Goal: Entertainment & Leisure: Consume media (video, audio)

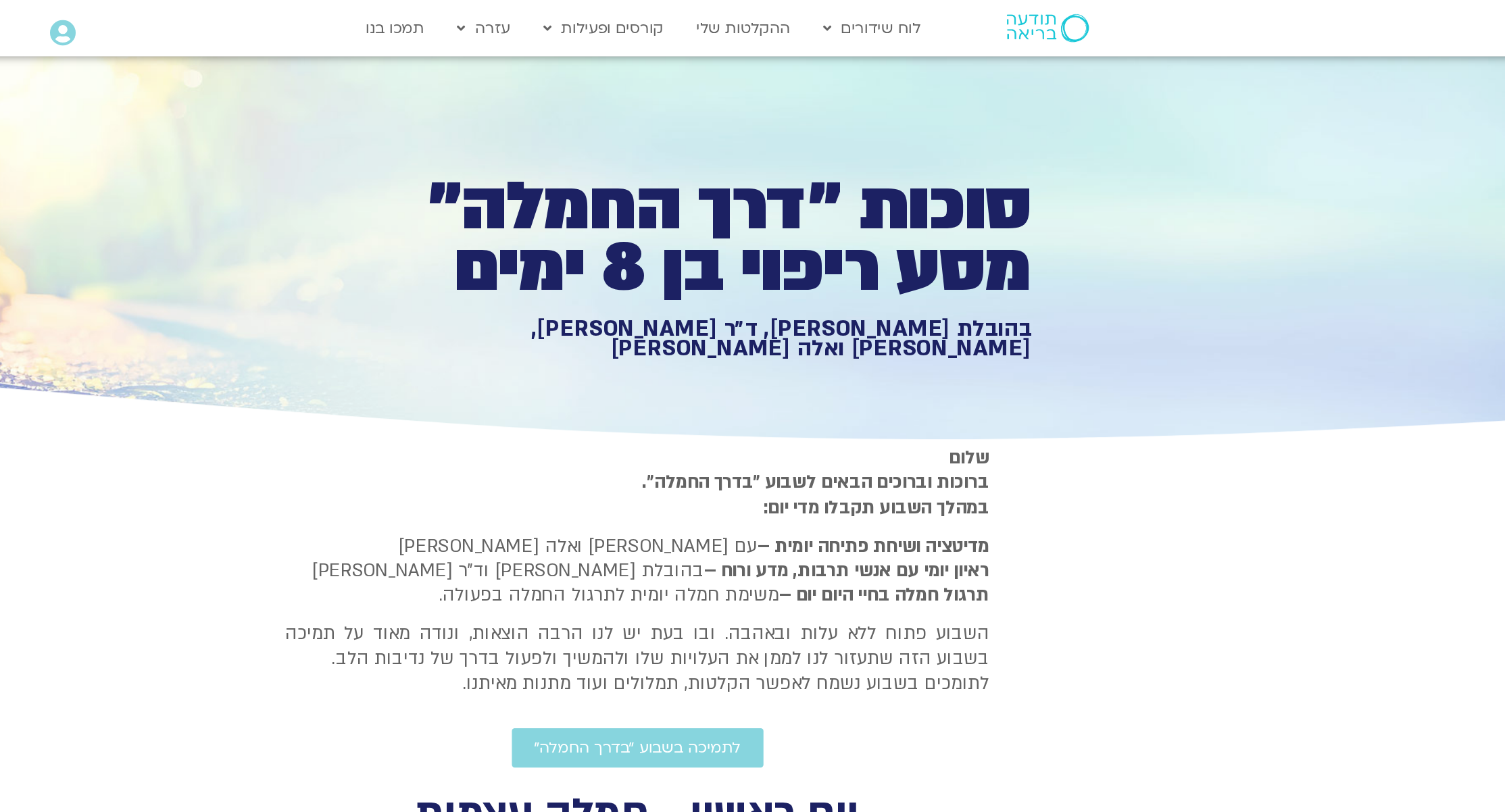
type input "2817.733333"
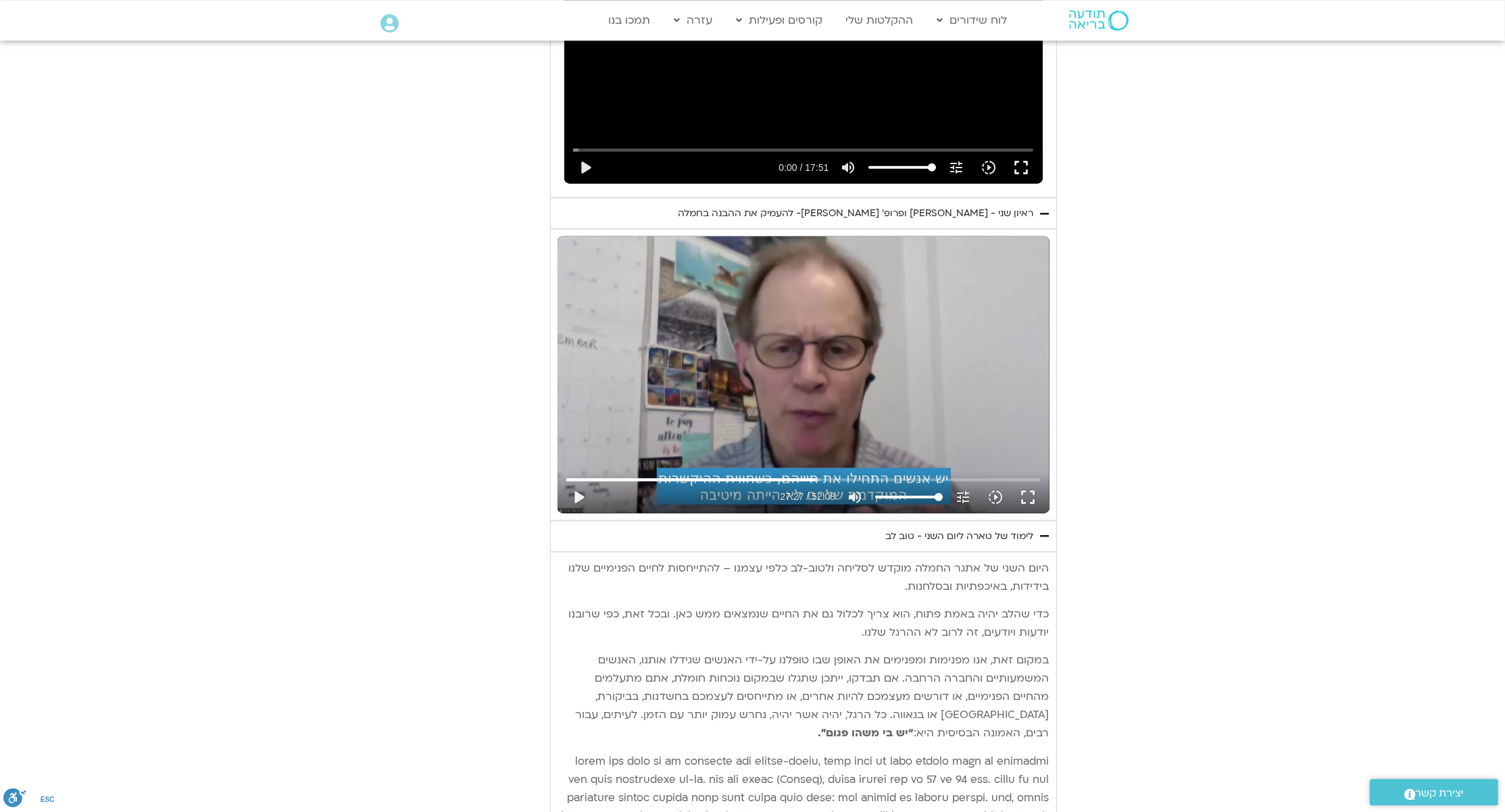
scroll to position [2059, 0]
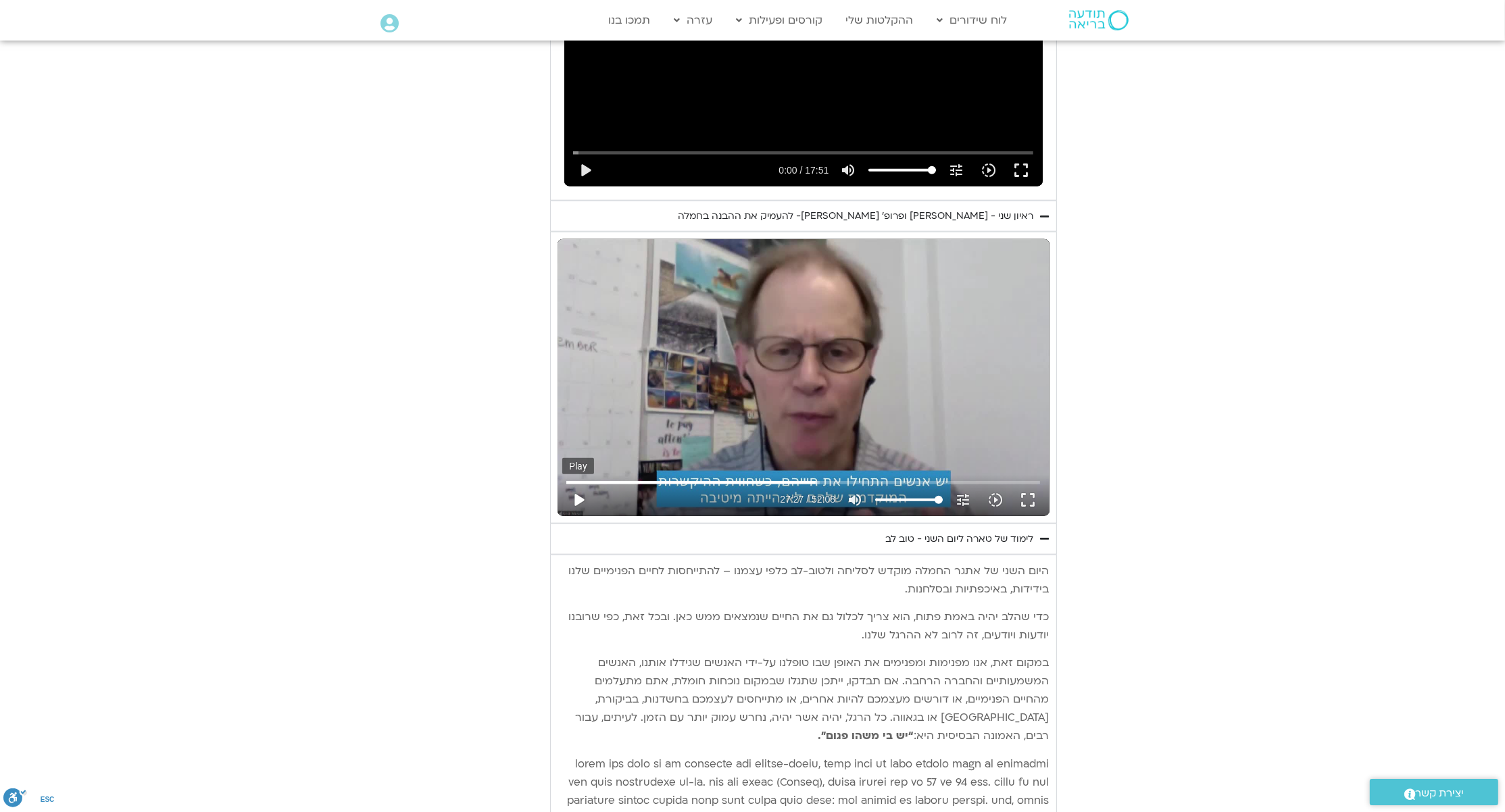
click at [585, 483] on button "play_arrow" at bounding box center [579, 500] width 33 height 33
type input "1649.690722"
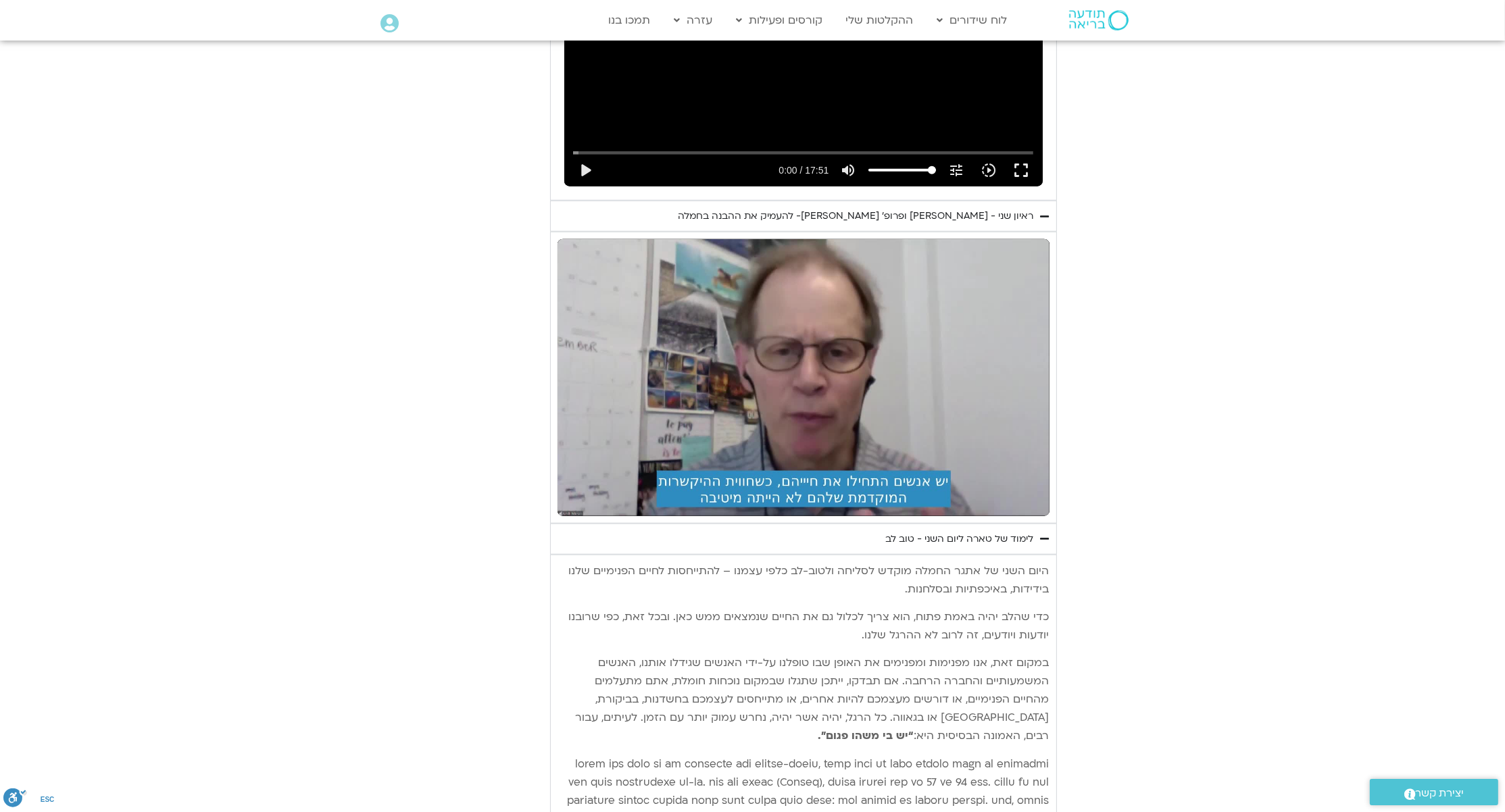
click at [563, 483] on button "pause" at bounding box center [579, 500] width 33 height 33
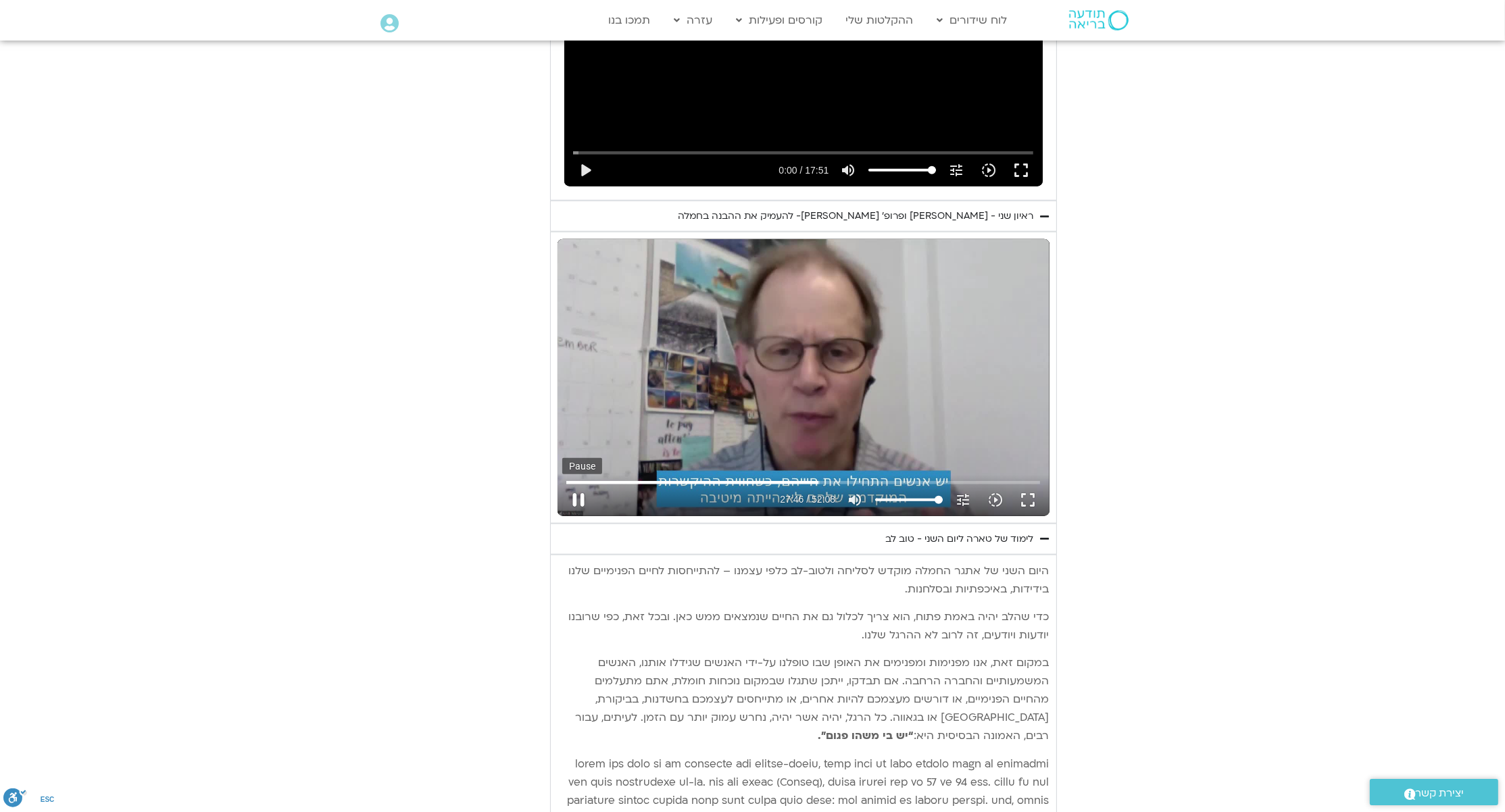
click at [573, 483] on button "pause" at bounding box center [579, 500] width 33 height 33
type input "1667.017472"
click at [240, 528] on section "יום שני - סליחה וטוב לב "סליחה אינה שכחה או התעלמות מהתנהגות פוגעת. במקום זאת, …" at bounding box center [752, 444] width 1505 height 1598
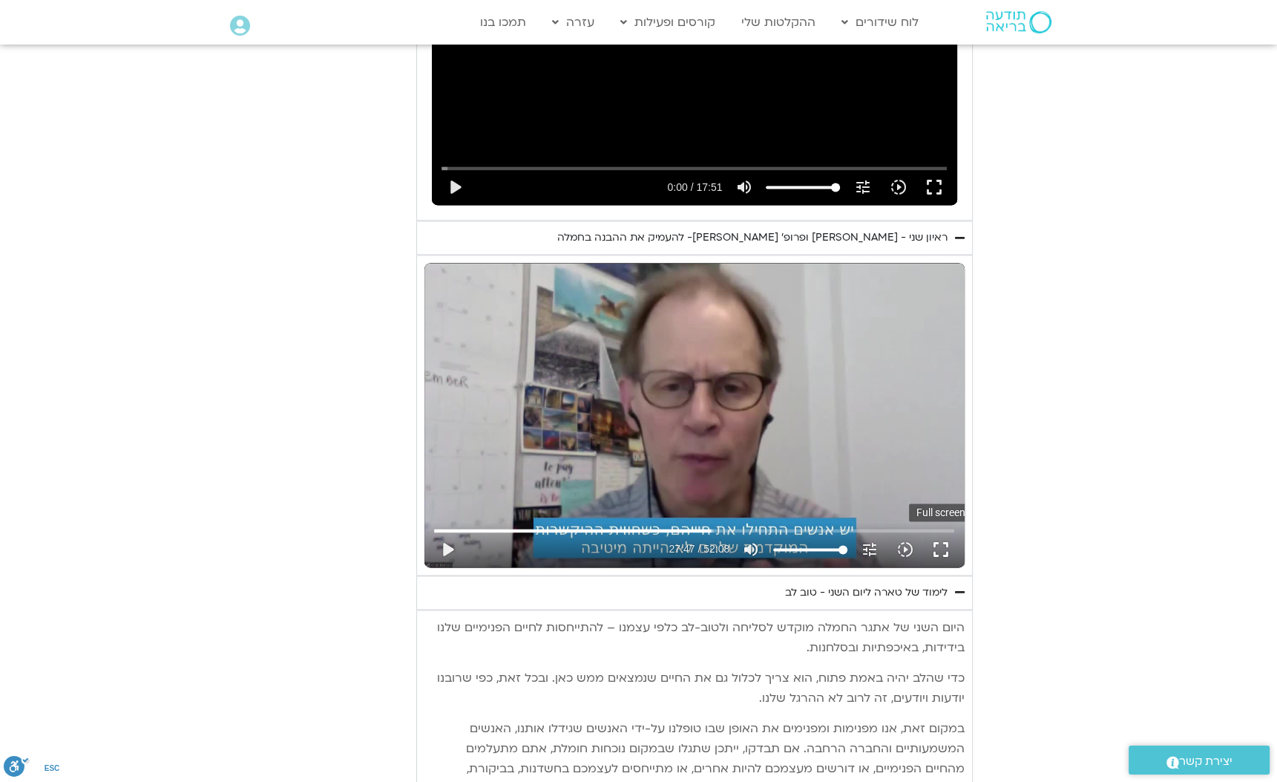
click at [933, 531] on button "fullscreen" at bounding box center [941, 549] width 36 height 36
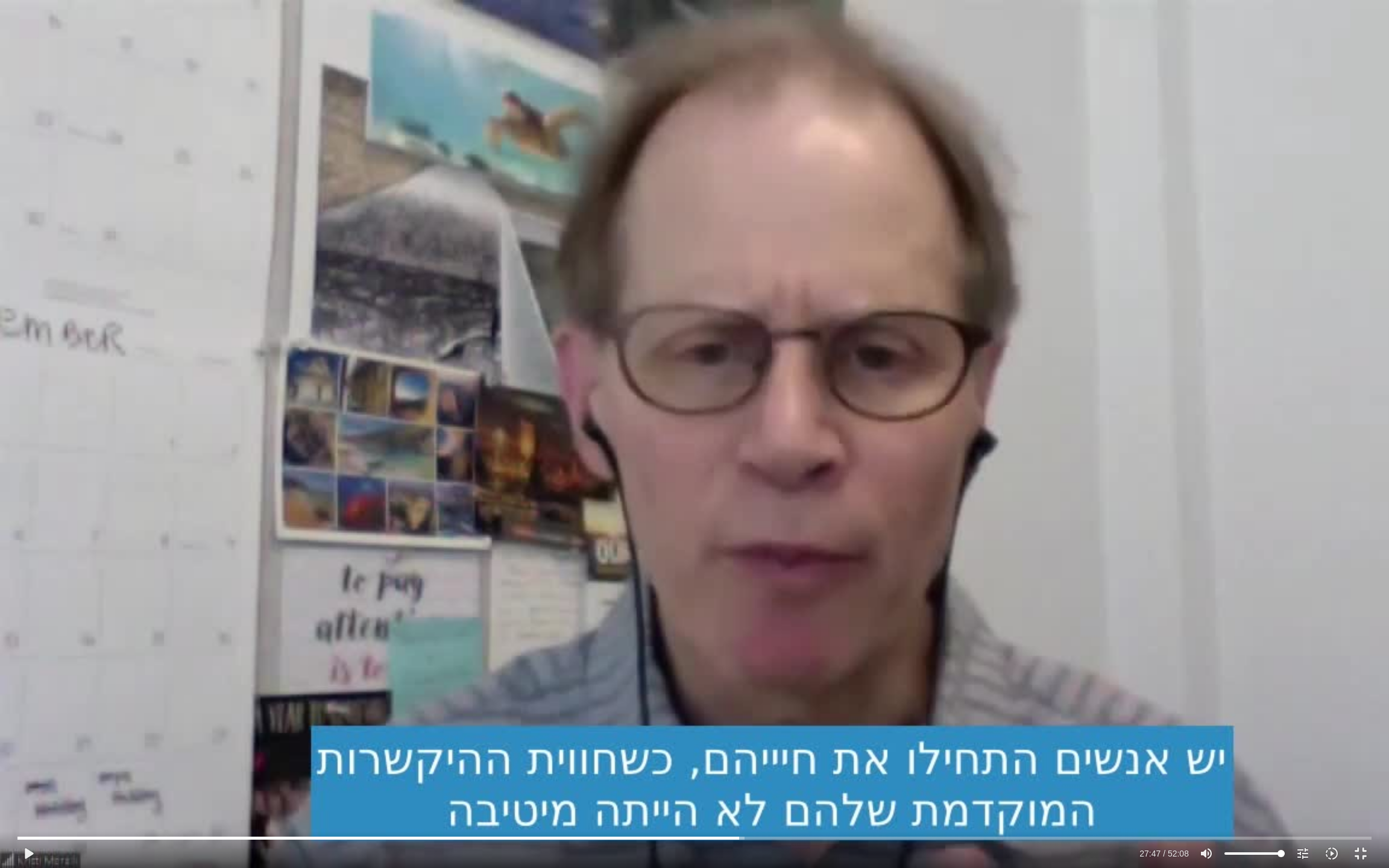
click at [1342, 723] on button "fullscreen_exit" at bounding box center [1361, 853] width 29 height 29
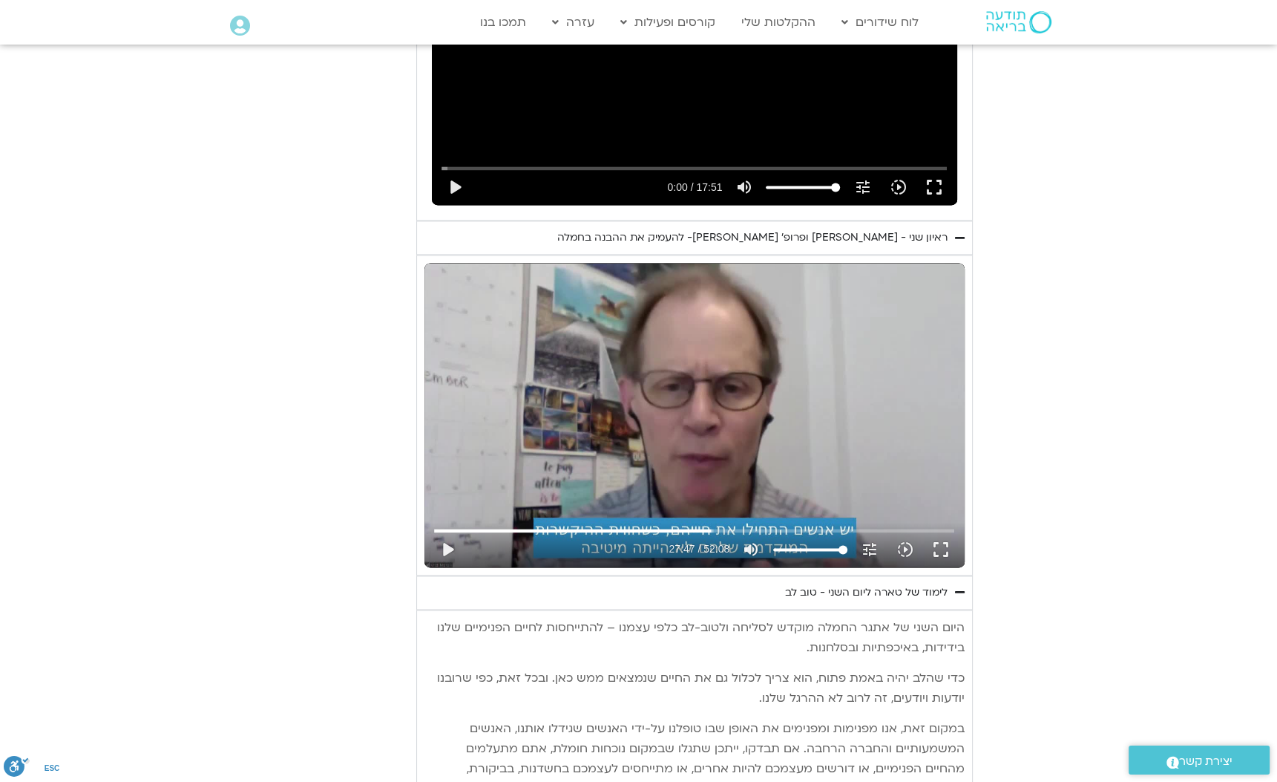
click at [641, 458] on div "Skip Ad 44:47 play_arrow 27:47 / 52:08 volume_up Mute tune Resolution Auto 720p…" at bounding box center [695, 415] width 540 height 304
click at [641, 458] on div "Skip Ad 44:47 pause 27:47 / 52:08 volume_up Mute tune Resolution Auto 720p slow…" at bounding box center [695, 415] width 540 height 304
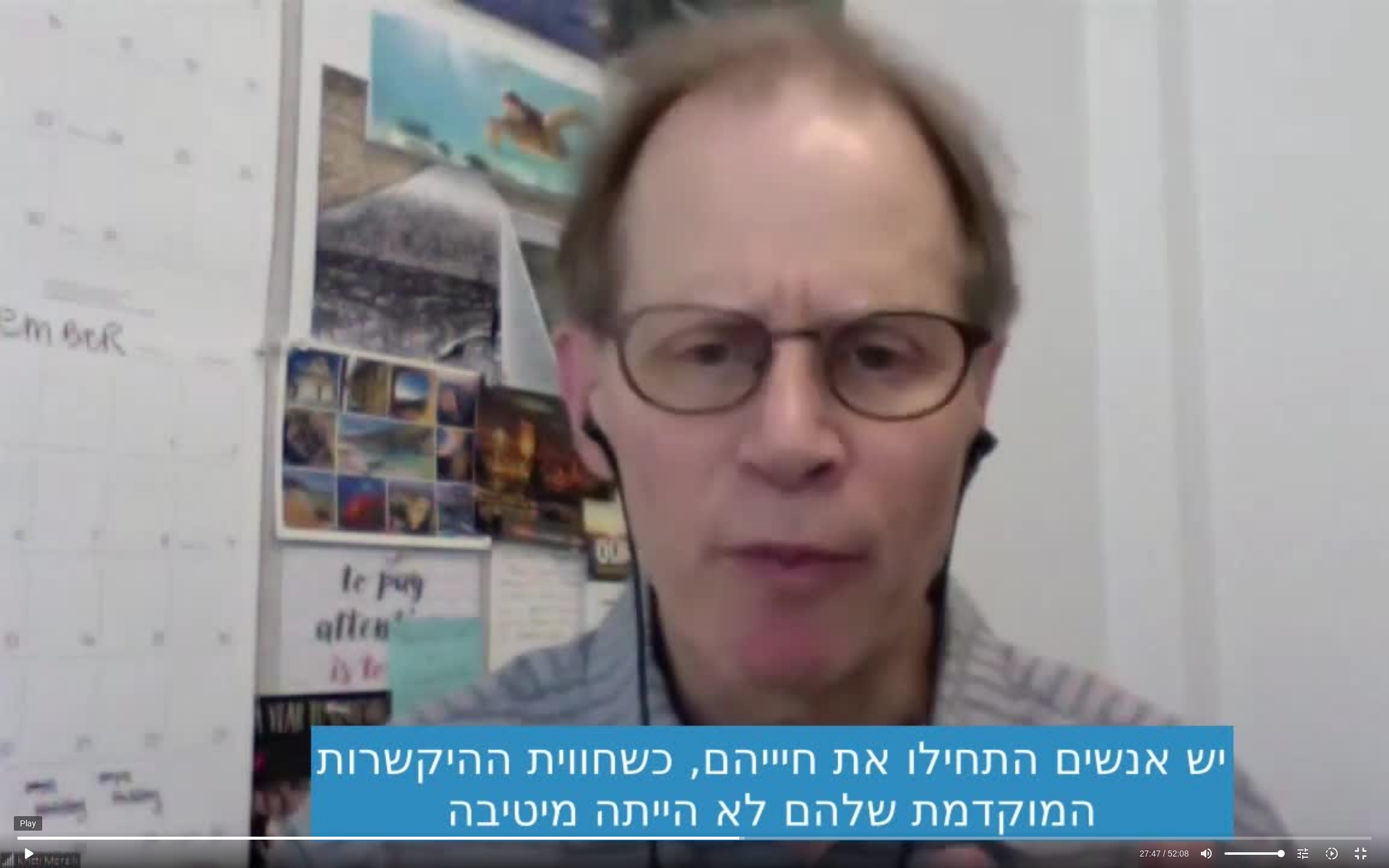
click at [32, 723] on button "play_arrow" at bounding box center [28, 853] width 29 height 29
click at [635, 276] on div "Skip Ad 0:57 pause 28:59 / 52:08 volume_up Mute tune Resolution Auto 720p slow_…" at bounding box center [694, 434] width 1389 height 868
click at [23, 723] on input "Seek" at bounding box center [694, 837] width 1354 height 7
click at [123, 628] on div "Skip Ad 0:04 play_arrow 0:04 / 52:08 volume_up Mute tune Resolution Auto 720p s…" at bounding box center [694, 434] width 1389 height 868
click at [1196, 723] on div "Skip Ad 0:04 pause 1:23 / 52:08 volume_up Mute tune Resolution Auto 720p slow_m…" at bounding box center [694, 434] width 1389 height 868
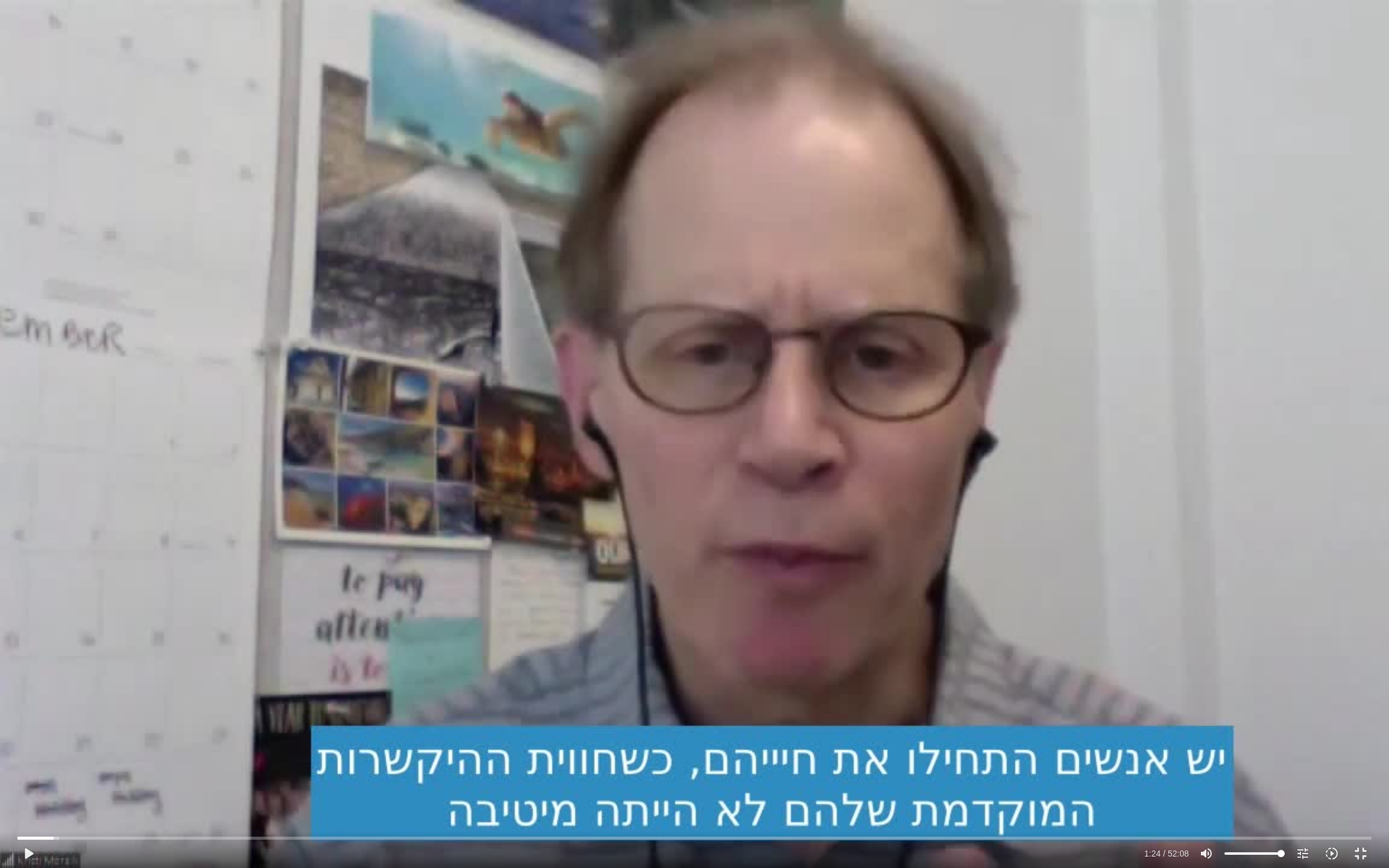
click at [1170, 646] on div "Skip Ad 50:31 play_arrow 1:24 / 52:08 volume_up Mute tune Resolution Auto 720p …" at bounding box center [694, 434] width 1389 height 868
click at [760, 253] on div "Skip Ad 50:31 pause 2:06 / 52:08 volume_up Mute tune Resolution Auto 720p slow_…" at bounding box center [694, 434] width 1389 height 868
click at [760, 253] on div "Skip Ad 50:31 play_arrow 2:06 / 52:08 volume_up Mute tune Resolution Auto 720p …" at bounding box center [694, 434] width 1389 height 868
click at [781, 263] on div "Skip Ad 50:31 pause 2:27 / 52:08 volume_up Mute tune Resolution Auto 720p slow_…" at bounding box center [694, 434] width 1389 height 868
click at [787, 269] on div "Skip Ad 50:31 play_arrow 2:27 / 52:08 volume_up Mute tune Resolution Auto 720p …" at bounding box center [694, 434] width 1389 height 868
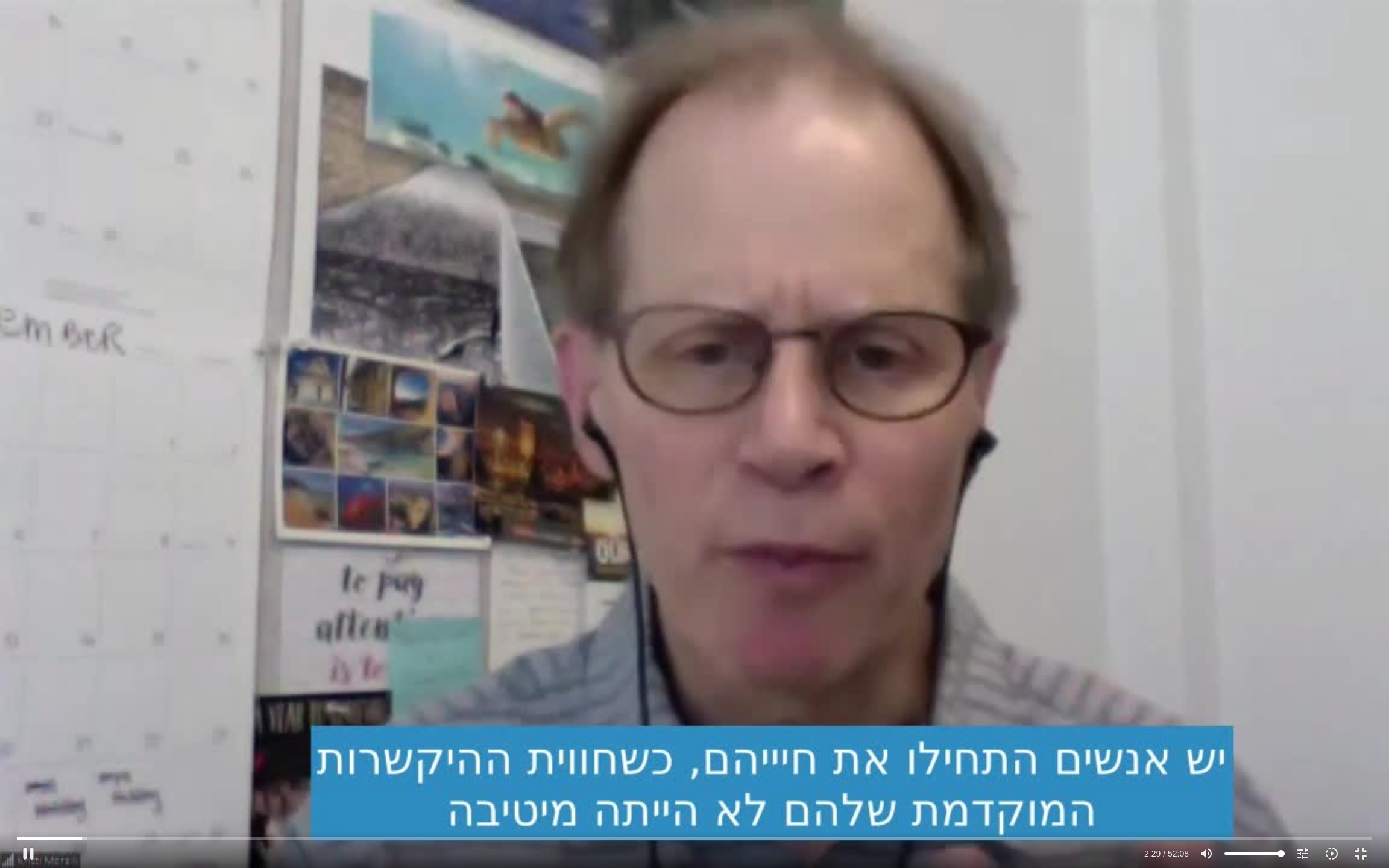
click at [797, 269] on div "Skip Ad 50:31 pause 2:29 / 52:08 volume_up Mute tune Resolution Auto 720p slow_…" at bounding box center [694, 434] width 1389 height 868
click at [797, 267] on div "Skip Ad 50:31 play_arrow 2:29 / 52:08 volume_up Mute tune Resolution Auto 720p …" at bounding box center [694, 434] width 1389 height 868
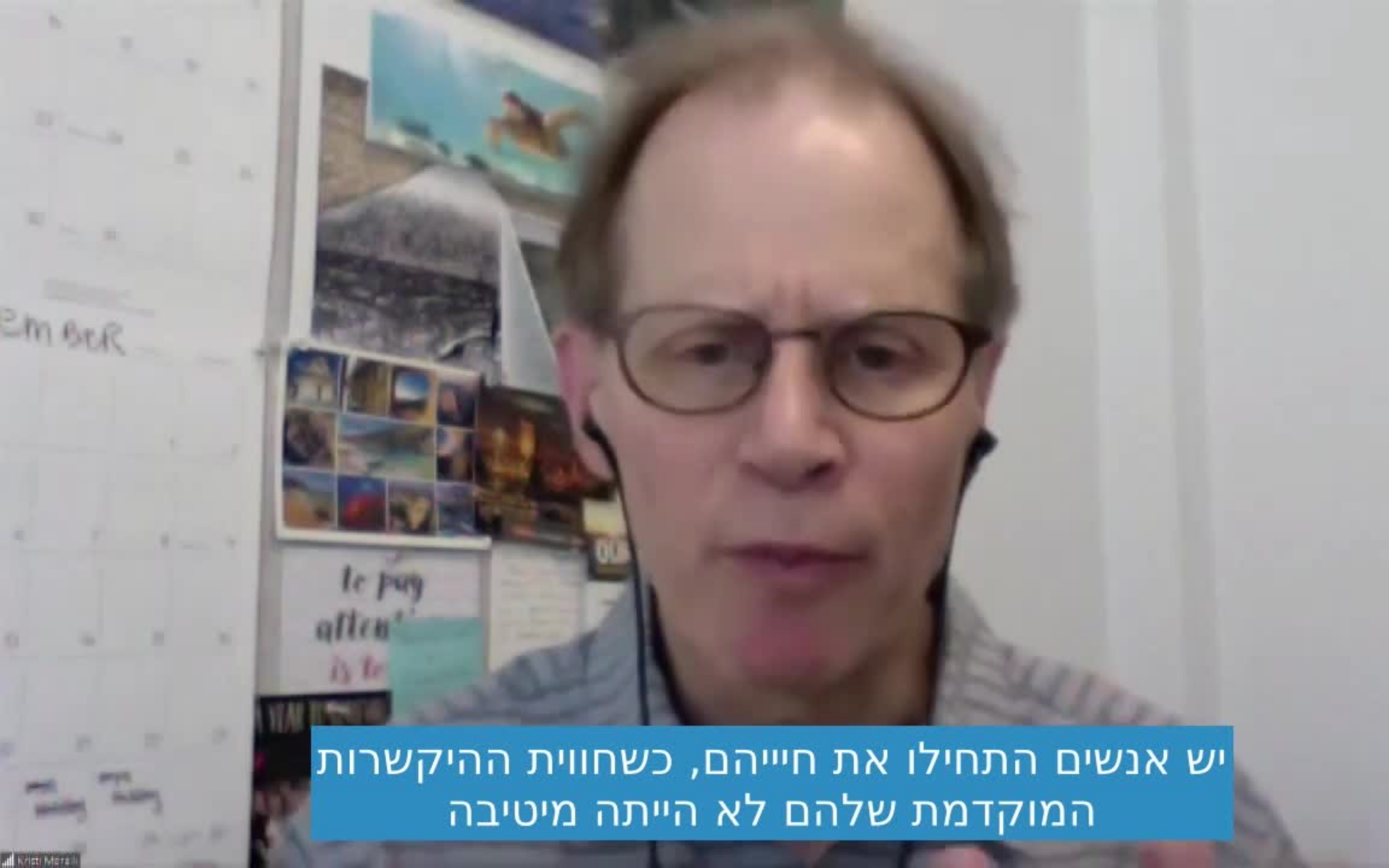
click at [797, 267] on div "Skip Ad 50:31 pause 2:30 / 52:08 volume_up Mute tune Resolution Auto 720p slow_…" at bounding box center [694, 434] width 1389 height 868
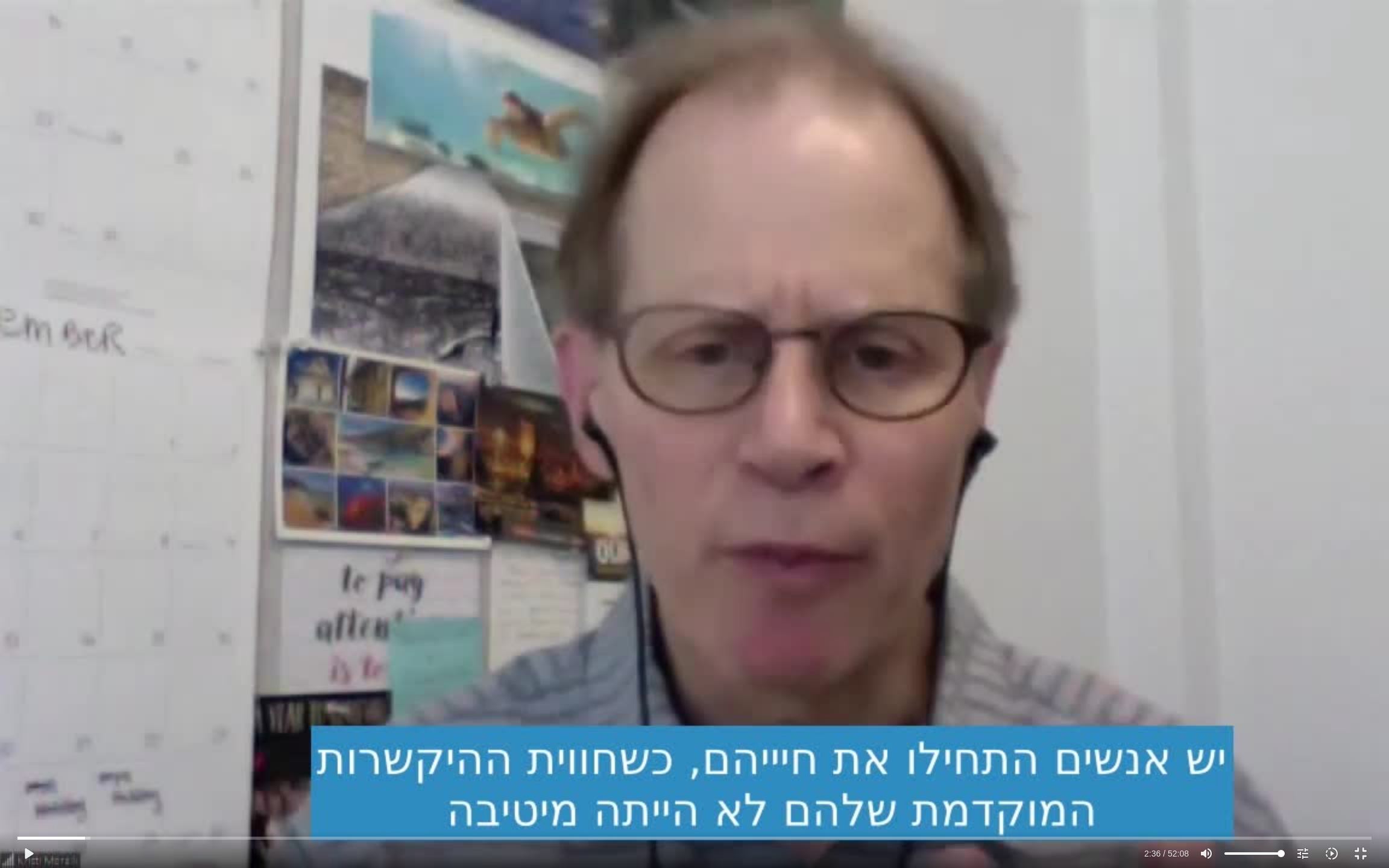
click at [797, 267] on div "Skip Ad 50:31 play_arrow 2:36 / 52:08 volume_up Mute tune Resolution Auto 720p …" at bounding box center [694, 434] width 1389 height 868
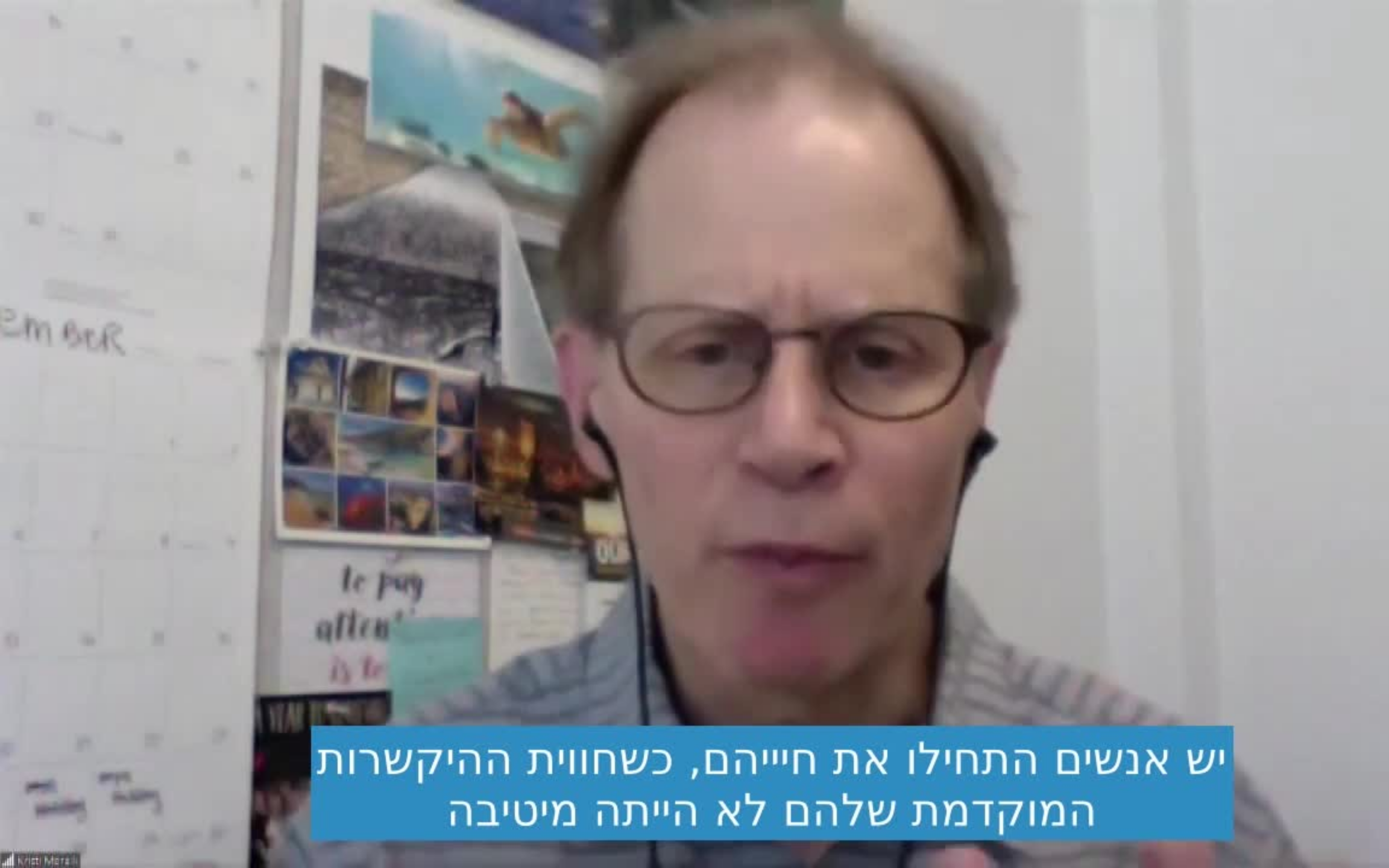
click at [797, 267] on div "Skip Ad 50:31 pause 2:36 / 52:08 volume_up Mute tune Resolution Auto 720p slow_…" at bounding box center [694, 434] width 1389 height 868
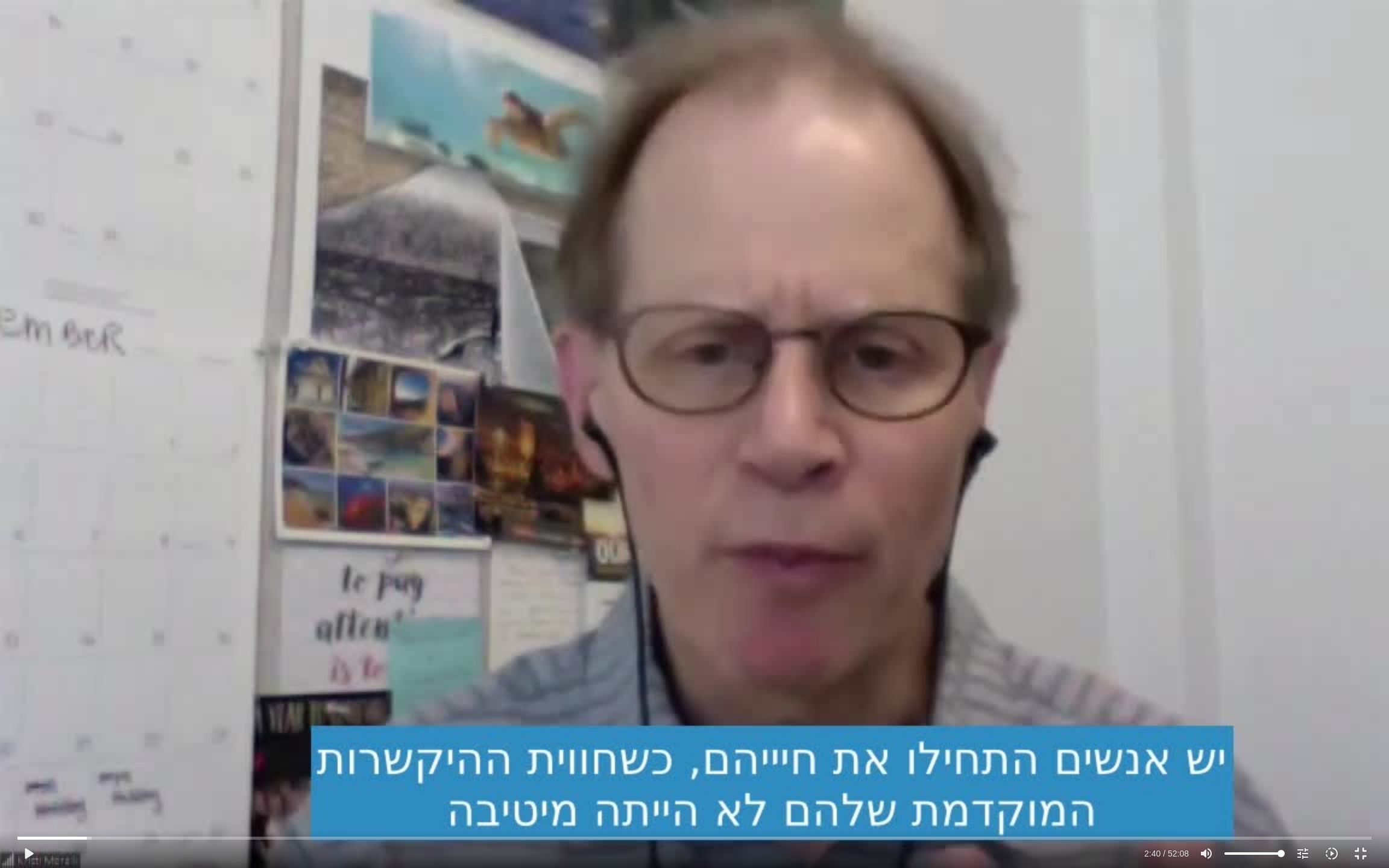
click at [797, 267] on div "Skip Ad 50:31 play_arrow 2:40 / 52:08 volume_up Mute tune Resolution Auto 720p …" at bounding box center [694, 434] width 1389 height 868
click at [471, 443] on div "Skip Ad 50:31 pause 4:09 / 52:08 volume_up Mute tune Resolution Auto 720p slow_…" at bounding box center [694, 434] width 1389 height 868
click at [488, 446] on div "Skip Ad 50:31 play_arrow 4:10 / 52:08 volume_up Mute tune Resolution Auto 720p …" at bounding box center [694, 434] width 1389 height 868
click at [659, 412] on div "Skip Ad 50:31 pause 5:54 / 52:08 volume_up Mute tune Resolution Auto 720p slow_…" at bounding box center [694, 434] width 1389 height 868
click at [712, 317] on div "Skip Ad 50:31 play_arrow 5:54 / 52:08 volume_up Mute tune Resolution Auto 720p …" at bounding box center [694, 434] width 1389 height 868
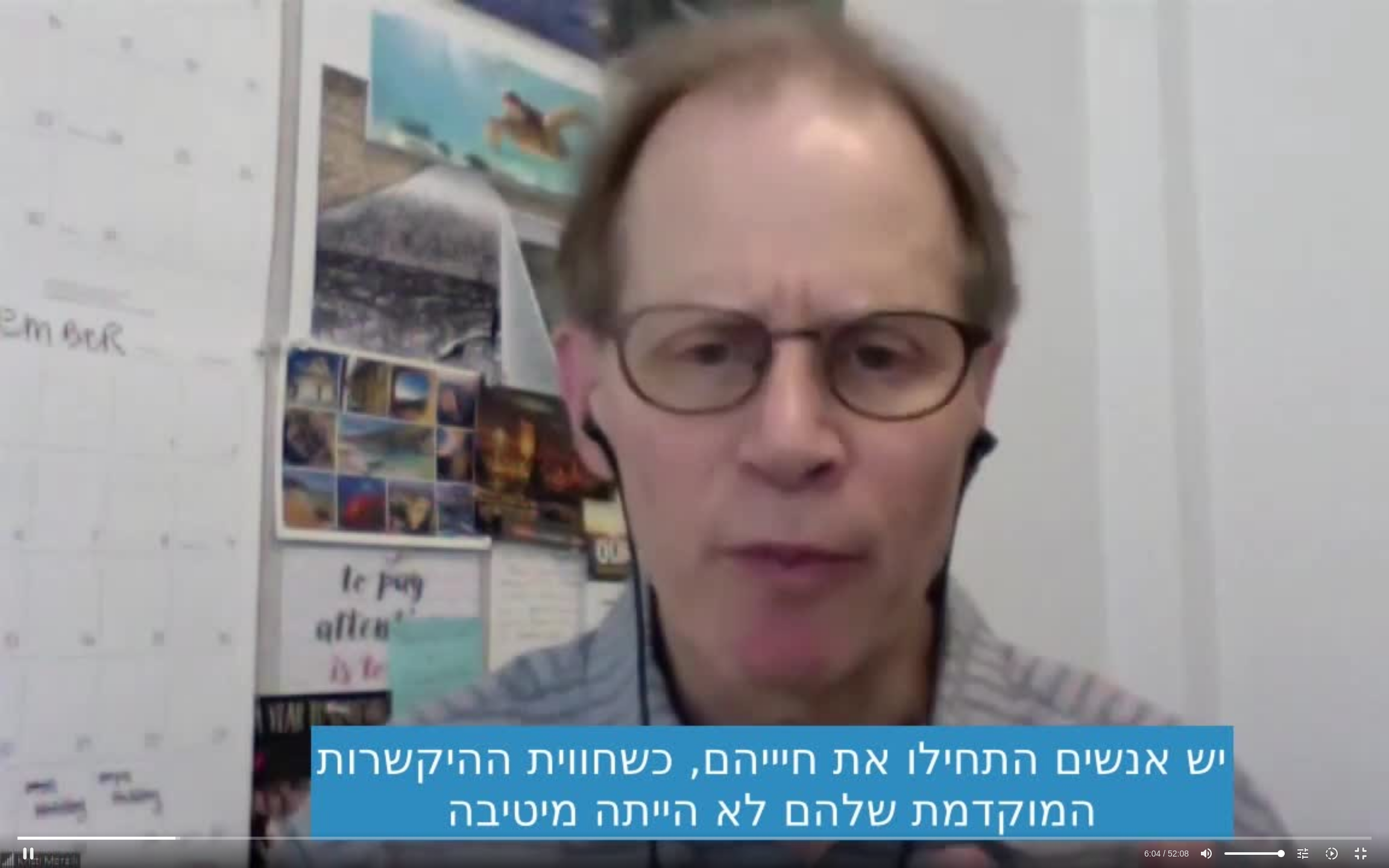
click at [513, 290] on div "Skip Ad 50:31 pause 6:04 / 52:08 volume_up Mute tune Resolution Auto 720p slow_…" at bounding box center [694, 434] width 1389 height 868
click at [482, 408] on div "Skip Ad 50:31 play_arrow 6:04 / 52:08 volume_up Mute tune Resolution Auto 720p …" at bounding box center [694, 434] width 1389 height 868
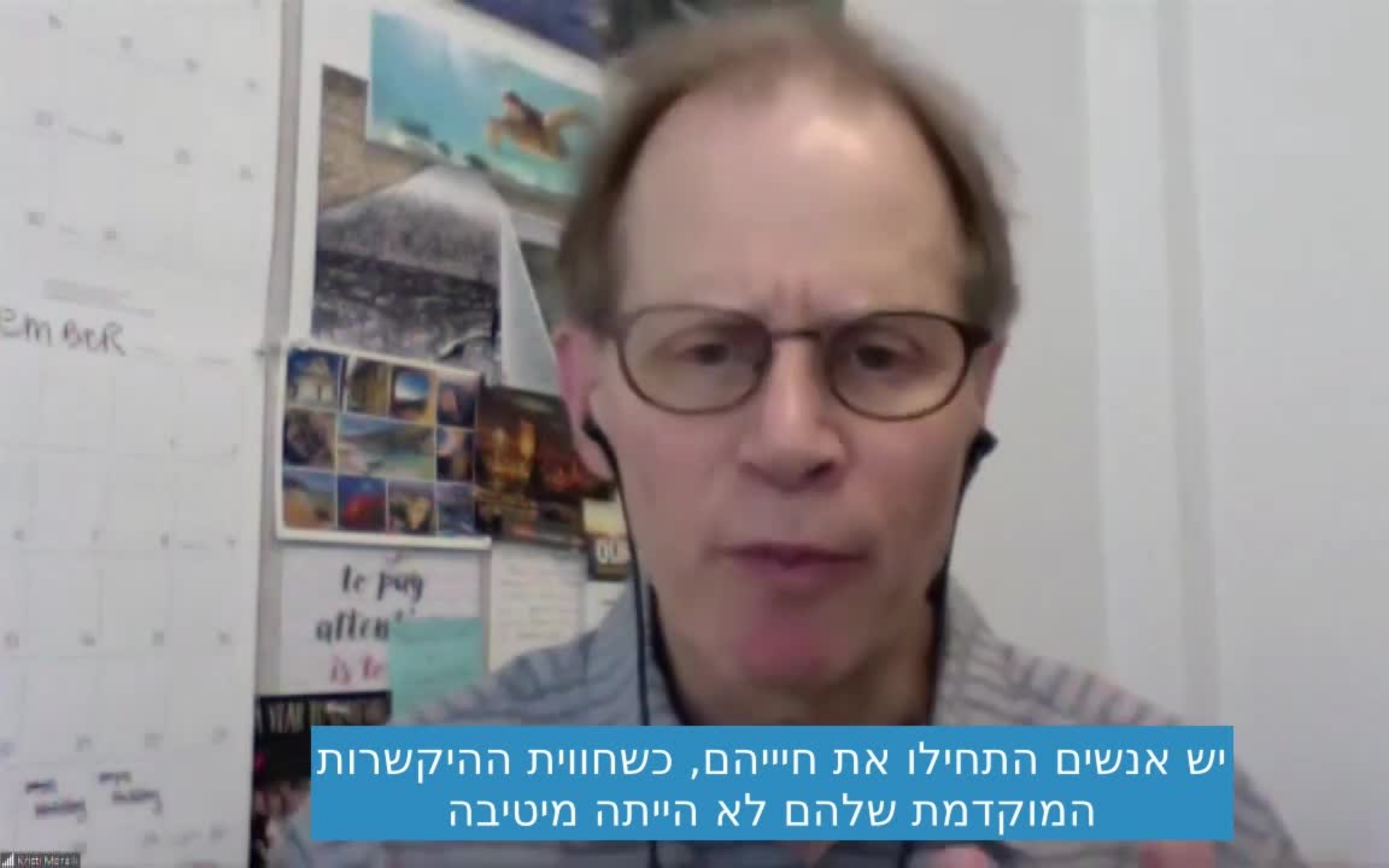
click at [482, 408] on div "Skip Ad 50:31 pause 6:07 / 52:08 volume_up Mute tune Resolution Auto 720p slow_…" at bounding box center [694, 434] width 1389 height 868
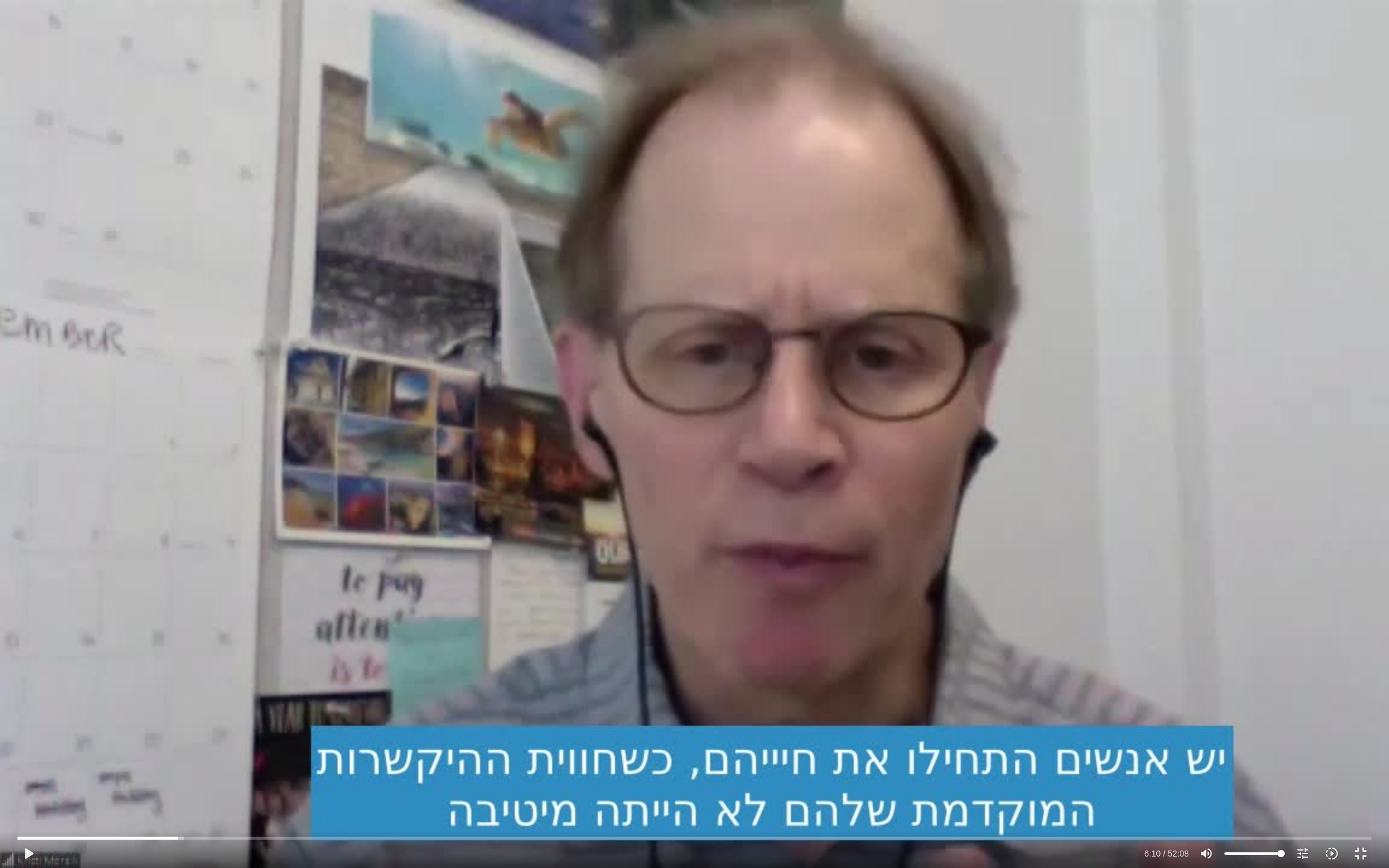
click at [474, 492] on div "Skip Ad 50:31 play_arrow 6:10 / 52:08 volume_up Mute tune Resolution Auto 720p …" at bounding box center [694, 434] width 1389 height 868
click at [474, 492] on div "Skip Ad 50:31 pause 6:11 / 52:08 volume_up Mute tune Resolution Auto 720p slow_…" at bounding box center [694, 434] width 1389 height 868
click at [474, 492] on div "Skip Ad 50:31 play_arrow 6:11 / 52:08 volume_up Mute tune Resolution Auto 720p …" at bounding box center [694, 434] width 1389 height 868
click at [588, 506] on div "Skip Ad 50:31 pause 6:22 / 52:08 volume_up Mute tune Resolution Auto 720p slow_…" at bounding box center [694, 434] width 1389 height 868
click at [649, 546] on div "Skip Ad 50:31 play_arrow 6:23 / 52:08 volume_up Mute tune Resolution Auto 720p …" at bounding box center [694, 434] width 1389 height 868
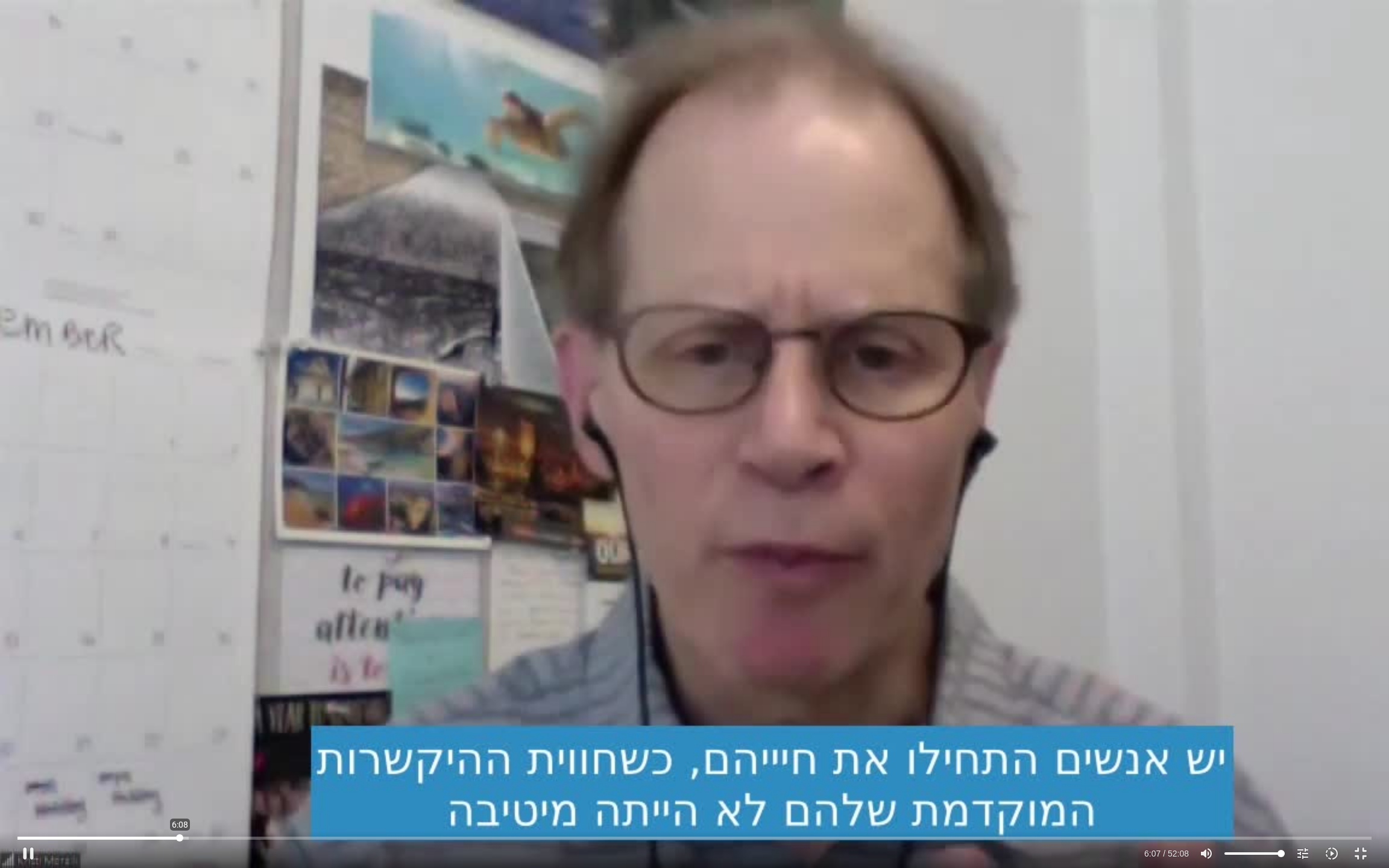
click at [180, 723] on input "Seek" at bounding box center [694, 837] width 1354 height 7
click at [30, 723] on button "pause" at bounding box center [28, 853] width 29 height 29
click at [30, 723] on button "play_arrow" at bounding box center [28, 853] width 29 height 29
click at [27, 723] on button "pause" at bounding box center [28, 853] width 29 height 29
click at [27, 723] on button "play_arrow" at bounding box center [28, 853] width 29 height 29
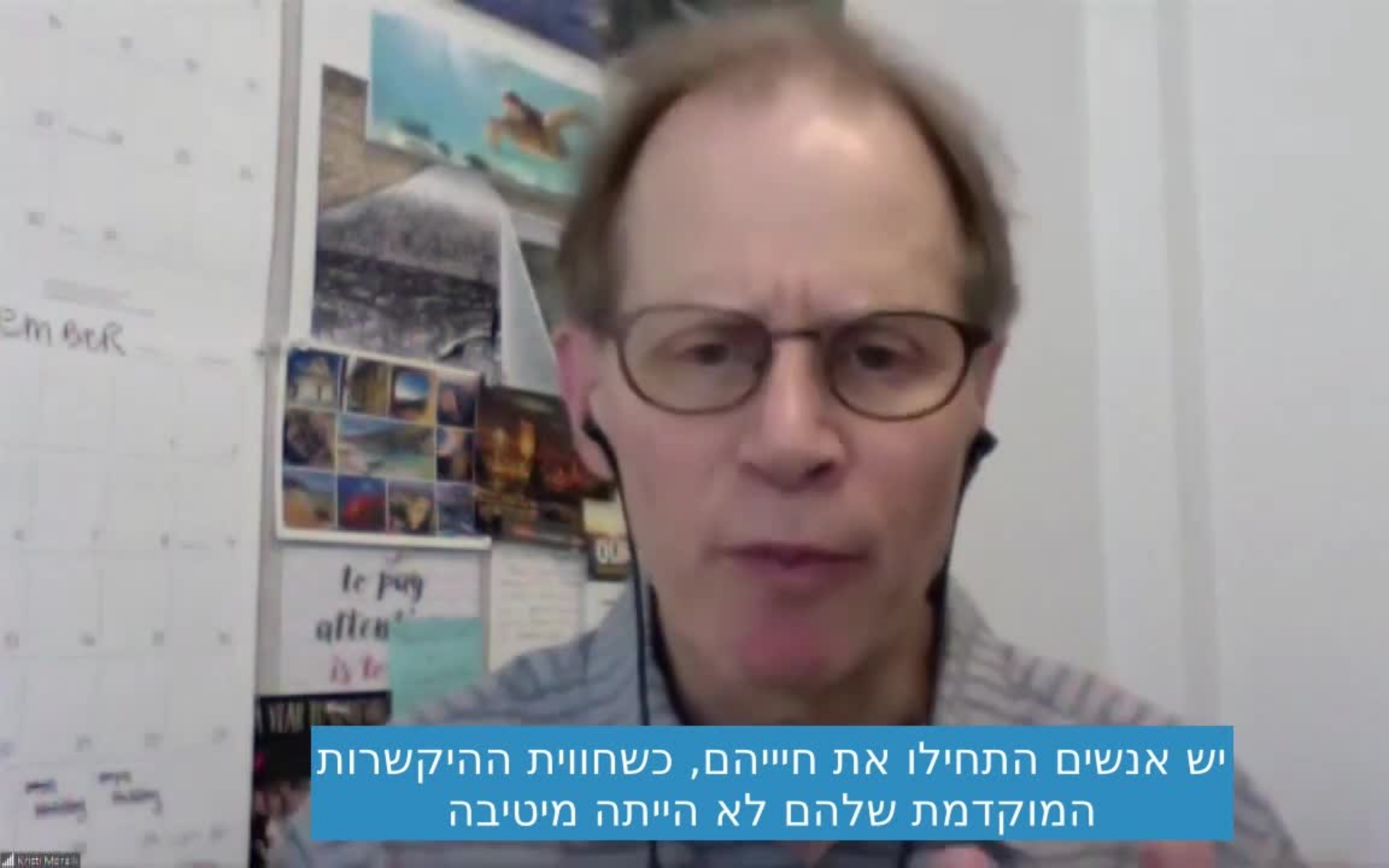
click at [27, 723] on button "pause" at bounding box center [28, 853] width 29 height 29
click at [14, 723] on button "pause" at bounding box center [28, 853] width 29 height 29
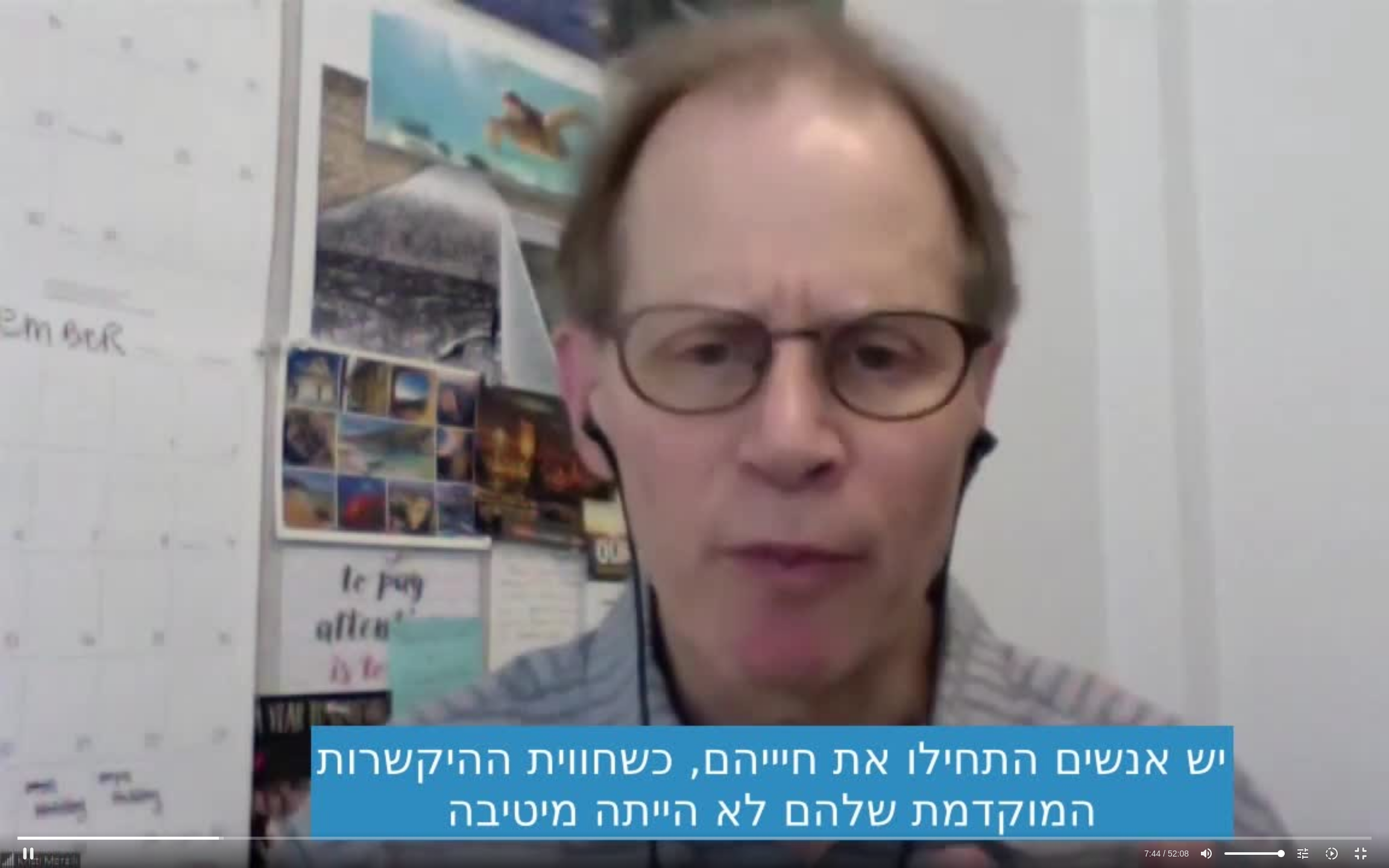
click at [494, 436] on div "Skip Ad 0:00 pause 7:44 / 52:08 volume_up Mute tune Resolution Auto 720p slow_m…" at bounding box center [694, 434] width 1389 height 868
click at [229, 460] on div "Skip Ad 0:00 play_arrow 7:44 / 52:08 volume_up Mute tune Resolution Auto 720p s…" at bounding box center [694, 434] width 1389 height 868
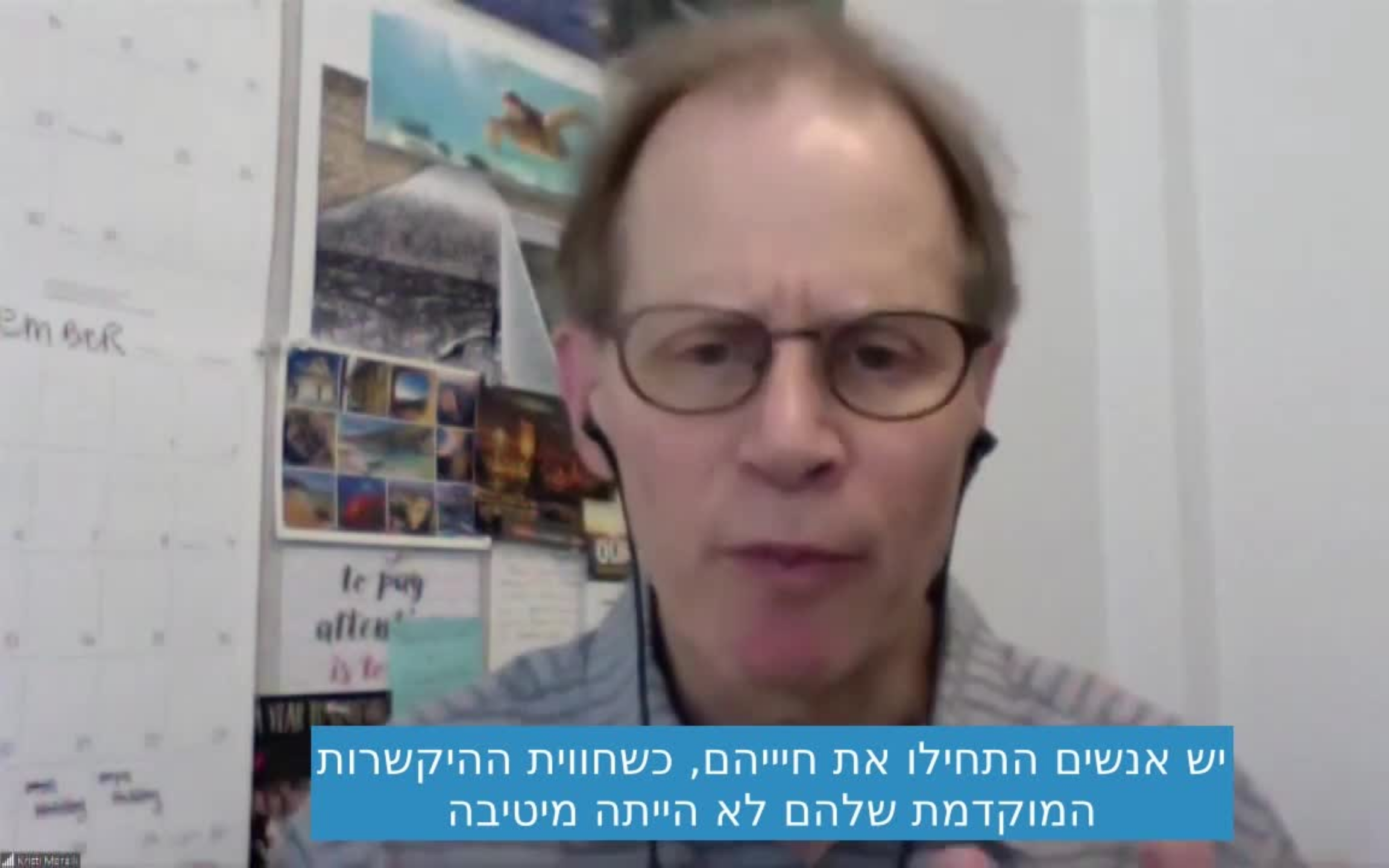
click at [229, 460] on div "Skip Ad 0:00 pause 7:45 / 52:08 volume_up Mute tune Resolution Auto 720p slow_m…" at bounding box center [694, 434] width 1389 height 868
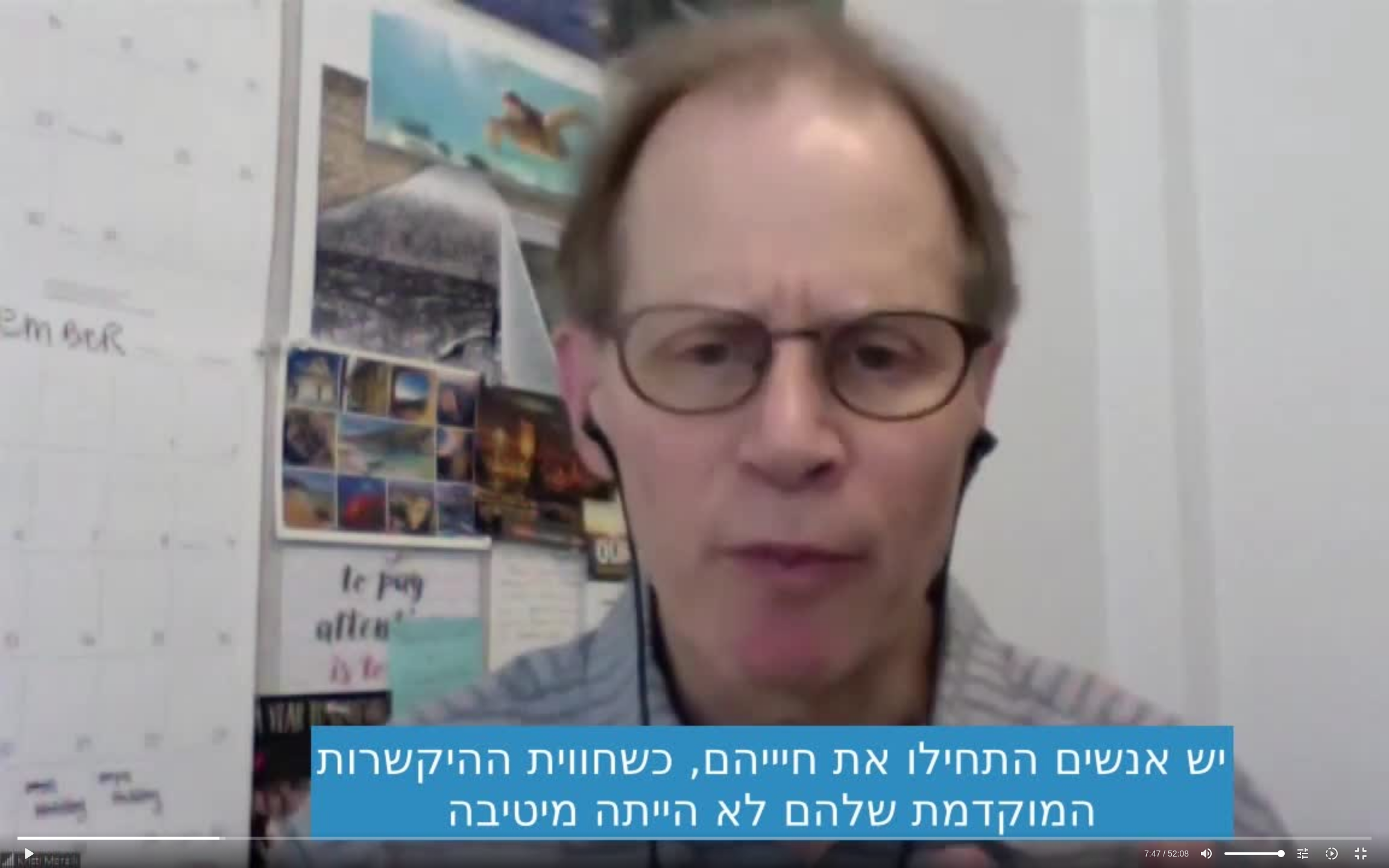
click at [371, 406] on div "Skip Ad 0:00 play_arrow 7:47 / 52:08 volume_up Mute tune Resolution Auto 720p s…" at bounding box center [694, 434] width 1389 height 868
click at [352, 391] on div "Skip Ad 0:00 pause 7:51 / 52:08 volume_up Mute tune Resolution Auto 720p slow_m…" at bounding box center [694, 434] width 1389 height 868
click at [212, 723] on input "Seek" at bounding box center [694, 837] width 1354 height 7
click at [214, 723] on input "Seek" at bounding box center [694, 837] width 1354 height 7
click at [219, 723] on input "Seek" at bounding box center [694, 837] width 1354 height 7
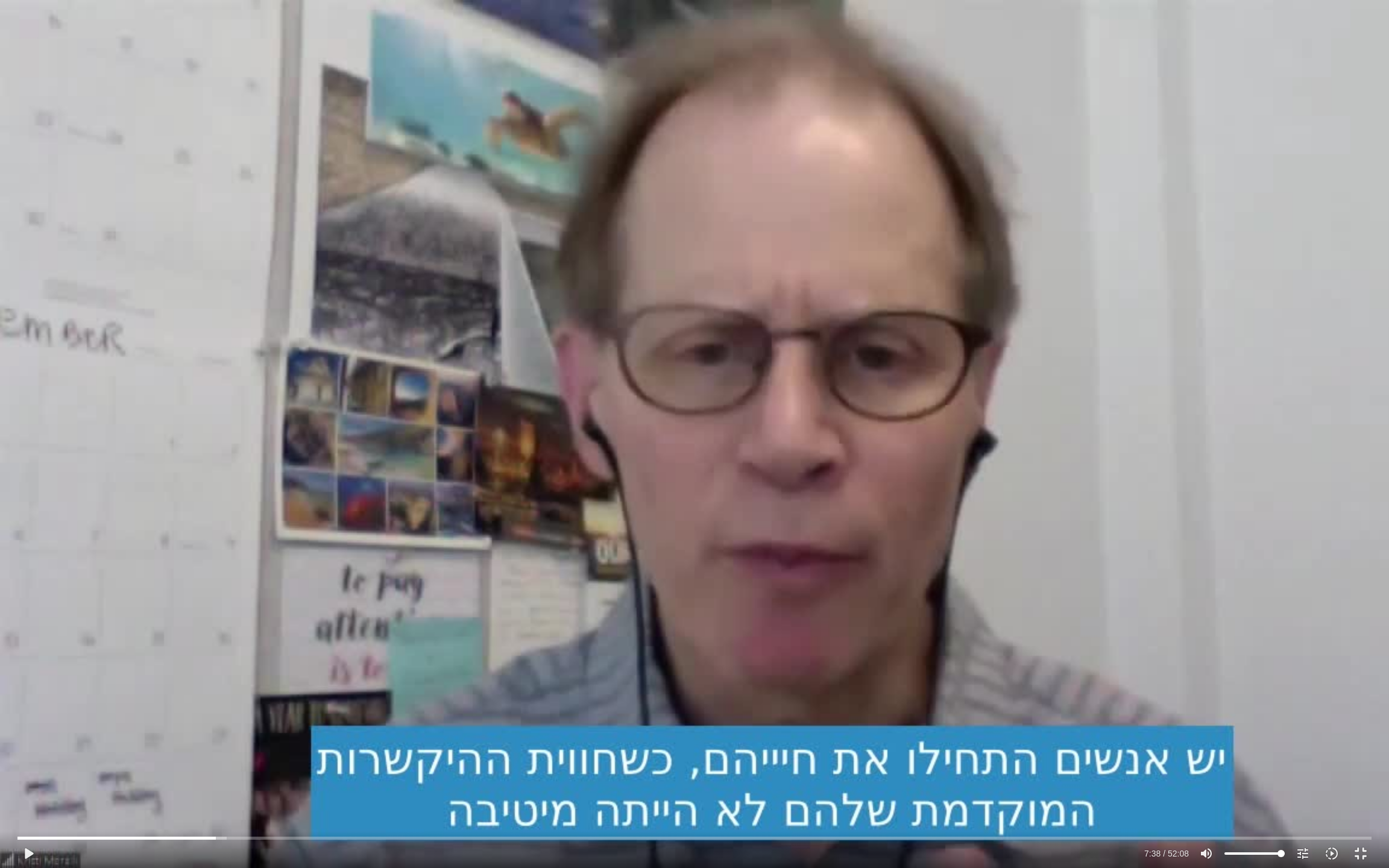
click at [497, 581] on div "Skip Ad 7:38 play_arrow 7:38 / 52:08 volume_up Mute tune Resolution Auto 720p s…" at bounding box center [694, 434] width 1389 height 868
click at [500, 584] on div "Skip Ad 7:38 pause 7:41 / 52:08 volume_up Mute tune Resolution Auto 720p slow_m…" at bounding box center [694, 434] width 1389 height 868
click at [32, 723] on button "play_arrow" at bounding box center [28, 853] width 29 height 29
click at [160, 520] on div "Skip Ad 0:46 pause 7:46 / 52:08 volume_up Mute tune Resolution Auto 720p slow_m…" at bounding box center [694, 434] width 1389 height 868
click at [88, 680] on div "Skip Ad 0:46 play_arrow 7:46 / 52:08 volume_up Mute tune Resolution Auto 720p s…" at bounding box center [694, 434] width 1389 height 868
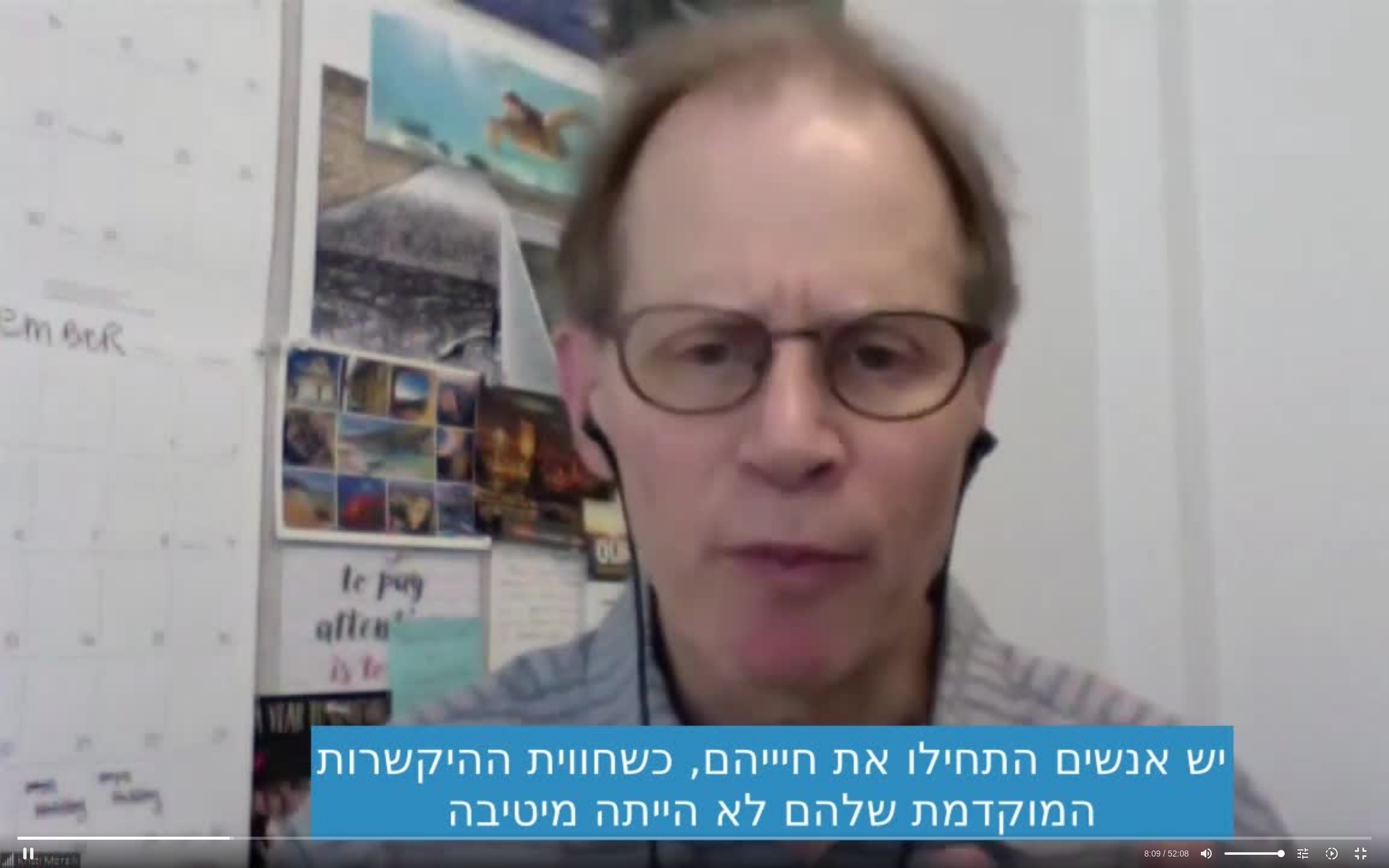
click at [0, 723] on div "Accordion. Open links with Enter or Space, close with Escape, and navigate with…" at bounding box center [694, 849] width 1389 height 37
click at [759, 461] on div "Skip Ad 0:46 play_arrow 8:09 / 52:08 volume_up Mute tune Resolution Auto 720p s…" at bounding box center [694, 434] width 1389 height 868
click at [224, 723] on input "Seek" at bounding box center [694, 837] width 1354 height 7
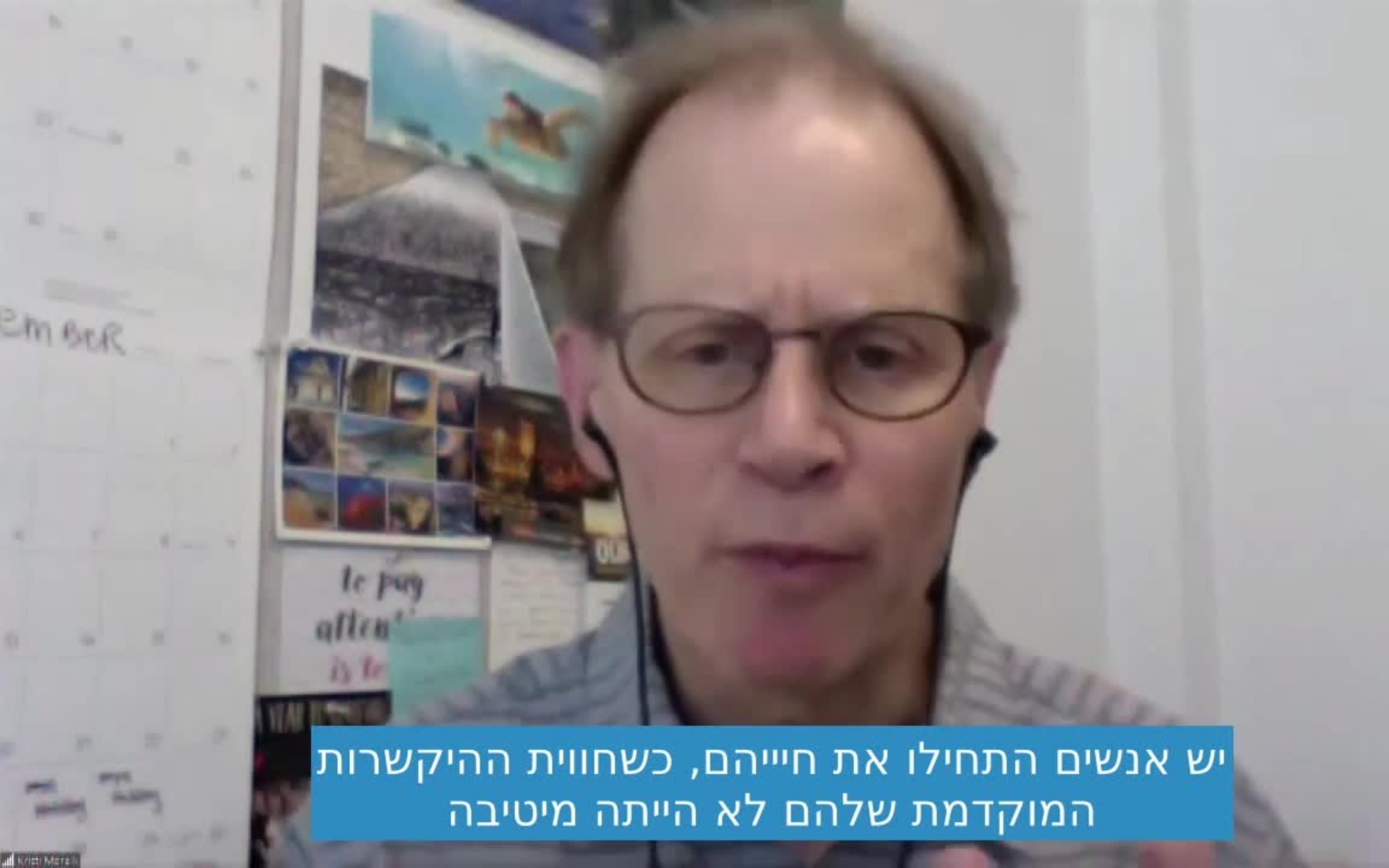
click at [172, 534] on div "Skip Ad 7:41 pause 7:58 / 52:08 volume_up Mute tune Resolution Auto 720p slow_m…" at bounding box center [694, 434] width 1389 height 868
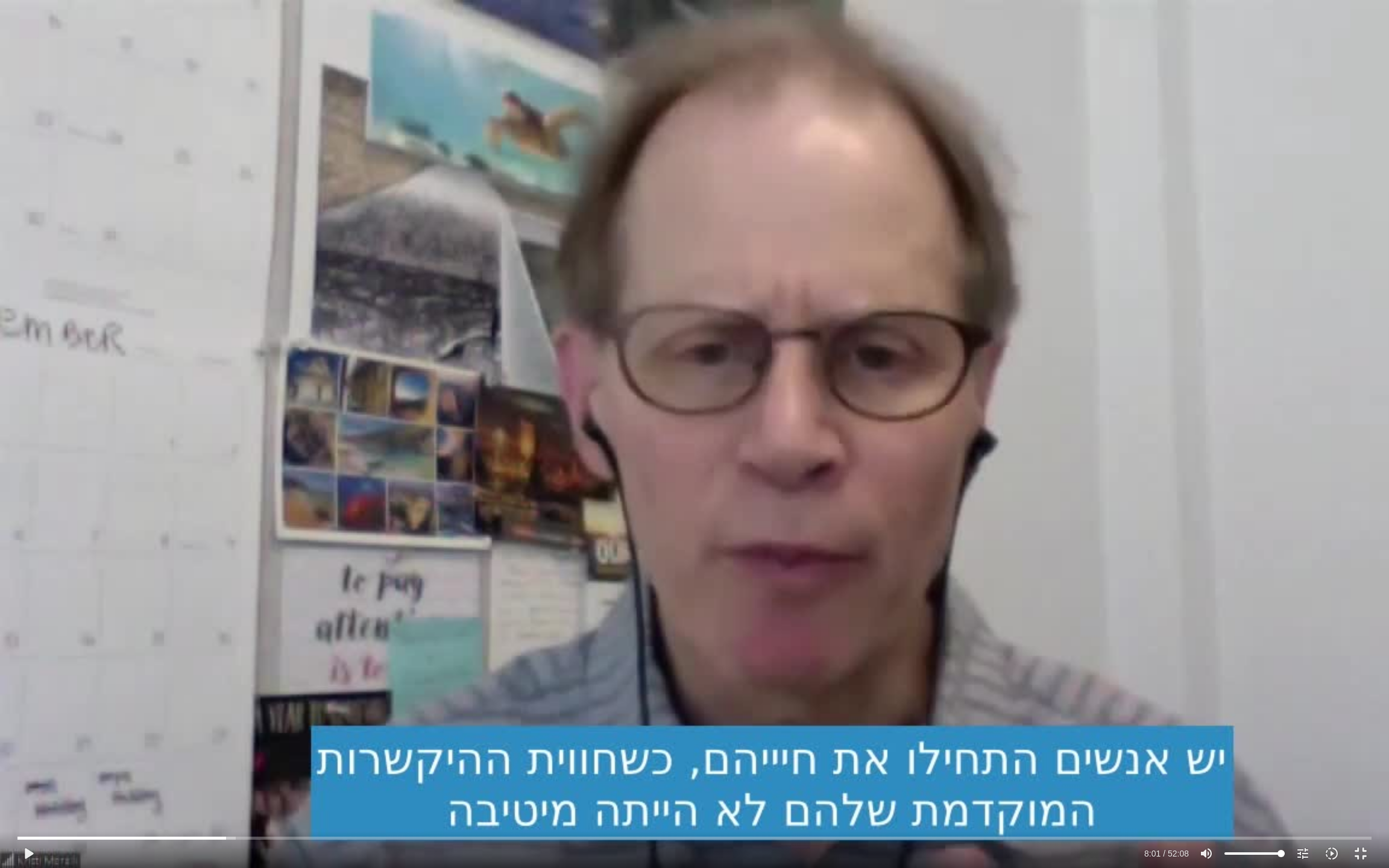
click at [174, 534] on div "Skip Ad 7:41 play_arrow 8:01 / 52:08 volume_up Mute tune Resolution Auto 720p s…" at bounding box center [694, 434] width 1389 height 868
click at [202, 542] on div "Skip Ad 7:41 pause 8:05 / 52:08 volume_up Mute tune Resolution Auto 720p slow_m…" at bounding box center [694, 434] width 1389 height 868
click at [469, 600] on div "Skip Ad 7:41 play_arrow 8:05 / 52:08 volume_up Mute tune Resolution Auto 720p s…" at bounding box center [694, 434] width 1389 height 868
click at [471, 598] on div "Skip Ad 7:41 pause 8:06 / 52:08 volume_up Mute tune Resolution Auto 720p slow_m…" at bounding box center [694, 434] width 1389 height 868
click at [476, 595] on div "Skip Ad 7:41 play_arrow 8:06 / 52:08 volume_up Mute tune Resolution Auto 720p s…" at bounding box center [694, 434] width 1389 height 868
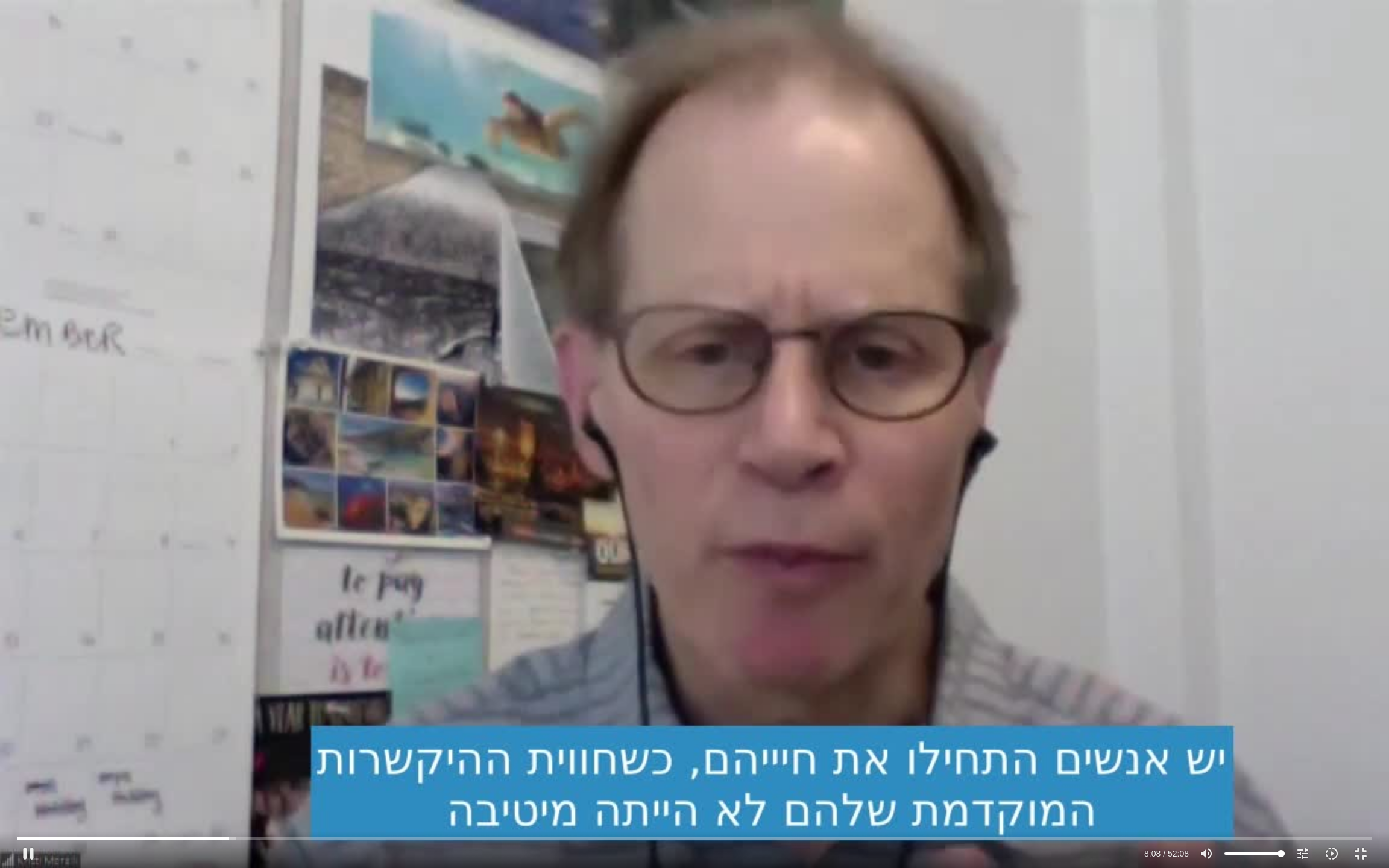
click at [484, 594] on div "Skip Ad 7:41 pause 8:08 / 52:08 volume_up Mute tune Resolution Auto 720p slow_m…" at bounding box center [694, 434] width 1389 height 868
click at [822, 517] on div "Skip Ad 7:41 play_arrow 8:08 / 52:08 volume_up Mute tune Resolution Auto 720p s…" at bounding box center [694, 434] width 1389 height 868
click at [760, 431] on div "Skip Ad 7:41 pause 8:13 / 52:08 volume_up Mute tune Resolution Auto 720p slow_m…" at bounding box center [694, 434] width 1389 height 868
click at [231, 723] on input "Seek" at bounding box center [694, 837] width 1354 height 7
click at [323, 492] on div "Skip Ad 8:07 play_arrow 8:07 / 52:08 volume_up Mute tune Resolution Auto 720p s…" at bounding box center [694, 434] width 1389 height 868
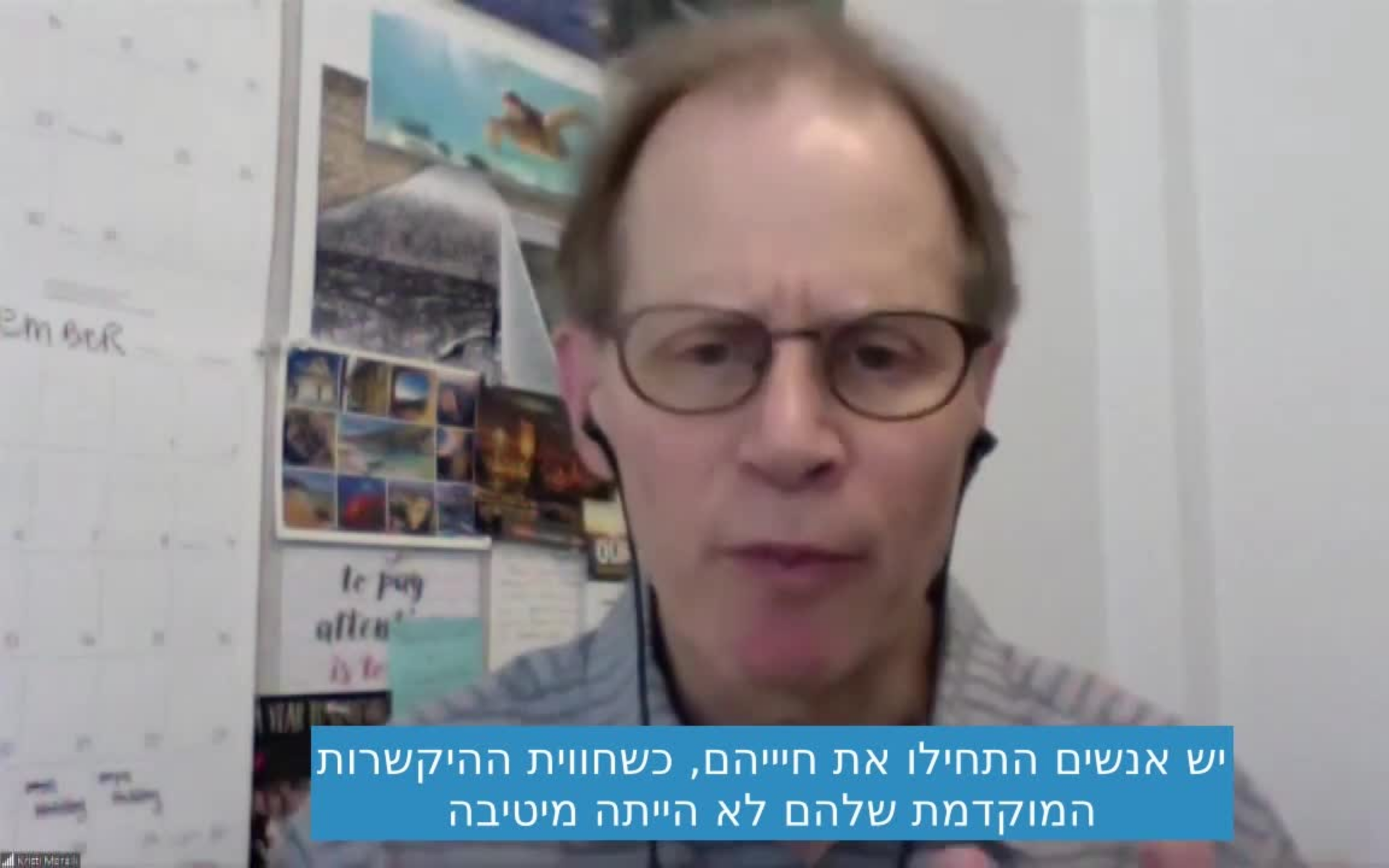
click at [323, 492] on div "Skip Ad 8:07 pause 8:07 / 52:08 volume_up Mute tune Resolution Auto 720p slow_m…" at bounding box center [694, 434] width 1389 height 868
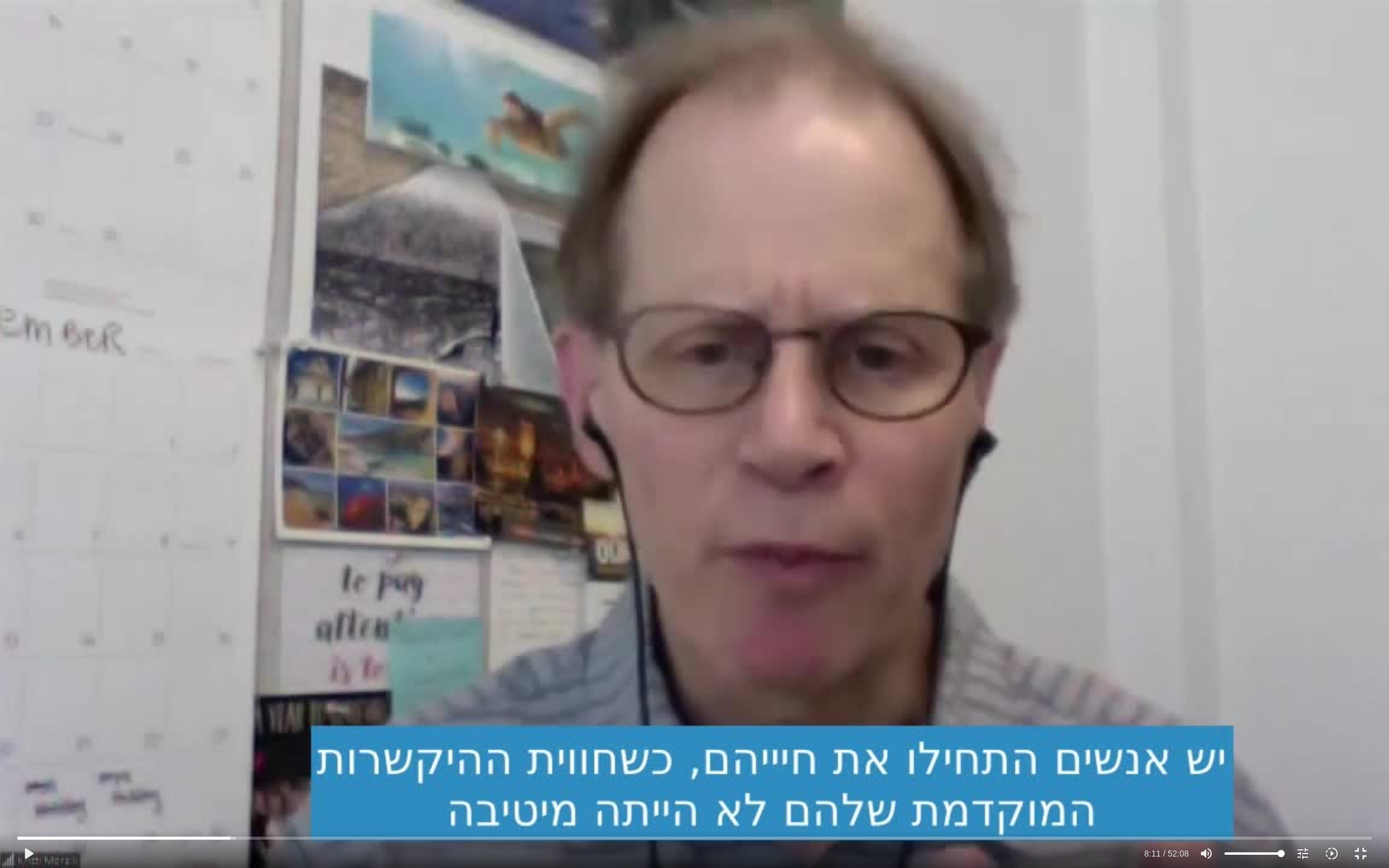
click at [317, 478] on div "Skip Ad 8:07 play_arrow 8:11 / 52:08 volume_up Mute tune Resolution Auto 720p s…" at bounding box center [694, 434] width 1389 height 868
click at [323, 479] on div "Skip Ad 8:07 pause 8:13 / 52:08 volume_up Mute tune Resolution Auto 720p slow_m…" at bounding box center [694, 434] width 1389 height 868
click at [452, 504] on div "Skip Ad 8:07 play_arrow 8:14 / 52:08 volume_up Mute tune Resolution Auto 720p s…" at bounding box center [694, 434] width 1389 height 868
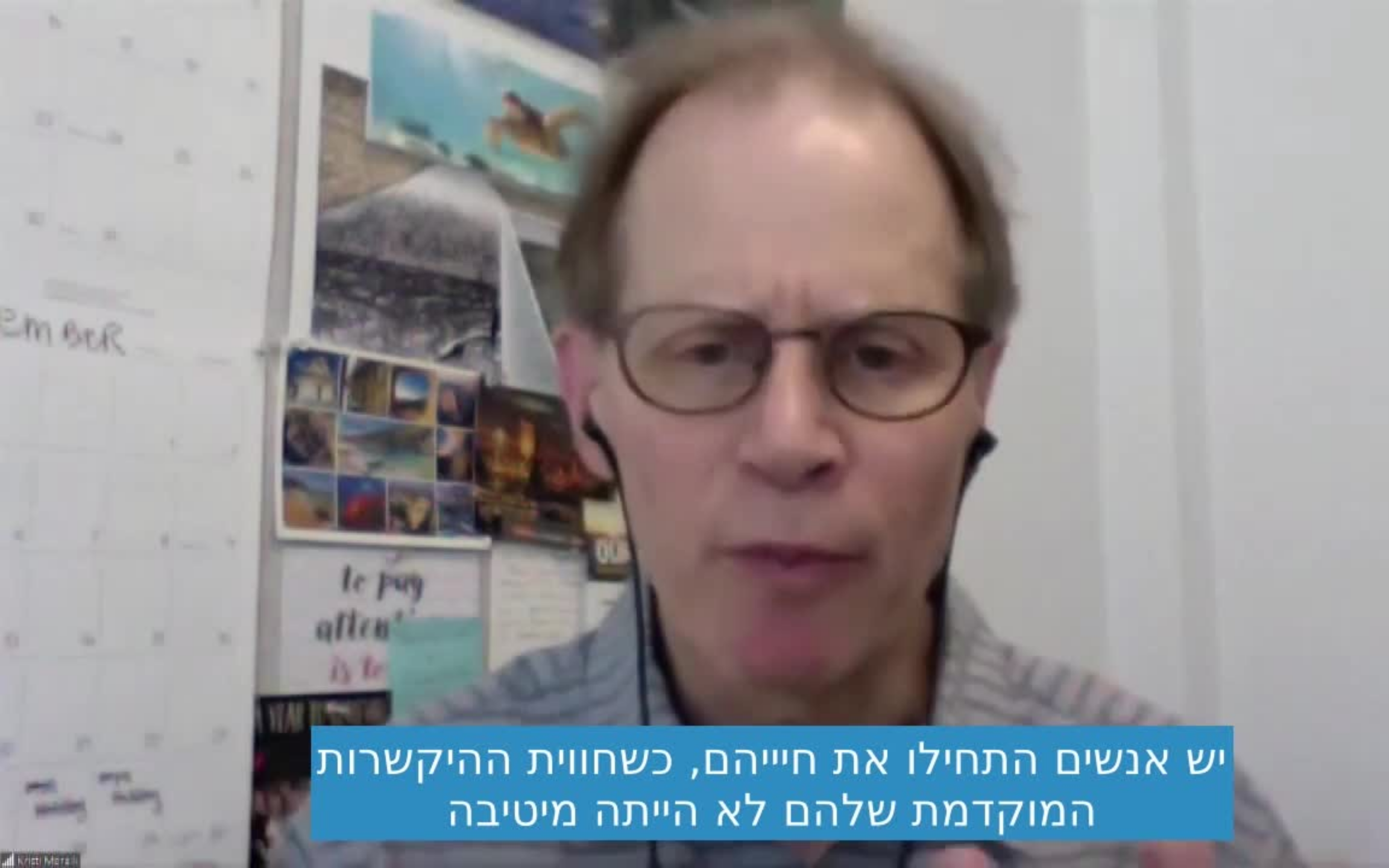
click at [452, 504] on div "Skip Ad 8:07 pause 8:14 / 52:08 volume_up Mute tune Resolution Auto 720p slow_m…" at bounding box center [694, 434] width 1389 height 868
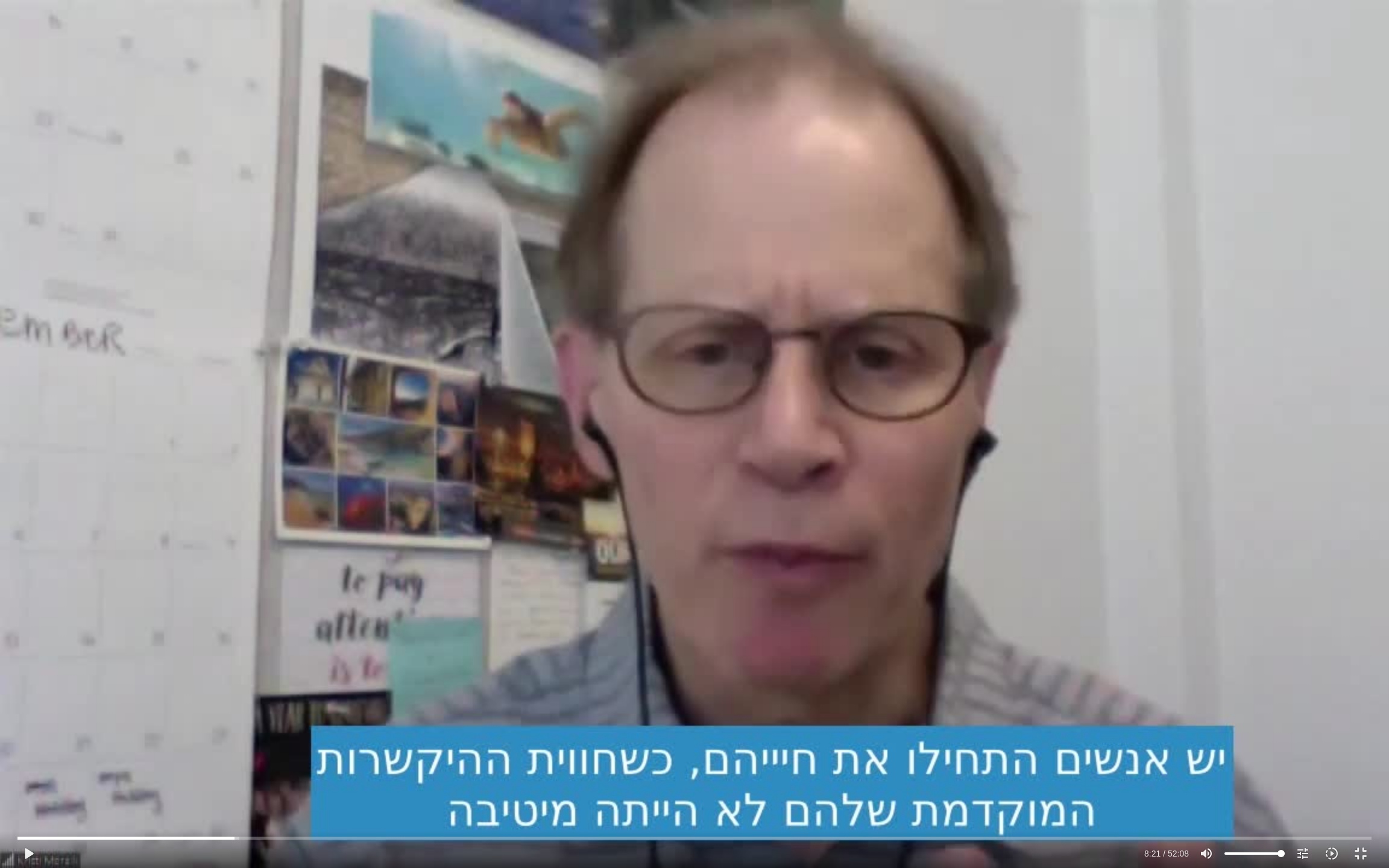
click at [452, 504] on div "Skip Ad 8:07 play_arrow 8:21 / 52:08 volume_up Mute tune Resolution Auto 720p s…" at bounding box center [694, 434] width 1389 height 868
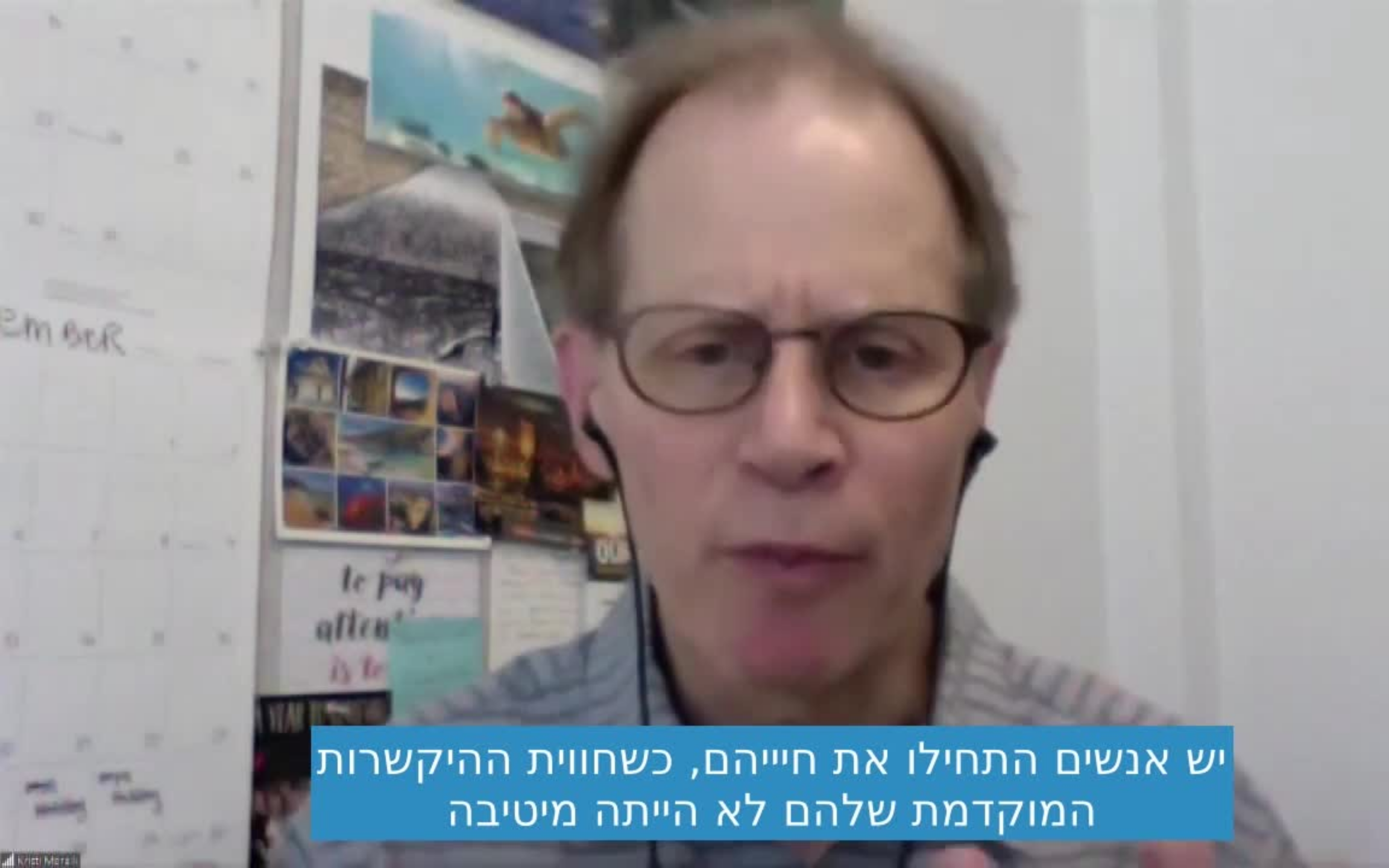
click at [452, 504] on div "Skip Ad 8:07 pause 8:21 / 52:08 volume_up Mute tune Resolution Auto 720p slow_m…" at bounding box center [694, 434] width 1389 height 868
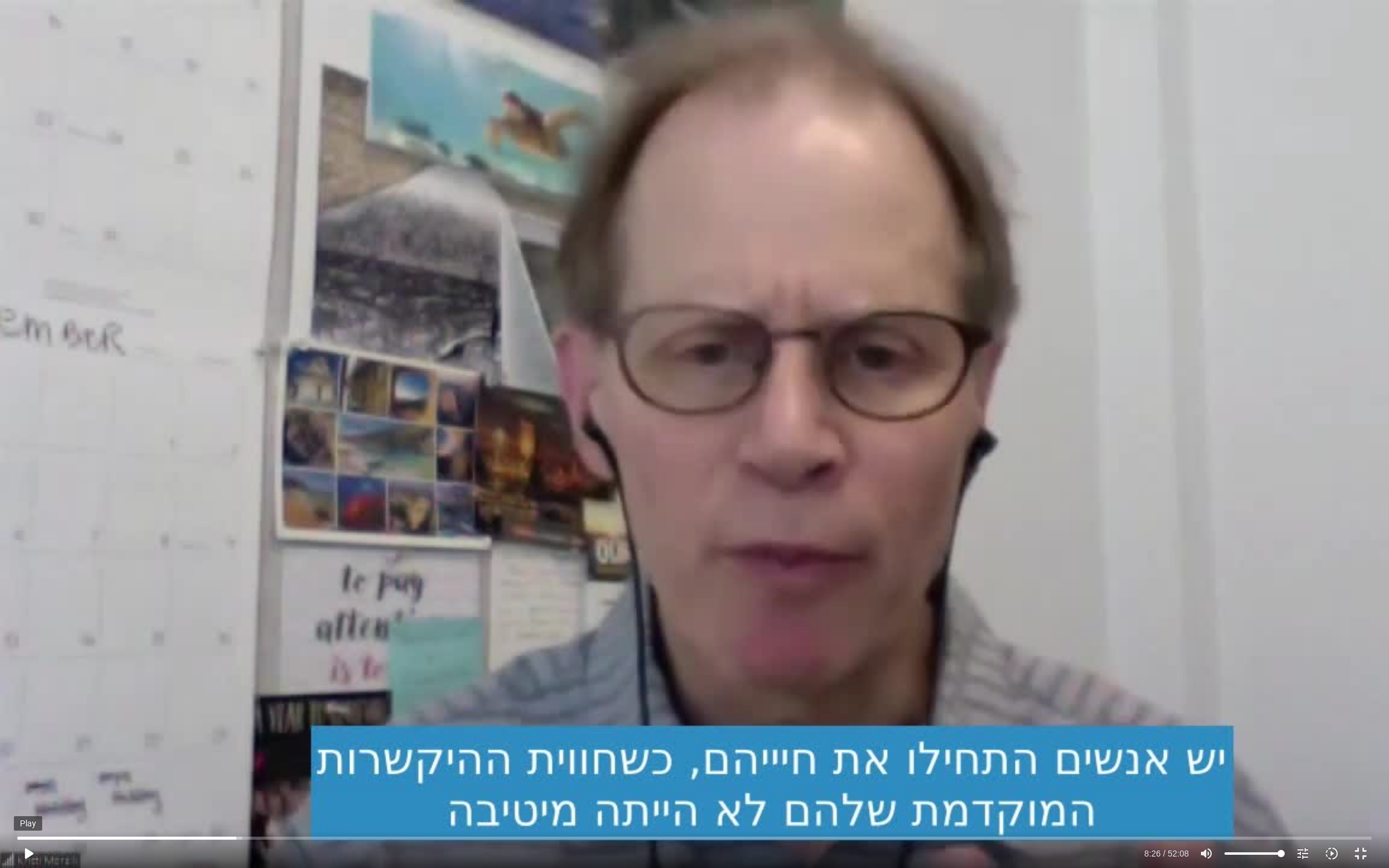
click at [24, 723] on button "play_arrow" at bounding box center [28, 853] width 29 height 29
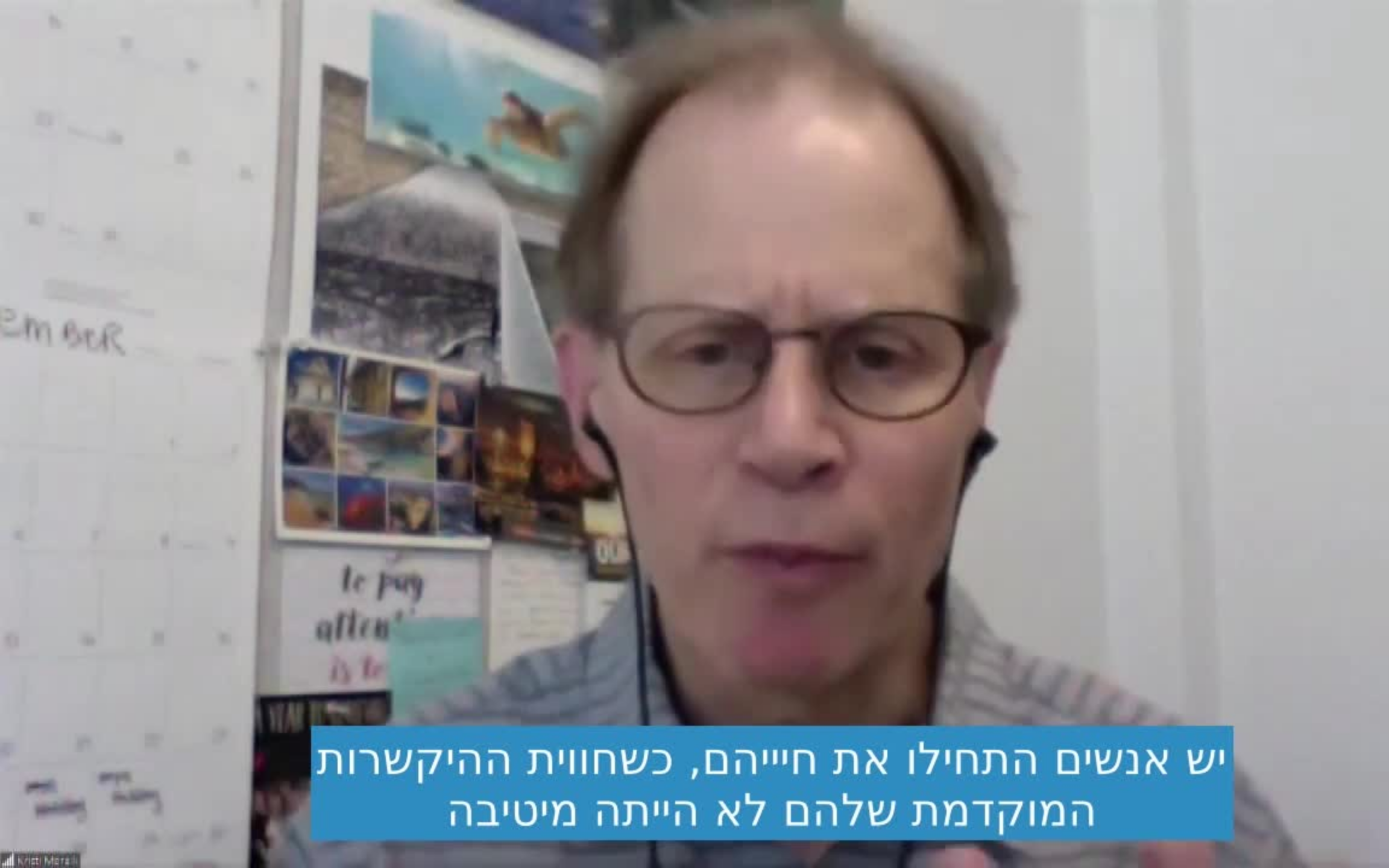
click at [335, 511] on div "Skip Ad 0:20 pause 8:35 / 52:08 volume_up Mute tune Resolution Auto 720p slow_m…" at bounding box center [694, 434] width 1389 height 868
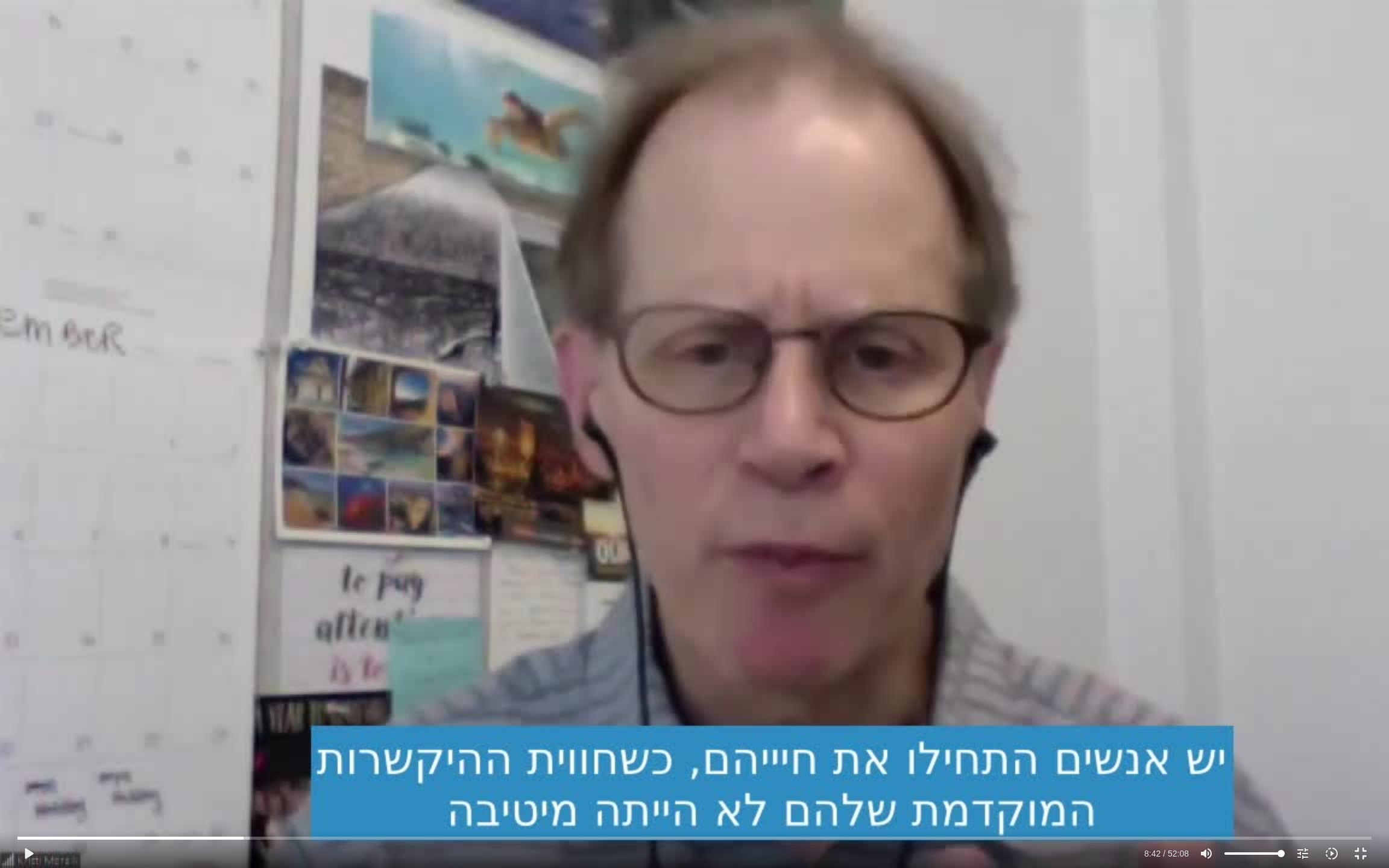
click at [296, 469] on div "Skip Ad 0:20 play_arrow 8:42 / 52:08 volume_up Mute tune Resolution Auto 720p s…" at bounding box center [694, 434] width 1389 height 868
click at [312, 468] on div "Skip Ad 0:20 pause 8:45 / 52:08 volume_up Mute tune Resolution Auto 720p slow_m…" at bounding box center [694, 434] width 1389 height 868
click at [319, 468] on div "Skip Ad 0:20 play_arrow 8:45 / 52:08 volume_up Mute tune Resolution Auto 720p s…" at bounding box center [694, 434] width 1389 height 868
click at [409, 460] on div "Skip Ad 0:20 pause 8:55 / 52:08 volume_up Mute tune Resolution Auto 720p slow_m…" at bounding box center [694, 434] width 1389 height 868
click at [247, 723] on input "Seek" at bounding box center [694, 837] width 1354 height 7
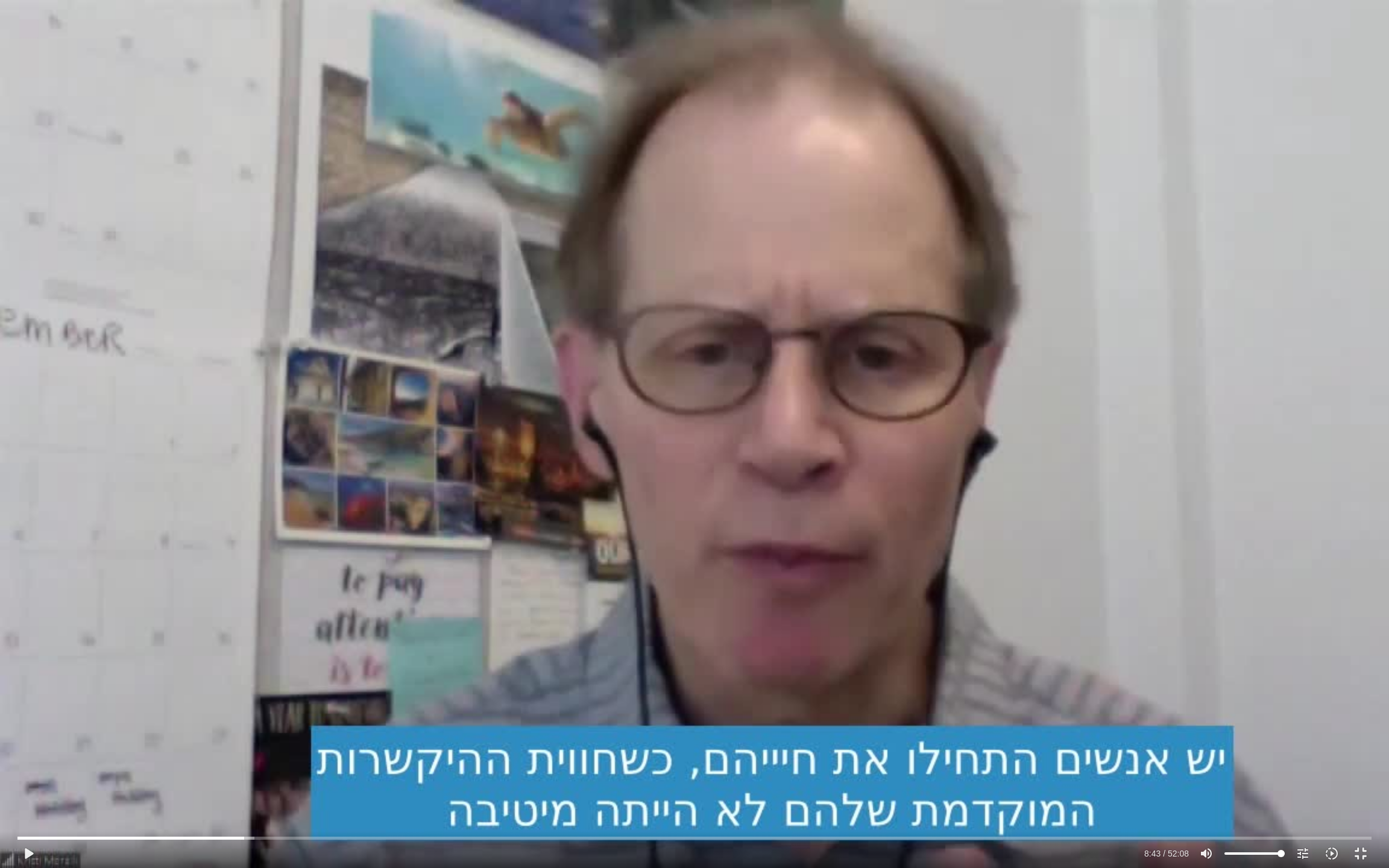
click at [1, 723] on div "Accordion. Open links with Enter or Space, close with Escape, and navigate with…" at bounding box center [694, 849] width 1389 height 37
click at [496, 422] on div "Skip Ad 0:32 pause 8:45 / 52:08 volume_up Mute tune Resolution Auto 720p slow_m…" at bounding box center [694, 434] width 1389 height 868
click at [597, 558] on div "Skip Ad 0:32 play_arrow 8:46 / 52:08 volume_up Mute tune Resolution Auto 720p s…" at bounding box center [694, 434] width 1389 height 868
click at [463, 490] on div "Skip Ad 0:32 pause 8:52 / 52:08 volume_up Mute tune Resolution Auto 720p slow_m…" at bounding box center [694, 434] width 1389 height 868
click at [302, 416] on div "Skip Ad 0:32 play_arrow 8:52 / 52:08 volume_up Mute tune Resolution Auto 720p s…" at bounding box center [694, 434] width 1389 height 868
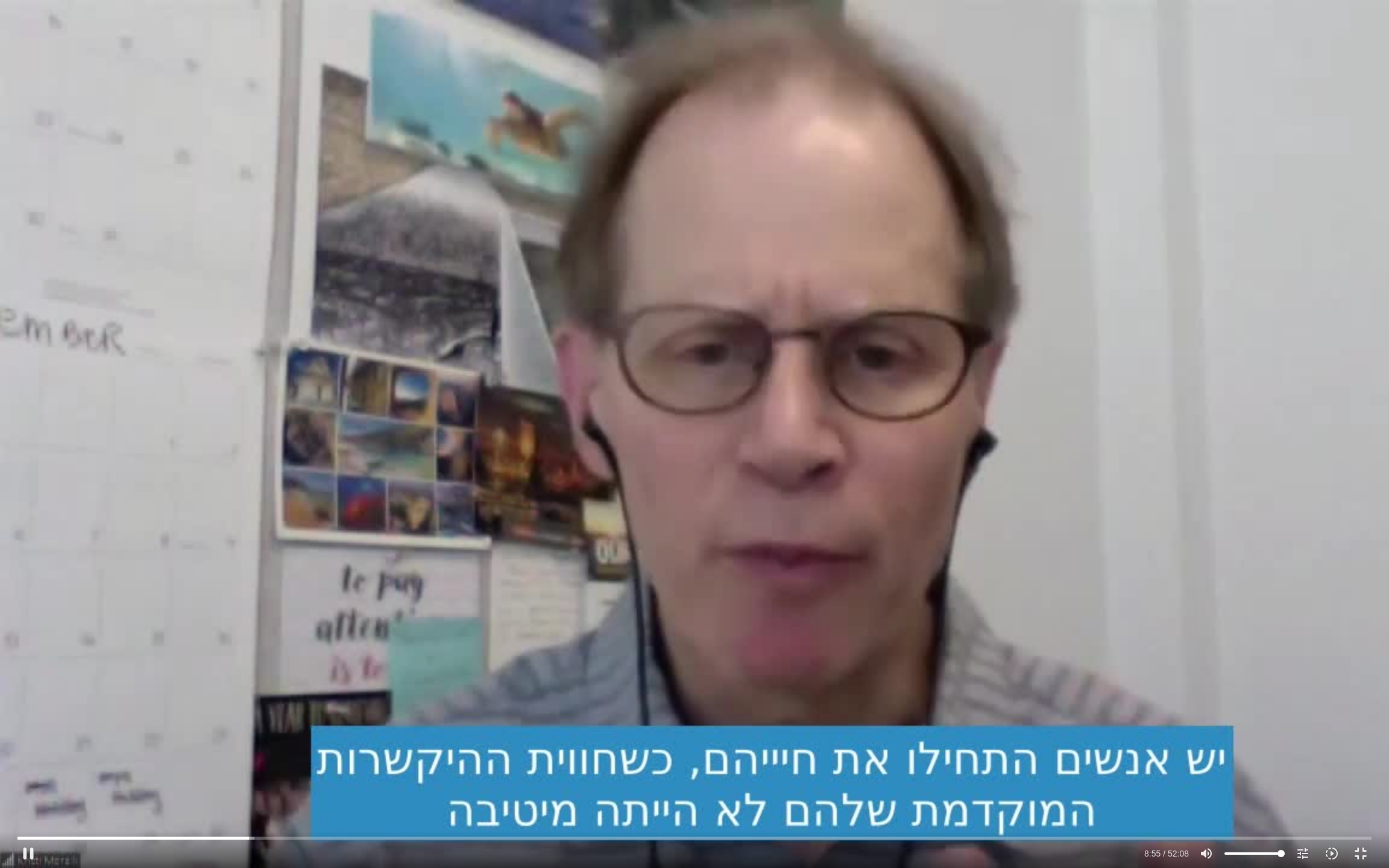
click at [588, 382] on div "Skip Ad 0:32 pause 8:55 / 52:08 volume_up Mute tune Resolution Auto 720p slow_m…" at bounding box center [694, 434] width 1389 height 868
click at [591, 380] on div "Skip Ad 0:32 play_arrow 8:55 / 52:08 volume_up Mute tune Resolution Auto 720p s…" at bounding box center [694, 434] width 1389 height 868
click at [591, 380] on div "Skip Ad 0:32 pause 8:56 / 52:08 volume_up Mute tune Resolution Auto 720p slow_m…" at bounding box center [694, 434] width 1389 height 868
click at [591, 380] on div "Skip Ad 0:32 play_arrow 8:56 / 52:08 volume_up Mute tune Resolution Auto 720p s…" at bounding box center [694, 434] width 1389 height 868
click at [587, 378] on div "Skip Ad 0:32 pause 9:05 / 52:08 volume_up Mute tune Resolution Auto 720p slow_m…" at bounding box center [694, 434] width 1389 height 868
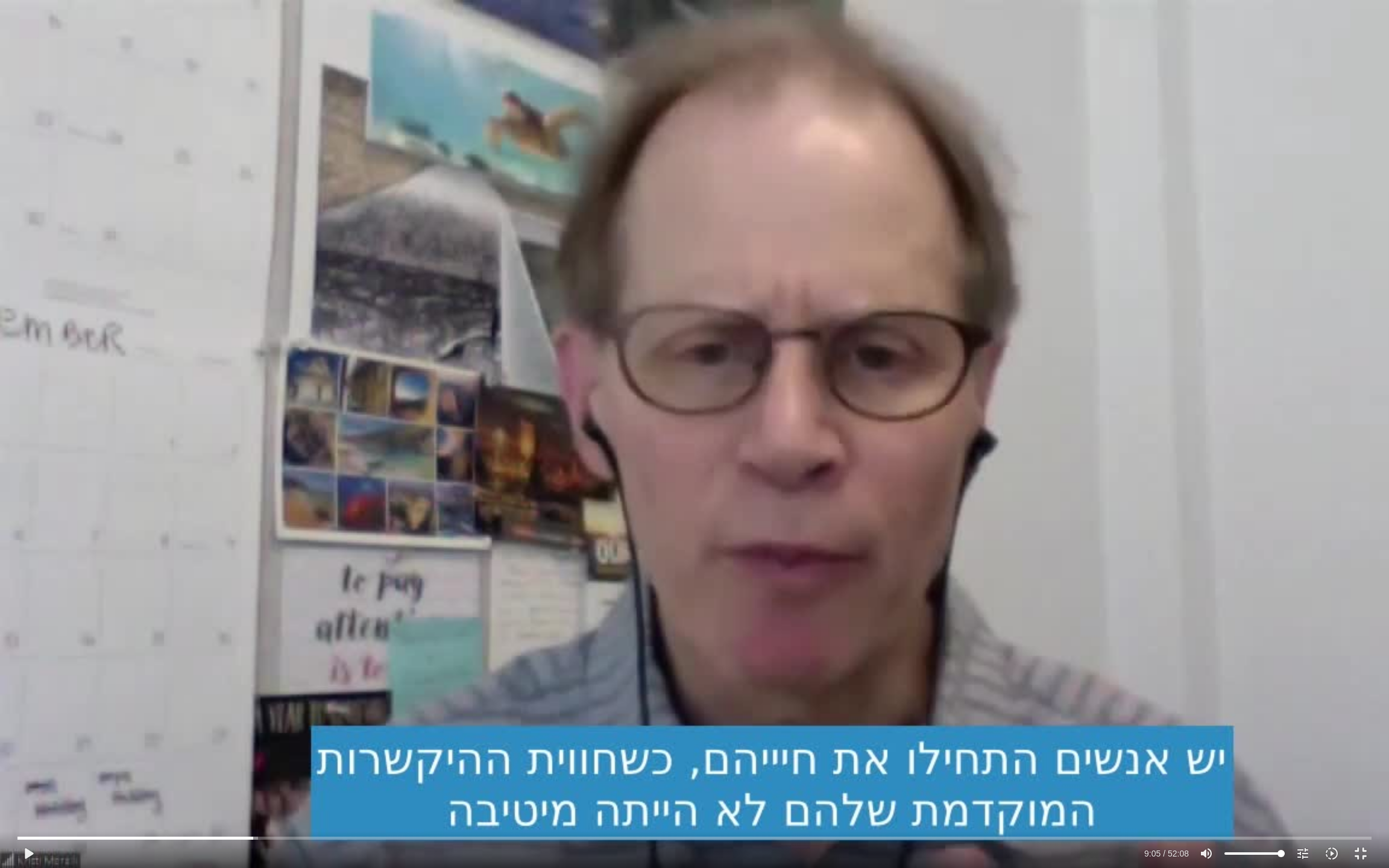
click at [366, 723] on div "Skip Ad 9:55 play_arrow 9:05 / 52:08 volume_up Mute tune Resolution Auto 720p s…" at bounding box center [694, 434] width 1389 height 868
click at [331, 661] on div "Skip Ad 9:55 pause 9:10 / 52:08 volume_up Mute tune Resolution Auto 720p slow_m…" at bounding box center [694, 434] width 1389 height 868
click at [459, 449] on div "Skip Ad 9:55 play_arrow 9:11 / 52:08 volume_up Mute tune Resolution Auto 720p s…" at bounding box center [694, 434] width 1389 height 868
click at [486, 340] on div "Skip Ad 9:55 pause 9:20 / 52:08 volume_up Mute tune Resolution Auto 720p slow_m…" at bounding box center [694, 434] width 1389 height 868
click at [486, 340] on div "Skip Ad 9:55 play_arrow 9:20 / 52:08 volume_up Mute tune Resolution Auto 720p s…" at bounding box center [694, 434] width 1389 height 868
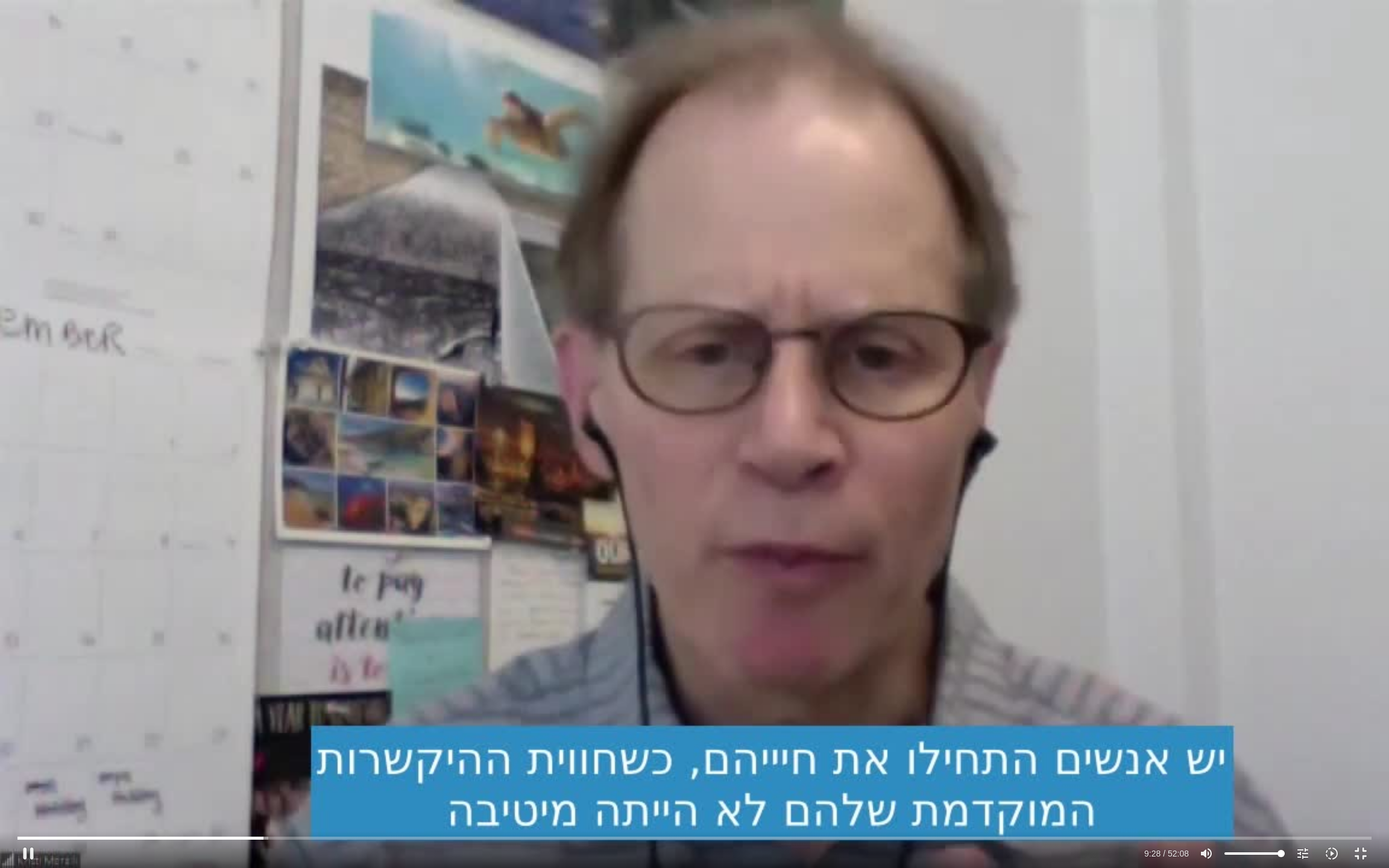
click at [310, 394] on div "Skip Ad 9:55 pause 9:28 / 52:08 volume_up Mute tune Resolution Auto 720p slow_m…" at bounding box center [694, 434] width 1389 height 868
click at [406, 291] on div "Skip Ad 9:55 play_arrow 9:28 / 52:08 volume_up Mute tune Resolution Auto 720p s…" at bounding box center [694, 434] width 1389 height 868
click at [666, 201] on div "Skip Ad 9:55 pause 9:43 / 52:08 volume_up Mute tune Resolution Auto 720p slow_m…" at bounding box center [694, 434] width 1389 height 868
click at [268, 723] on input "Seek" at bounding box center [694, 837] width 1354 height 7
click at [458, 617] on div "Skip Ad 9:34 play_arrow 9:34 / 52:08 volume_up Mute tune Resolution Auto 720p s…" at bounding box center [694, 434] width 1389 height 868
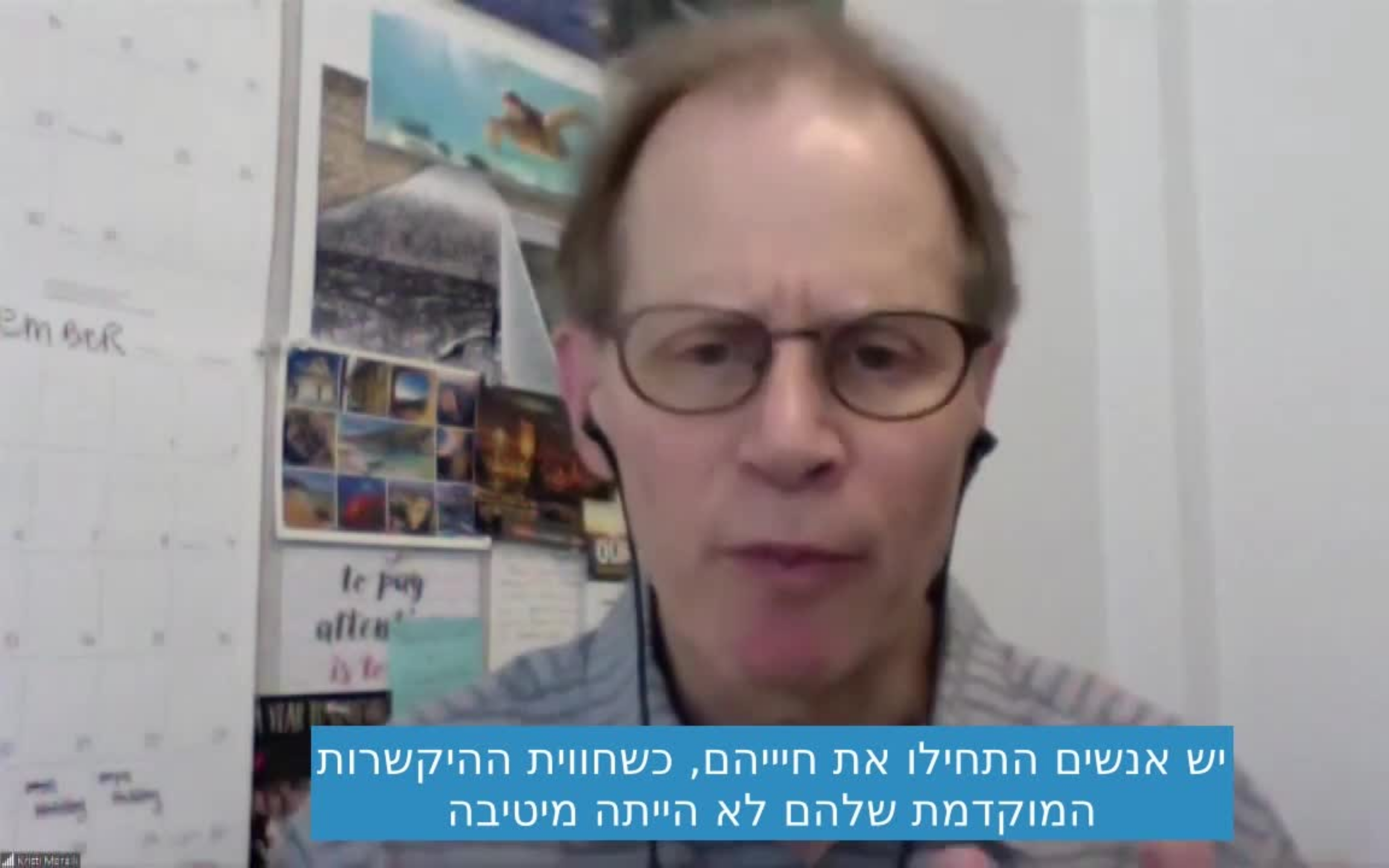
click at [431, 542] on div "Skip Ad 9:34 pause 9:41 / 52:08 volume_up Mute tune Resolution Auto 720p slow_m…" at bounding box center [694, 434] width 1389 height 868
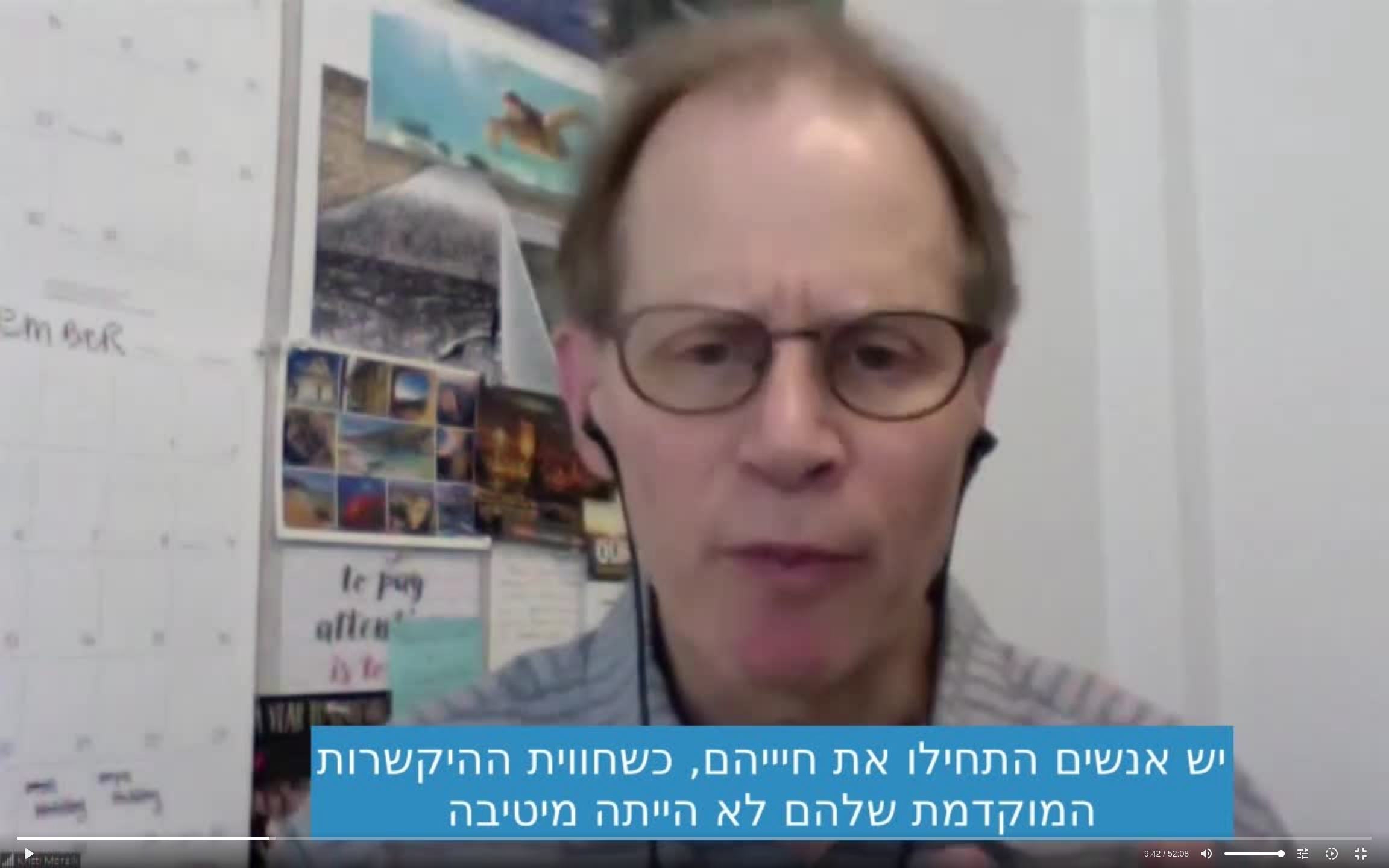
click at [1036, 351] on div "Skip Ad 9:34 play_arrow 9:42 / 52:08 volume_up Mute tune Resolution Auto 720p s…" at bounding box center [694, 434] width 1389 height 868
click at [233, 500] on div "Skip Ad 9:34 pause 9:46 / 52:08 volume_up Mute tune Resolution Auto 720p slow_m…" at bounding box center [694, 434] width 1389 height 868
click at [253, 496] on div "Skip Ad 9:34 play_arrow 9:46 / 52:08 volume_up Mute tune Resolution Auto 720p s…" at bounding box center [694, 434] width 1389 height 868
click at [263, 498] on div "Skip Ad 9:34 pause 9:49 / 52:08 volume_up Mute tune Resolution Auto 720p slow_m…" at bounding box center [694, 434] width 1389 height 868
click at [279, 555] on div "Skip Ad 9:34 play_arrow 9:49 / 52:08 volume_up Mute tune Resolution Auto 720p s…" at bounding box center [694, 434] width 1389 height 868
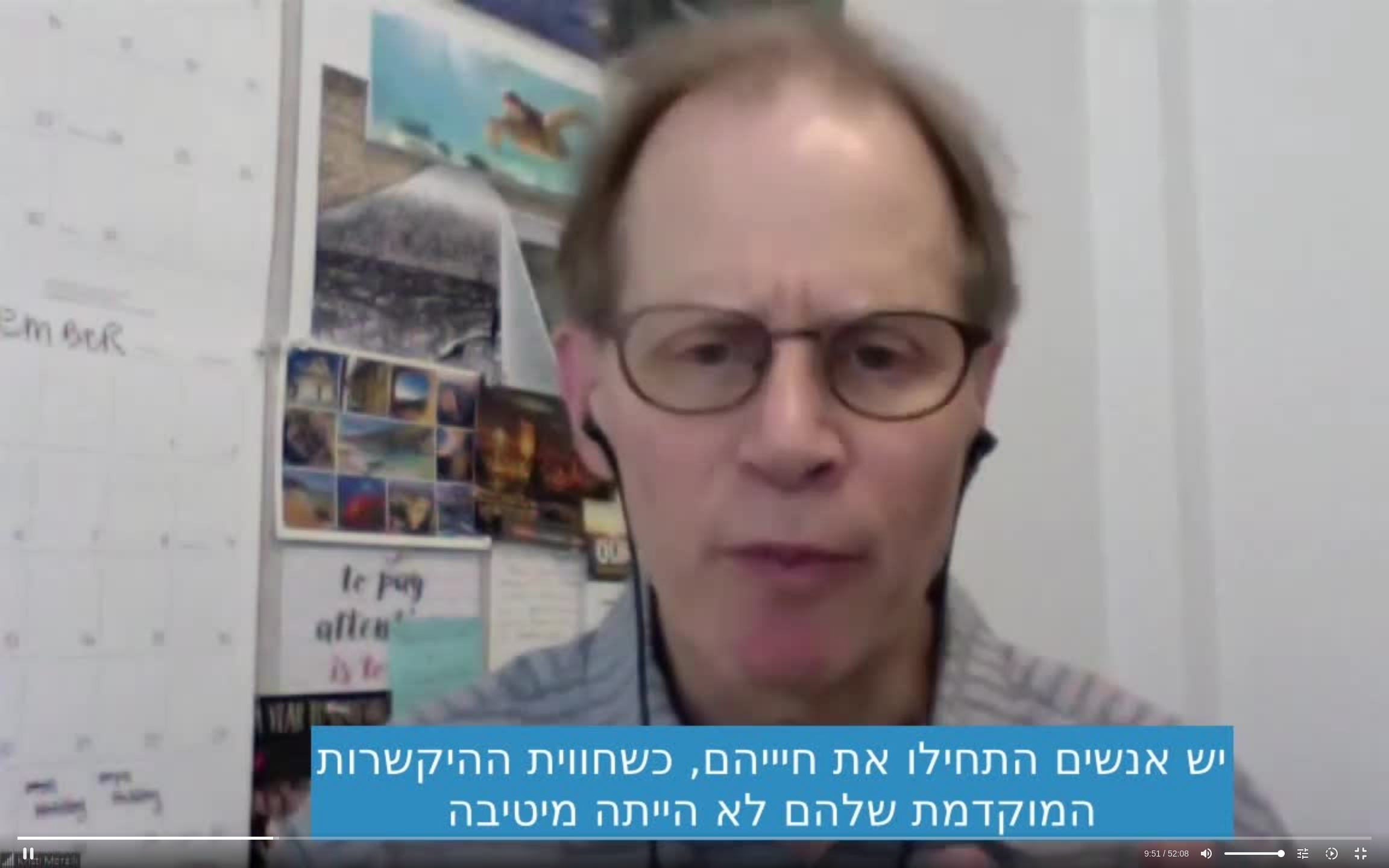
click at [366, 384] on div "Skip Ad 9:34 pause 9:51 / 52:08 volume_up Mute tune Resolution Auto 720p slow_m…" at bounding box center [694, 434] width 1389 height 868
click at [452, 512] on div "Skip Ad 9:34 play_arrow 9:51 / 52:08 volume_up Mute tune Resolution Auto 720p s…" at bounding box center [694, 434] width 1389 height 868
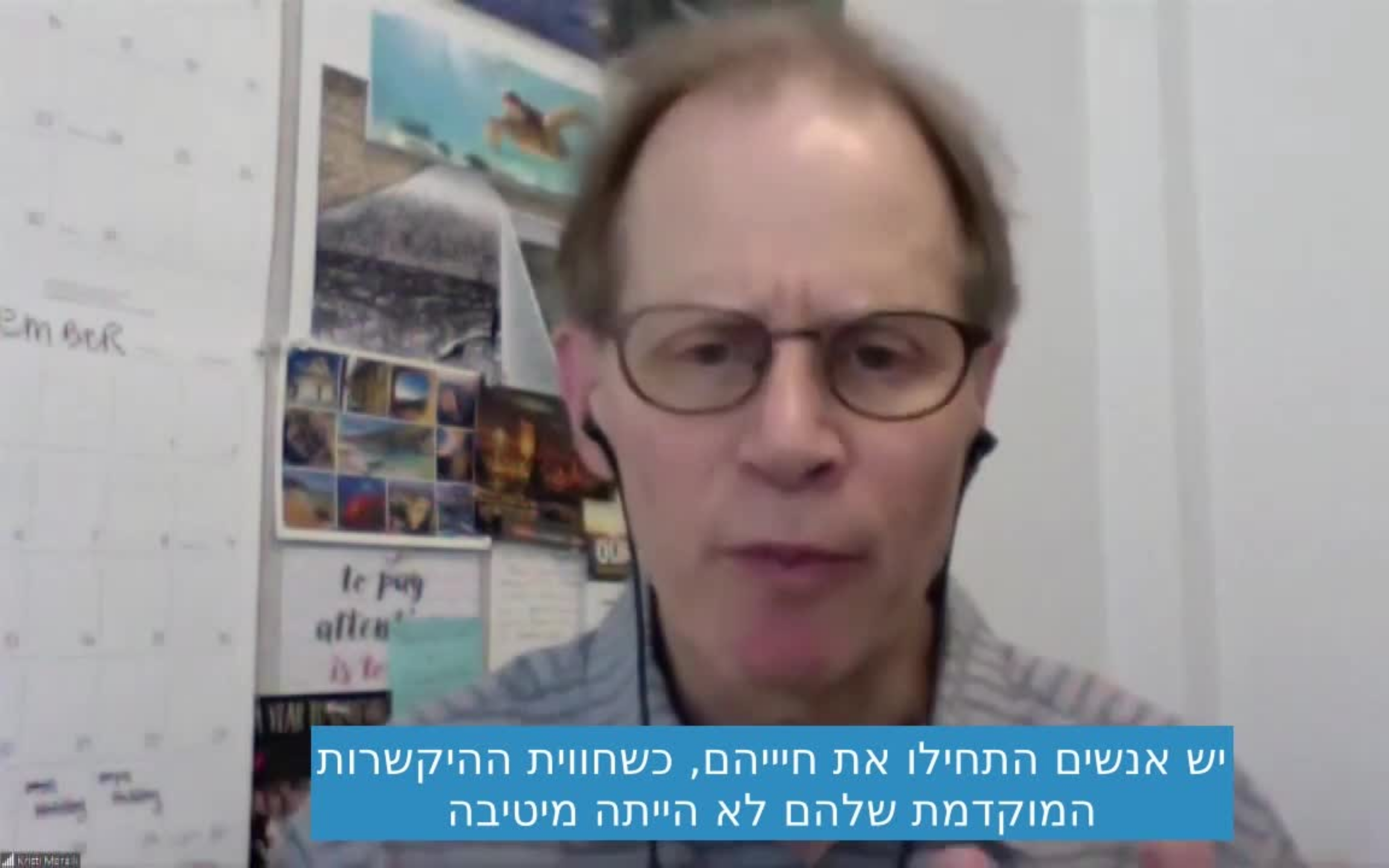
click at [452, 512] on div "Skip Ad 9:34 pause 9:53 / 52:08 volume_up Mute tune Resolution Auto 720p slow_m…" at bounding box center [694, 434] width 1389 height 868
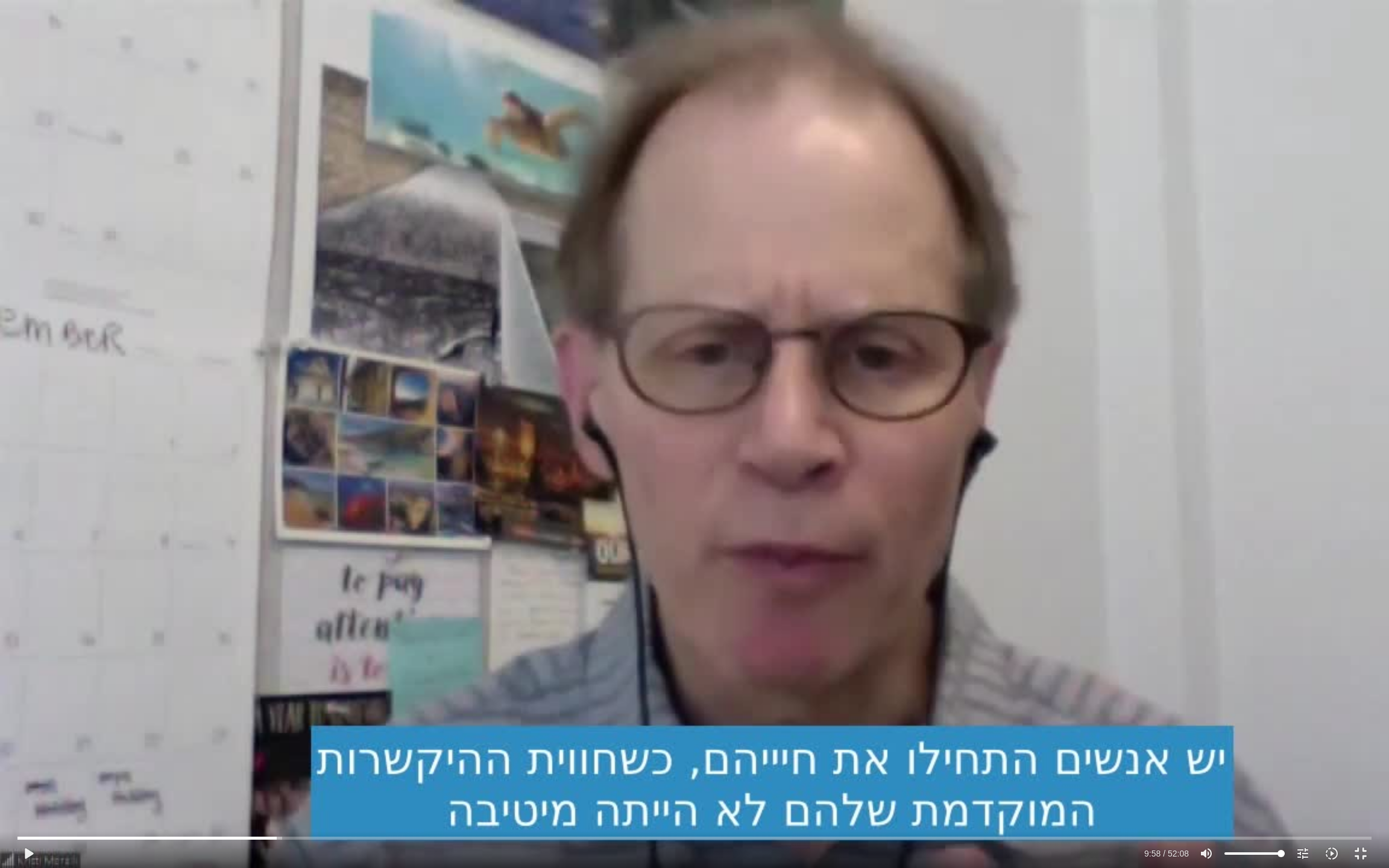
click at [497, 494] on div "Skip Ad 9:34 play_arrow 9:58 / 52:08 volume_up Mute tune Resolution Auto 720p s…" at bounding box center [694, 434] width 1389 height 868
click at [497, 494] on div "Skip Ad 9:34 pause 10:01 / 52:08 volume_up Mute tune Resolution Auto 720p slow_…" at bounding box center [694, 434] width 1389 height 868
click at [569, 477] on div "Skip Ad 9:34 play_arrow 10:01 / 52:08 volume_up Mute tune Resolution Auto 720p …" at bounding box center [694, 434] width 1389 height 868
click at [333, 554] on div "Skip Ad 9:34 pause 10:08 / 52:08 volume_up Mute tune Resolution Auto 720p slow_…" at bounding box center [694, 434] width 1389 height 868
click at [331, 556] on div "Skip Ad 9:34 play_arrow 10:08 / 52:08 volume_up Mute tune Resolution Auto 720p …" at bounding box center [694, 434] width 1389 height 868
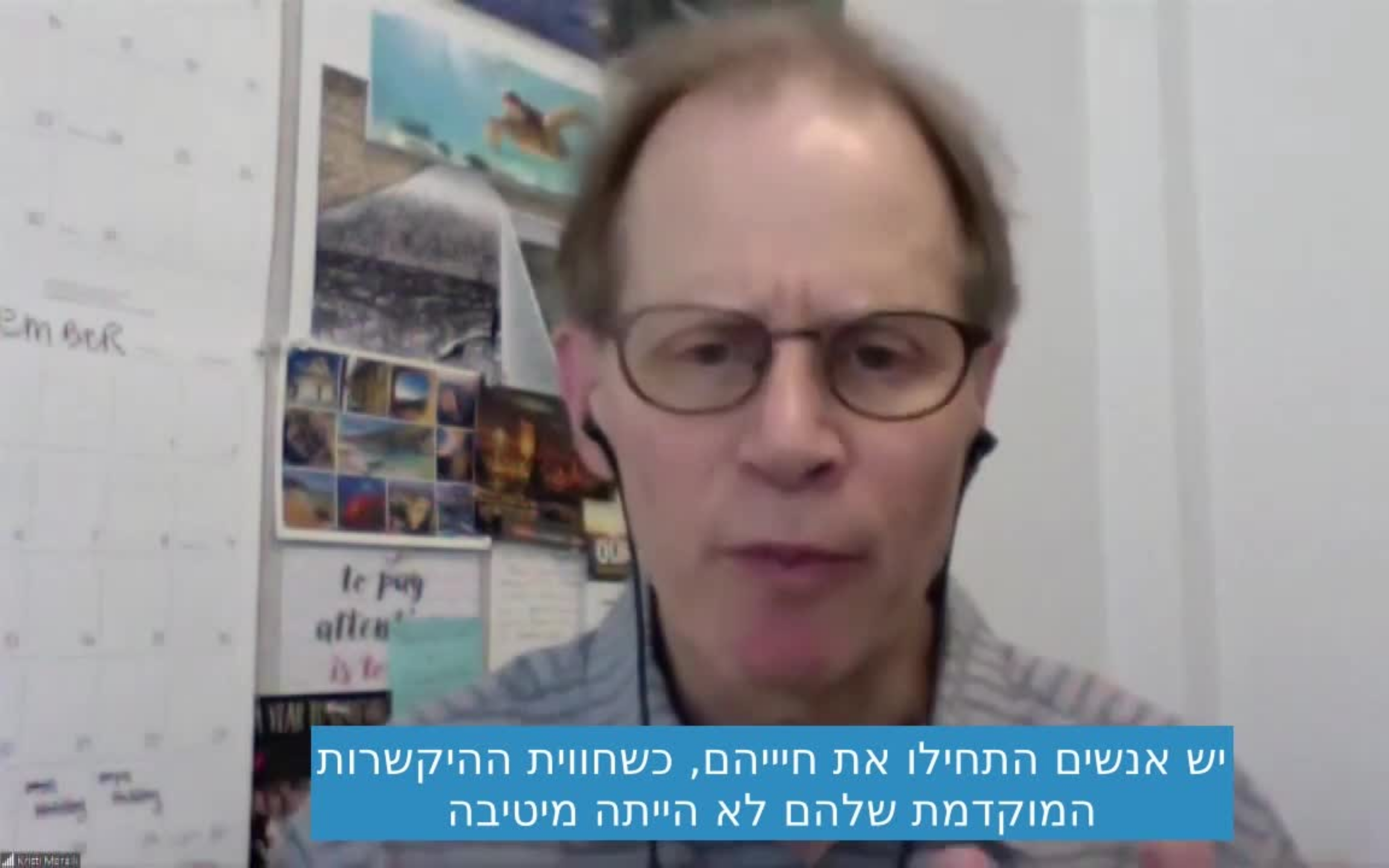
click at [331, 558] on div "Skip Ad 9:34 pause 10:11 / 52:08 volume_up Mute tune Resolution Auto 720p slow_…" at bounding box center [694, 434] width 1389 height 868
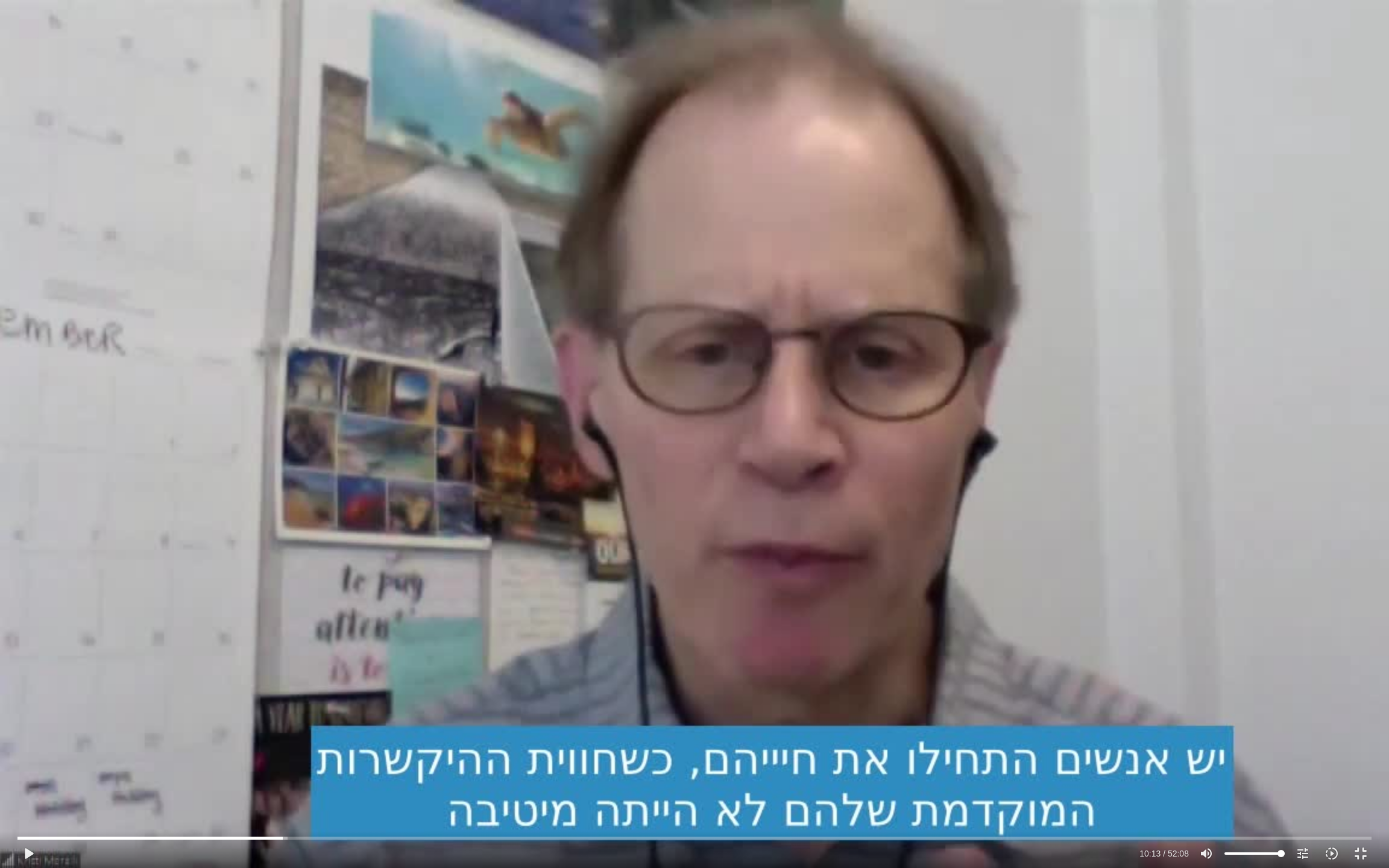
click at [295, 554] on div "Skip Ad 9:34 play_arrow 10:13 / 52:08 volume_up Mute tune Resolution Auto 720p …" at bounding box center [694, 434] width 1389 height 868
click at [224, 454] on div "Skip Ad 9:34 pause 10:25 / 52:08 volume_up Mute tune Resolution Auto 720p slow_…" at bounding box center [694, 434] width 1389 height 868
click at [240, 399] on div "Skip Ad 9:34 play_arrow 10:25 / 52:08 volume_up Mute tune Resolution Auto 720p …" at bounding box center [694, 434] width 1389 height 868
click at [202, 345] on div "Skip Ad 9:34 pause 10:30 / 52:08 volume_up Mute tune Resolution Auto 720p slow_…" at bounding box center [694, 434] width 1389 height 868
click at [207, 344] on div "Skip Ad 9:34 play_arrow 10:30 / 52:08 volume_up Mute tune Resolution Auto 720p …" at bounding box center [694, 434] width 1389 height 868
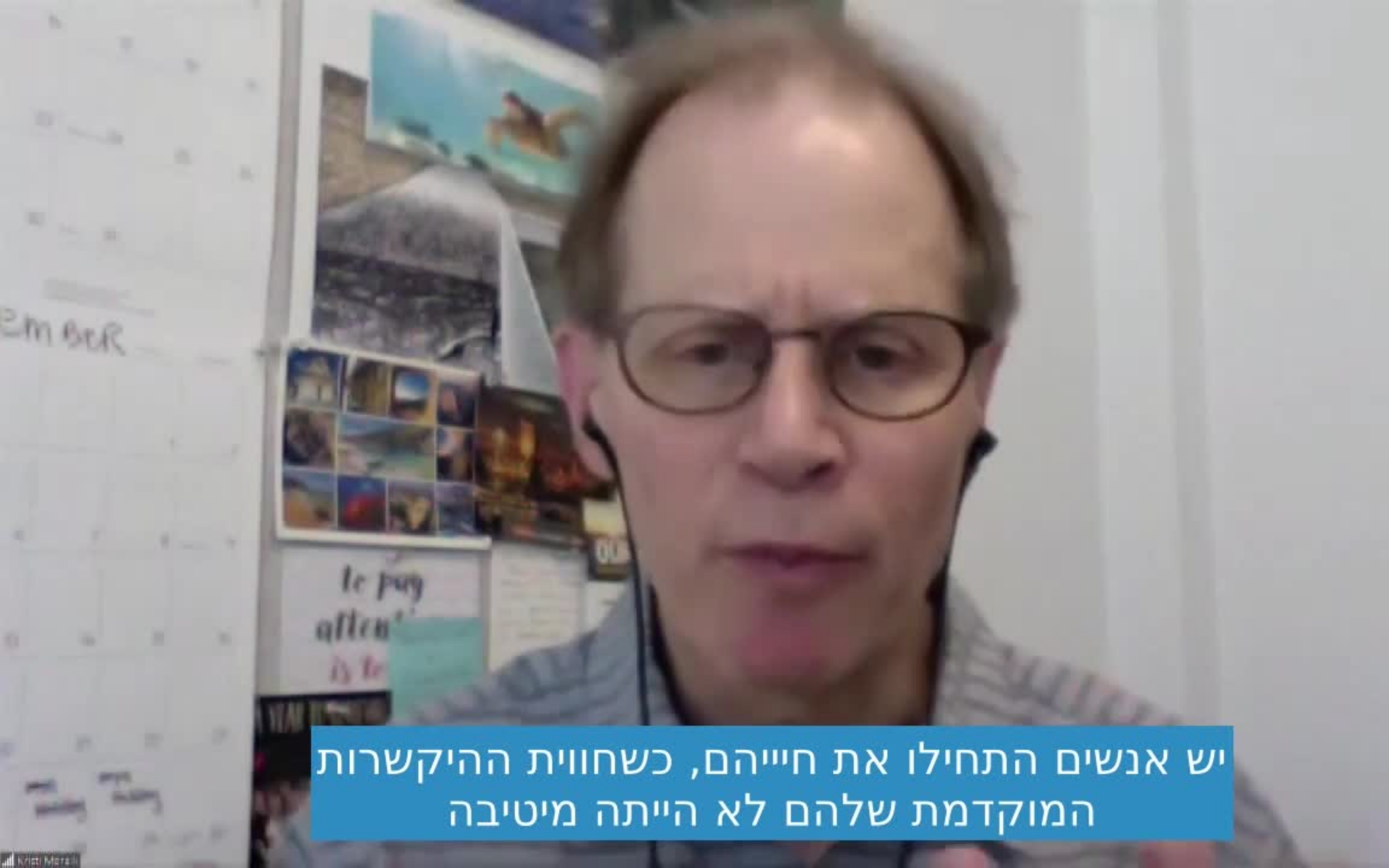
click at [207, 344] on div "Skip Ad 9:34 pause 10:33 / 52:08 volume_up Mute tune Resolution Auto 720p slow_…" at bounding box center [694, 434] width 1389 height 868
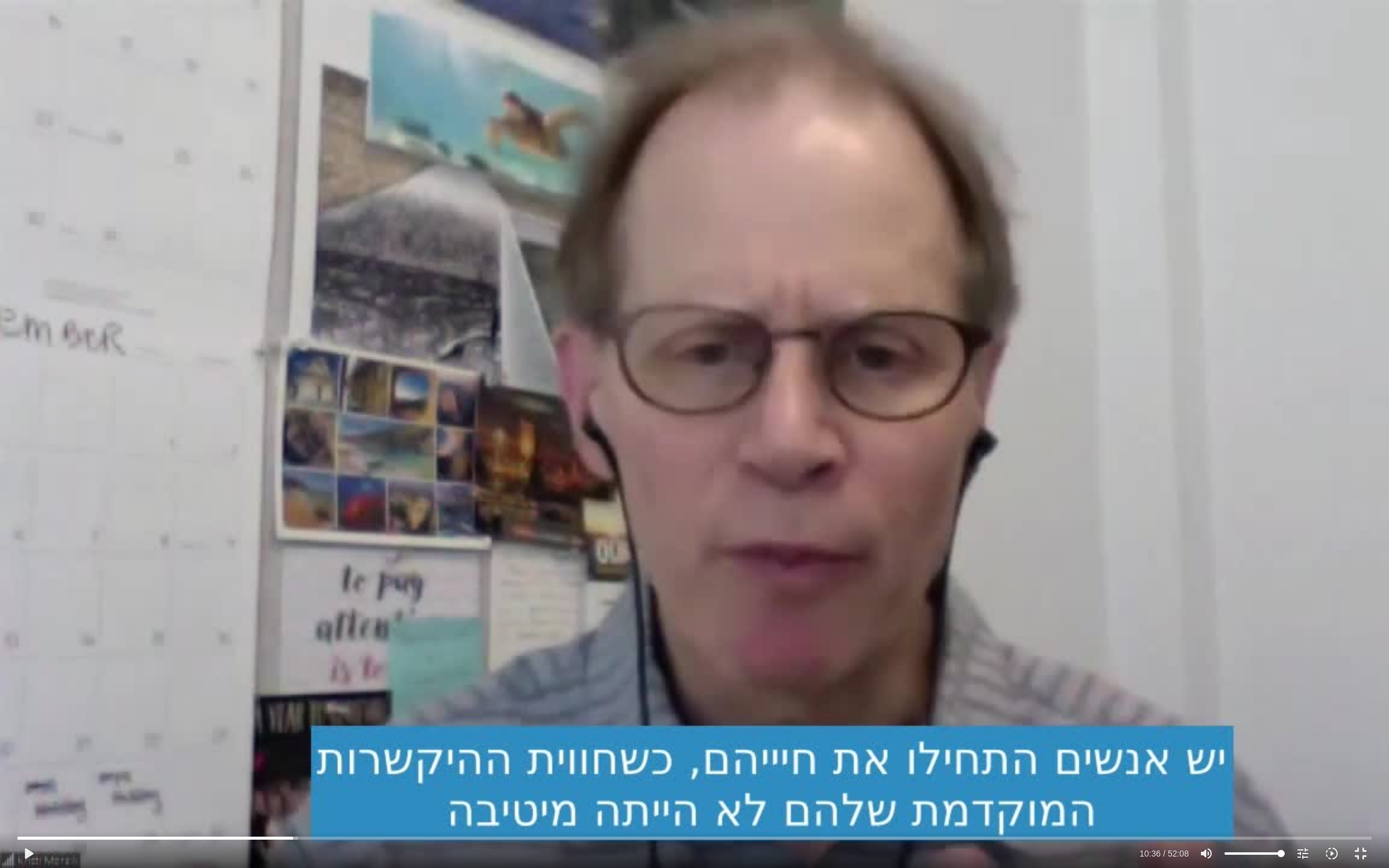
click at [147, 243] on div "Skip Ad 9:34 play_arrow 10:36 / 52:08 volume_up Mute tune Resolution Auto 720p …" at bounding box center [694, 434] width 1389 height 868
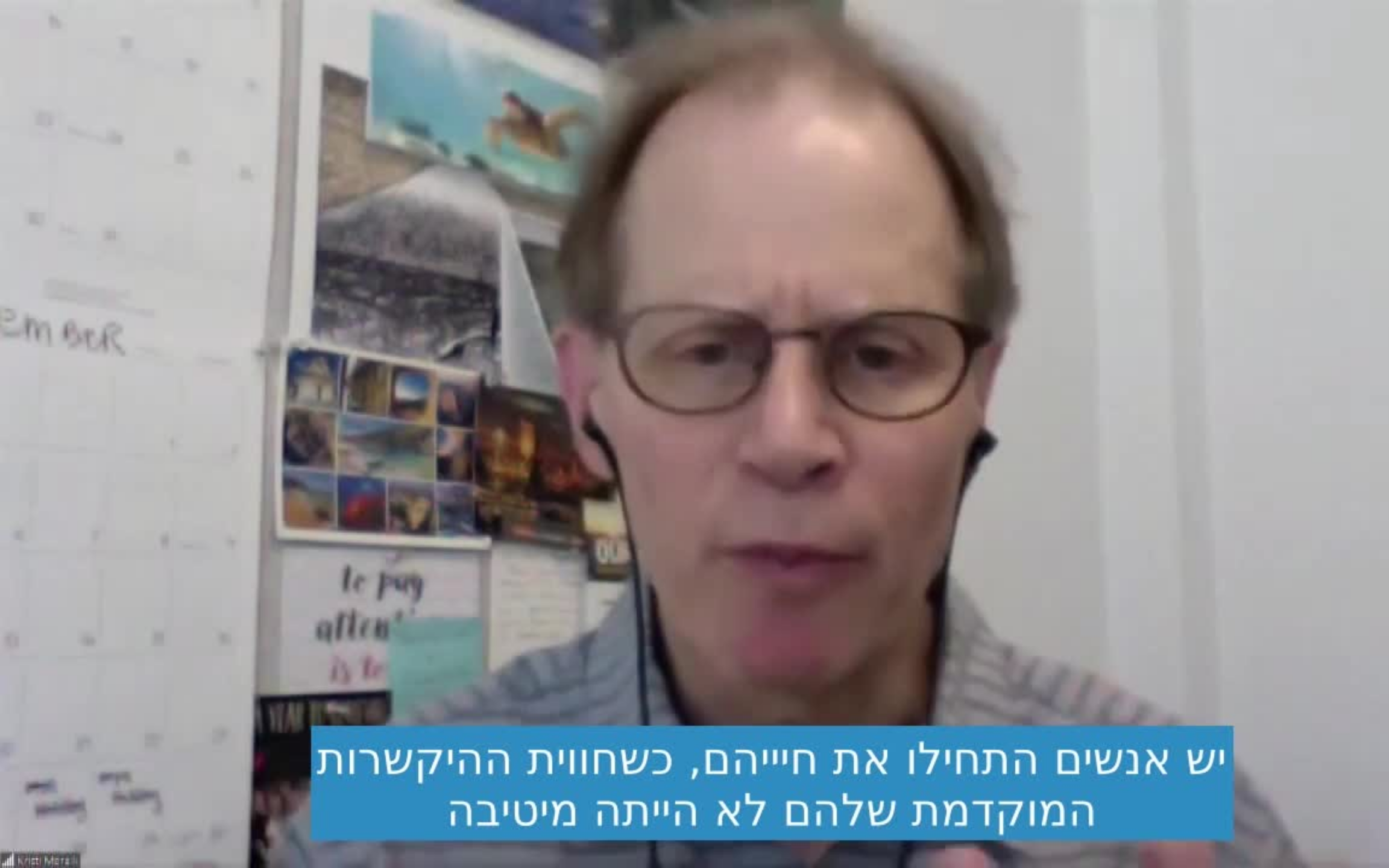
click at [147, 243] on div "Skip Ad 9:34 pause 10:38 / 52:08 volume_up Mute tune Resolution Auto 720p slow_…" at bounding box center [694, 434] width 1389 height 868
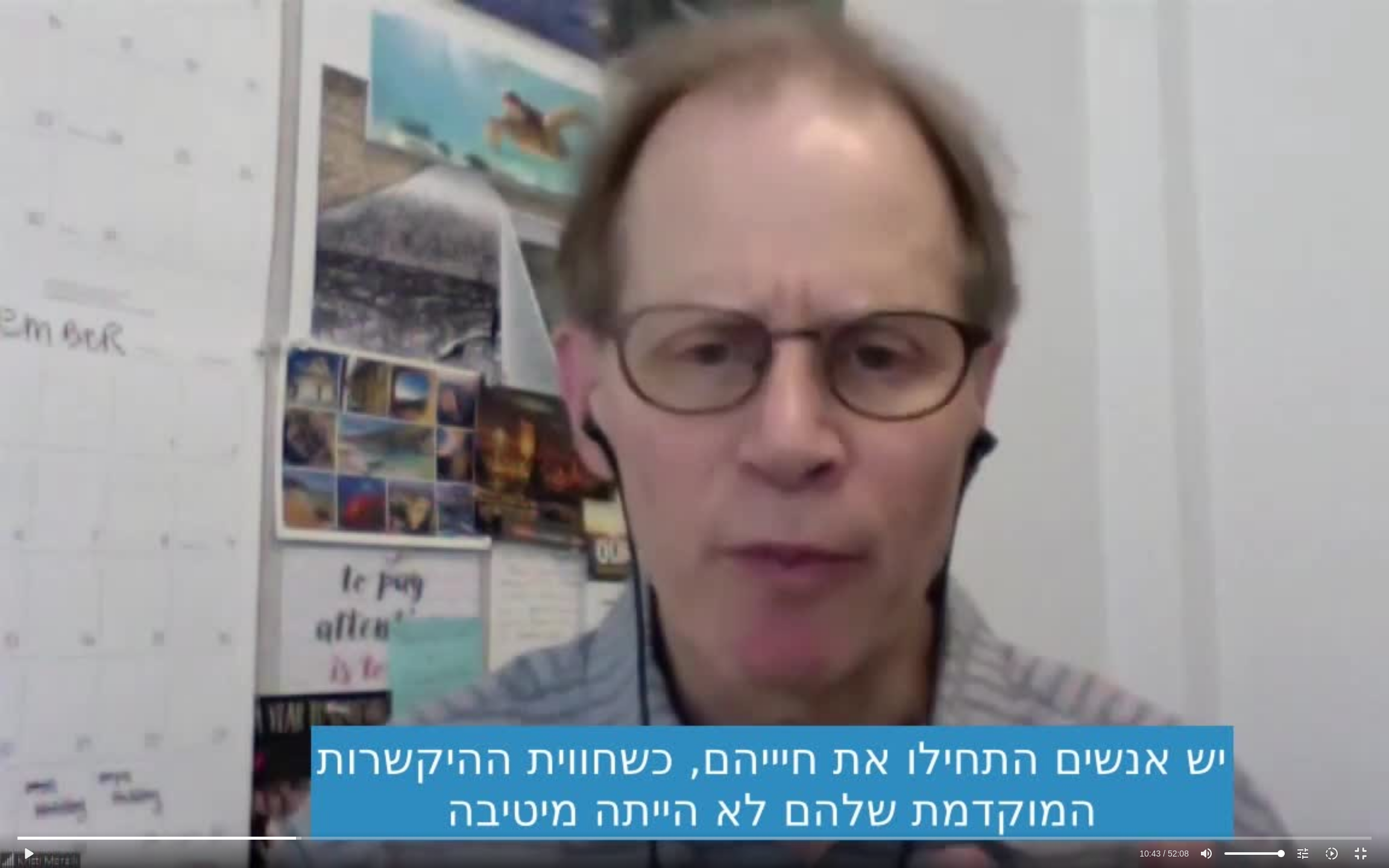
click at [147, 243] on div "Skip Ad 9:34 play_arrow 10:43 / 52:08 volume_up Mute tune Resolution Auto 720p …" at bounding box center [694, 434] width 1389 height 868
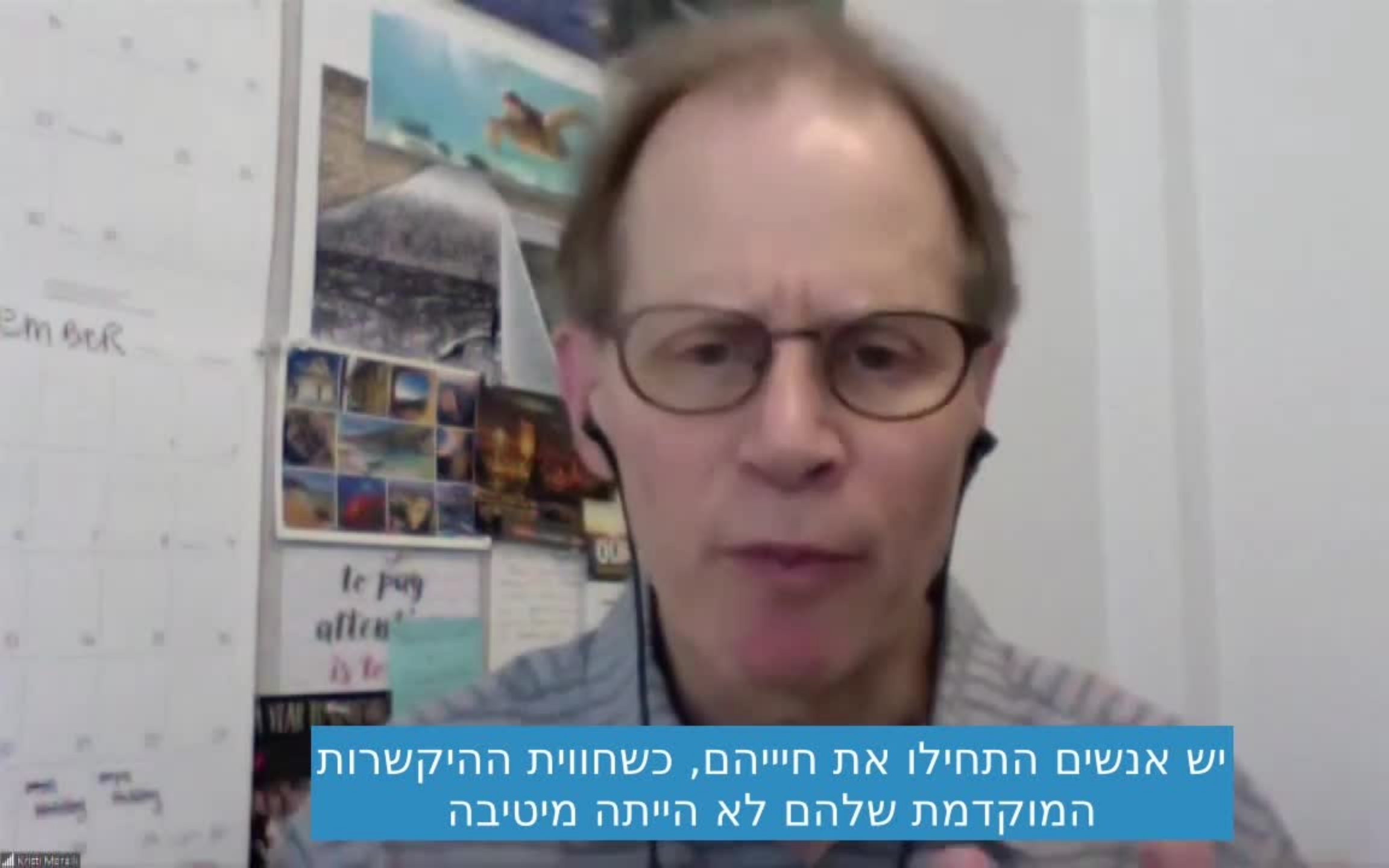
click at [147, 243] on div "Skip Ad 9:34 pause 10:43 / 52:08 volume_up Mute tune Resolution Auto 720p slow_…" at bounding box center [694, 434] width 1389 height 868
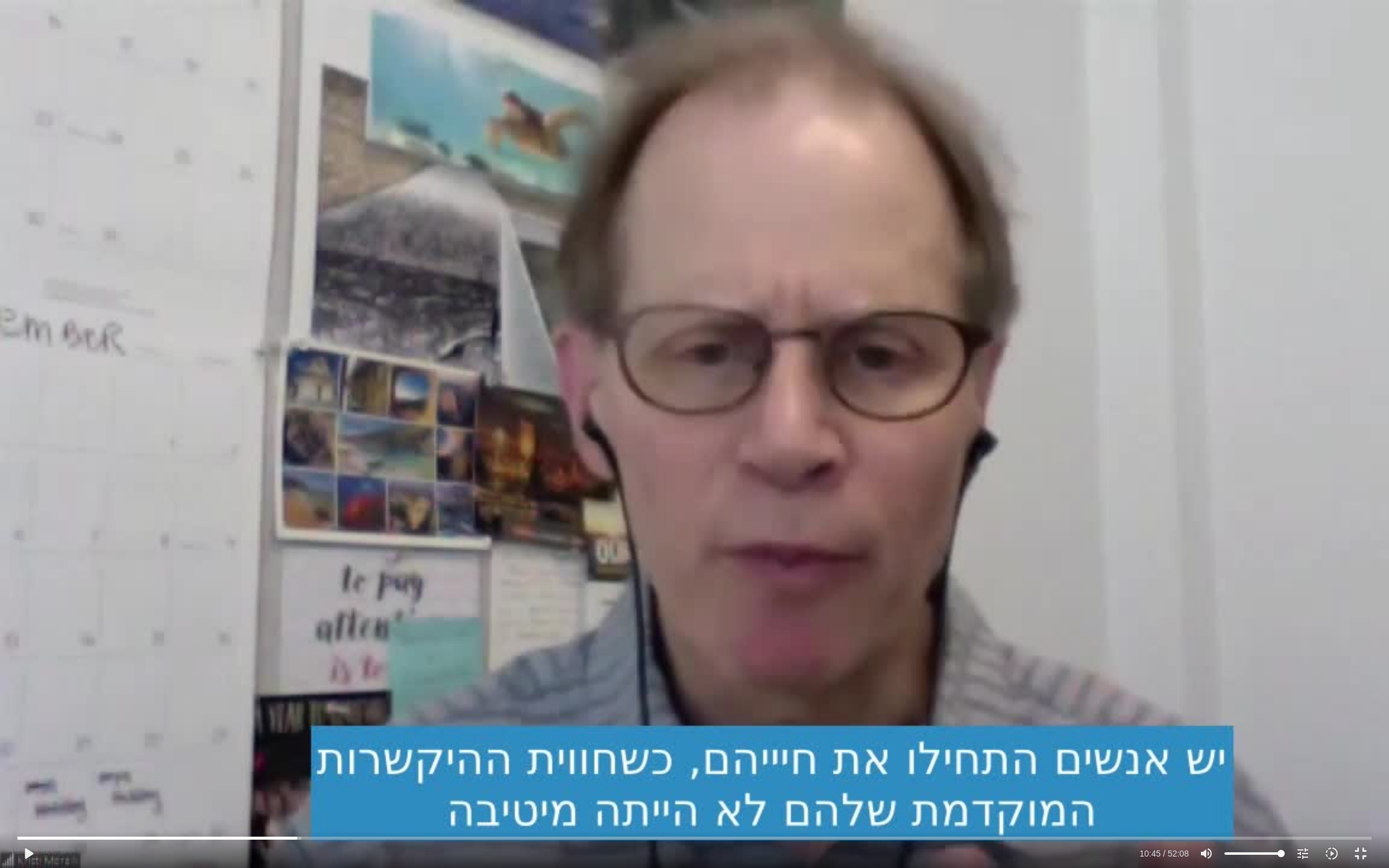
click at [931, 354] on div "Skip Ad 9:34 play_arrow 10:45 / 52:08 volume_up Mute tune Resolution Auto 720p …" at bounding box center [694, 434] width 1389 height 868
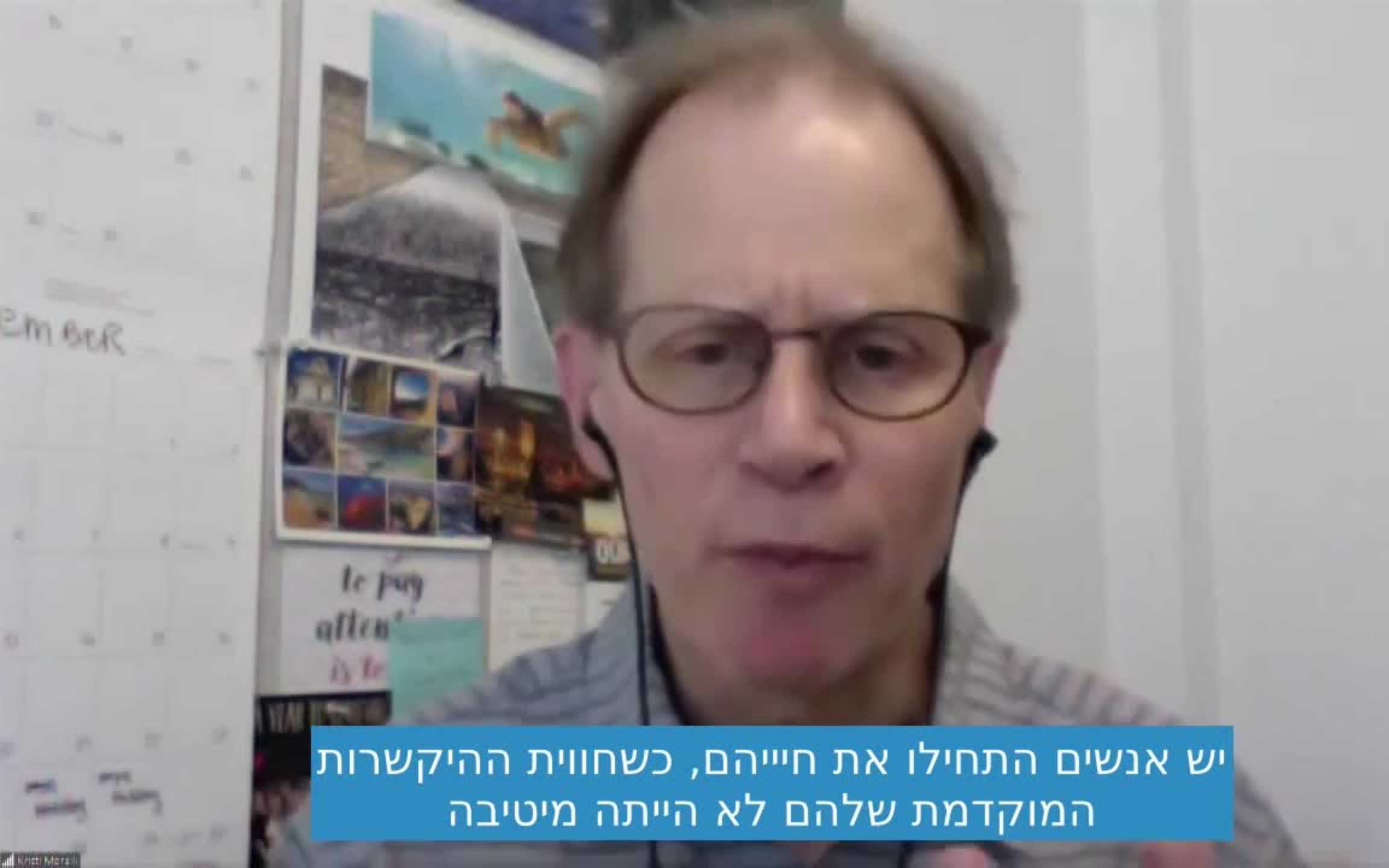
click at [409, 440] on div "Skip Ad 9:34 pause 10:49 / 52:08 volume_up Mute tune Resolution Auto 720p slow_…" at bounding box center [694, 434] width 1389 height 868
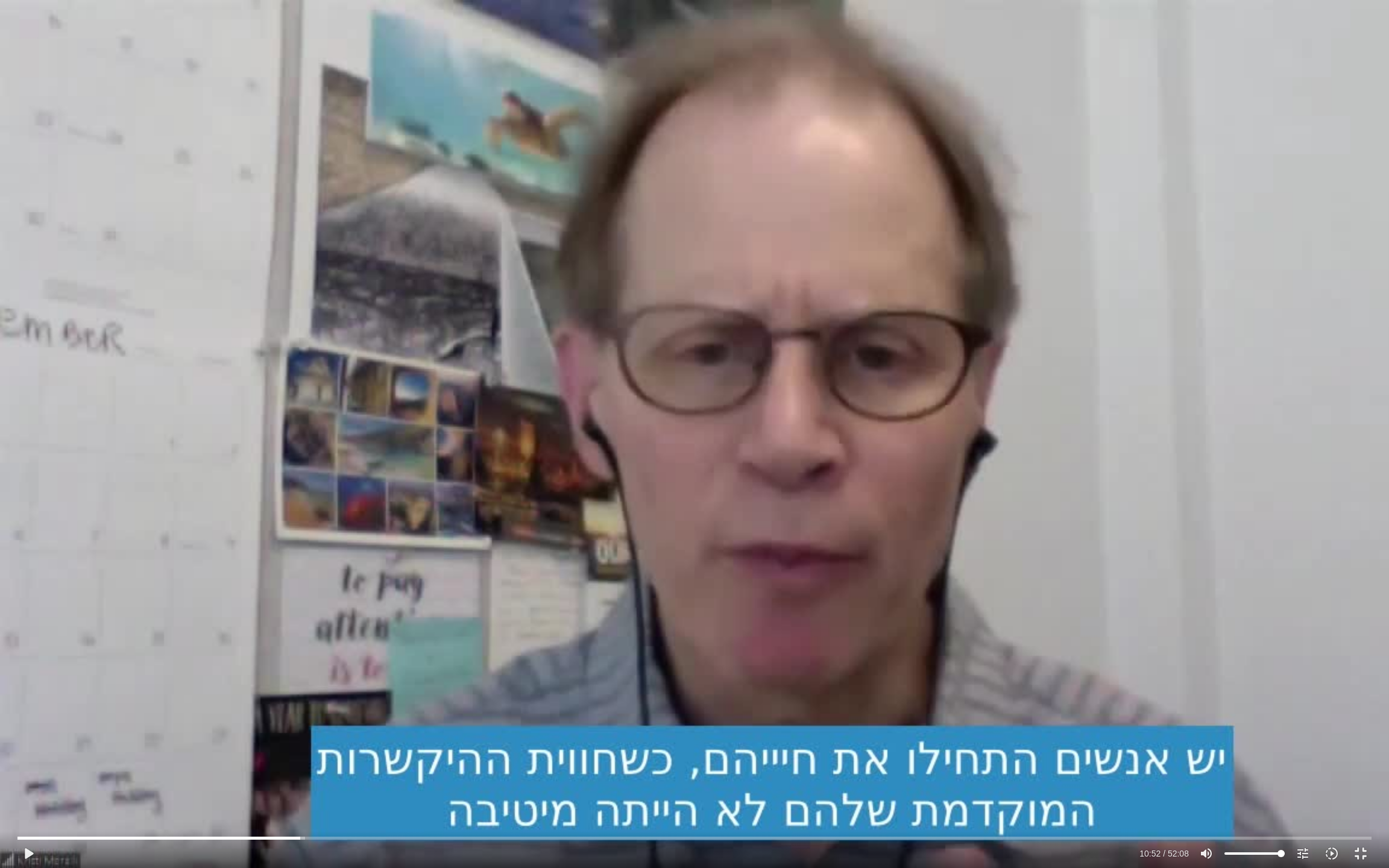
click at [418, 382] on div "Skip Ad 9:34 play_arrow 10:52 / 52:08 volume_up Mute tune Resolution Auto 720p …" at bounding box center [694, 434] width 1389 height 868
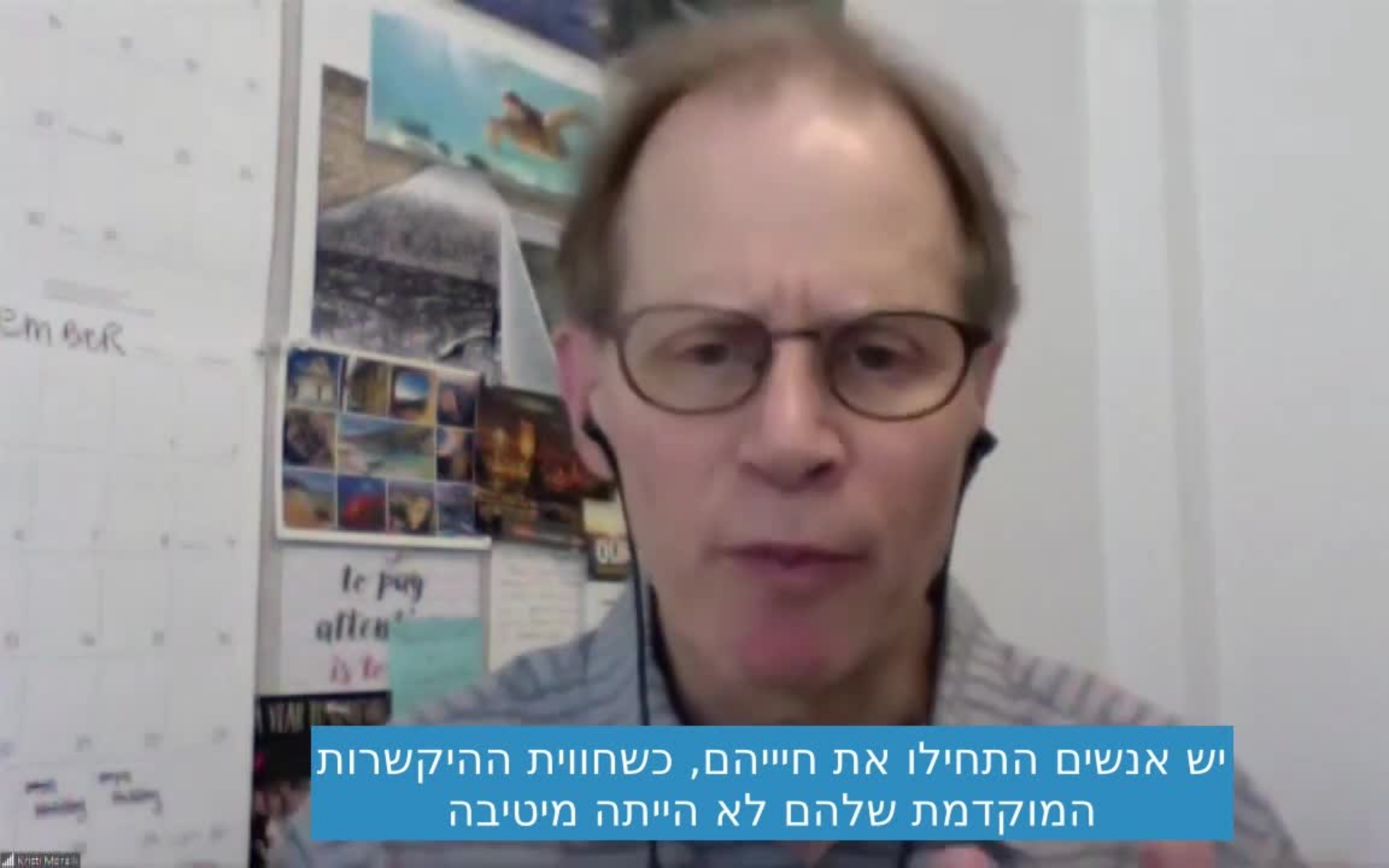
click at [418, 382] on div "Skip Ad 9:34 pause 10:55 / 52:08 volume_up Mute tune Resolution Auto 720p slow_…" at bounding box center [694, 434] width 1389 height 868
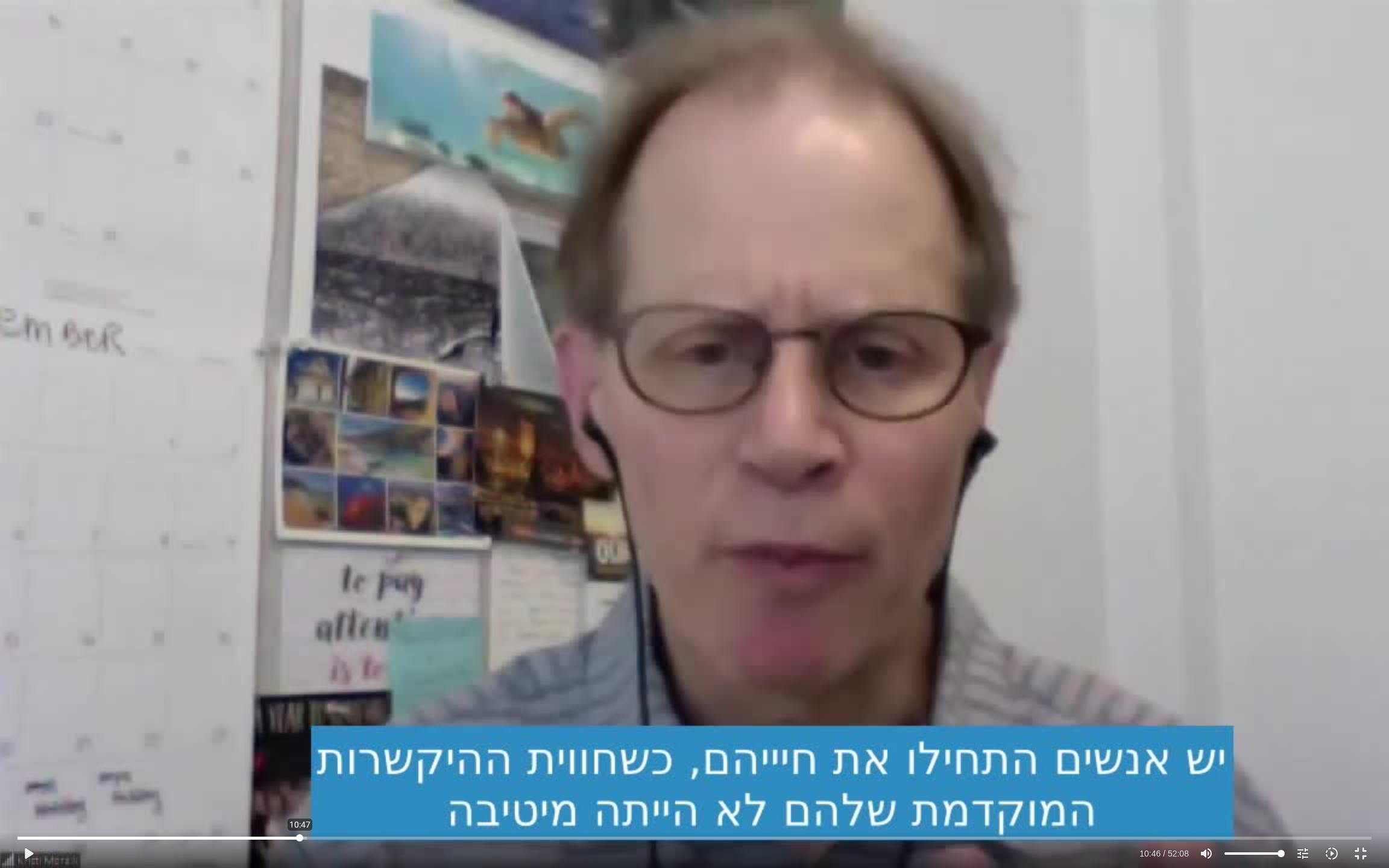
click at [300, 723] on input "Seek" at bounding box center [694, 837] width 1354 height 7
click at [380, 672] on div "Skip Ad 10:47 play_arrow 10:46 / 52:08 volume_up Mute tune Resolution Auto 720p…" at bounding box center [694, 434] width 1389 height 868
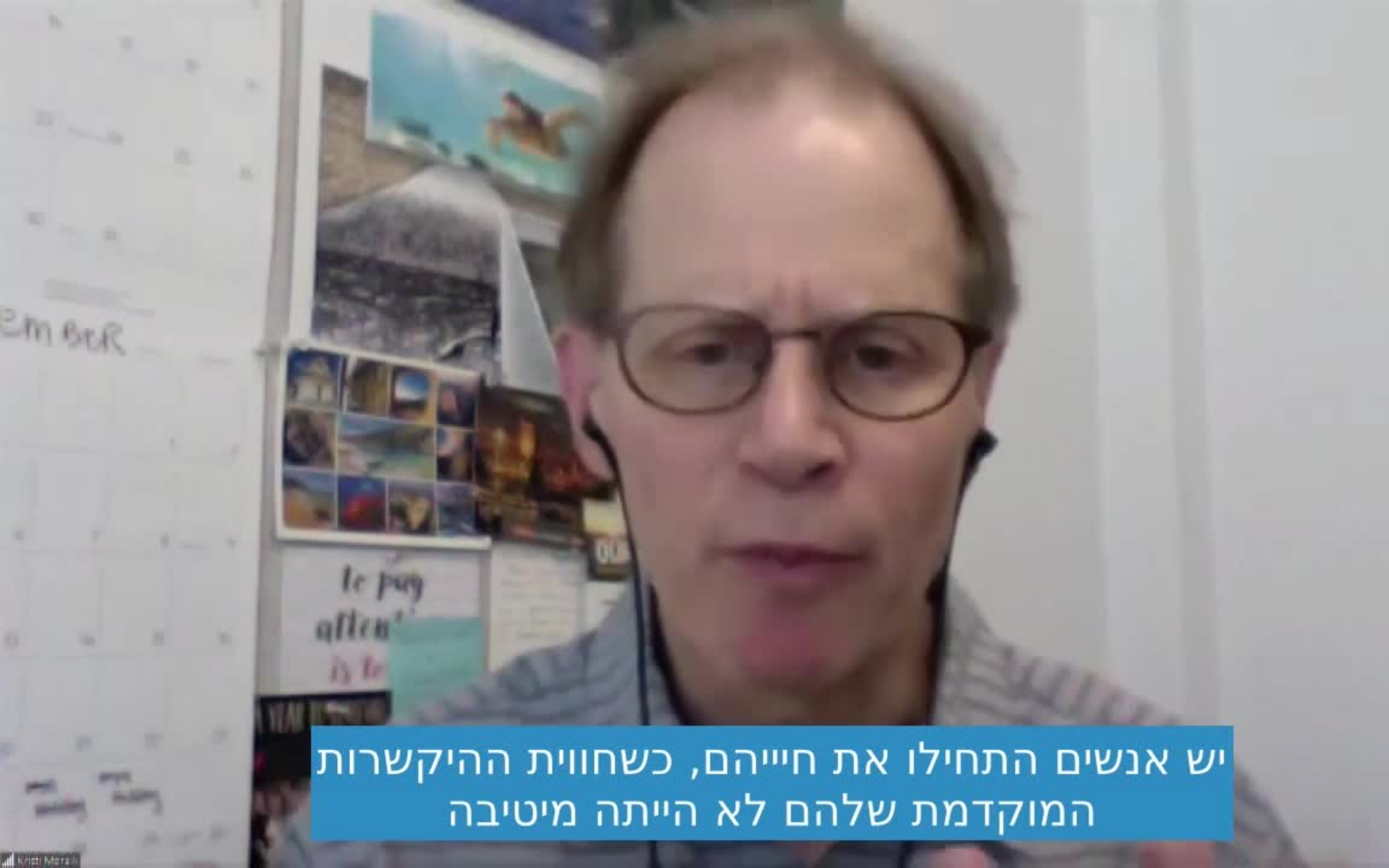
click at [380, 672] on div "Skip Ad 10:47 pause 10:49 / 52:08 volume_up Mute tune Resolution Auto 720p slow…" at bounding box center [694, 434] width 1389 height 868
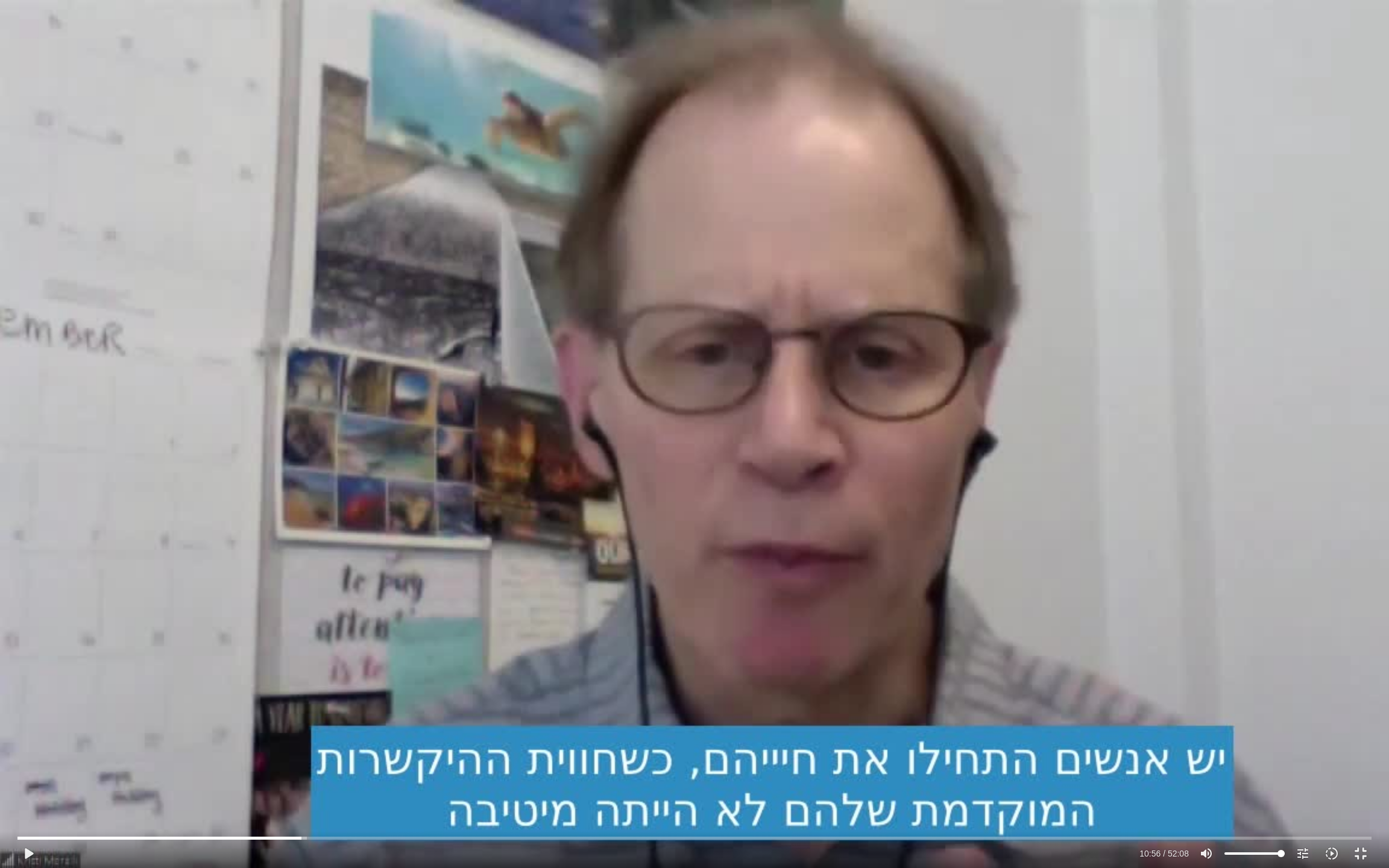
click at [380, 672] on div "Skip Ad 10:47 play_arrow 10:56 / 52:08 volume_up Mute tune Resolution Auto 720p…" at bounding box center [694, 434] width 1389 height 868
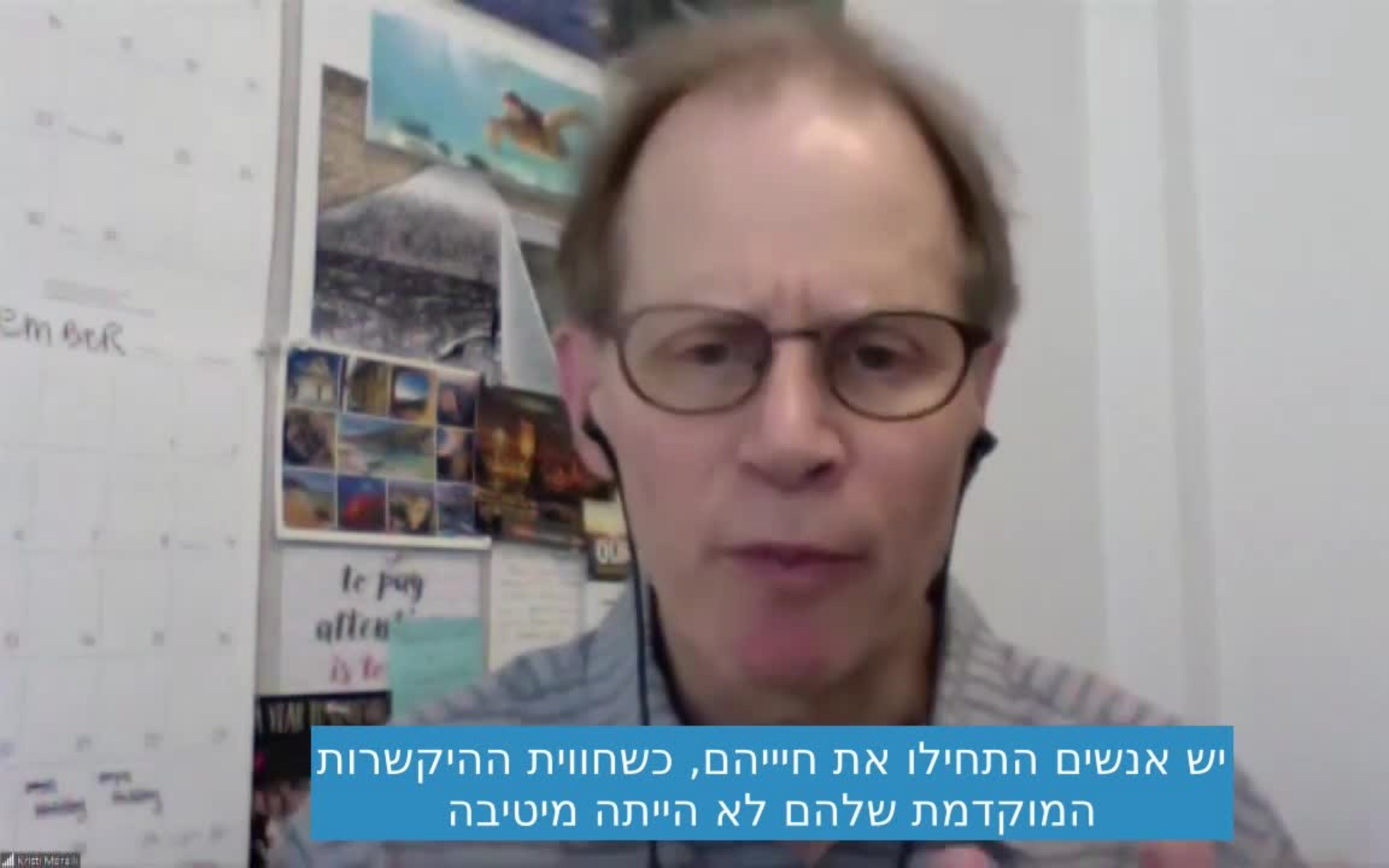
click at [380, 672] on div "Skip Ad 10:47 pause 10:56 / 52:08 volume_up Mute tune Resolution Auto 720p slow…" at bounding box center [694, 434] width 1389 height 868
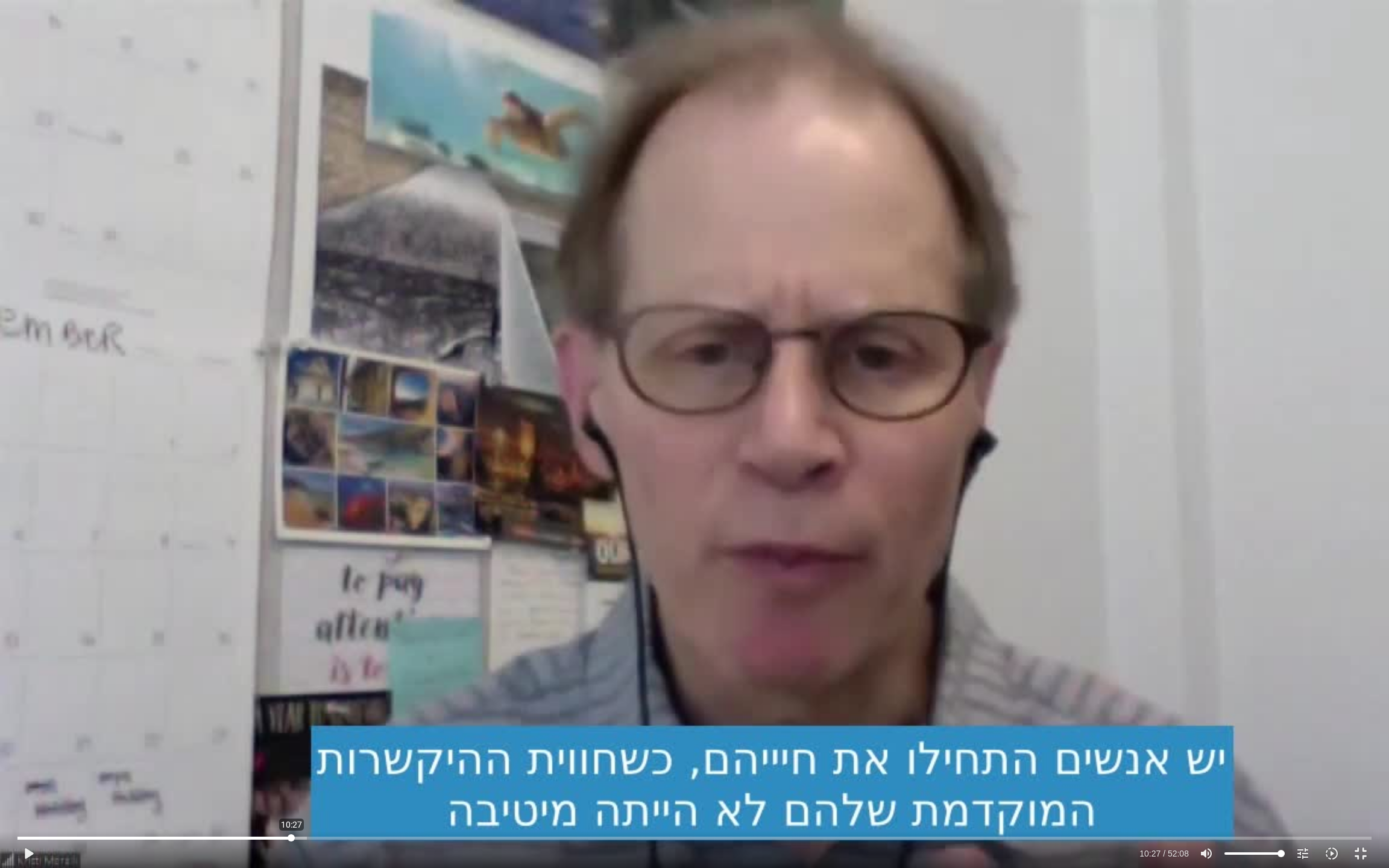
click at [292, 723] on input "Seek" at bounding box center [694, 837] width 1354 height 7
click at [301, 723] on input "Seek" at bounding box center [694, 837] width 1354 height 7
click at [265, 686] on div "Skip Ad 10:48 play_arrow 10:48 / 52:08 volume_up Mute tune Resolution Auto 720p…" at bounding box center [694, 434] width 1389 height 868
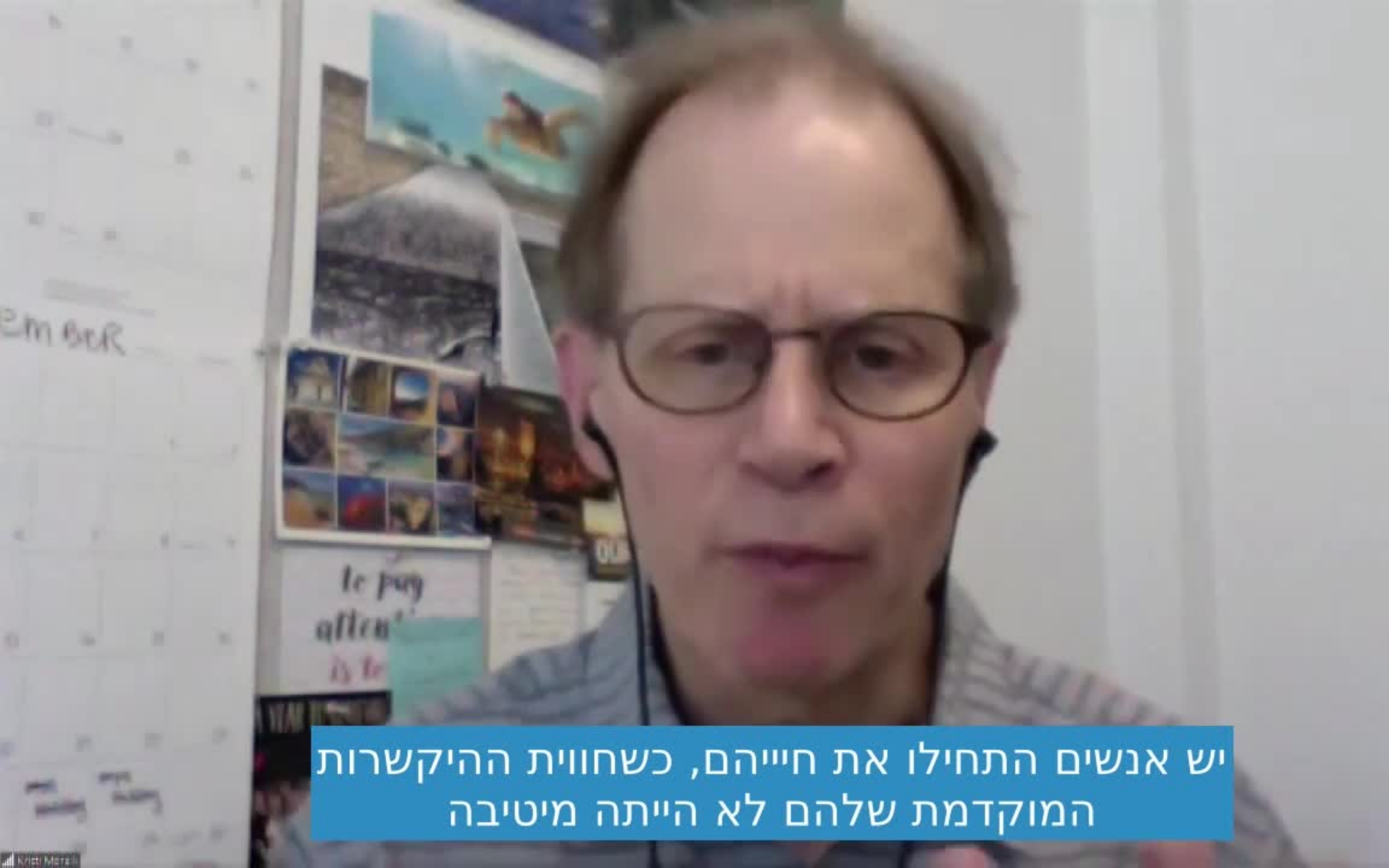
click at [265, 686] on div "Skip Ad 10:48 pause 10:50 / 52:08 volume_up Mute tune Resolution Auto 720p slow…" at bounding box center [694, 434] width 1389 height 868
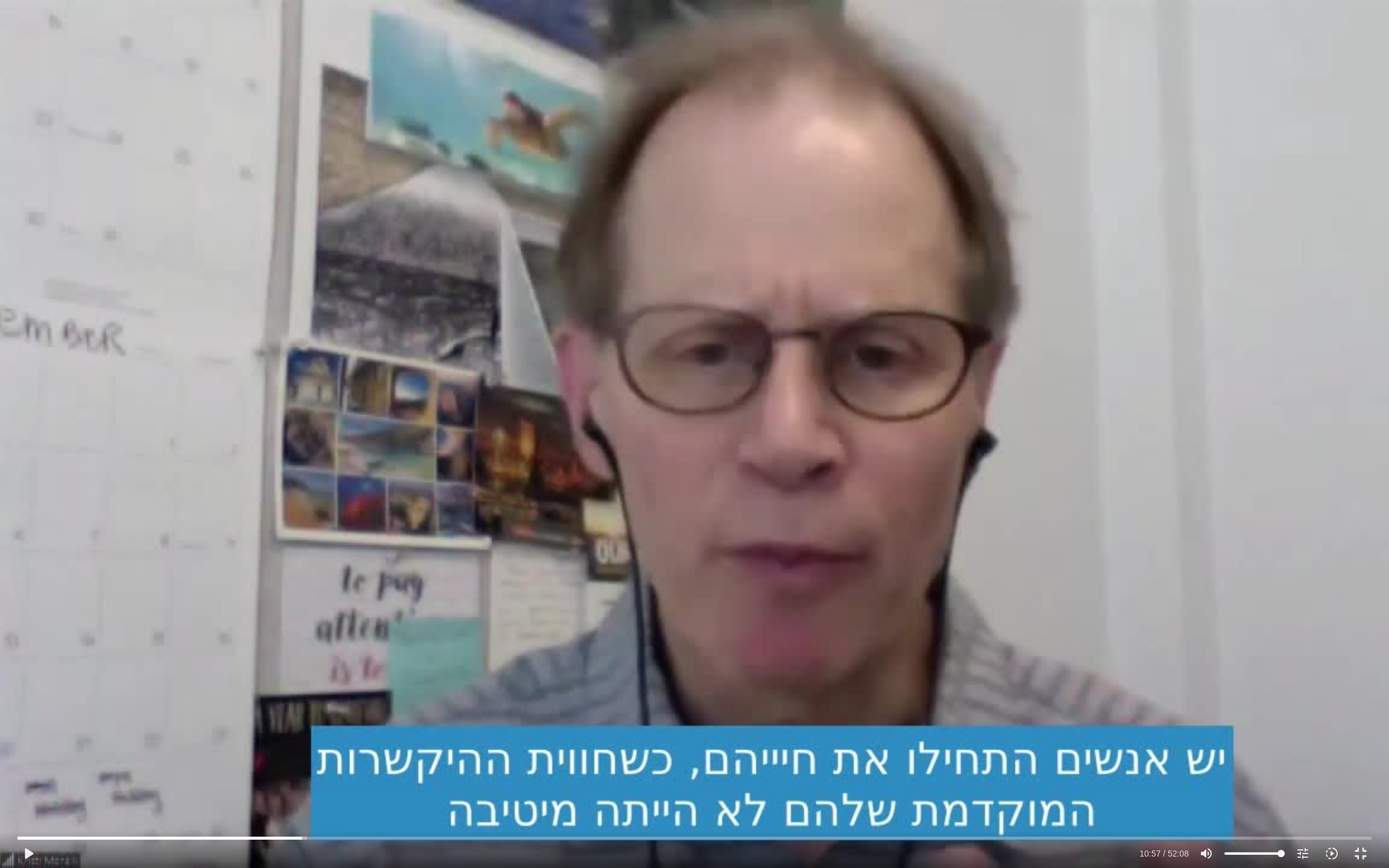
click at [266, 659] on div "Skip Ad 10:48 play_arrow 10:57 / 52:08 volume_up Mute tune Resolution Auto 720p…" at bounding box center [694, 434] width 1389 height 868
click at [420, 602] on div "Skip Ad 10:48 pause 11:04 / 52:08 volume_up Mute tune Resolution Auto 720p slow…" at bounding box center [694, 434] width 1389 height 868
click at [420, 602] on div "Skip Ad 10:48 play_arrow 11:04 / 52:08 volume_up Mute tune Resolution Auto 720p…" at bounding box center [694, 434] width 1389 height 868
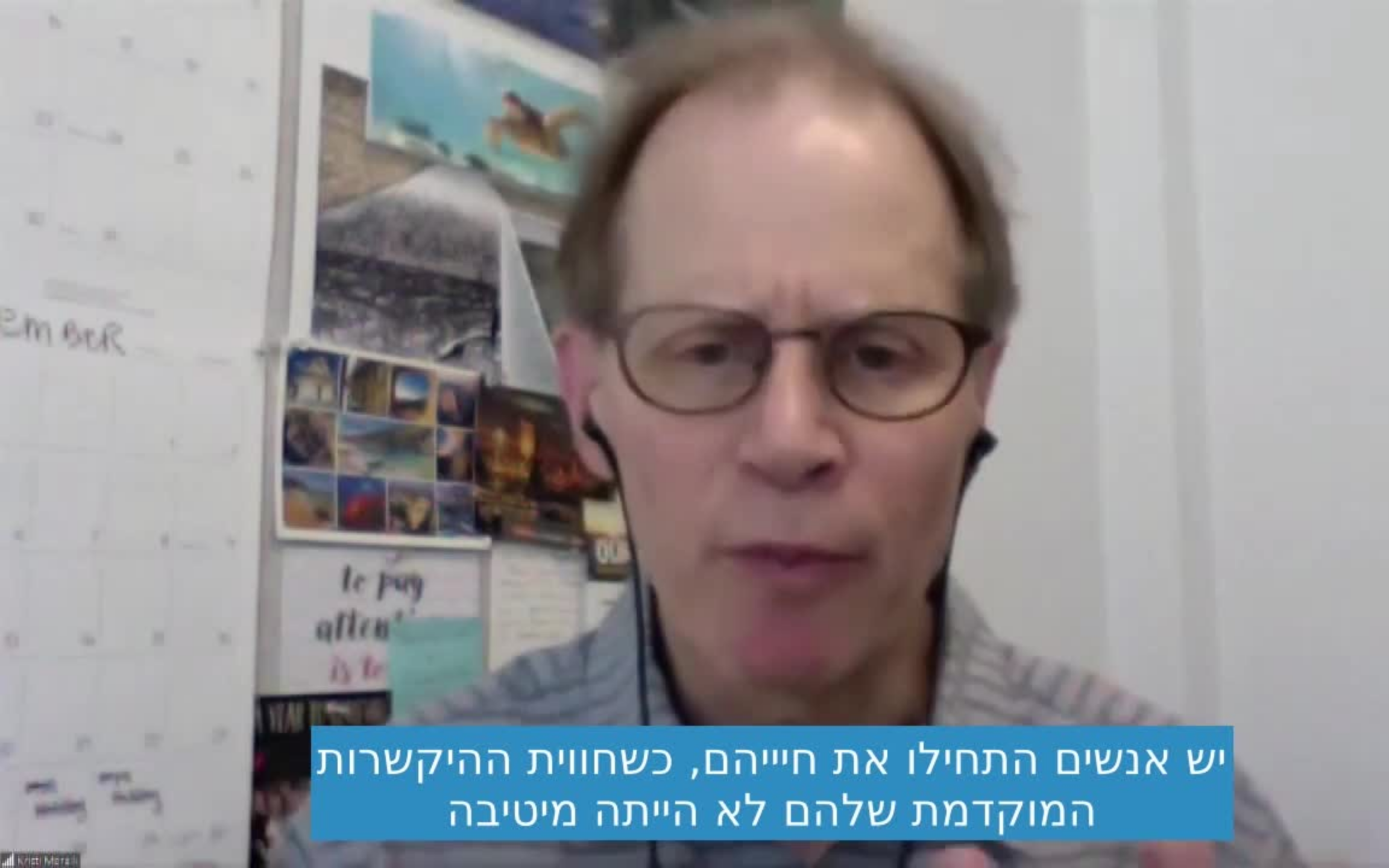
click at [420, 602] on div "Skip Ad 10:48 pause 11:04 / 52:08 volume_up Mute tune Resolution Auto 720p slow…" at bounding box center [694, 434] width 1389 height 868
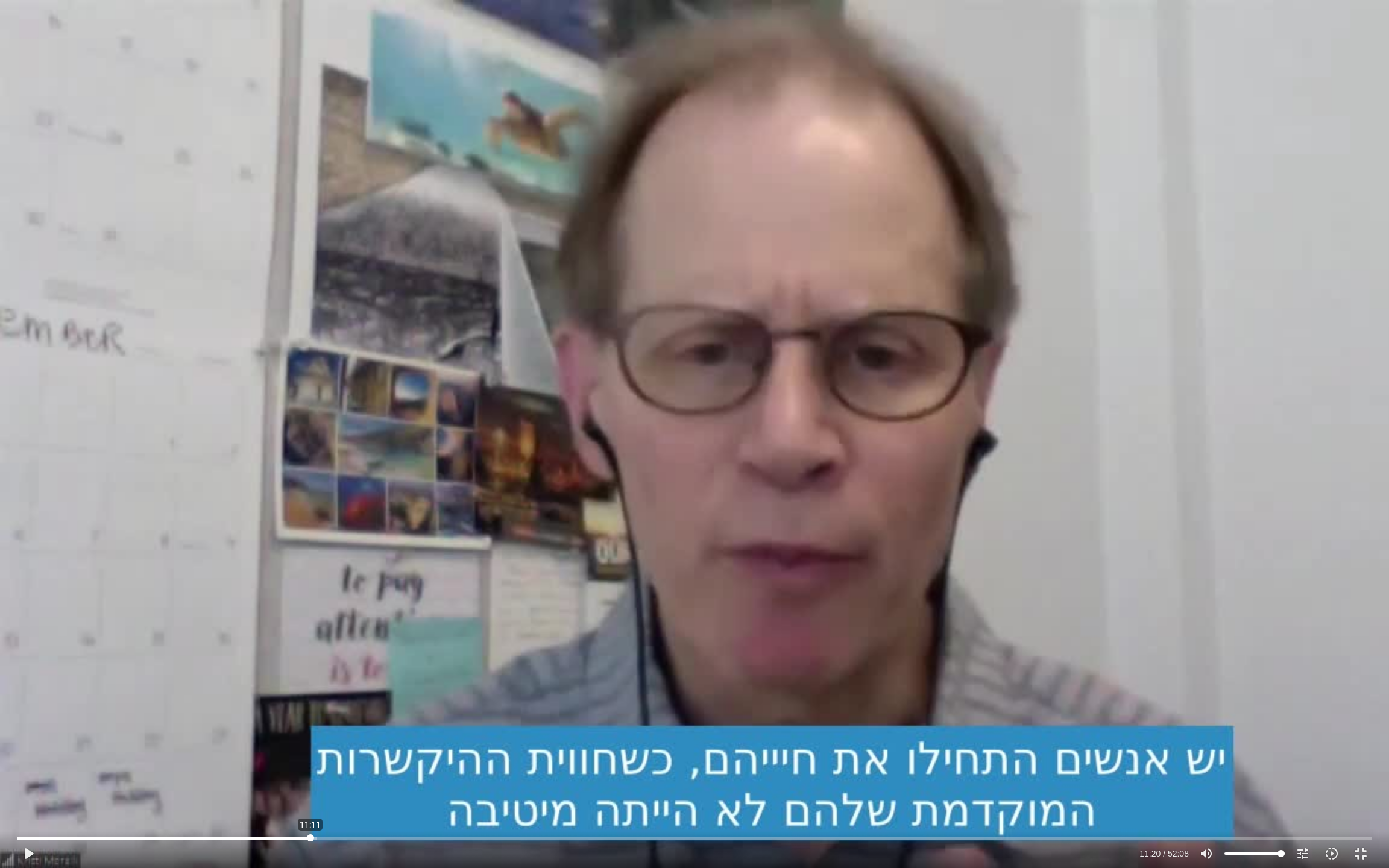
click at [310, 723] on input "Seek" at bounding box center [694, 837] width 1354 height 7
click at [404, 717] on div "Skip Ad 11:33 play_arrow 11:11 / 52:08 volume_up Mute tune Resolution Auto 720p…" at bounding box center [694, 434] width 1389 height 868
click at [256, 624] on div "Skip Ad 11:33 pause 11:18 / 52:08 volume_up Mute tune Resolution Auto 720p slow…" at bounding box center [694, 434] width 1389 height 868
click at [245, 624] on div "Skip Ad 11:33 play_arrow 11:18 / 52:08 volume_up Mute tune Resolution Auto 720p…" at bounding box center [694, 434] width 1389 height 868
click at [249, 624] on div "Skip Ad 11:33 pause 11:19 / 52:08 volume_up Mute tune Resolution Auto 720p slow…" at bounding box center [694, 434] width 1389 height 868
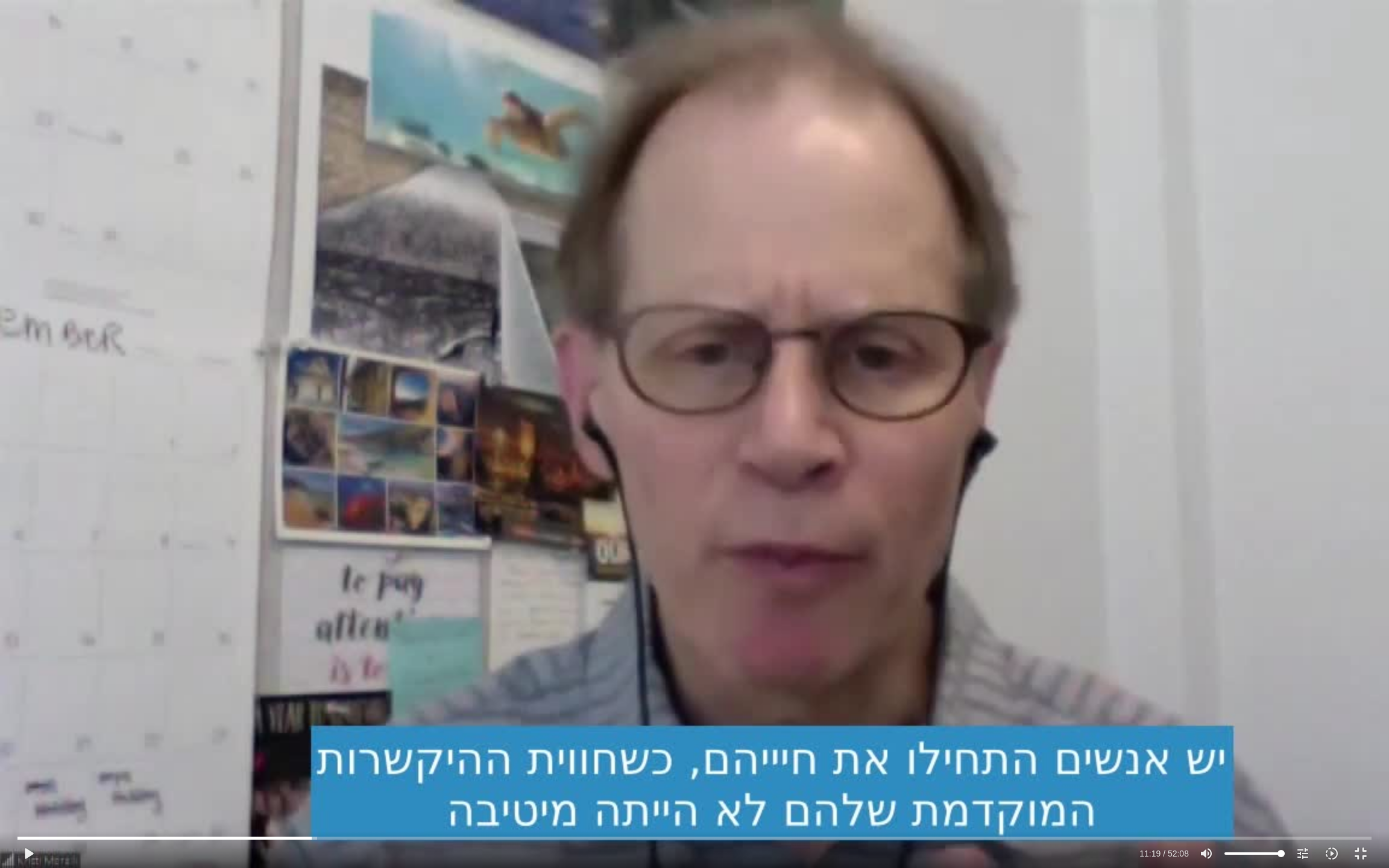
click at [405, 569] on div "Skip Ad 11:33 play_arrow 11:19 / 52:08 volume_up Mute tune Resolution Auto 720p…" at bounding box center [694, 434] width 1389 height 868
click at [428, 567] on div "Skip Ad 11:33 pause 11:21 / 52:08 volume_up Mute tune Resolution Auto 720p slow…" at bounding box center [694, 434] width 1389 height 868
click at [493, 589] on div "Skip Ad 11:33 play_arrow 11:21 / 52:08 volume_up Mute tune Resolution Auto 720p…" at bounding box center [694, 434] width 1389 height 868
click at [409, 489] on div "Skip Ad 11:33 pause 11:35 / 52:08 volume_up Mute tune Resolution Auto 720p slow…" at bounding box center [694, 434] width 1389 height 868
click at [409, 489] on div "Skip Ad 11:33 play_arrow 11:35 / 52:08 volume_up Mute tune Resolution Auto 720p…" at bounding box center [694, 434] width 1389 height 868
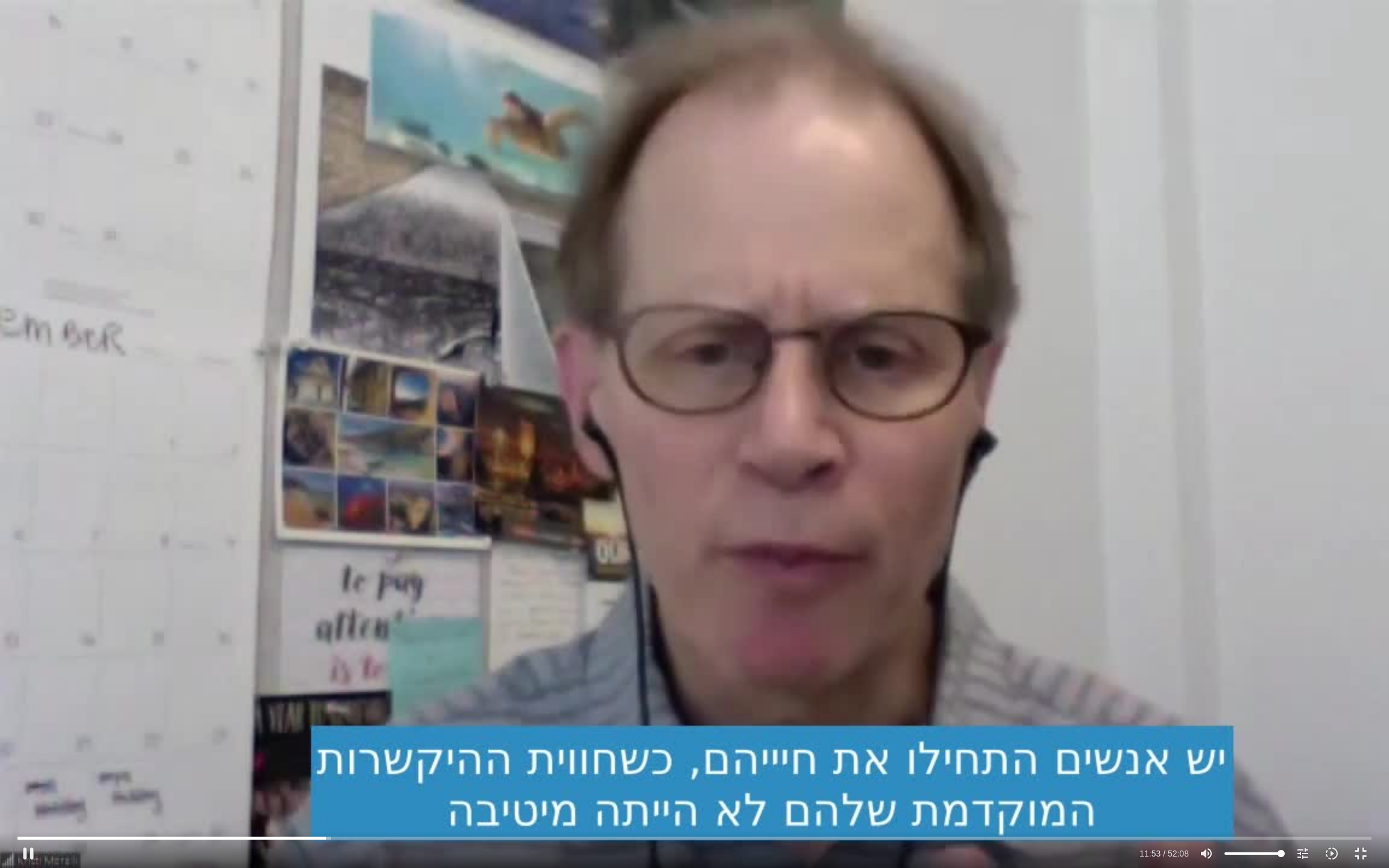
click at [361, 378] on div "Skip Ad 11:33 pause 11:53 / 52:08 volume_up Mute tune Resolution Auto 720p slow…" at bounding box center [694, 434] width 1389 height 868
click at [464, 340] on div "Skip Ad 11:33 play_arrow 11:53 / 52:08 volume_up Mute tune Resolution Auto 720p…" at bounding box center [694, 434] width 1389 height 868
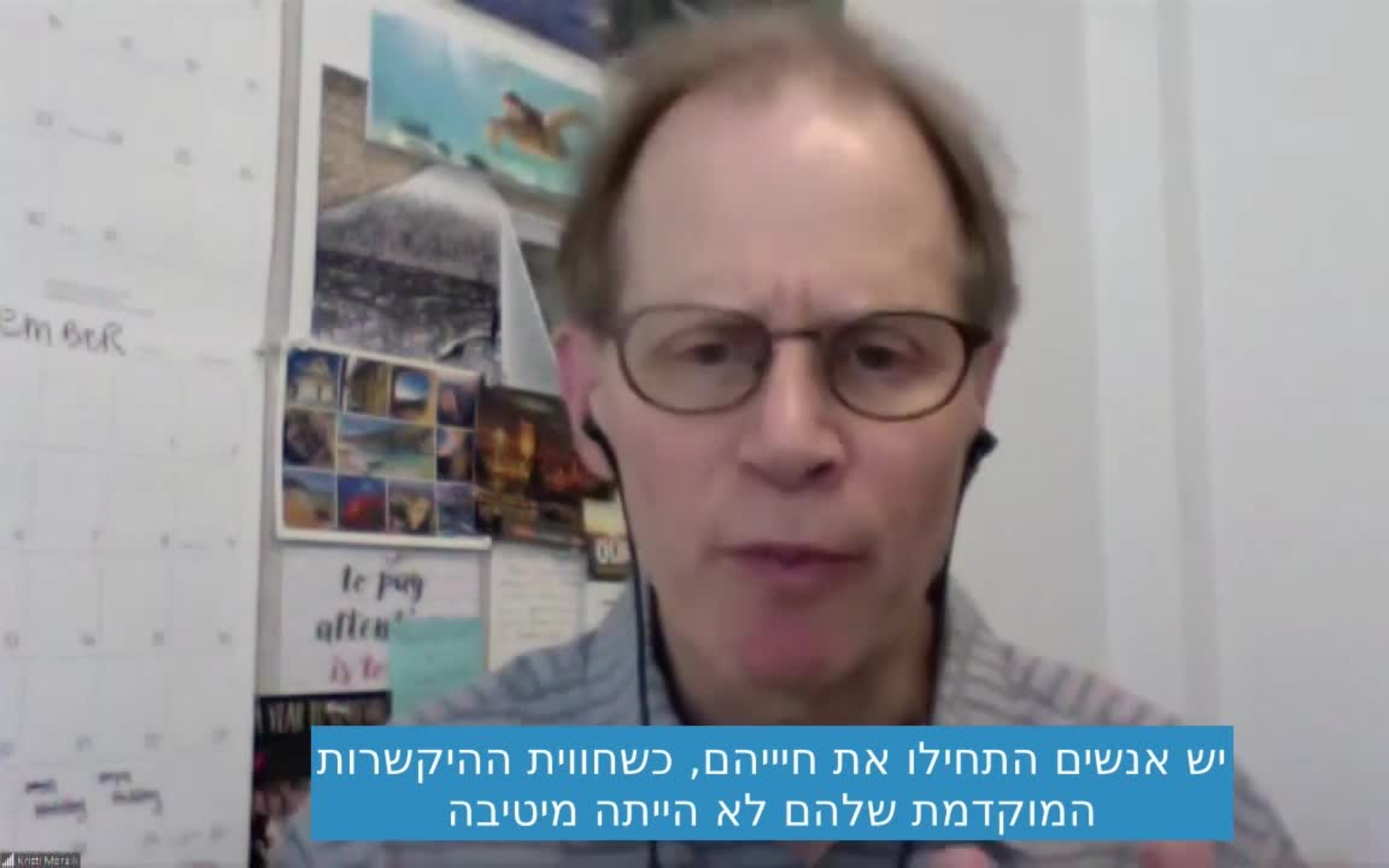
click at [464, 340] on div "Skip Ad 11:33 pause 11:56 / 52:08 volume_up Mute tune Resolution Auto 720p slow…" at bounding box center [694, 434] width 1389 height 868
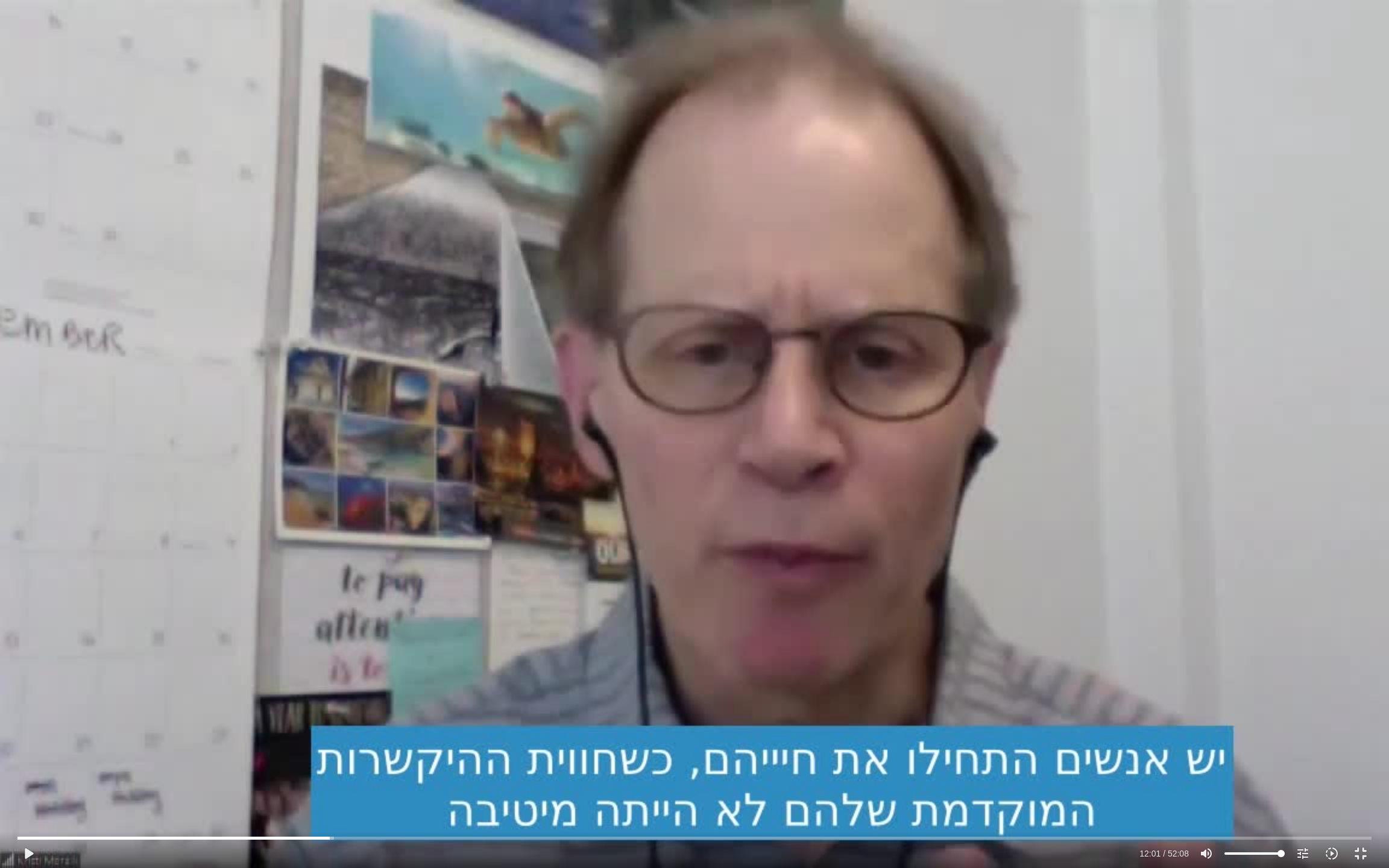
click at [531, 264] on div "Skip Ad 11:33 play_arrow 12:01 / 52:08 volume_up Mute tune Resolution Auto 720p…" at bounding box center [694, 434] width 1389 height 868
click at [394, 560] on div "Skip Ad 11:33 pause 12:07 / 52:08 volume_up Mute tune Resolution Auto 720p slow…" at bounding box center [694, 434] width 1389 height 868
click at [418, 518] on div "Skip Ad 11:33 play_arrow 12:07 / 52:08 volume_up Mute tune Resolution Auto 720p…" at bounding box center [694, 434] width 1389 height 868
click at [346, 497] on div "Skip Ad 11:33 pause 12:12 / 52:08 volume_up Mute tune Resolution Auto 720p slow…" at bounding box center [694, 434] width 1389 height 868
click at [316, 357] on div "Skip Ad 11:33 play_arrow 12:12 / 52:08 volume_up Mute tune Resolution Auto 720p…" at bounding box center [694, 434] width 1389 height 868
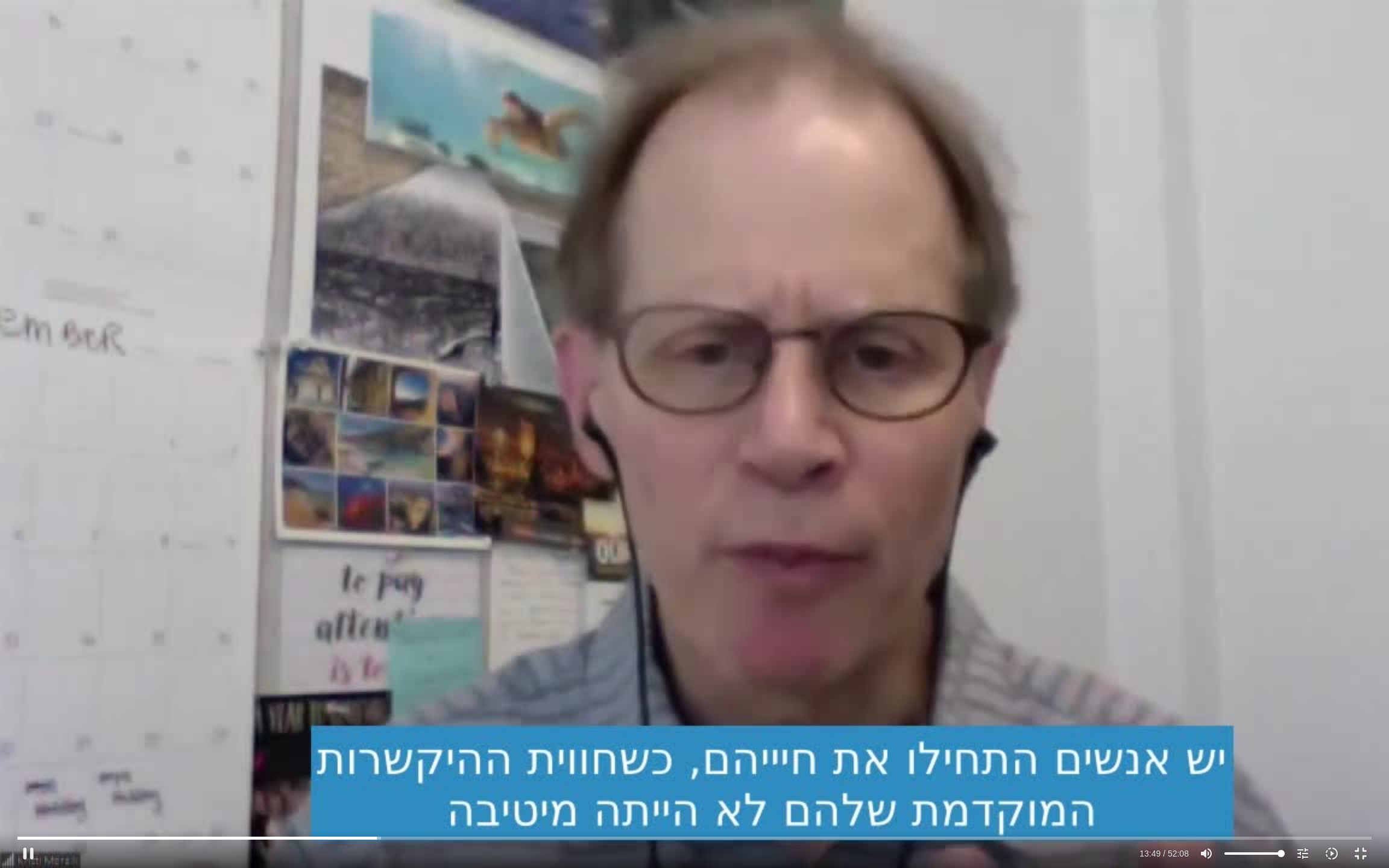
click at [452, 235] on div "Skip Ad 11:33 pause 13:49 / 52:08 volume_up Mute tune Resolution Auto 720p slow…" at bounding box center [694, 434] width 1389 height 868
click at [529, 80] on div "Skip Ad 11:33 play_arrow 13:50 / 52:08 volume_up Mute tune Resolution Auto 720p…" at bounding box center [694, 434] width 1389 height 868
click at [619, 209] on div "Skip Ad 11:33 pause 14:07 / 52:08 volume_up Mute tune Resolution Auto 720p slow…" at bounding box center [694, 434] width 1389 height 868
click at [619, 209] on div "Skip Ad 11:33 play_arrow 14:07 / 52:08 volume_up Mute tune Resolution Auto 720p…" at bounding box center [694, 434] width 1389 height 868
click at [771, 637] on div "Skip Ad 11:33 pause 15:09 / 52:08 volume_up Mute tune Resolution Auto 720p slow…" at bounding box center [694, 434] width 1389 height 868
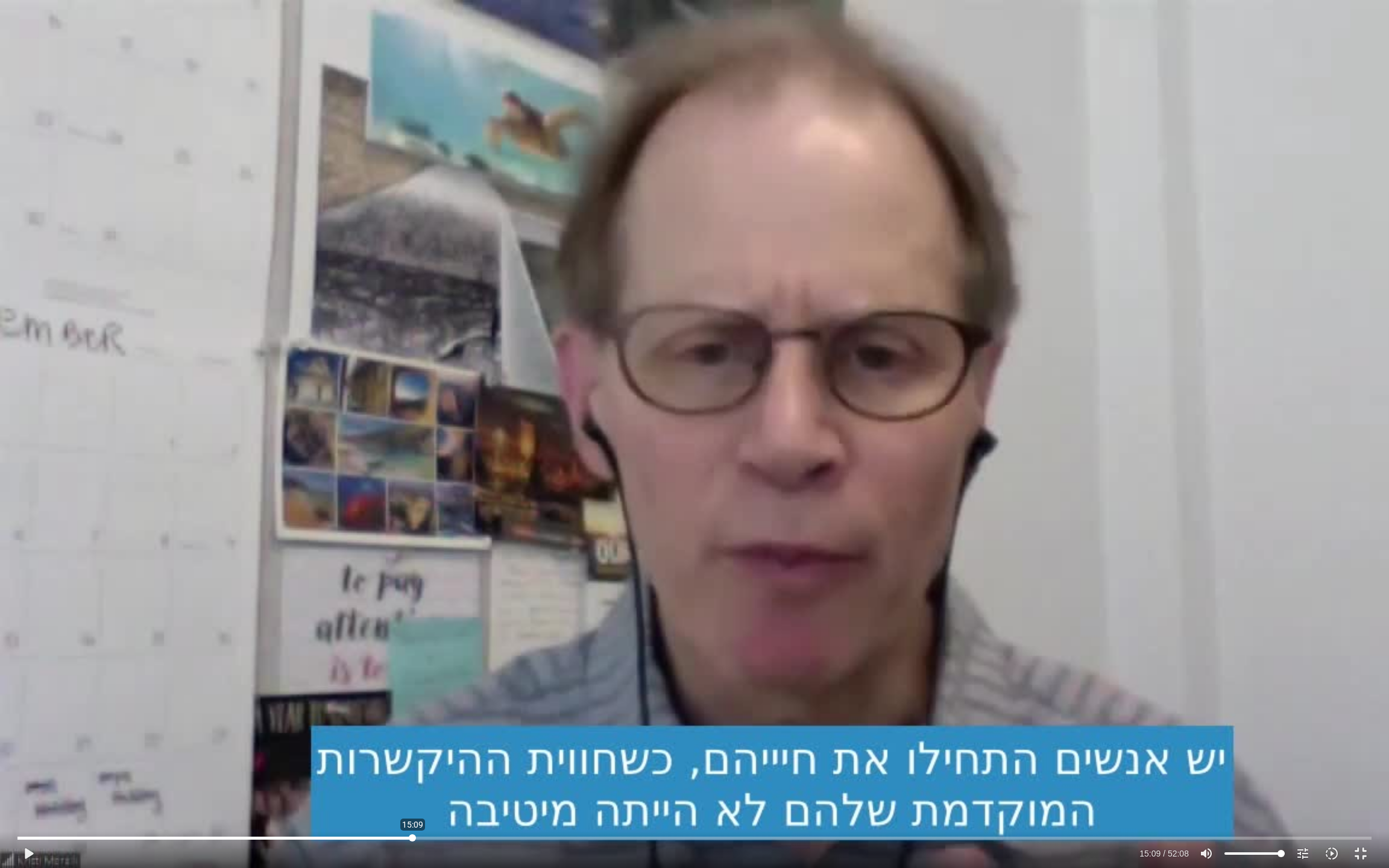
click at [413, 723] on input "Seek" at bounding box center [694, 837] width 1354 height 7
click at [409, 723] on input "Seek" at bounding box center [694, 837] width 1354 height 7
click at [412, 723] on input "Seek" at bounding box center [694, 837] width 1354 height 7
click at [410, 723] on input "Seek" at bounding box center [694, 837] width 1354 height 7
click at [95, 245] on div "Skip Ad 15:05 play_arrow 15:04 / 52:08 volume_up Mute tune Resolution Auto 720p…" at bounding box center [694, 434] width 1389 height 868
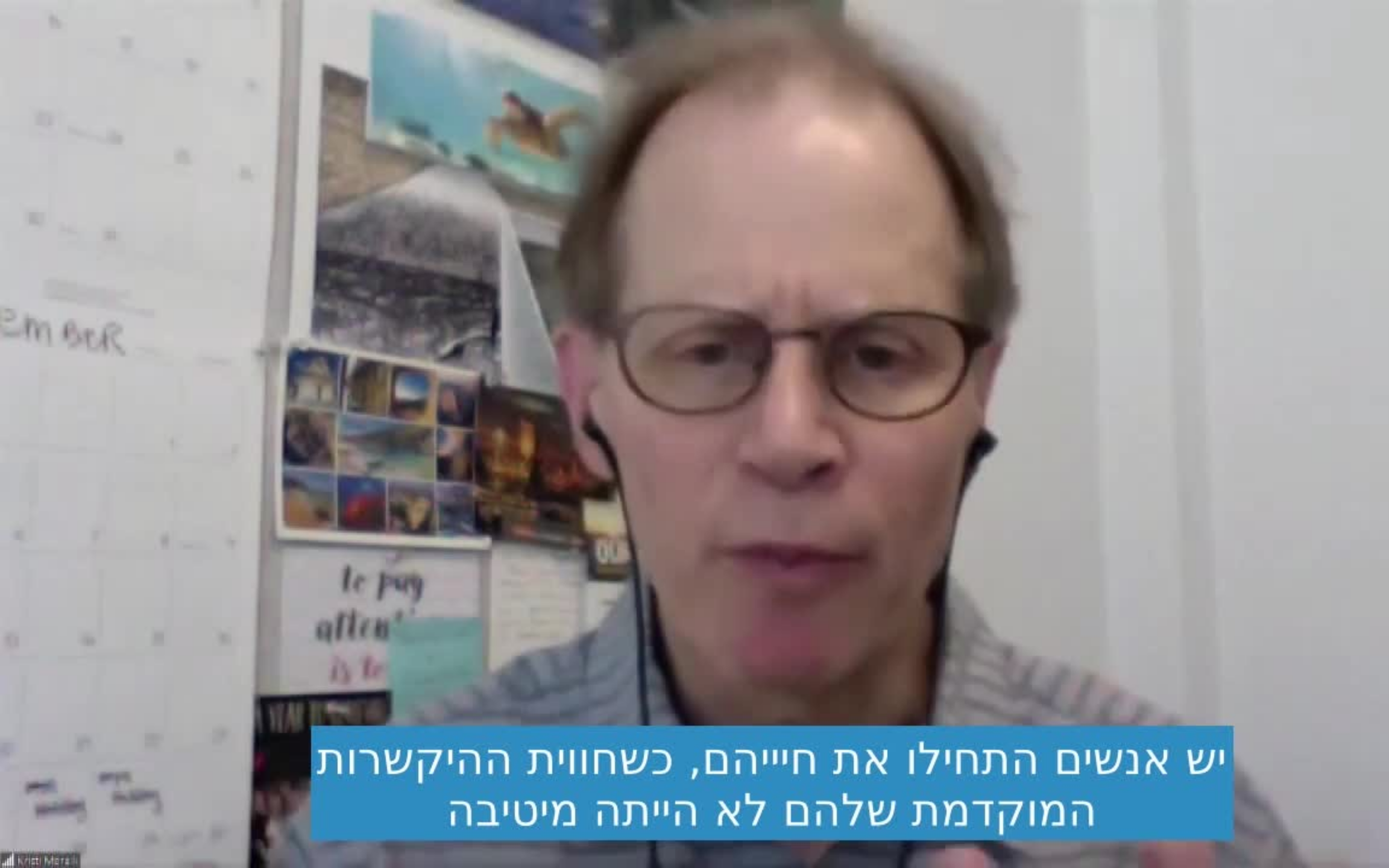
click at [95, 245] on div "Skip Ad 15:05 pause 15:04 / 52:08 volume_up Mute tune Resolution Auto 720p slow…" at bounding box center [694, 434] width 1389 height 868
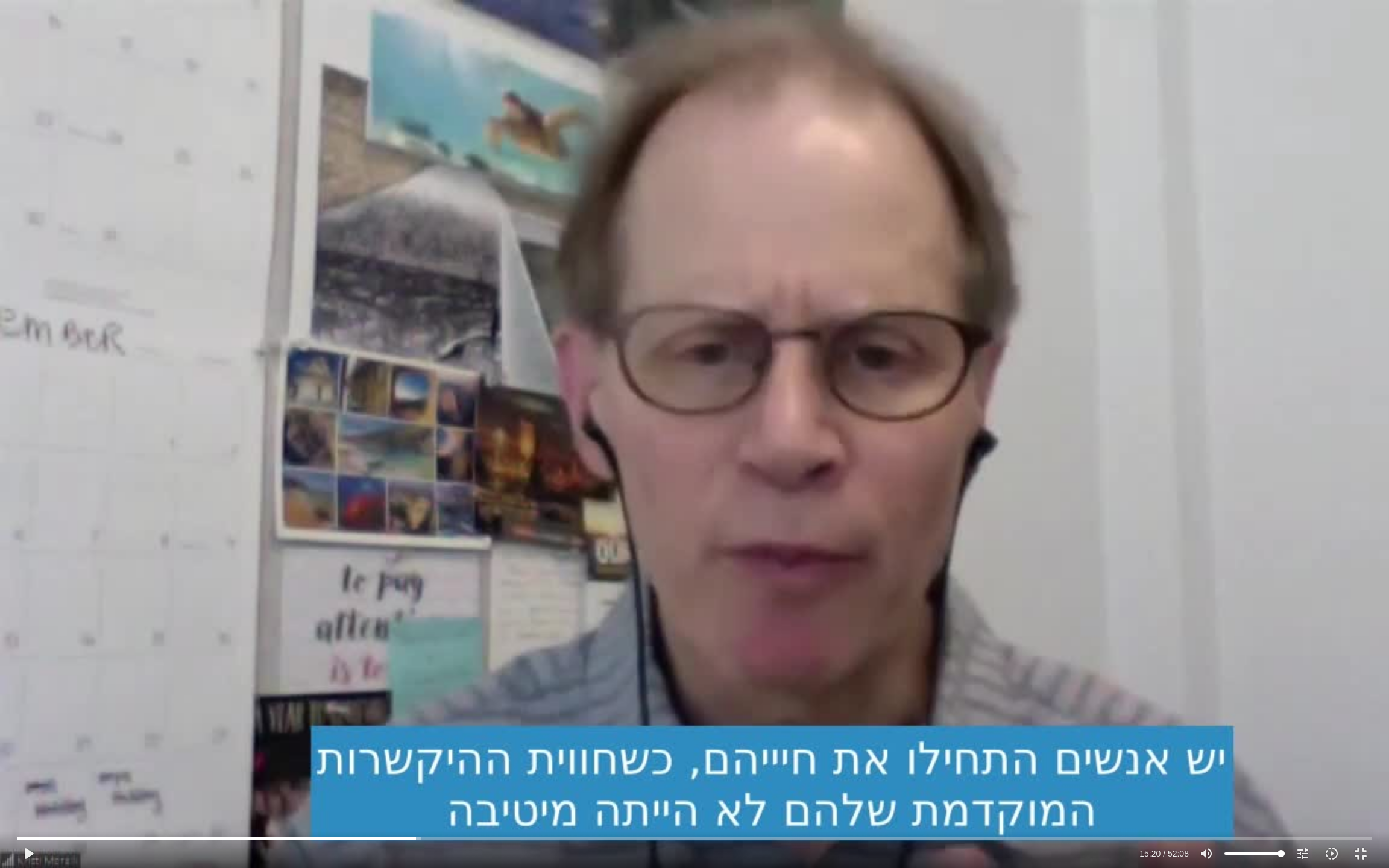
click at [661, 244] on div "Skip Ad 15:05 play_arrow 15:20 / 52:08 volume_up Mute tune Resolution Auto 720p…" at bounding box center [694, 434] width 1389 height 868
click at [291, 287] on div "Skip Ad 15:05 pause 15:49 / 52:08 volume_up Mute tune Resolution Auto 720p slow…" at bounding box center [694, 434] width 1389 height 868
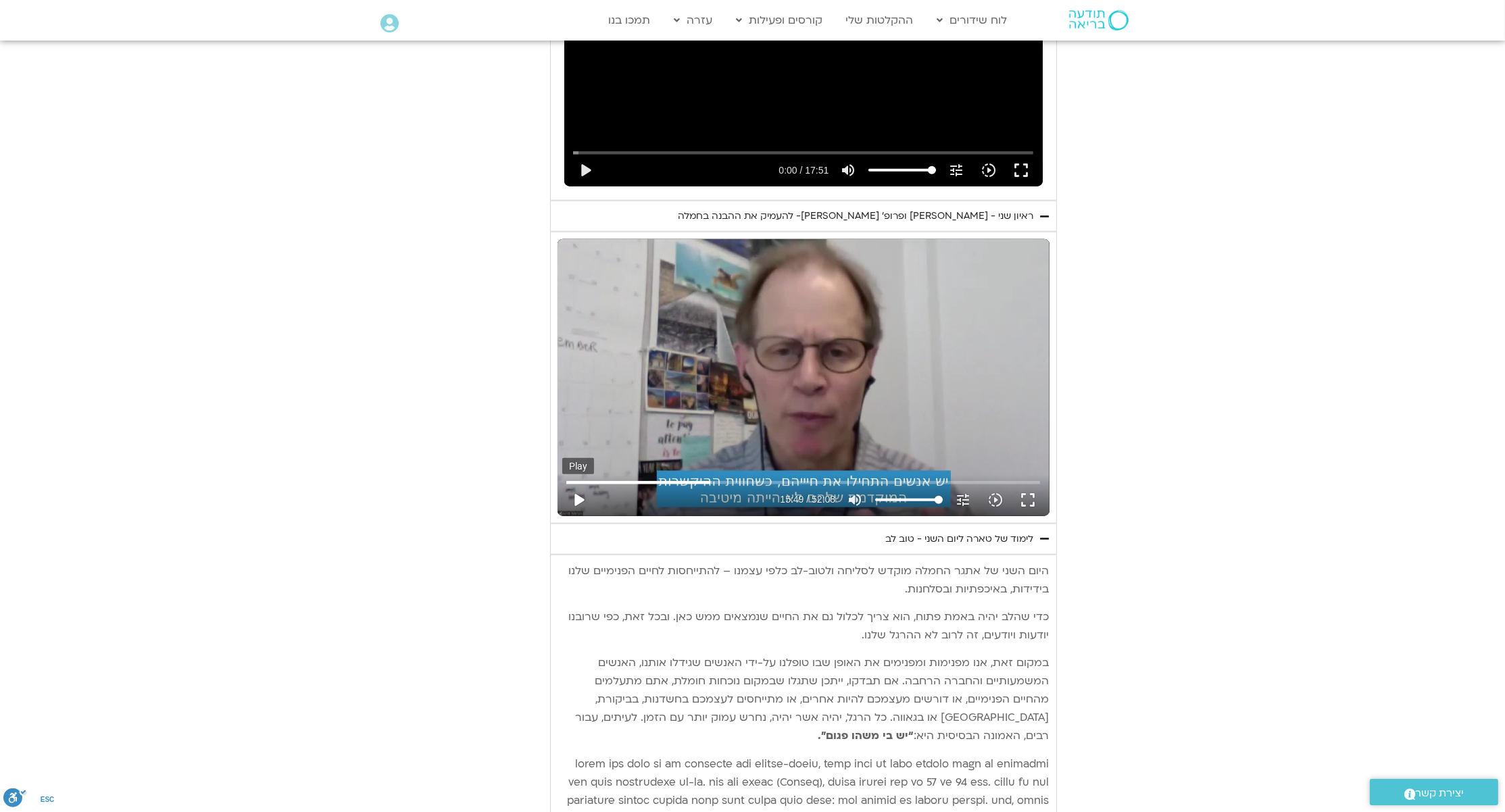
click at [587, 483] on button "play_arrow" at bounding box center [579, 500] width 33 height 33
click at [1034, 483] on button "fullscreen" at bounding box center [1028, 500] width 33 height 33
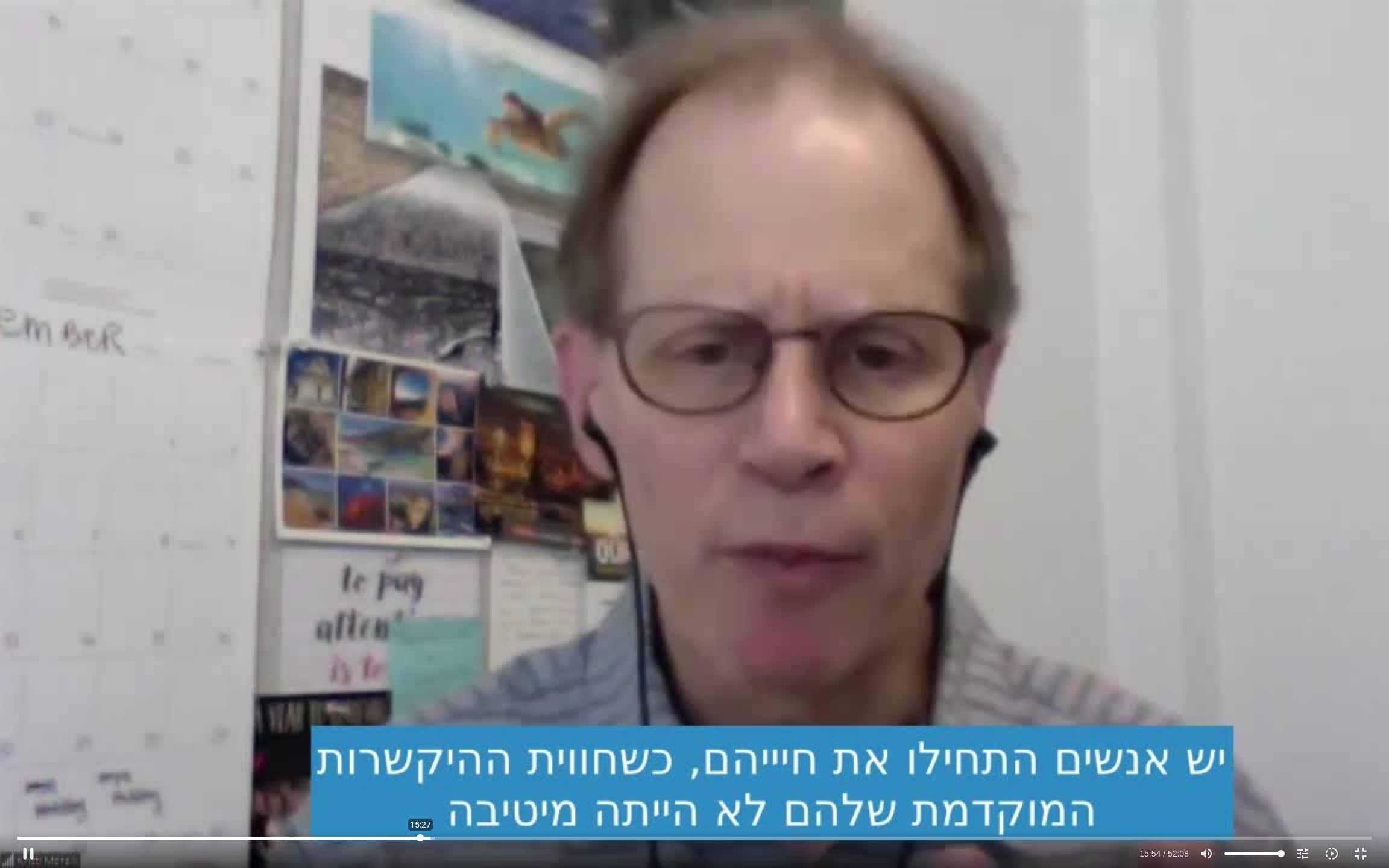
click at [420, 723] on input "Seek" at bounding box center [694, 837] width 1354 height 7
click at [981, 584] on div "Skip Ad 15:27 pause 15:48 / 52:08 volume_up Mute tune Resolution Auto 720p slow…" at bounding box center [694, 434] width 1389 height 868
click at [1015, 518] on div "Skip Ad 15:27 play_arrow 15:49 / 52:08 volume_up Mute tune Resolution Auto 720p…" at bounding box center [694, 434] width 1389 height 868
click at [819, 490] on div "Skip Ad 15:27 pause 15:50 / 52:08 volume_up Mute tune Resolution Auto 720p slow…" at bounding box center [694, 434] width 1389 height 868
click at [415, 663] on div "Skip Ad 15:27 play_arrow 15:51 / 52:08 volume_up Mute tune Resolution Auto 720p…" at bounding box center [694, 434] width 1389 height 868
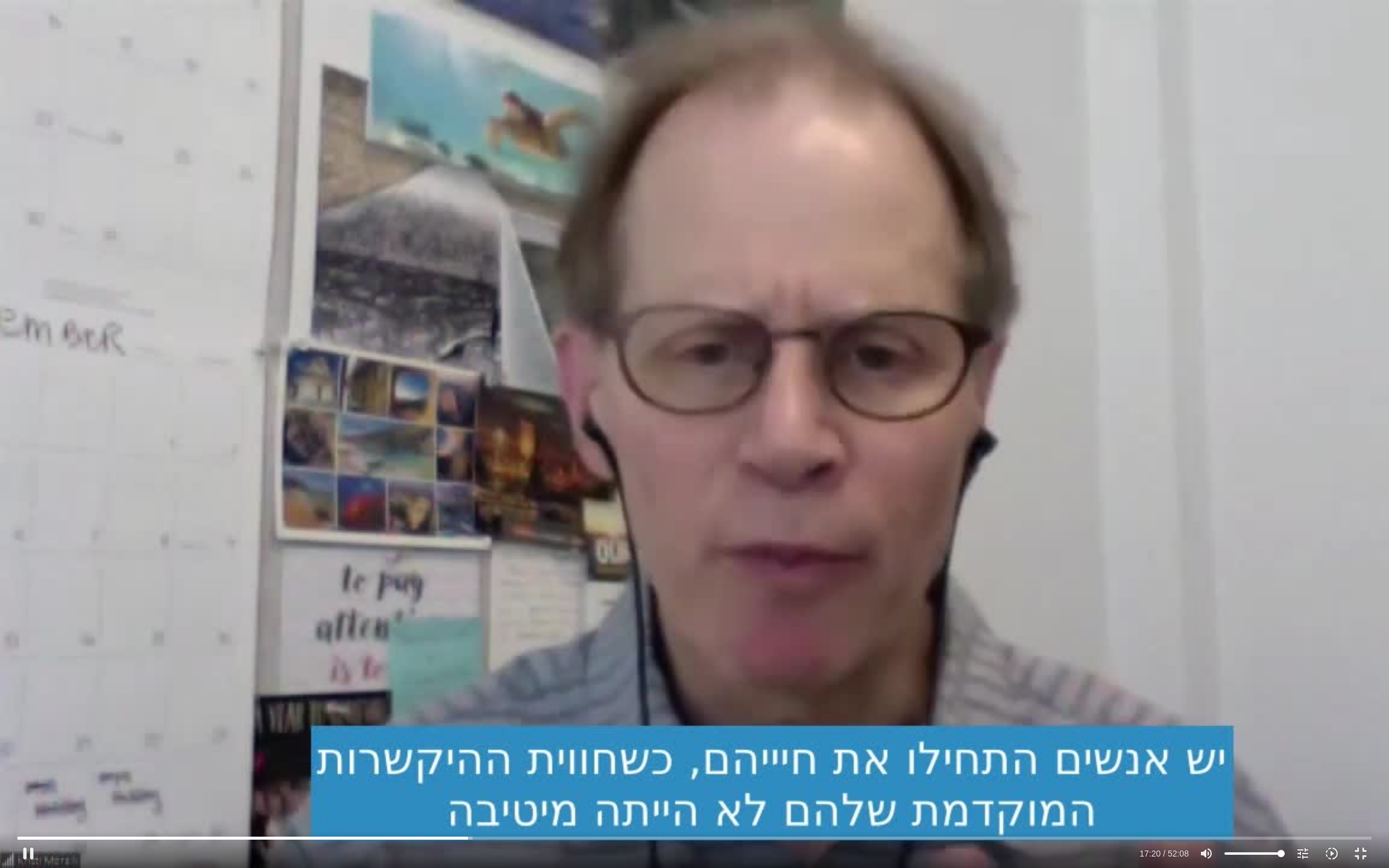
click at [878, 584] on div "Skip Ad 15:27 pause 17:20 / 52:08 volume_up Mute tune Resolution Auto 720p slow…" at bounding box center [694, 434] width 1389 height 868
click at [878, 584] on div "Skip Ad 15:27 play_arrow 17:21 / 52:08 volume_up Mute tune Resolution Auto 720p…" at bounding box center [694, 434] width 1389 height 868
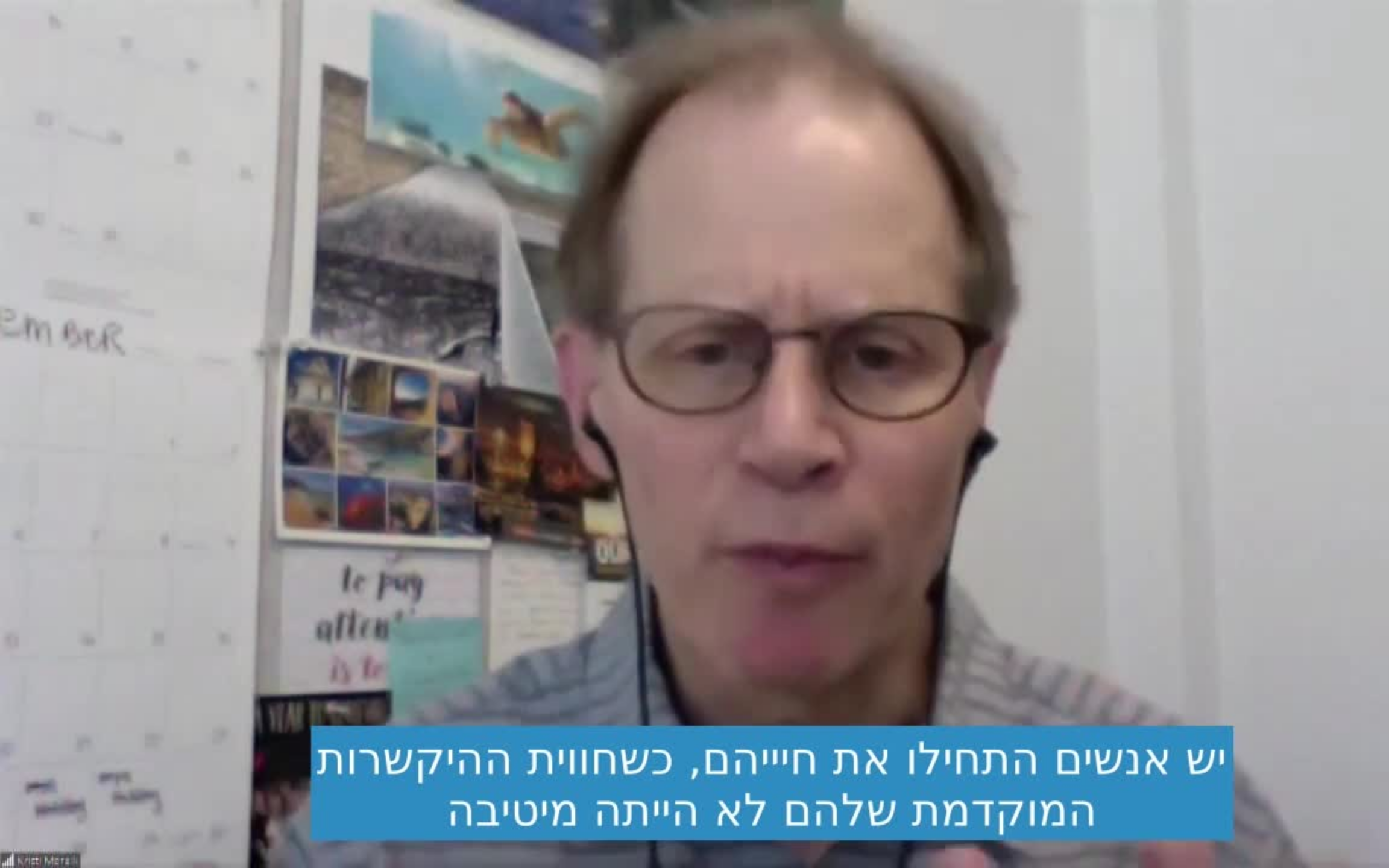
click at [878, 584] on div "Skip Ad 15:27 pause 17:21 / 52:08 volume_up Mute tune Resolution Auto 720p slow…" at bounding box center [694, 434] width 1389 height 868
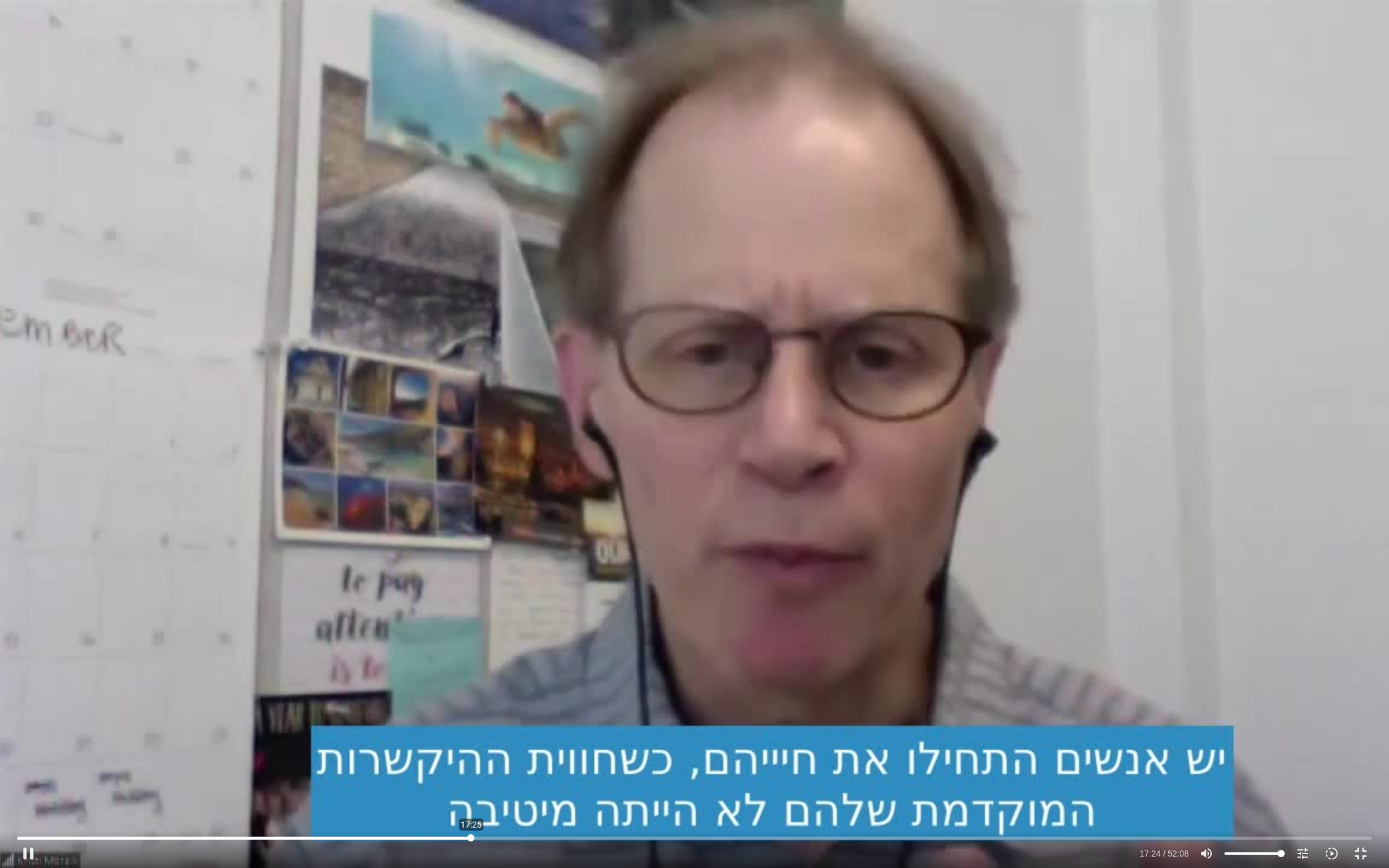
click at [471, 723] on input "Seek" at bounding box center [694, 837] width 1354 height 7
click at [479, 565] on div "Skip Ad 17:25 play_arrow 17:24 / 52:08 volume_up Mute tune Resolution Auto 720p…" at bounding box center [694, 434] width 1389 height 868
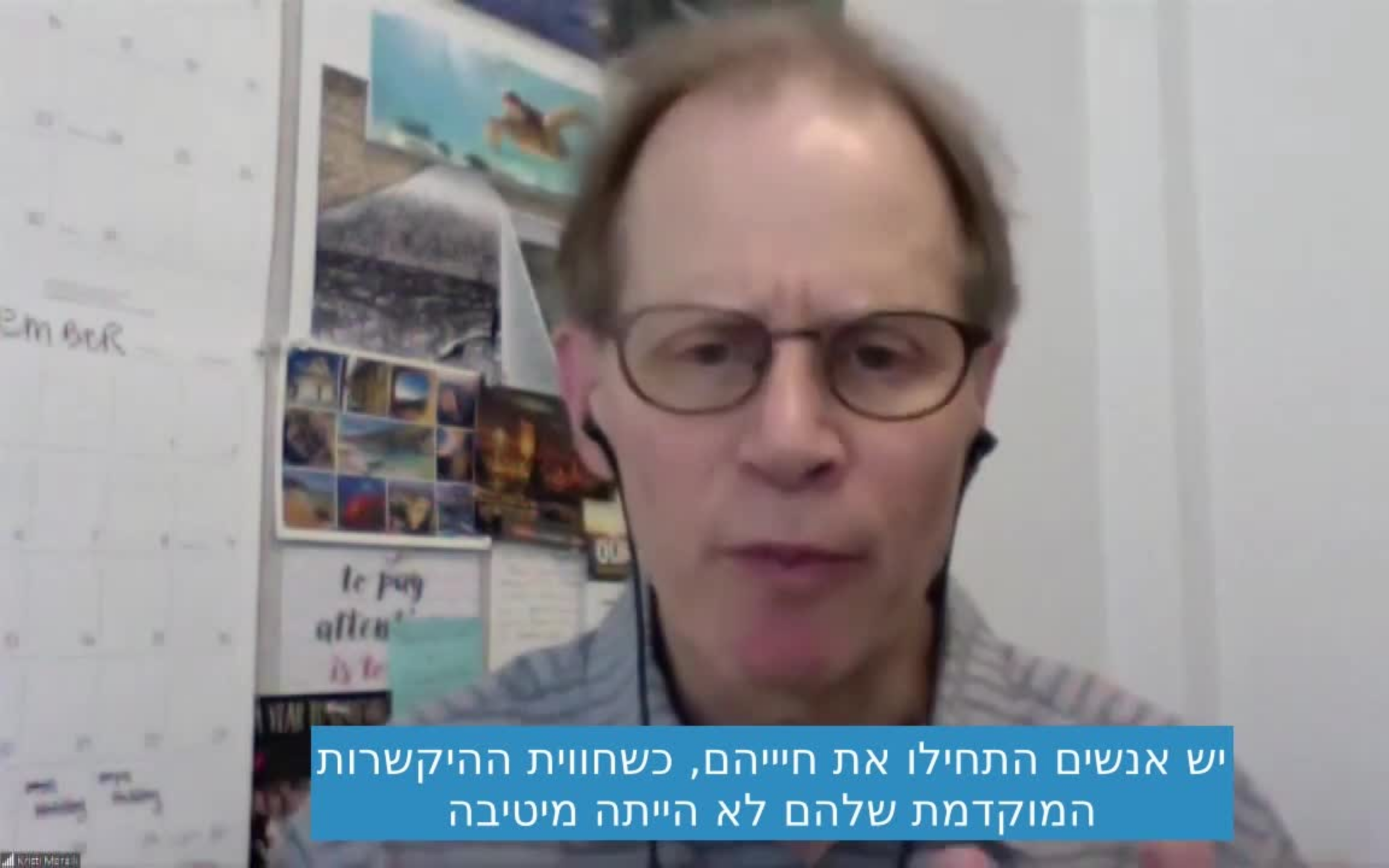
click at [479, 565] on div "Skip Ad 17:25 pause 17:25 / 52:08 volume_up Mute tune Resolution Auto 720p slow…" at bounding box center [694, 434] width 1389 height 868
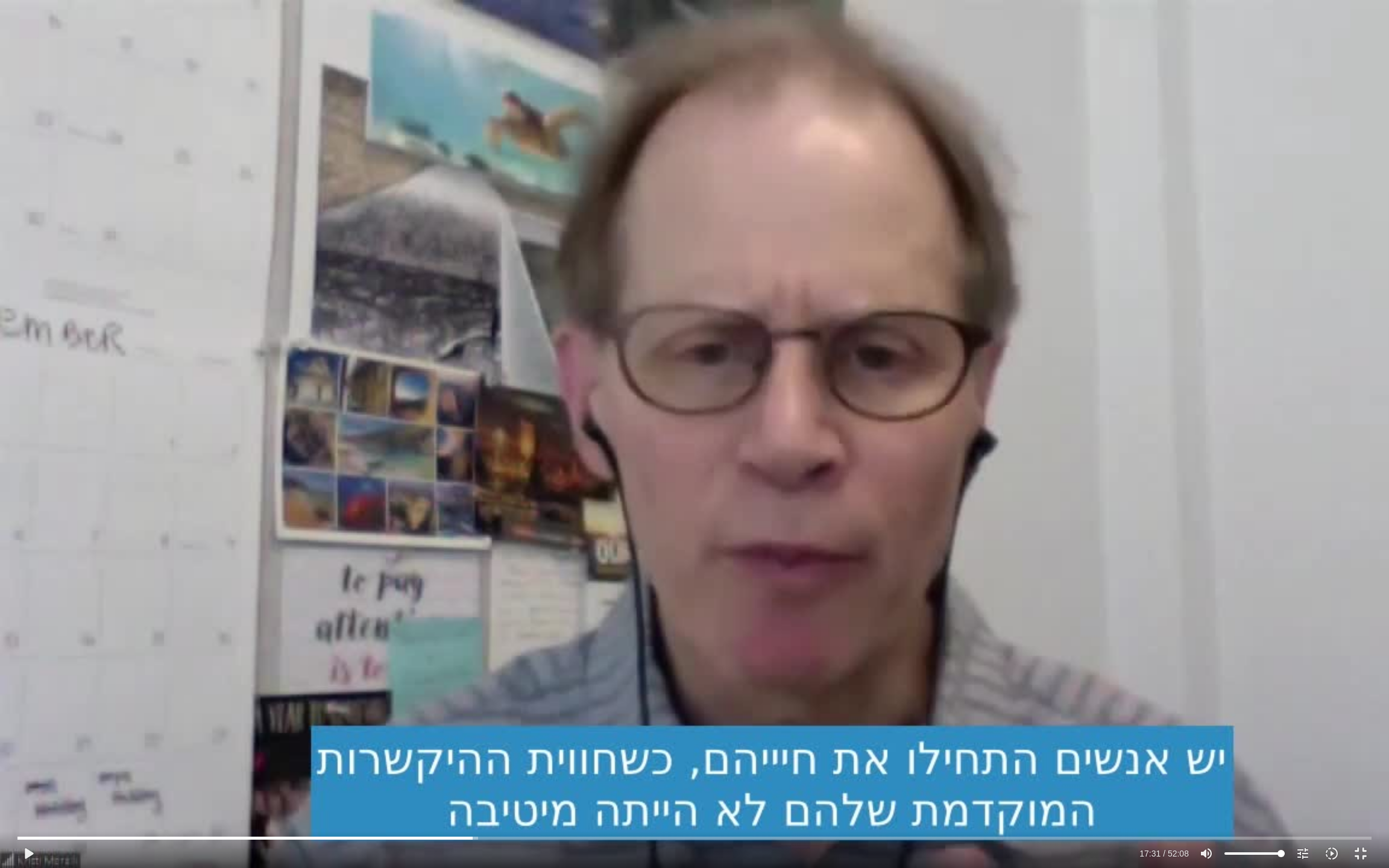
click at [479, 565] on div "Skip Ad 17:25 play_arrow 17:31 / 52:08 volume_up Mute tune Resolution Auto 720p…" at bounding box center [694, 434] width 1389 height 868
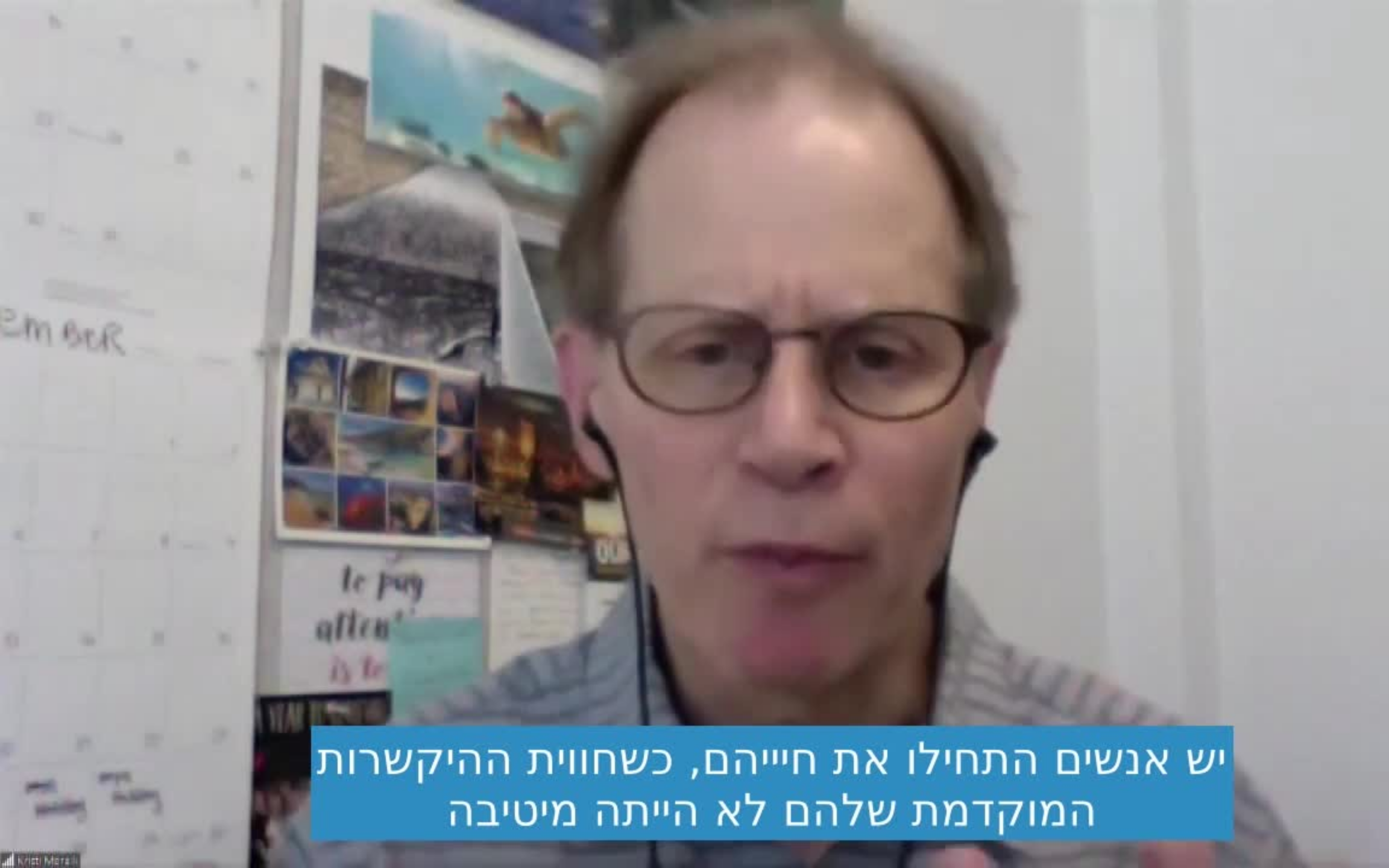
click at [479, 565] on div "Skip Ad 17:25 pause 17:31 / 52:08 volume_up Mute tune Resolution Auto 720p slow…" at bounding box center [694, 434] width 1389 height 868
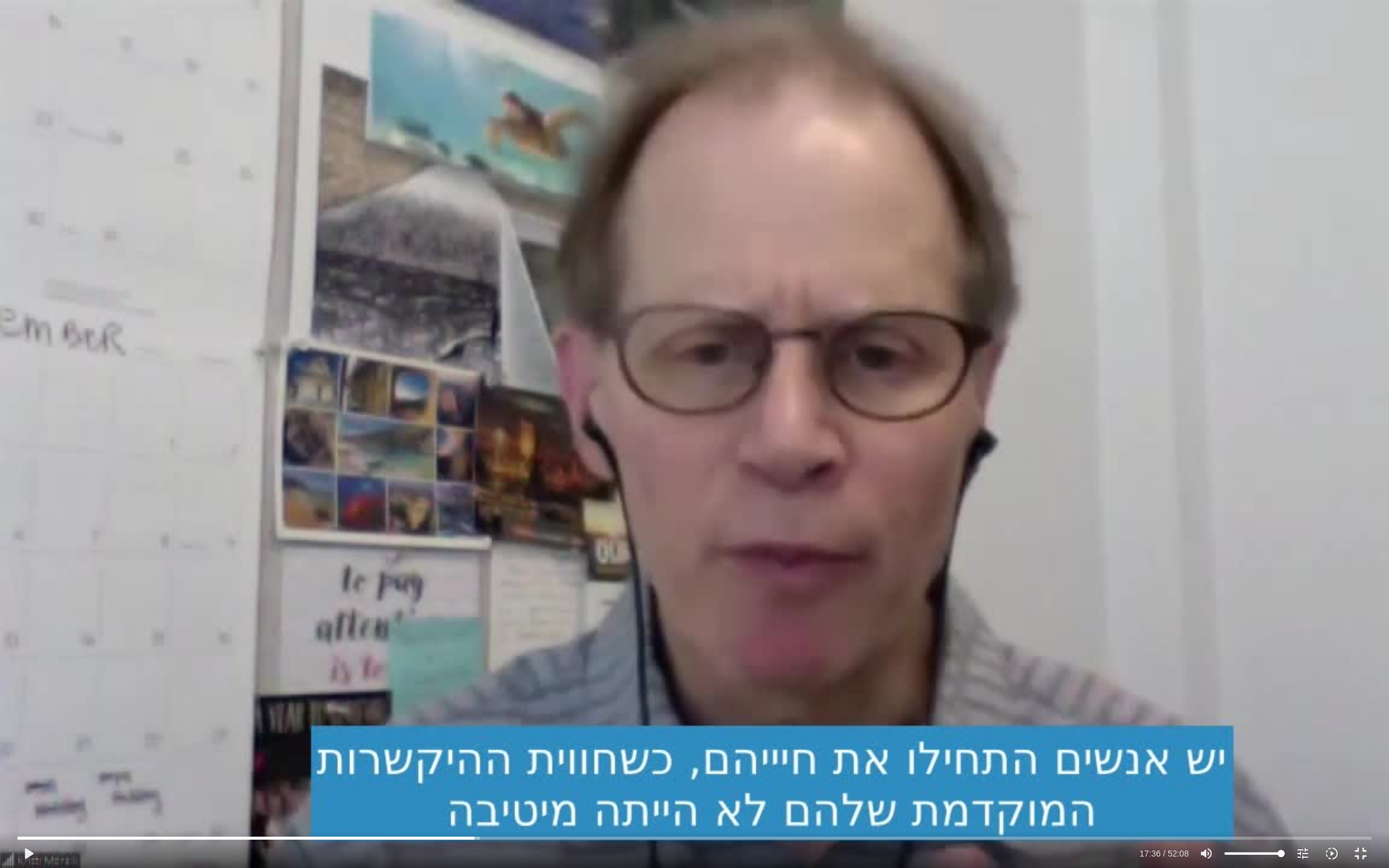
click at [479, 565] on div "Skip Ad 17:25 play_arrow 17:36 / 52:08 volume_up Mute tune Resolution Auto 720p…" at bounding box center [694, 434] width 1389 height 868
click at [547, 537] on div "Skip Ad 17:25 pause 17:54 / 52:08 volume_up Mute tune Resolution Auto 720p slow…" at bounding box center [694, 434] width 1389 height 868
click at [478, 723] on input "Seek" at bounding box center [694, 837] width 1354 height 7
click at [495, 665] on div "Skip Ad 17:46 play_arrow 17:42 / 52:08 volume_up Mute tune Resolution Auto 720p…" at bounding box center [694, 434] width 1389 height 868
click at [792, 605] on div "Skip Ad 17:46 pause 19:04 / 52:08 volume_up Mute tune Resolution Auto 720p slow…" at bounding box center [694, 434] width 1389 height 868
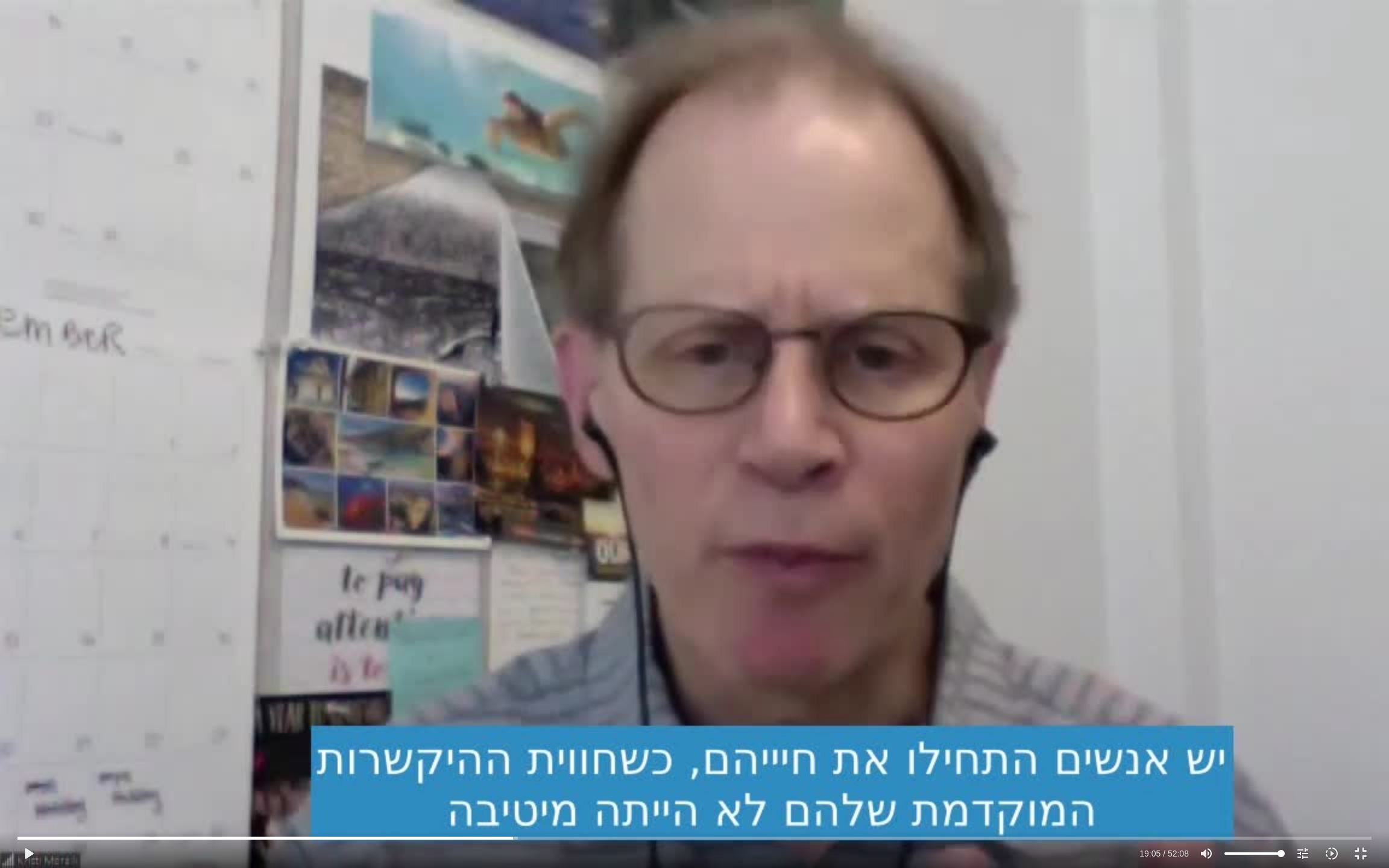
click at [792, 605] on div "Skip Ad 17:46 play_arrow 19:05 / 52:08 volume_up Mute tune Resolution Auto 720p…" at bounding box center [694, 434] width 1389 height 868
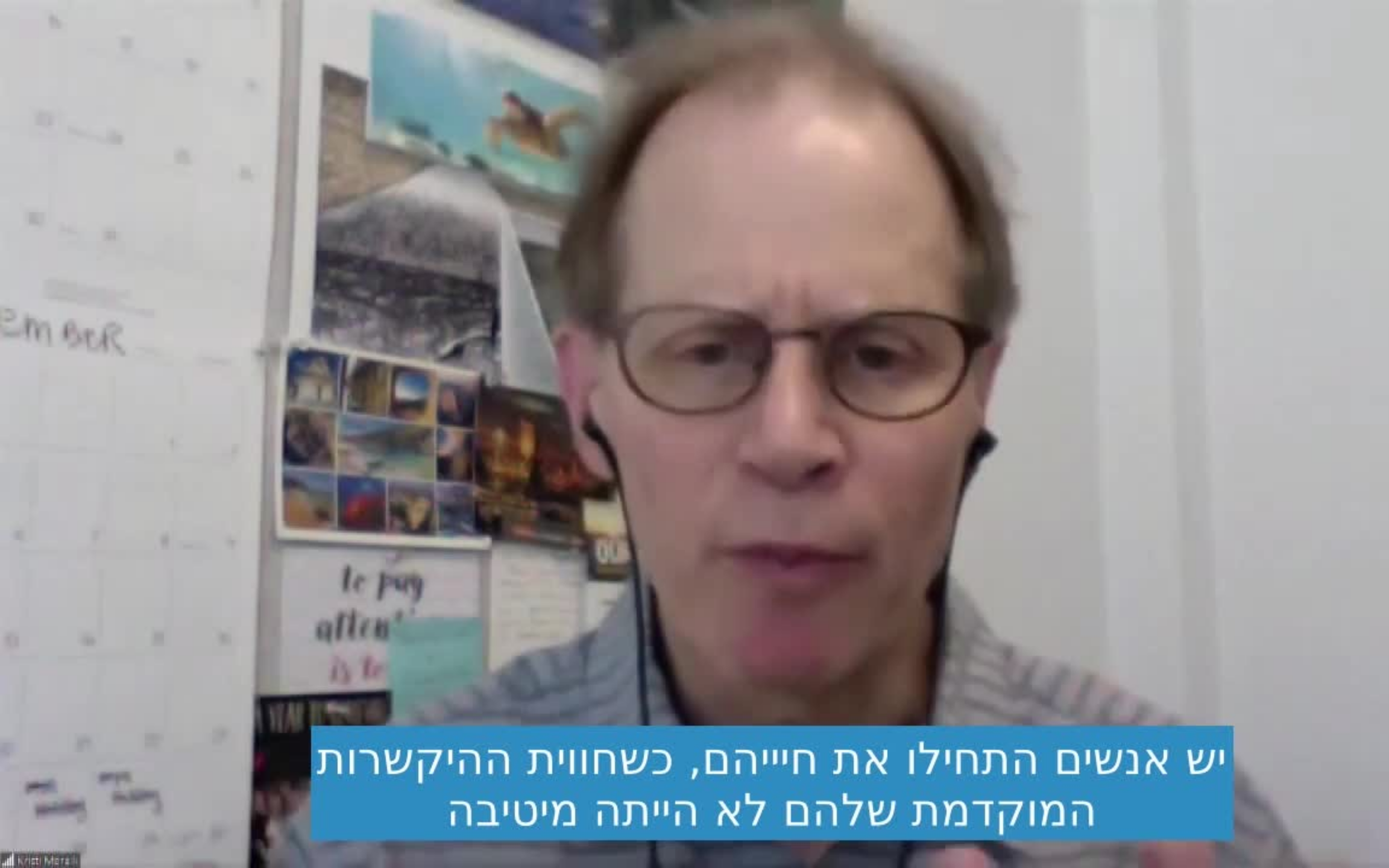
click at [792, 605] on div "Skip Ad 17:46 pause 19:05 / 52:08 volume_up Mute tune Resolution Auto 720p slow…" at bounding box center [694, 434] width 1389 height 868
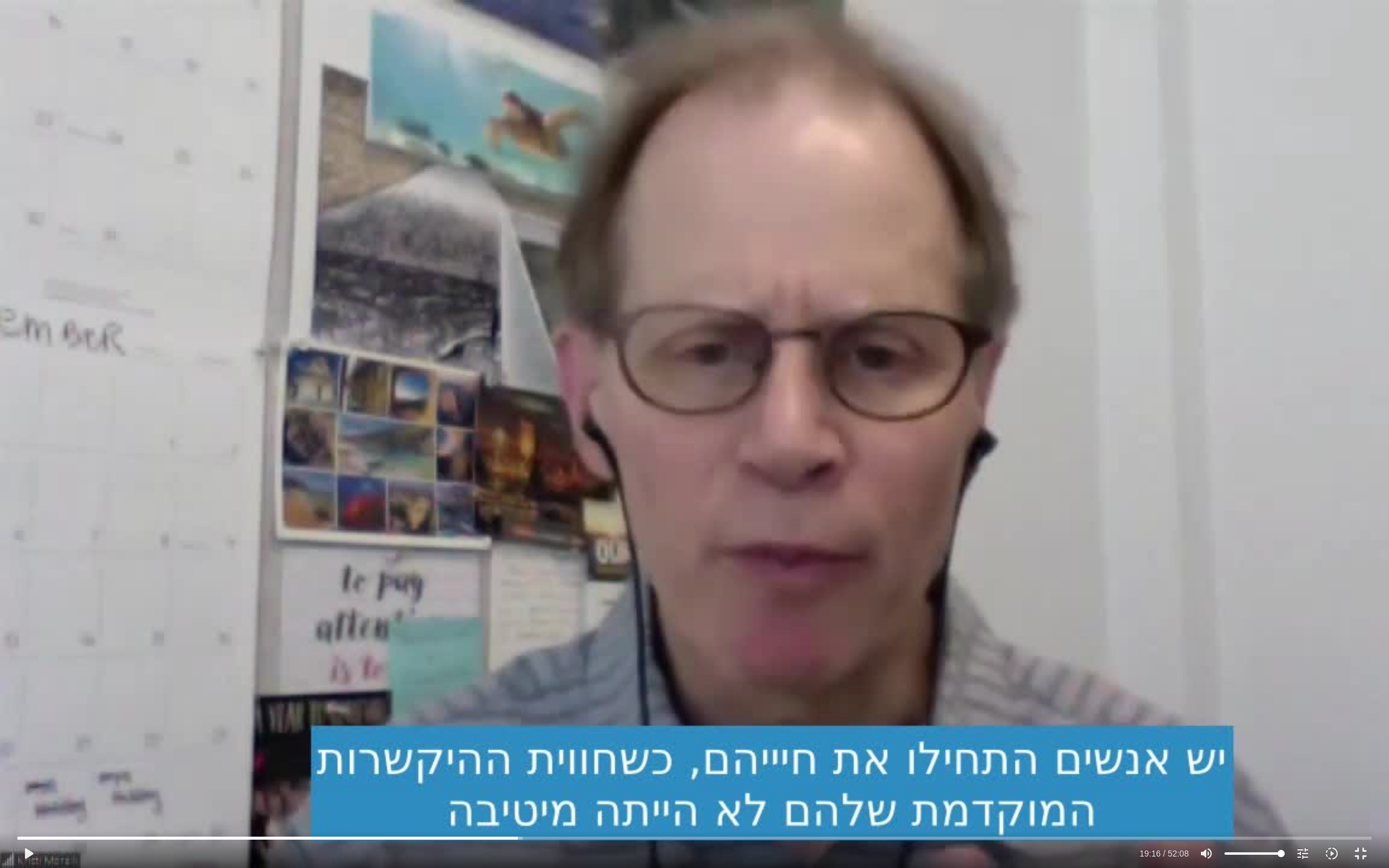
click at [792, 605] on div "Skip Ad 17:46 play_arrow 19:16 / 52:08 volume_up Mute tune Resolution Auto 720p…" at bounding box center [694, 434] width 1389 height 868
click at [975, 493] on div "Skip Ad 17:46 pause 19:23 / 52:08 volume_up Mute tune Resolution Auto 720p slow…" at bounding box center [694, 434] width 1389 height 868
click at [975, 493] on div "Skip Ad 17:46 play_arrow 19:23 / 52:08 volume_up Mute tune Resolution Auto 720p…" at bounding box center [694, 434] width 1389 height 868
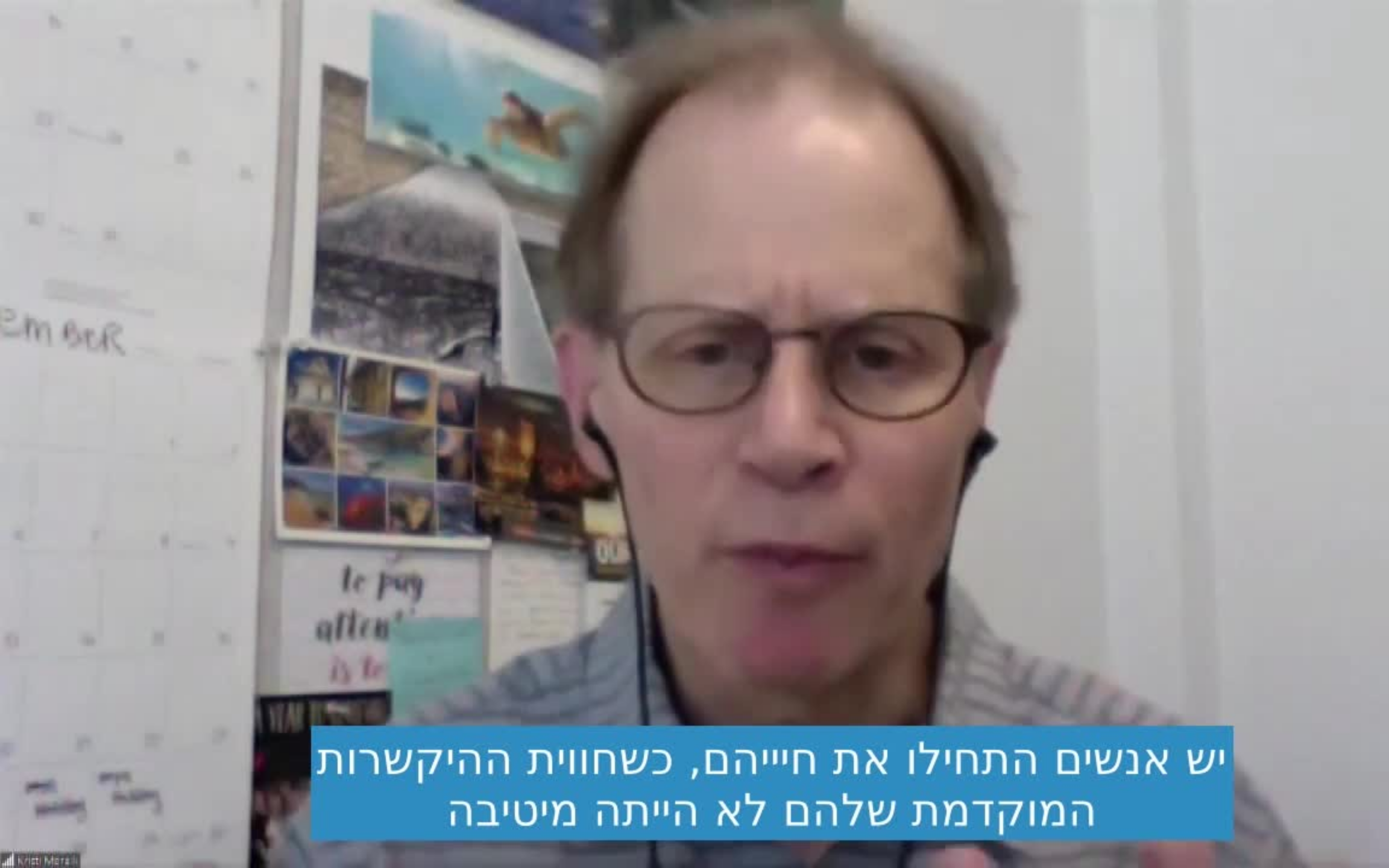
click at [975, 493] on div "Skip Ad 17:46 pause 19:23 / 52:08 volume_up Mute tune Resolution Auto 720p slow…" at bounding box center [694, 434] width 1389 height 868
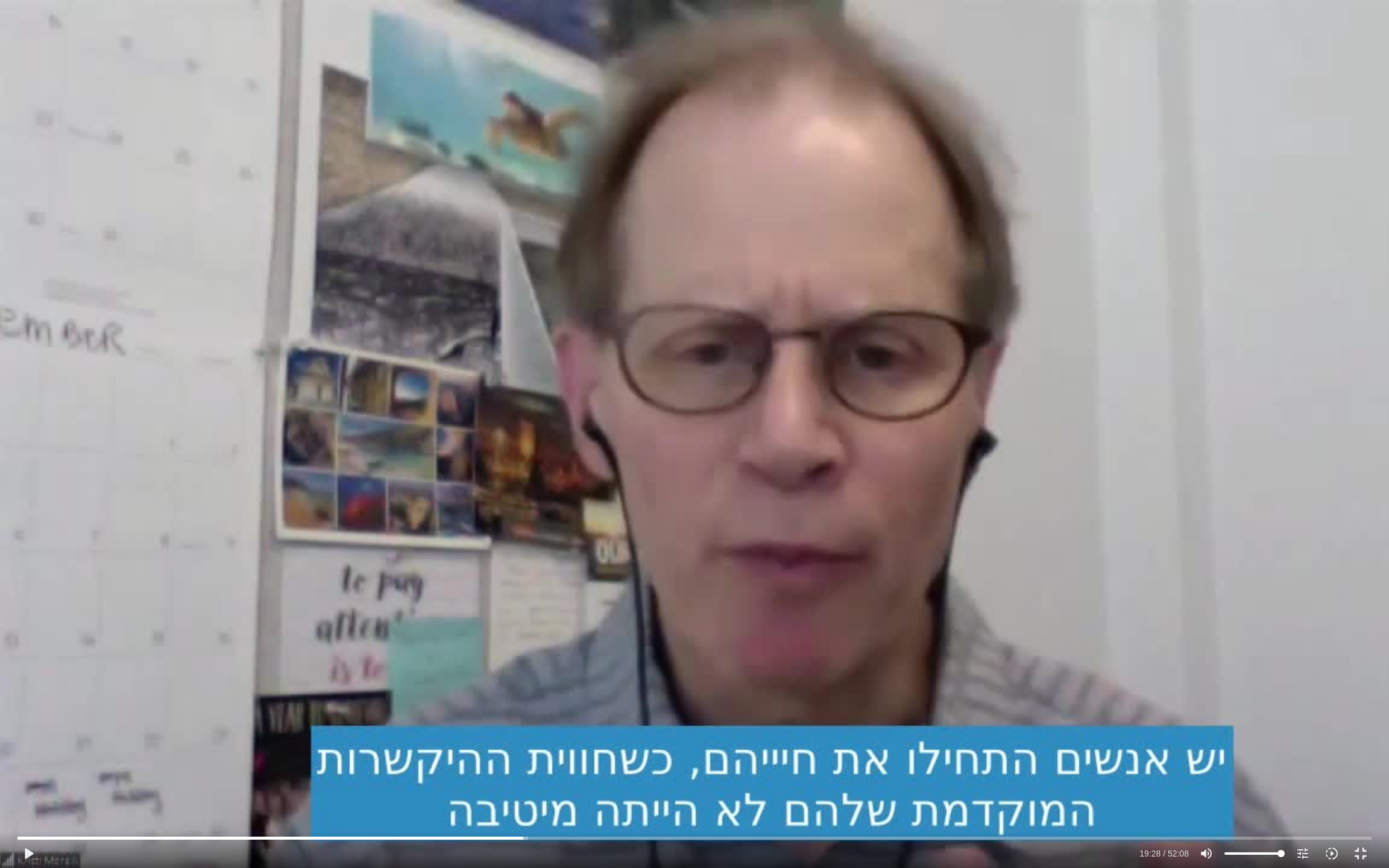
click at [975, 493] on div "Skip Ad 17:46 play_arrow 19:28 / 52:08 volume_up Mute tune Resolution Auto 720p…" at bounding box center [694, 434] width 1389 height 868
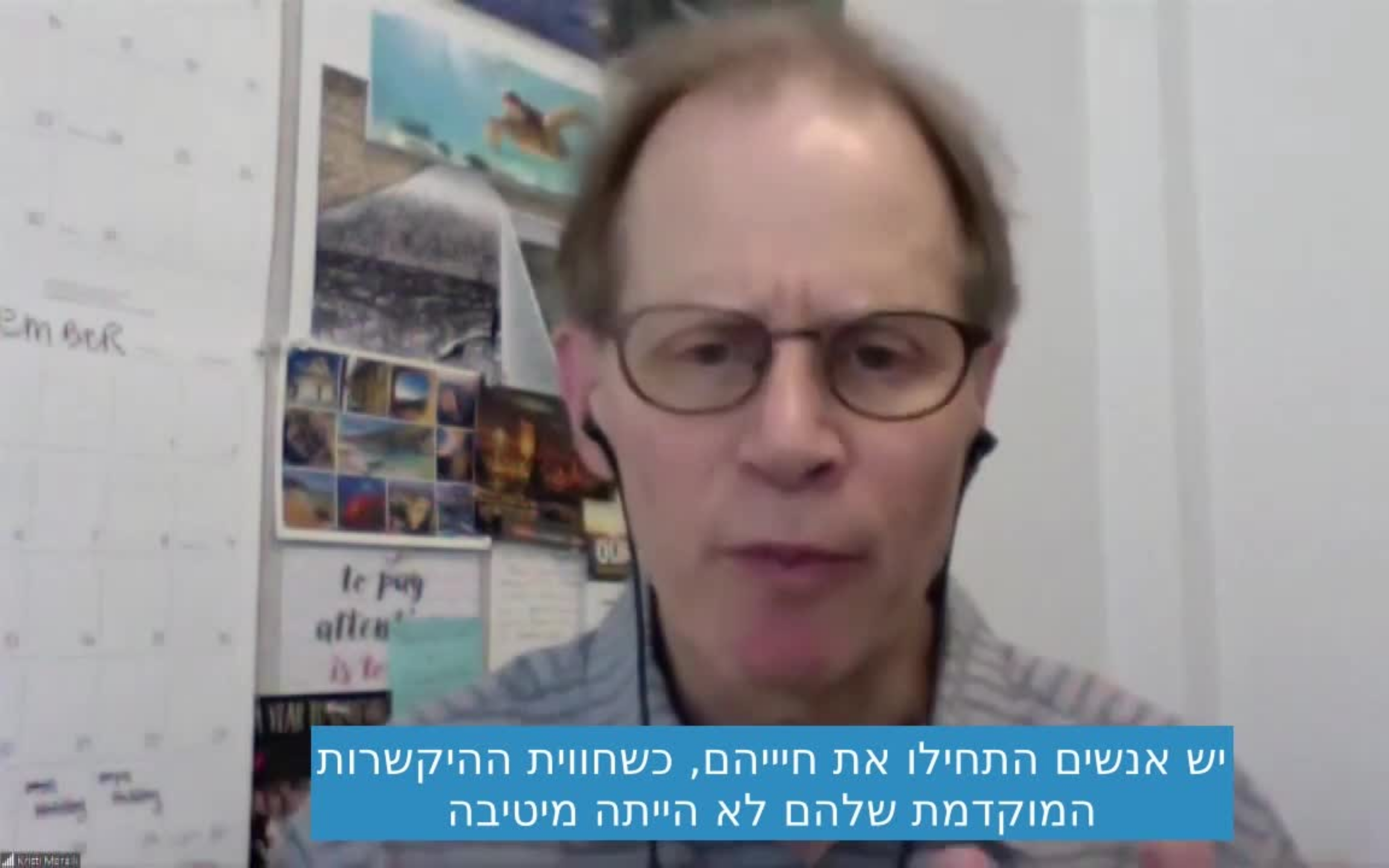
click at [975, 493] on div "Skip Ad 17:46 pause 19:28 / 52:08 volume_up Mute tune Resolution Auto 720p slow…" at bounding box center [694, 434] width 1389 height 868
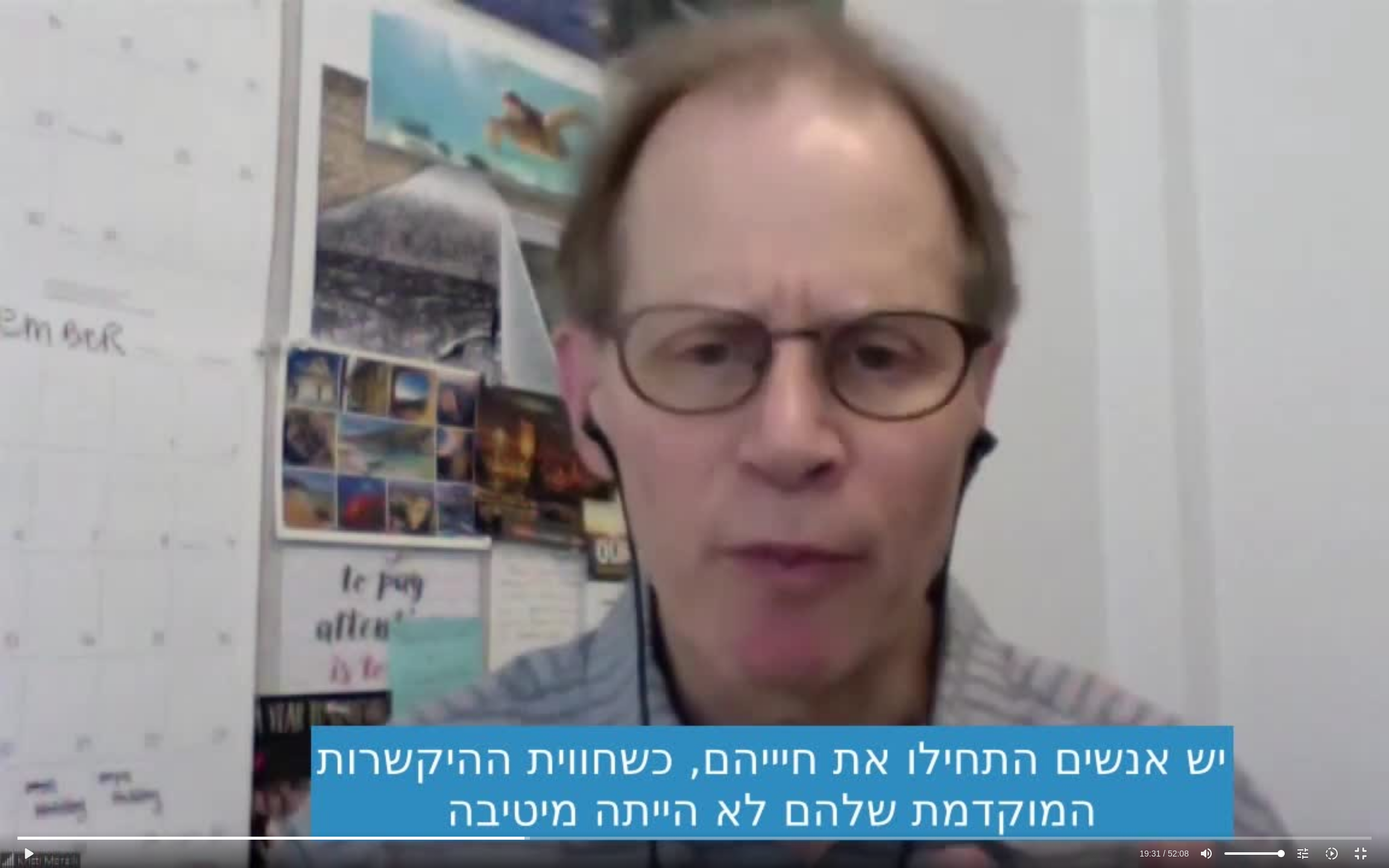
click at [975, 493] on div "Skip Ad 17:46 play_arrow 19:31 / 52:08 volume_up Mute tune Resolution Auto 720p…" at bounding box center [694, 434] width 1389 height 868
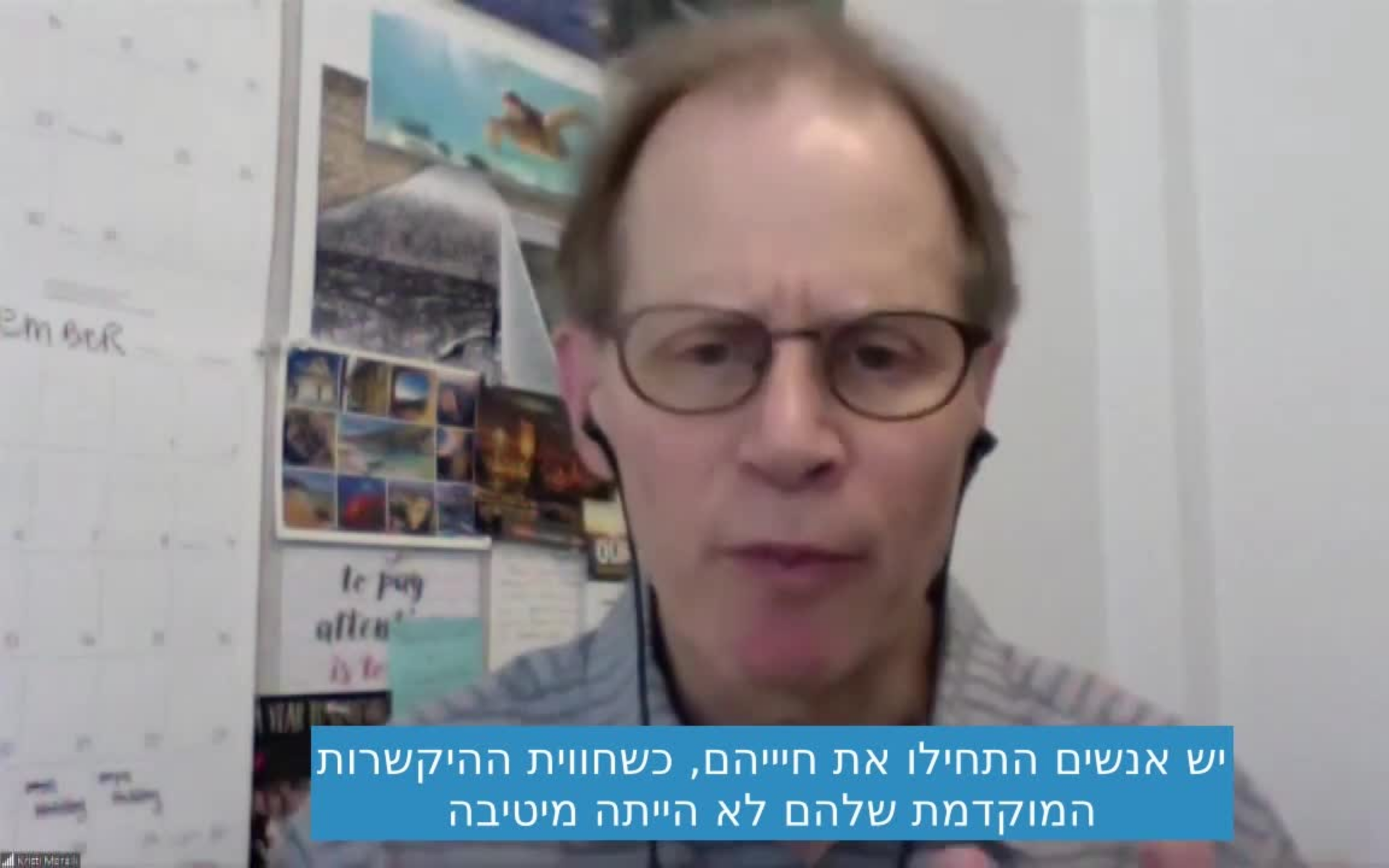
click at [975, 493] on div "Skip Ad 17:46 pause 19:31 / 52:08 volume_up Mute tune Resolution Auto 720p slow…" at bounding box center [694, 434] width 1389 height 868
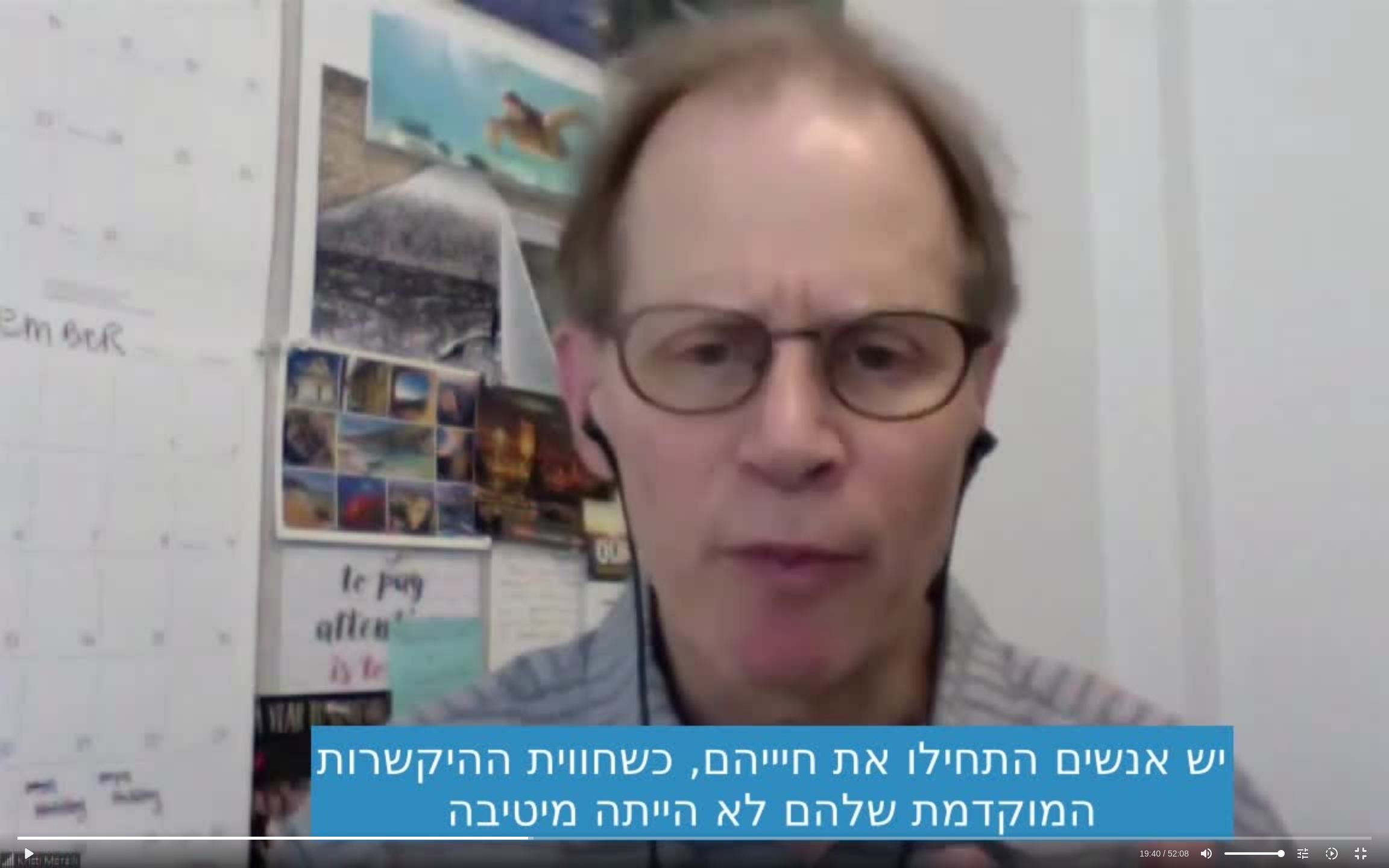
click at [343, 691] on div "Skip Ad 17:46 play_arrow 19:40 / 52:08 volume_up Mute tune Resolution Auto 720p…" at bounding box center [694, 434] width 1389 height 868
click at [409, 534] on div "Skip Ad 17:46 pause 19:53 / 52:08 volume_up Mute tune Resolution Auto 720p slow…" at bounding box center [694, 434] width 1389 height 868
click at [409, 534] on div "Skip Ad 17:46 play_arrow 19:53 / 52:08 volume_up Mute tune Resolution Auto 720p…" at bounding box center [694, 434] width 1389 height 868
click at [460, 473] on div "Skip Ad 17:46 pause 20:02 / 52:08 volume_up Mute tune Resolution Auto 720p slow…" at bounding box center [694, 434] width 1389 height 868
click at [489, 434] on div "Skip Ad 17:46 play_arrow 20:02 / 52:08 volume_up Mute tune Resolution Auto 720p…" at bounding box center [694, 434] width 1389 height 868
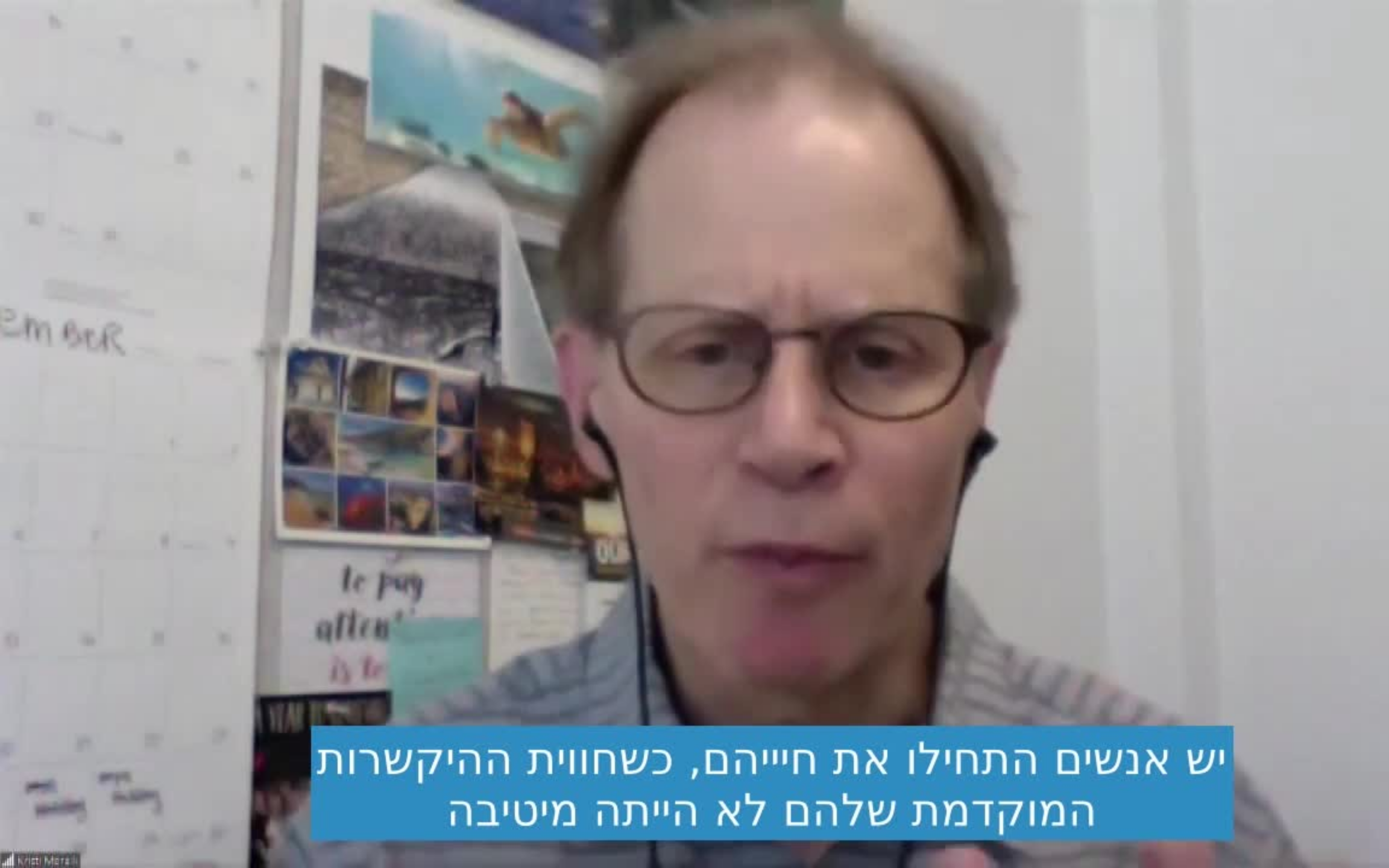
click at [489, 434] on div "Skip Ad 17:46 pause 20:05 / 52:08 volume_up Mute tune Resolution Auto 720p slow…" at bounding box center [694, 434] width 1389 height 868
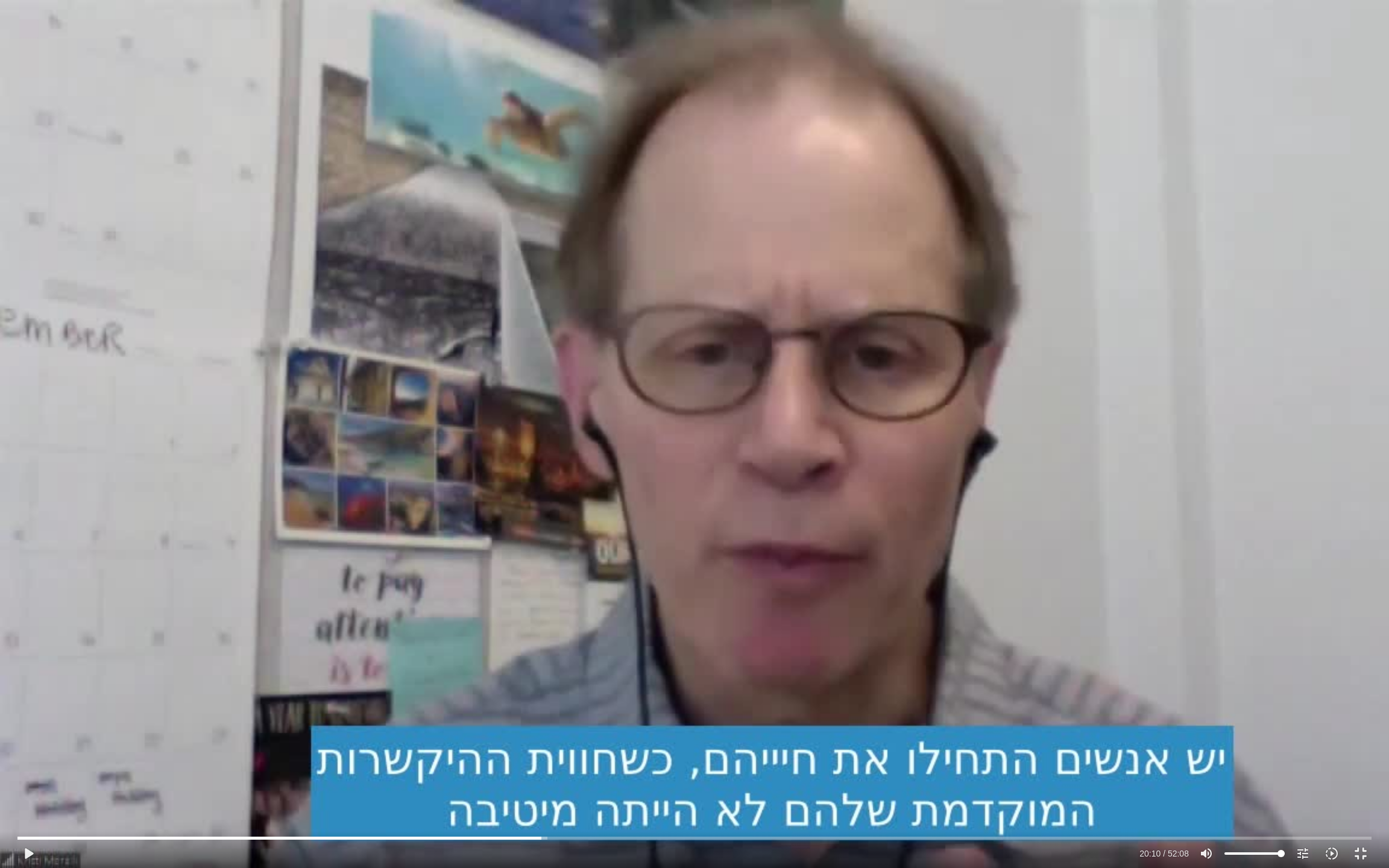
click at [489, 434] on div "Skip Ad 17:46 play_arrow 20:10 / 52:08 volume_up Mute tune Resolution Auto 720p…" at bounding box center [694, 434] width 1389 height 868
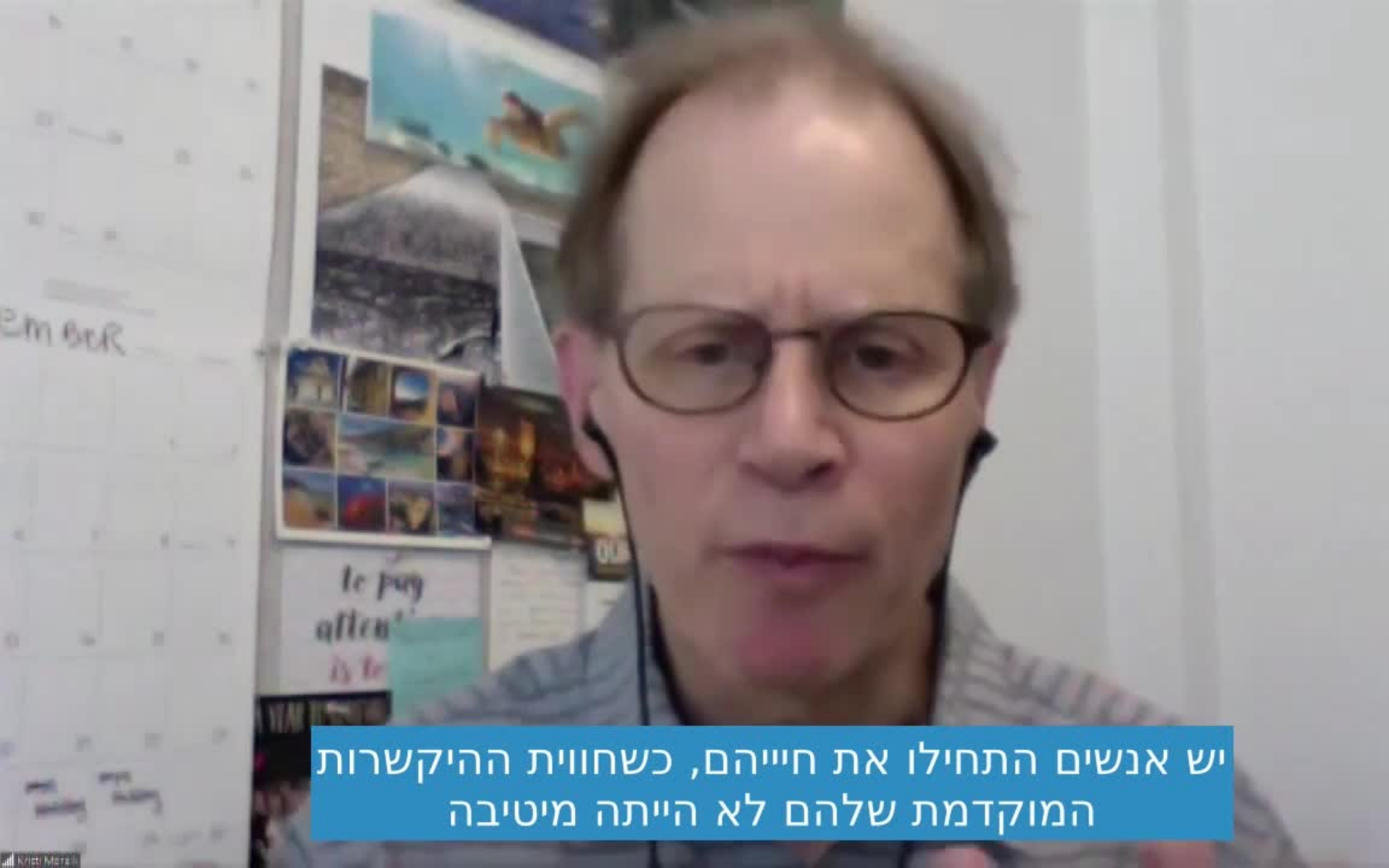
click at [489, 434] on div "Skip Ad 17:46 pause 20:10 / 52:08 volume_up Mute tune Resolution Auto 720p slow…" at bounding box center [694, 434] width 1389 height 868
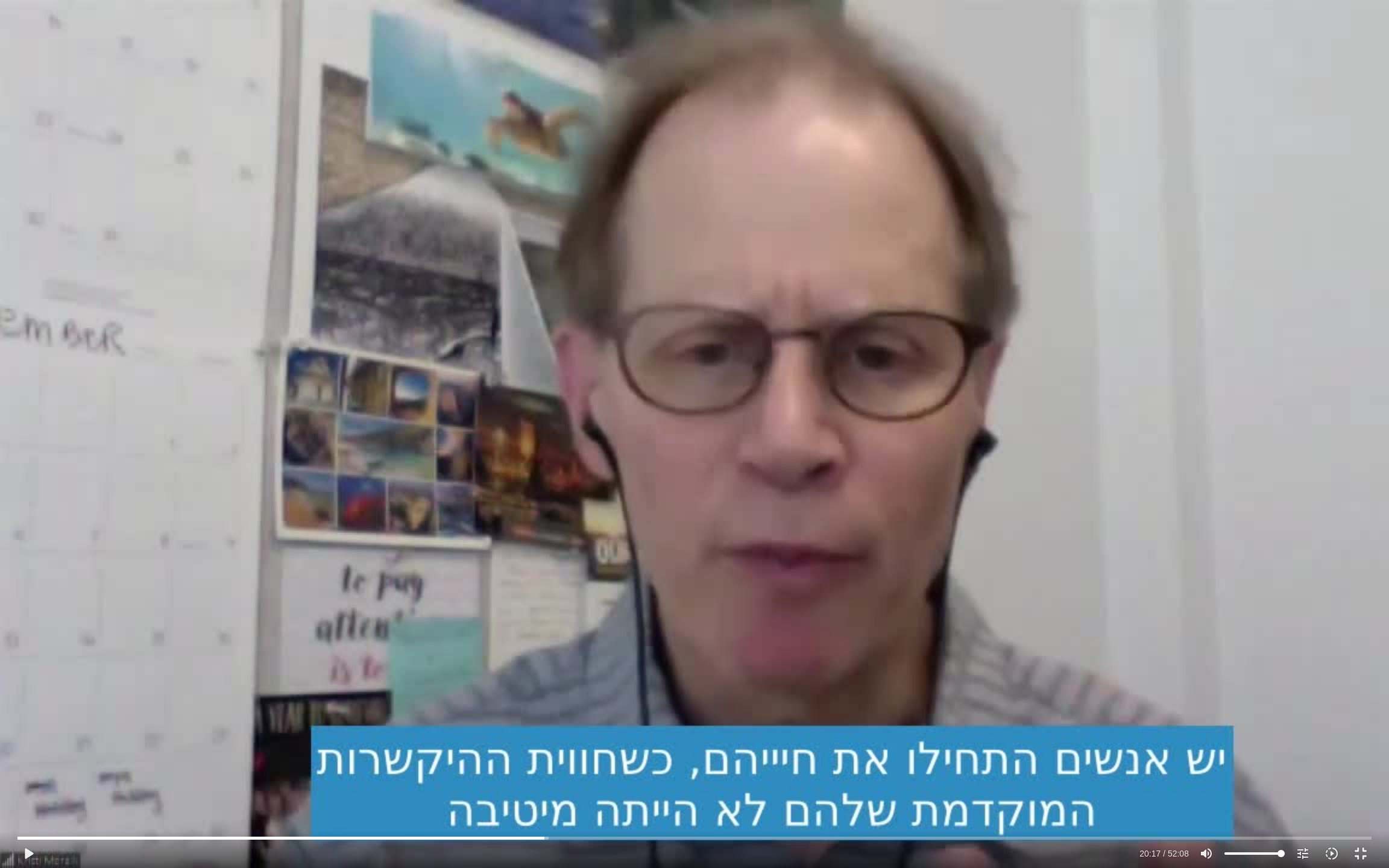
click at [489, 434] on div "Skip Ad 17:46 play_arrow 20:17 / 52:08 volume_up Mute tune Resolution Auto 720p…" at bounding box center [694, 434] width 1389 height 868
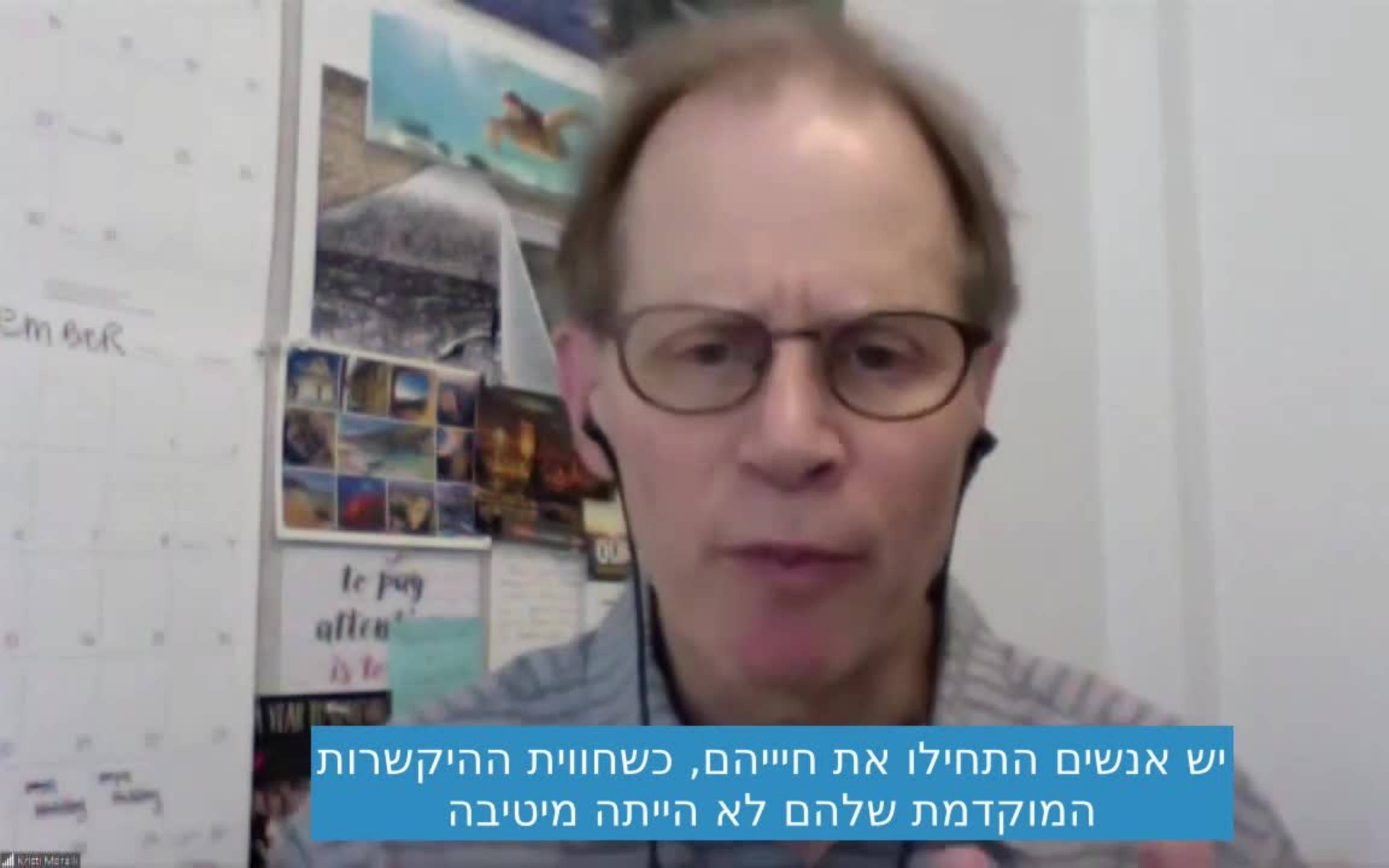
click at [489, 434] on div "Skip Ad 17:46 pause 20:17 / 52:08 volume_up Mute tune Resolution Auto 720p slow…" at bounding box center [694, 434] width 1389 height 868
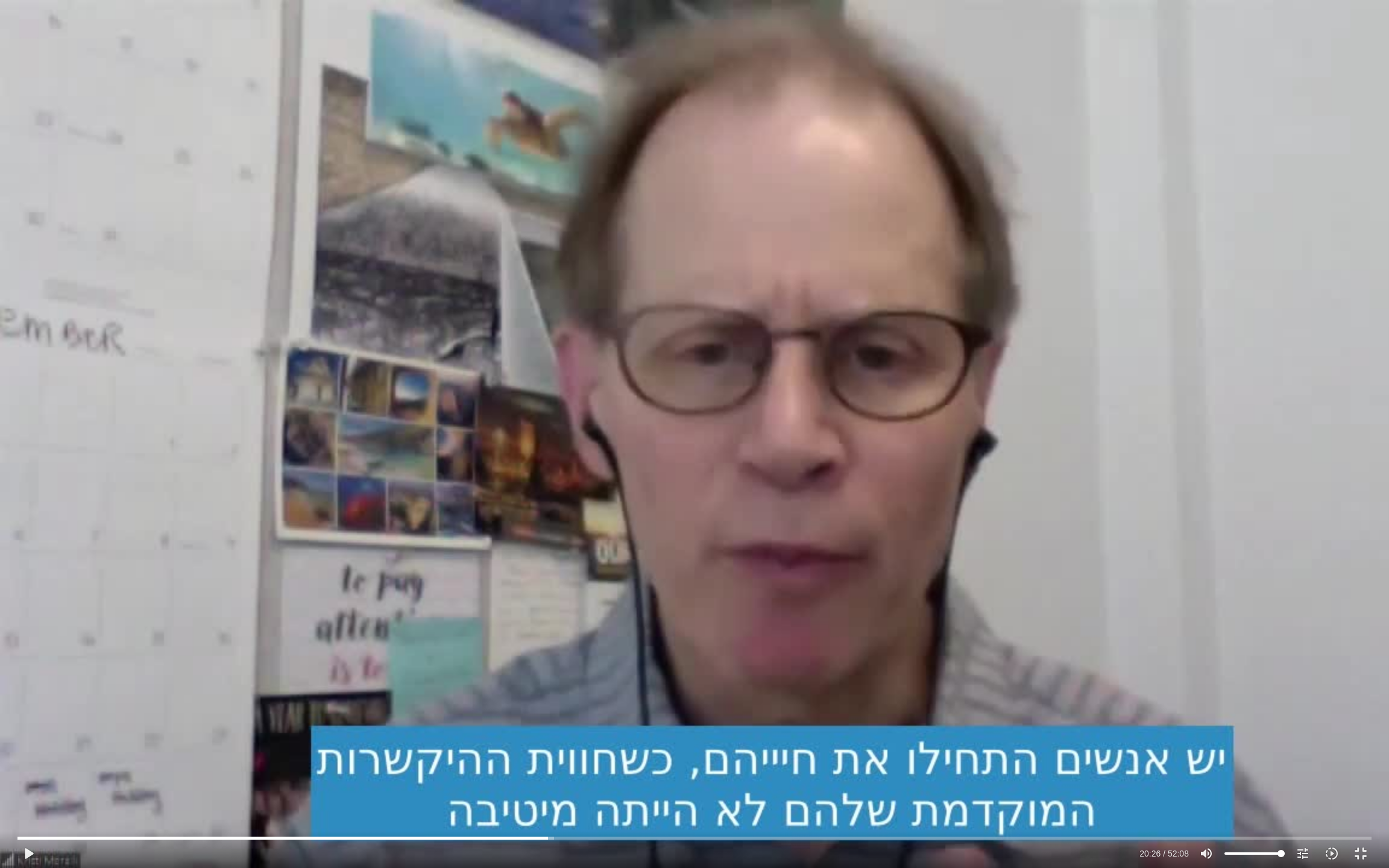
click at [489, 434] on div "Skip Ad 17:46 play_arrow 20:26 / 52:08 volume_up Mute tune Resolution Auto 720p…" at bounding box center [694, 434] width 1389 height 868
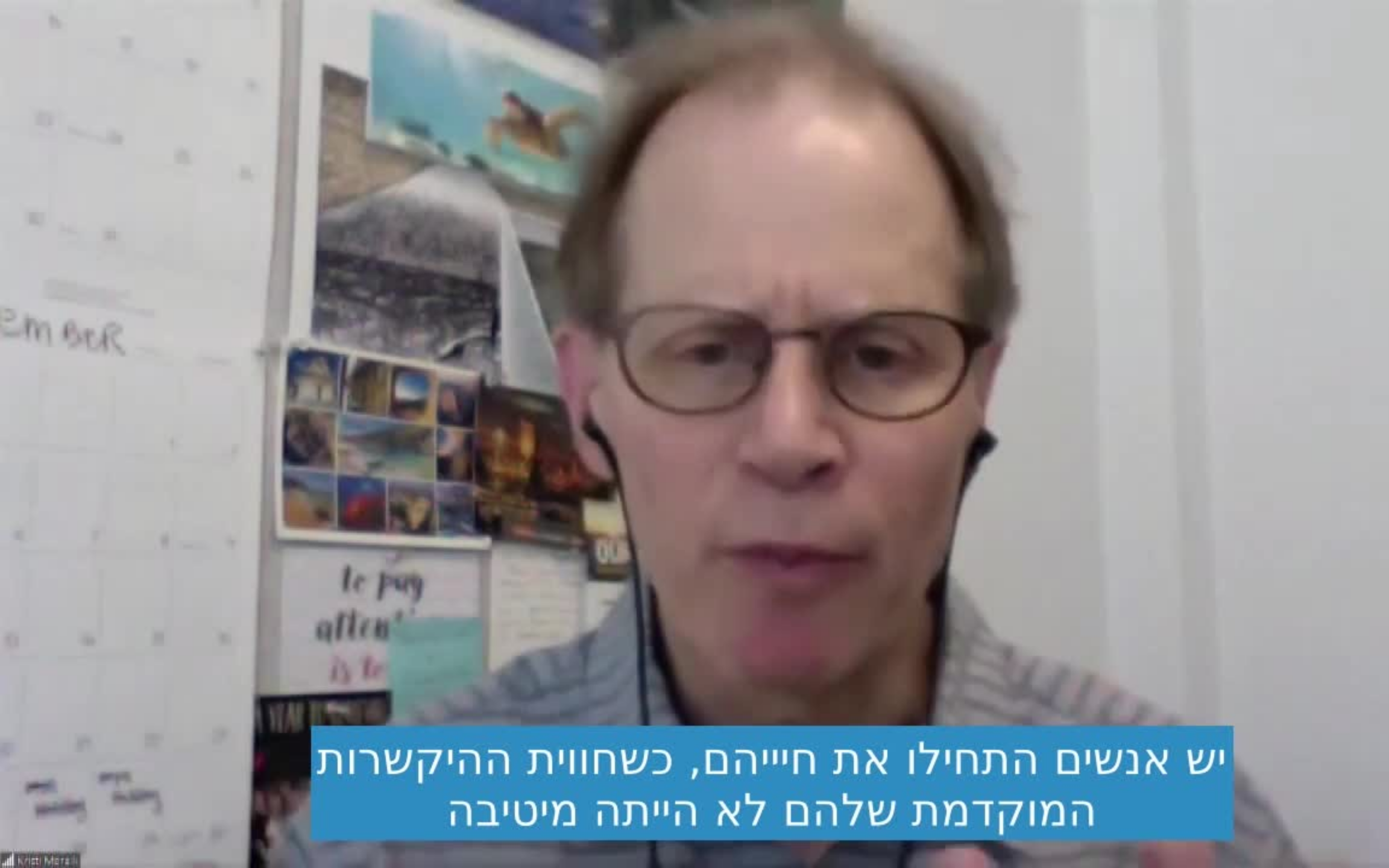
click at [489, 434] on div "Skip Ad 17:46 pause 20:26 / 52:08 volume_up Mute tune Resolution Auto 720p slow…" at bounding box center [694, 434] width 1389 height 868
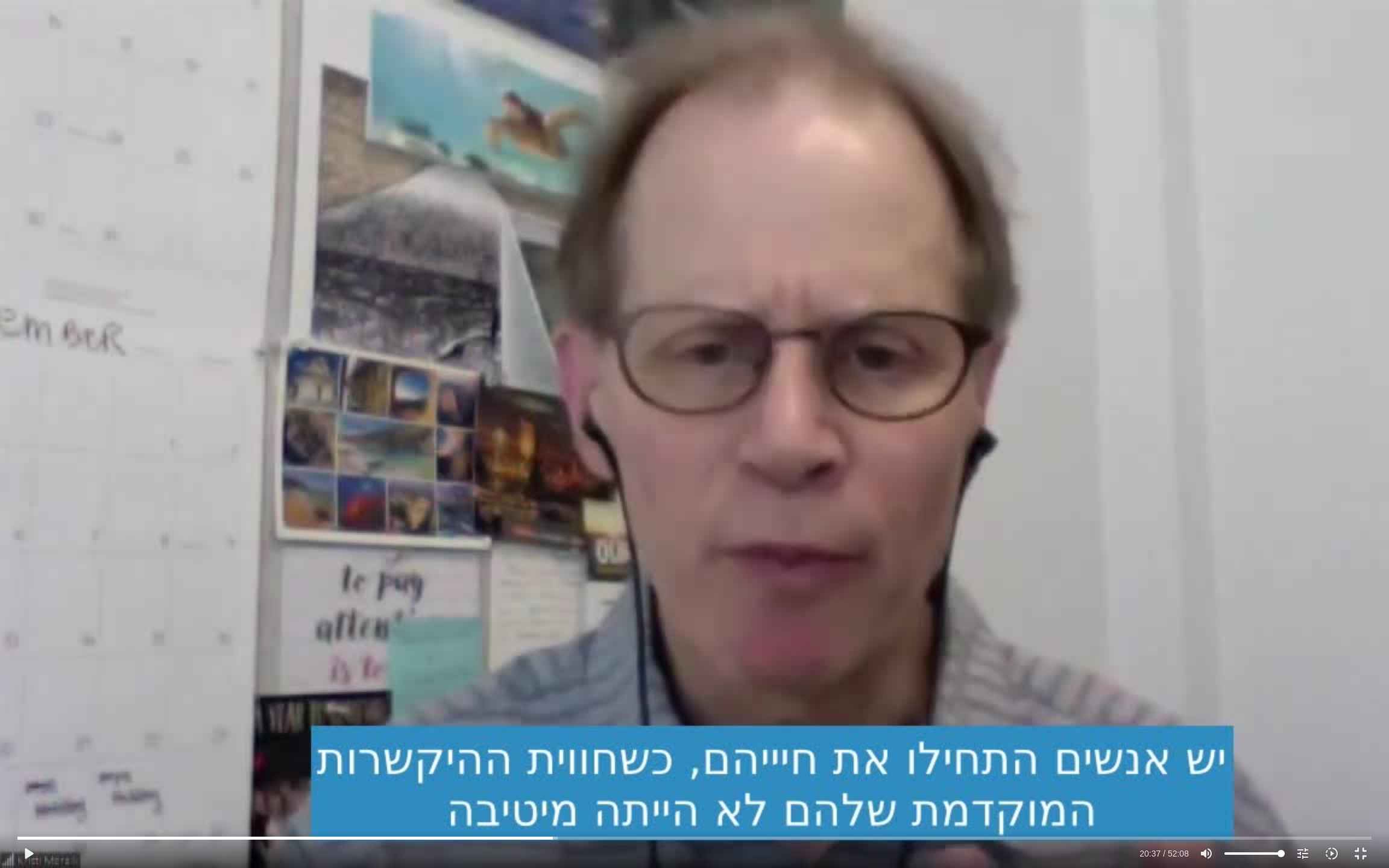
click at [489, 434] on div "Skip Ad 17:46 play_arrow 20:37 / 52:08 volume_up Mute tune Resolution Auto 720p…" at bounding box center [694, 434] width 1389 height 868
click at [578, 483] on div "Skip Ad 17:46 pause 20:55 / 52:08 volume_up Mute tune Resolution Auto 720p slow…" at bounding box center [694, 434] width 1389 height 868
click at [578, 483] on div "Skip Ad 17:46 play_arrow 20:55 / 52:08 volume_up Mute tune Resolution Auto 720p…" at bounding box center [694, 434] width 1389 height 868
click at [569, 422] on div "Skip Ad 17:46 pause 20:58 / 52:08 volume_up Mute tune Resolution Auto 720p slow…" at bounding box center [694, 434] width 1389 height 868
click at [569, 422] on div "Skip Ad 17:46 play_arrow 20:58 / 52:08 volume_up Mute tune Resolution Auto 720p…" at bounding box center [694, 434] width 1389 height 868
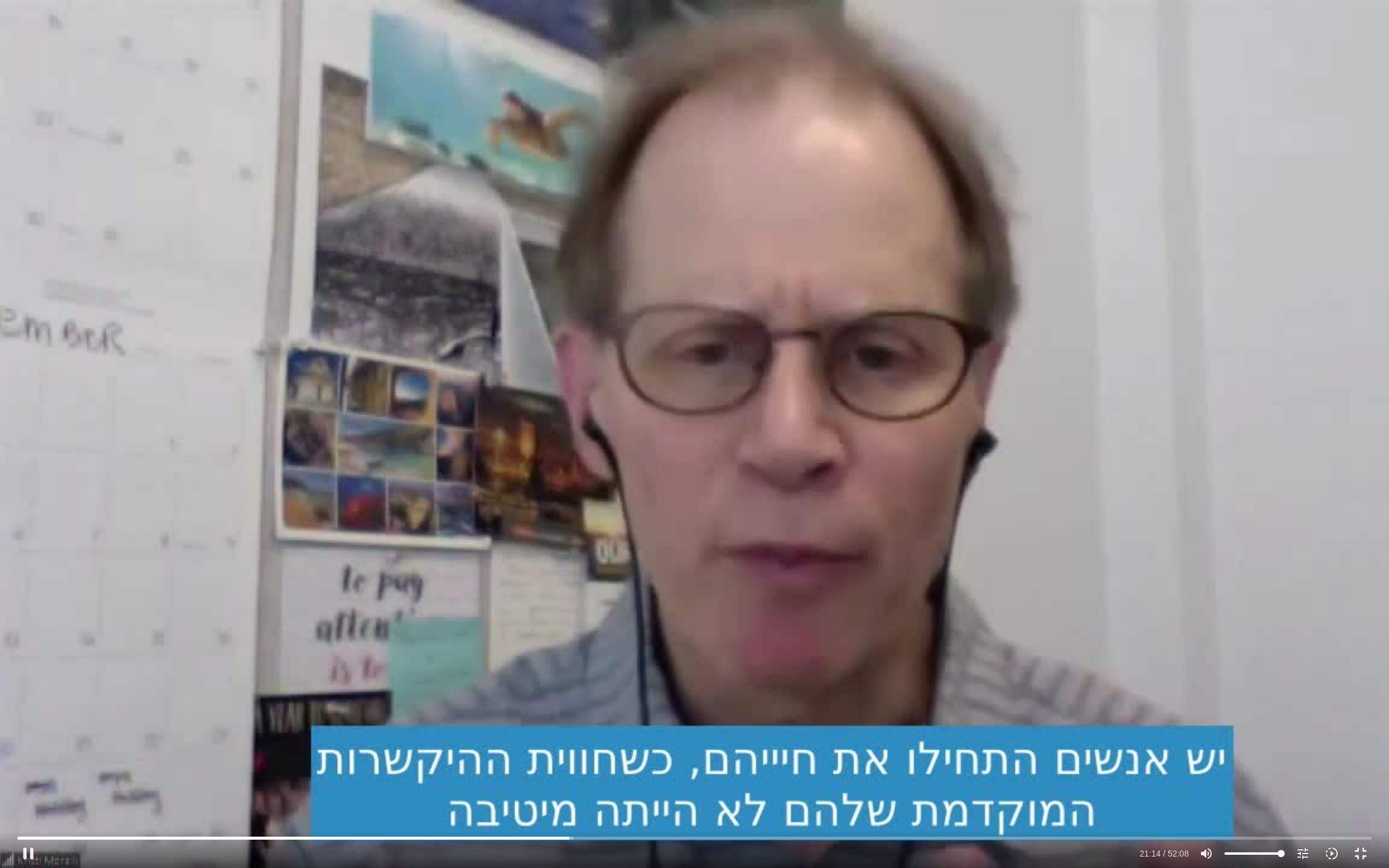
click at [582, 374] on div "Skip Ad 17:46 pause 21:14 / 52:08 volume_up Mute tune Resolution Auto 720p slow…" at bounding box center [694, 434] width 1389 height 868
click at [569, 723] on input "Seek" at bounding box center [694, 837] width 1354 height 7
click at [565, 723] on input "Seek" at bounding box center [694, 837] width 1354 height 7
click at [565, 614] on div "Skip Ad 21:03 play_arrow 21:03 / 52:08 volume_up Mute tune Resolution Auto 720p…" at bounding box center [694, 434] width 1389 height 868
click at [565, 614] on div "Skip Ad 21:03 pause 21:04 / 52:08 volume_up Mute tune Resolution Auto 720p slow…" at bounding box center [694, 434] width 1389 height 868
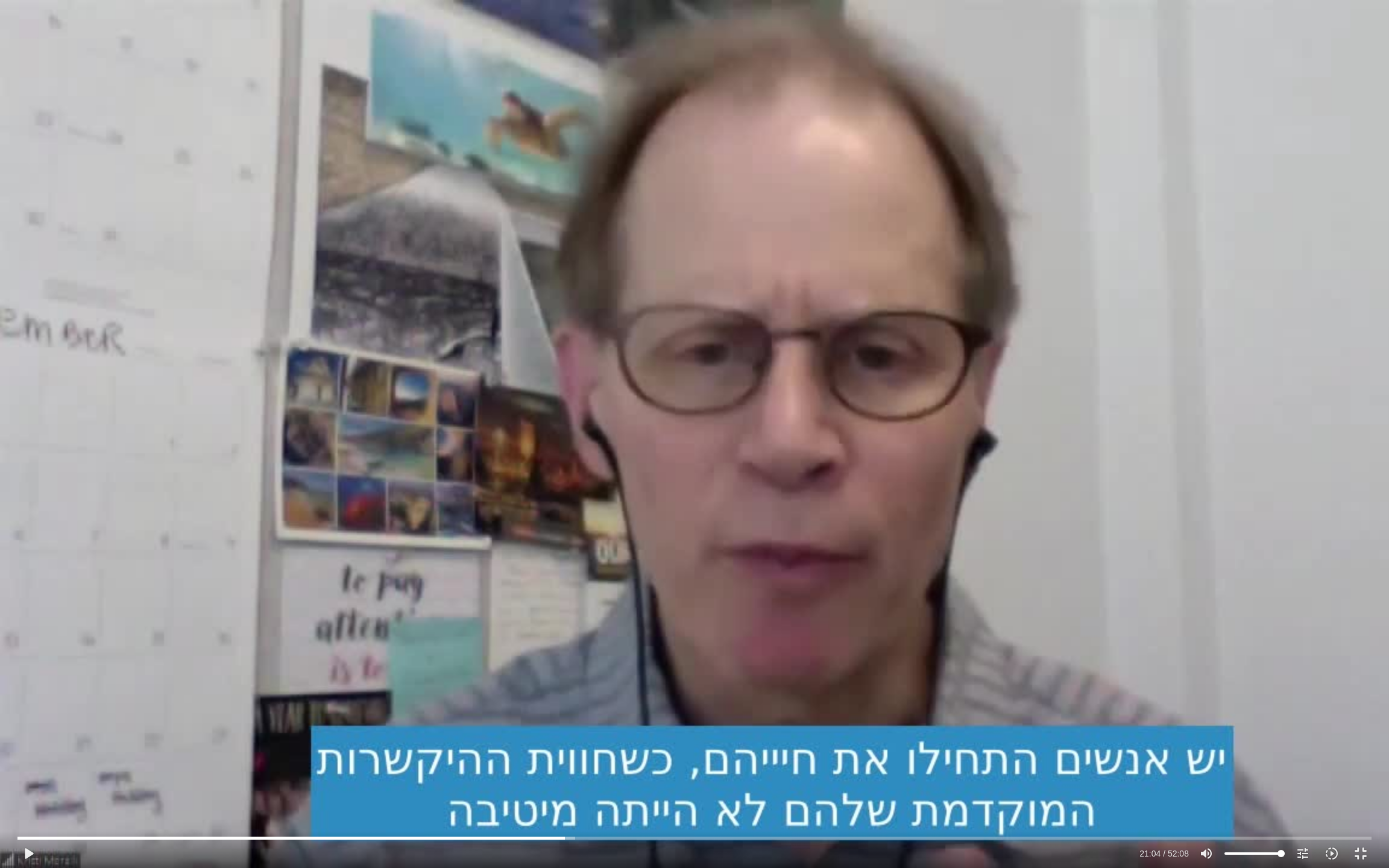
click at [565, 614] on div "Skip Ad 21:03 play_arrow 21:04 / 52:08 volume_up Mute tune Resolution Auto 720p…" at bounding box center [694, 434] width 1389 height 868
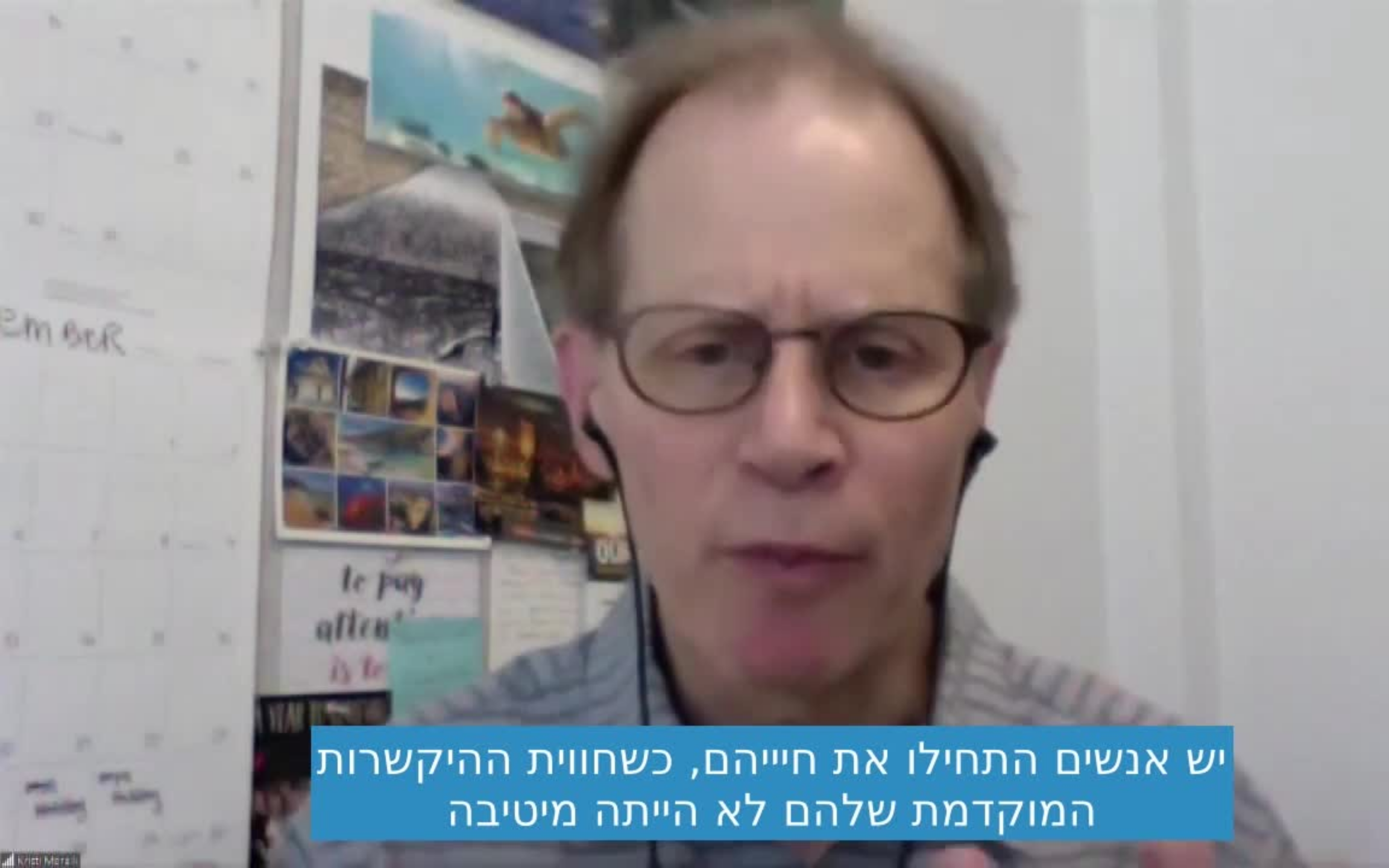
click at [565, 614] on div "Skip Ad 21:03 pause 21:04 / 52:08 volume_up Mute tune Resolution Auto 720p slow…" at bounding box center [694, 434] width 1389 height 868
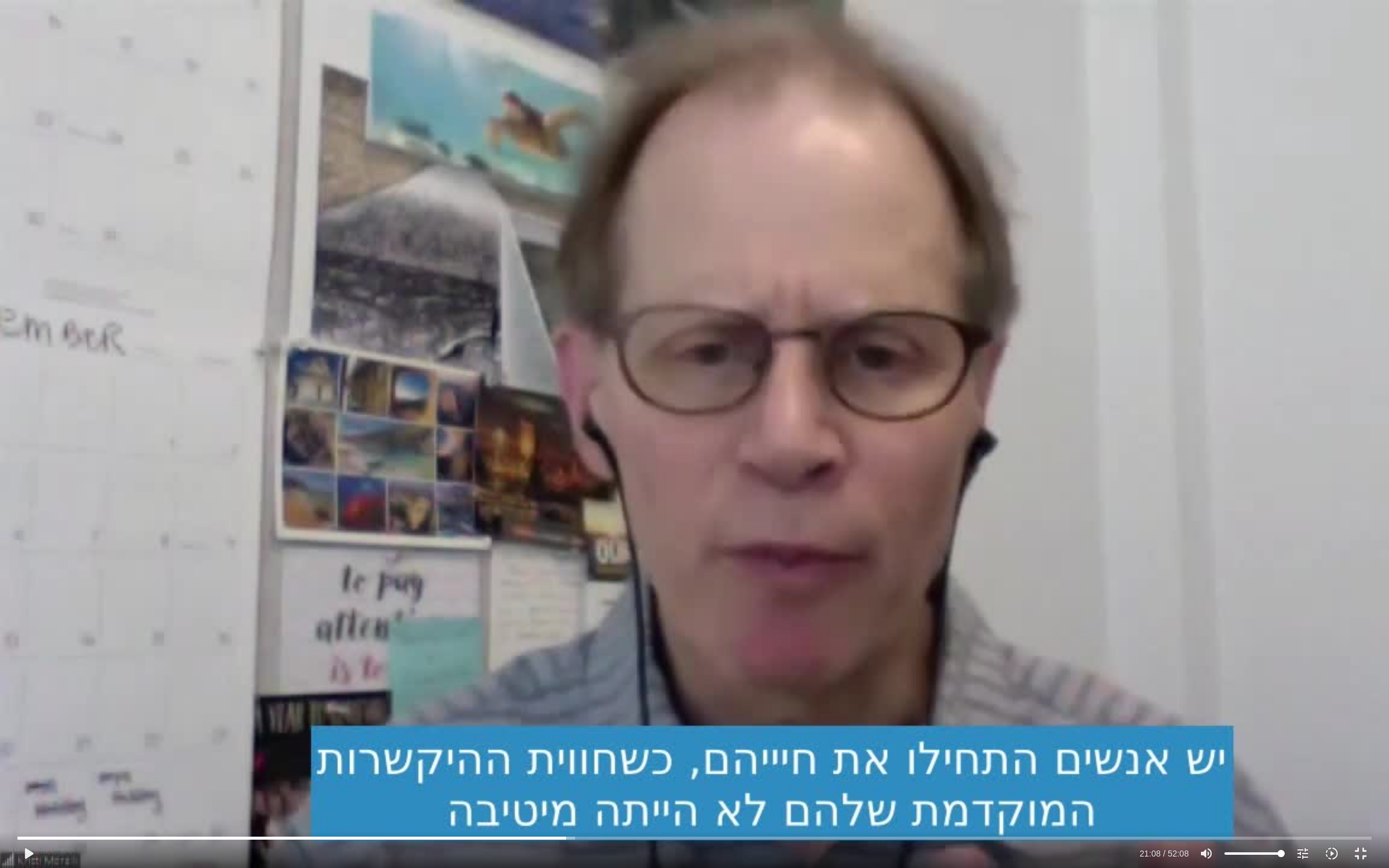
click at [277, 663] on div "Skip Ad 21:03 play_arrow 21:08 / 52:08 volume_up Mute tune Resolution Auto 720p…" at bounding box center [694, 434] width 1389 height 868
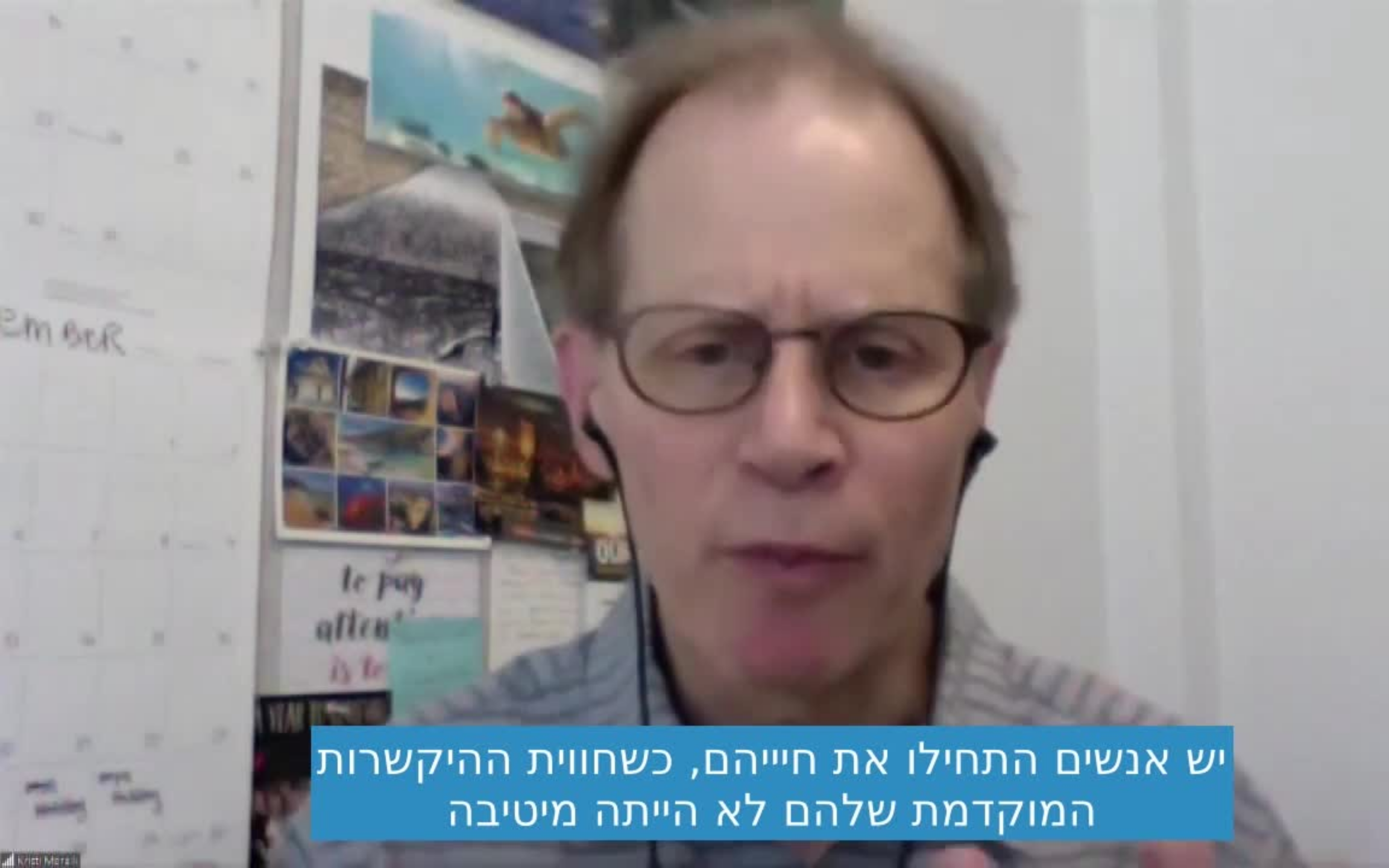
click at [277, 663] on div "Skip Ad 21:03 pause 21:09 / 52:08 volume_up Mute tune Resolution Auto 720p slow…" at bounding box center [694, 434] width 1389 height 868
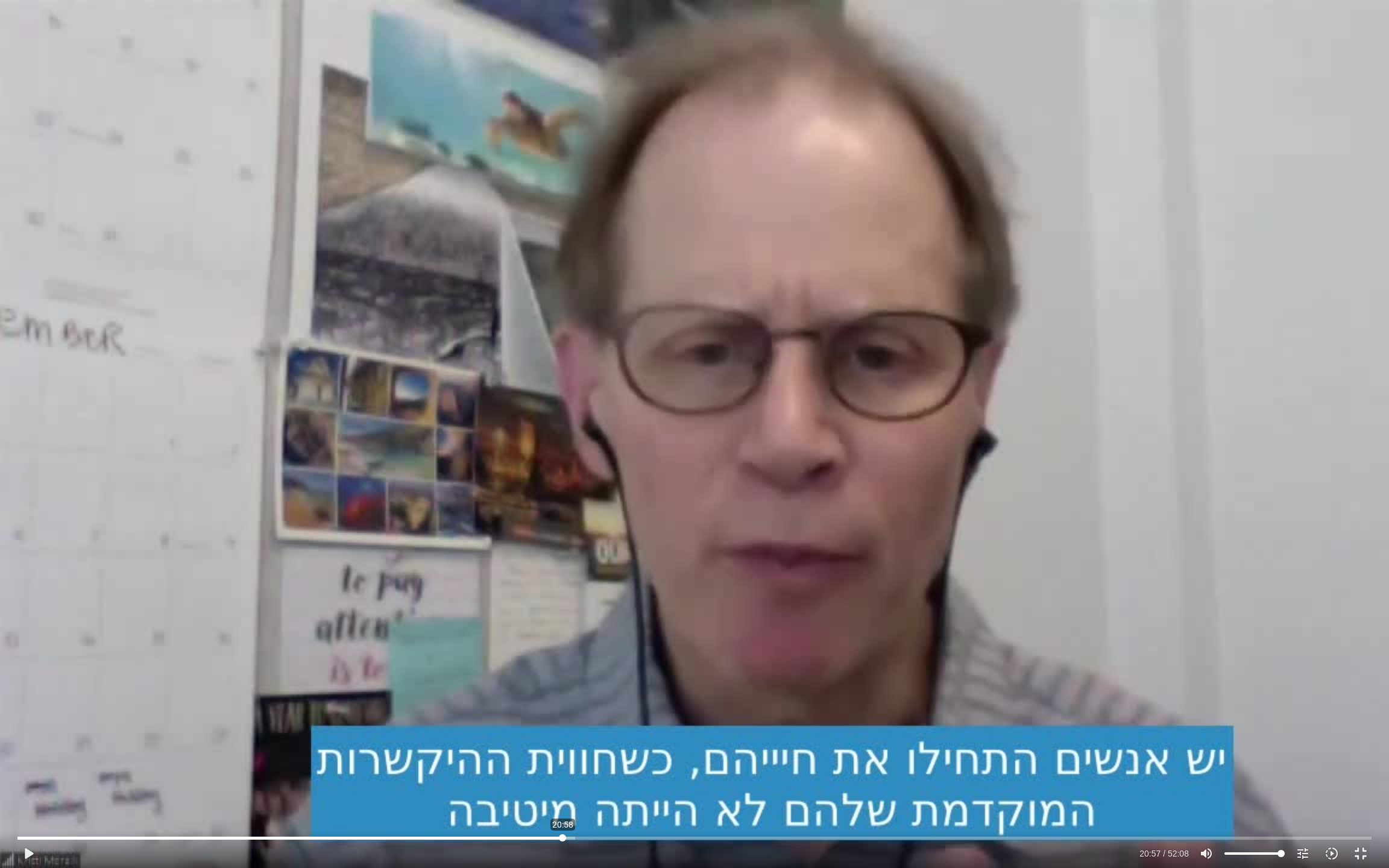
click at [563, 723] on input "Seek" at bounding box center [694, 837] width 1354 height 7
click at [559, 723] on input "Seek" at bounding box center [694, 837] width 1354 height 7
click at [557, 723] on div "Skip Ad 20:49 play_arrow 20:49 / 52:08 volume_up Mute tune Resolution Auto 720p…" at bounding box center [694, 434] width 1389 height 868
click at [540, 689] on div "Skip Ad 20:49 pause 20:57 / 52:08 volume_up Mute tune Resolution Auto 720p slow…" at bounding box center [694, 434] width 1389 height 868
click at [542, 689] on div "Skip Ad 20:49 play_arrow 20:57 / 52:08 volume_up Mute tune Resolution Auto 720p…" at bounding box center [694, 434] width 1389 height 868
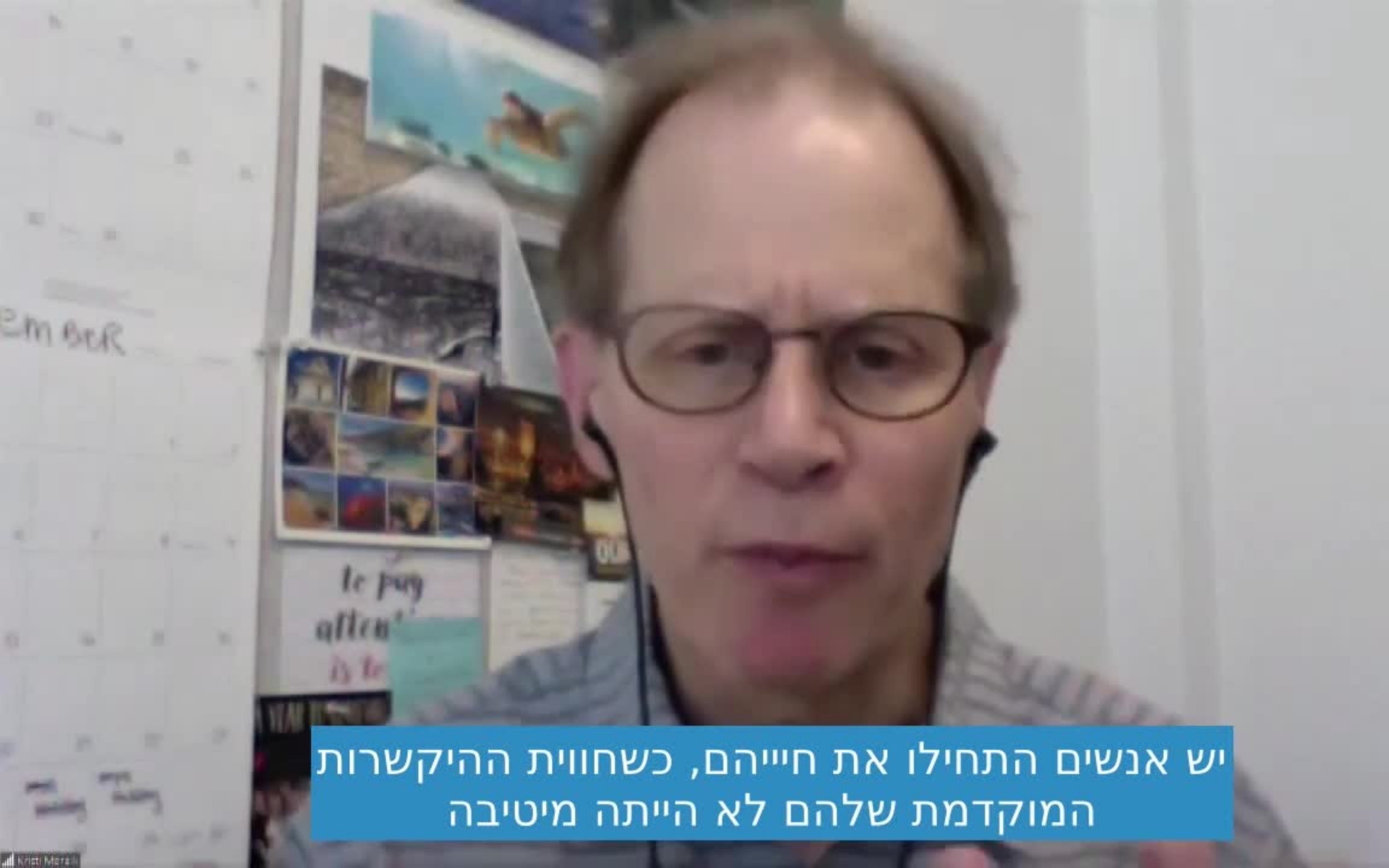
click at [542, 689] on div "Skip Ad 20:49 pause 20:59 / 52:08 volume_up Mute tune Resolution Auto 720p slow…" at bounding box center [694, 434] width 1389 height 868
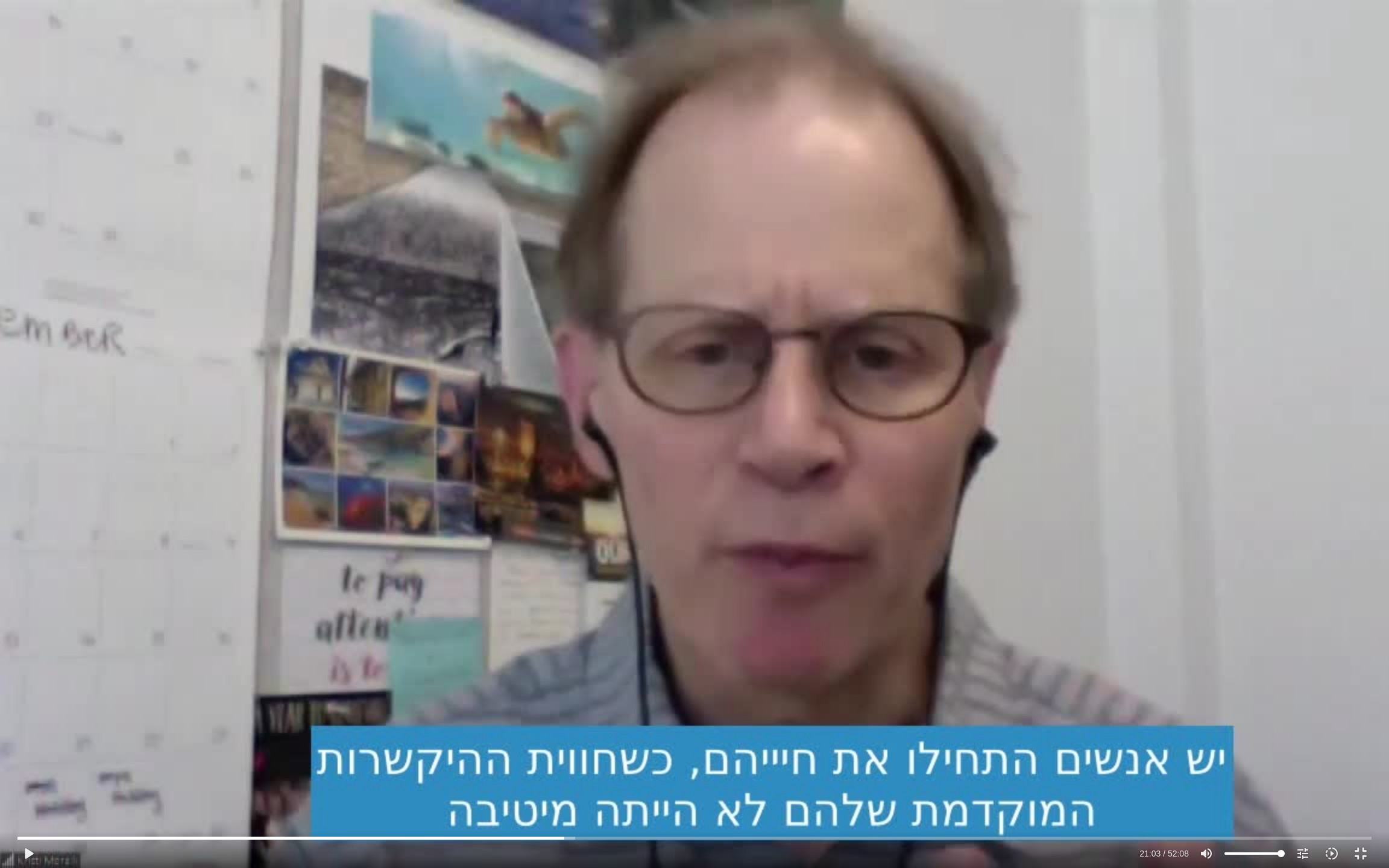
click at [542, 689] on div "Skip Ad 20:49 play_arrow 21:03 / 52:08 volume_up Mute tune Resolution Auto 720p…" at bounding box center [694, 434] width 1389 height 868
click at [504, 614] on div "Skip Ad 20:49 pause 22:06 / 52:08 volume_up Mute tune Resolution Auto 720p slow…" at bounding box center [694, 434] width 1389 height 868
click at [515, 607] on div "Skip Ad 20:49 play_arrow 22:07 / 52:08 volume_up Mute tune Resolution Auto 720p…" at bounding box center [694, 434] width 1389 height 868
click at [579, 513] on div "Skip Ad 20:49 pause 24:04 / 52:08 volume_up Mute tune Resolution Auto 720p slow…" at bounding box center [694, 434] width 1389 height 868
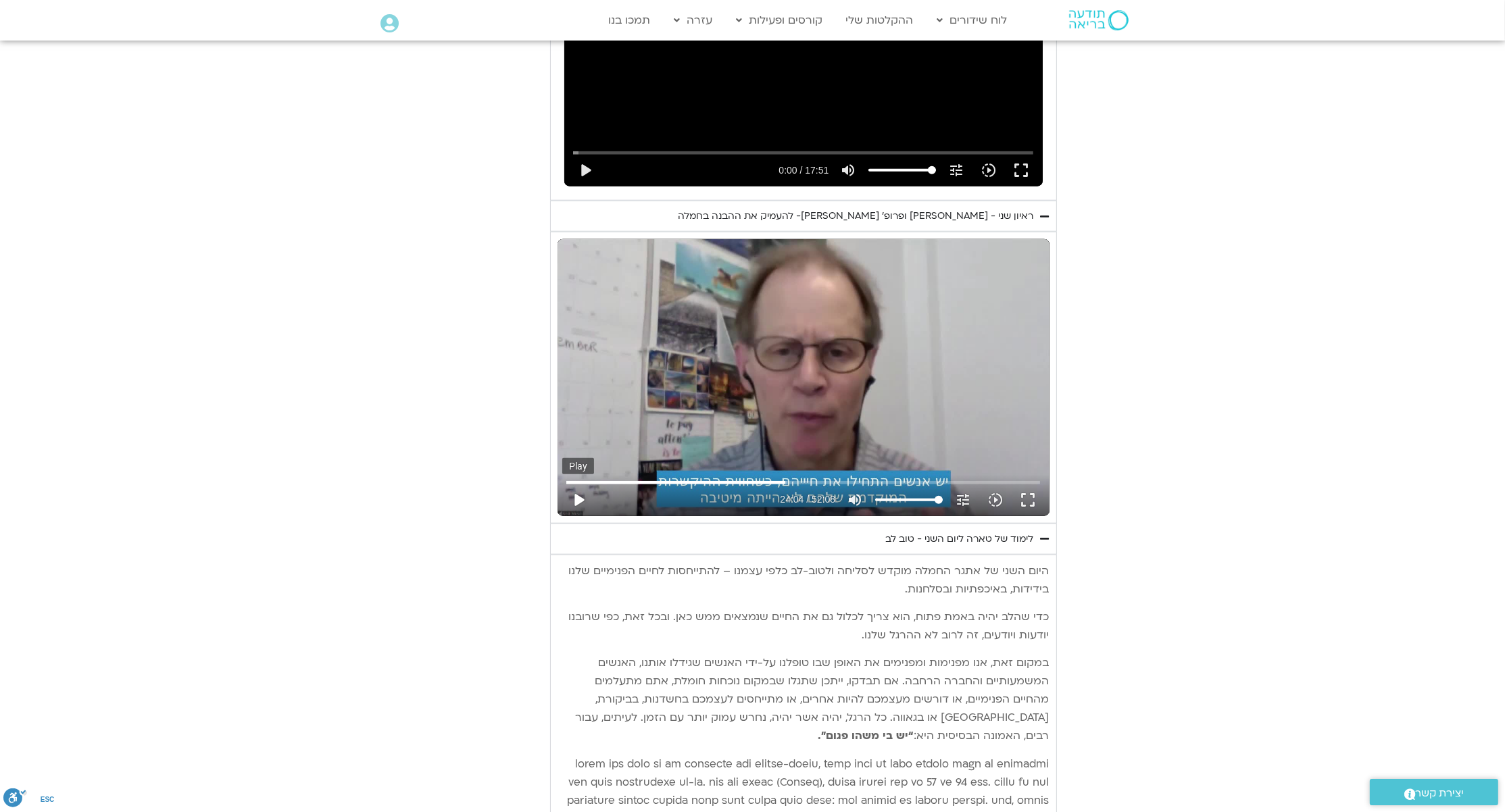
click at [578, 483] on button "play_arrow" at bounding box center [579, 500] width 33 height 33
click at [1032, 483] on button "fullscreen" at bounding box center [1028, 500] width 33 height 33
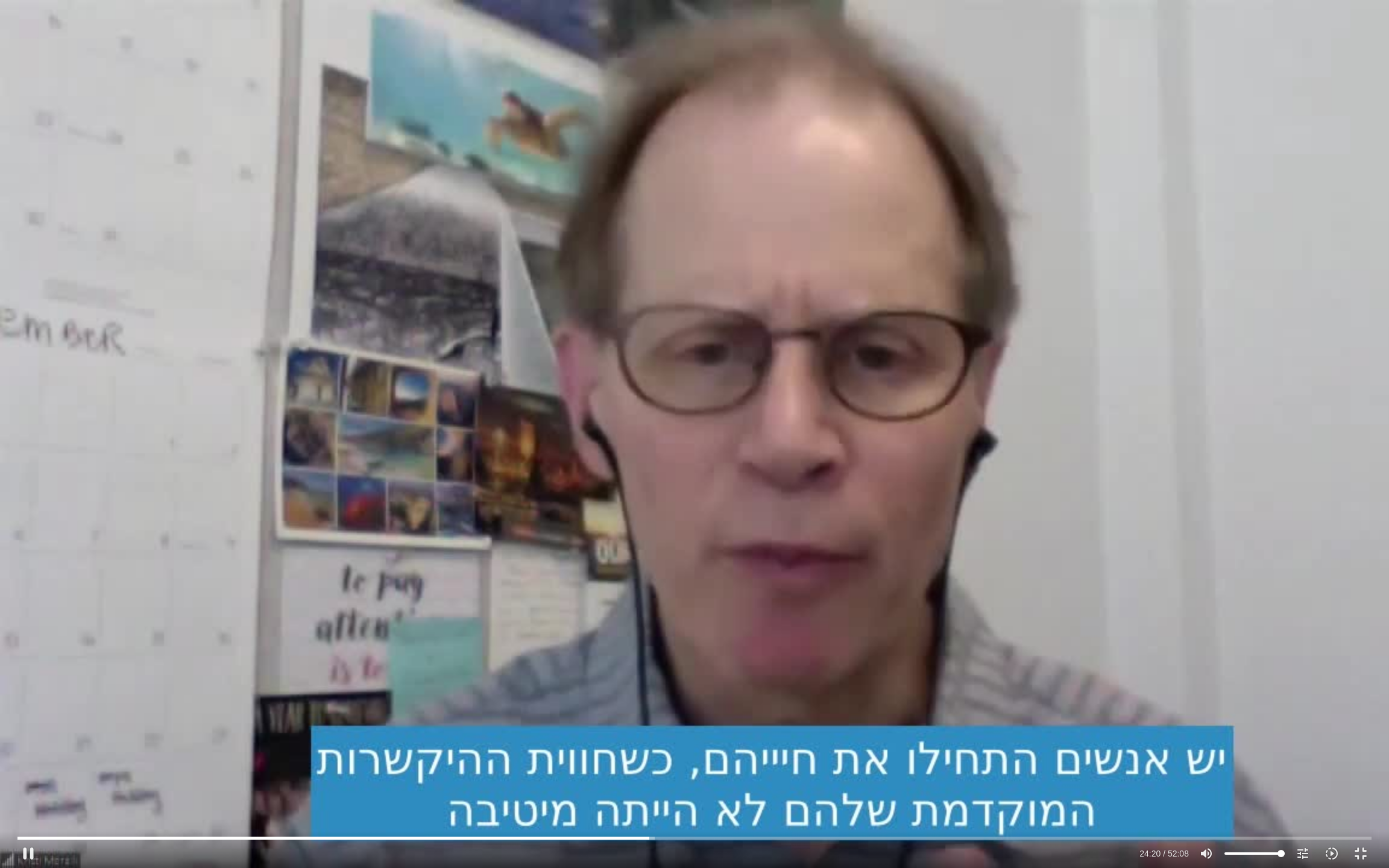
click at [1080, 363] on div "Skip Ad 20:49 pause 24:20 / 52:08 volume_up Mute tune Resolution Auto 720p slow…" at bounding box center [694, 434] width 1389 height 868
click at [576, 279] on div "Skip Ad 20:49 play_arrow 24:20 / 52:08 volume_up Mute tune Resolution Auto 720p…" at bounding box center [694, 434] width 1389 height 868
drag, startPoint x: 0, startPoint y: 853, endPoint x: 316, endPoint y: 692, distance: 354.7
click at [316, 692] on div "Skip Ad 20:49 pause 24:21 / 52:08 volume_up Mute tune Resolution Auto 720p slow…" at bounding box center [694, 434] width 1389 height 868
click at [952, 702] on div "Skip Ad 20:49 play_arrow 24:21 / 52:08 volume_up Mute tune Resolution Auto 720p…" at bounding box center [694, 434] width 1389 height 868
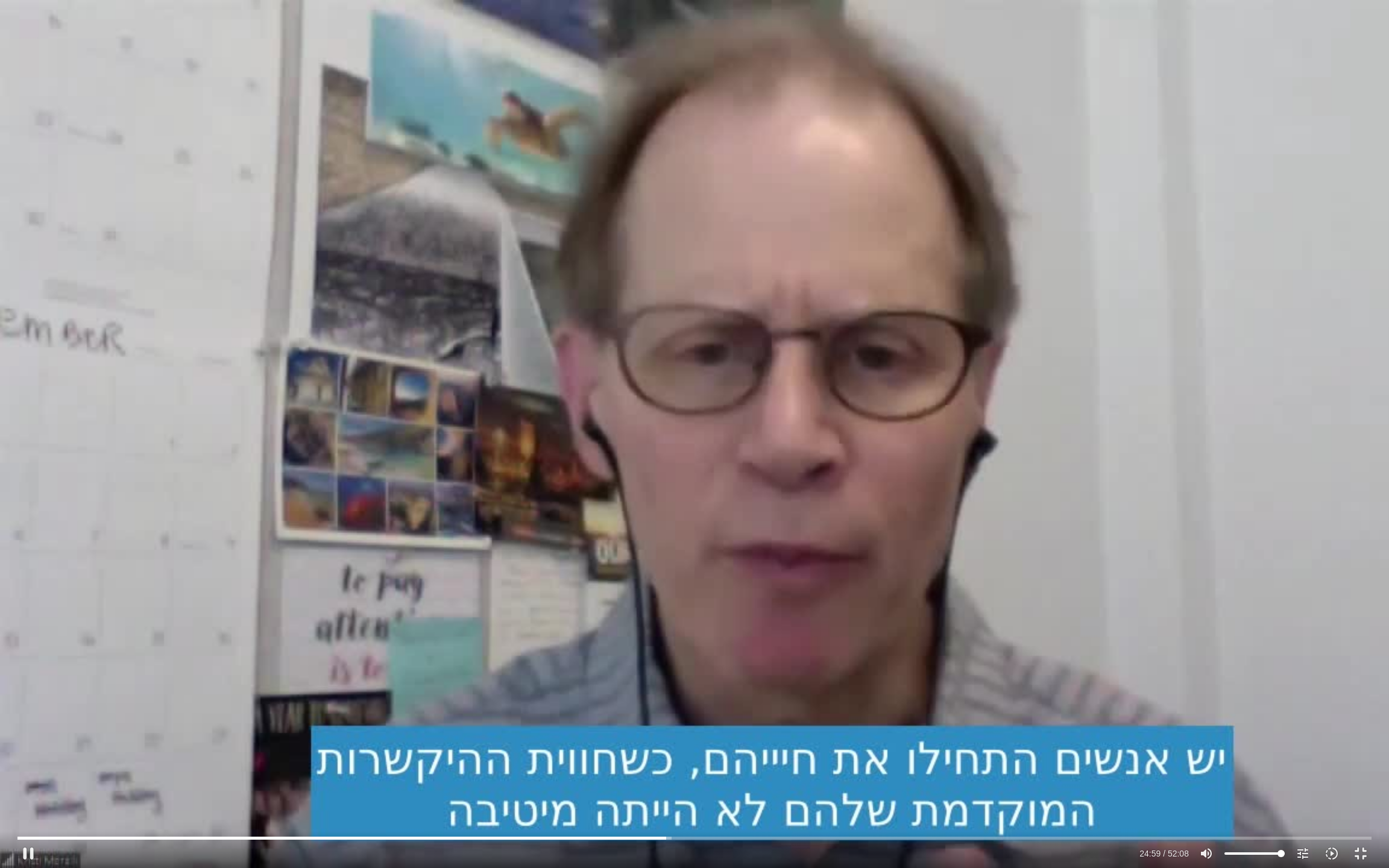
click at [964, 538] on div "Skip Ad 20:49 pause 24:59 / 52:08 volume_up Mute tune Resolution Auto 720p slow…" at bounding box center [694, 434] width 1389 height 868
click at [964, 538] on div "Skip Ad 20:49 play_arrow 24:59 / 52:08 volume_up Mute tune Resolution Auto 720p…" at bounding box center [694, 434] width 1389 height 868
click at [874, 548] on div "Skip Ad 20:49 pause 25:24 / 52:08 volume_up Mute tune Resolution Auto 720p slow…" at bounding box center [694, 434] width 1389 height 868
click at [888, 640] on div "Skip Ad 20:49 play_arrow 25:24 / 52:08 volume_up Mute tune Resolution Auto 720p…" at bounding box center [694, 434] width 1389 height 868
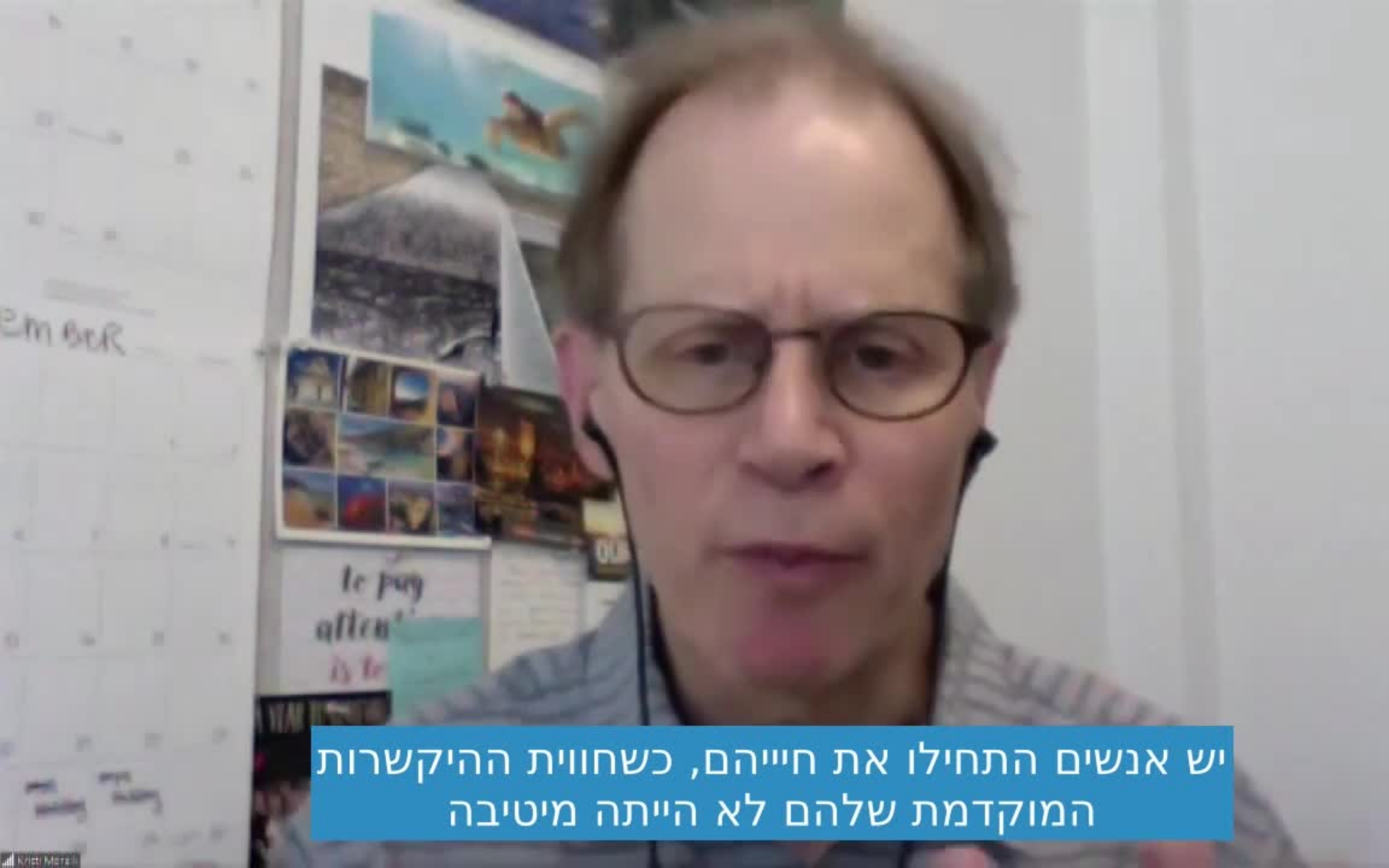
click at [888, 640] on div "Skip Ad 20:49 pause 25:24 / 52:08 volume_up Mute tune Resolution Auto 720p slow…" at bounding box center [694, 434] width 1389 height 868
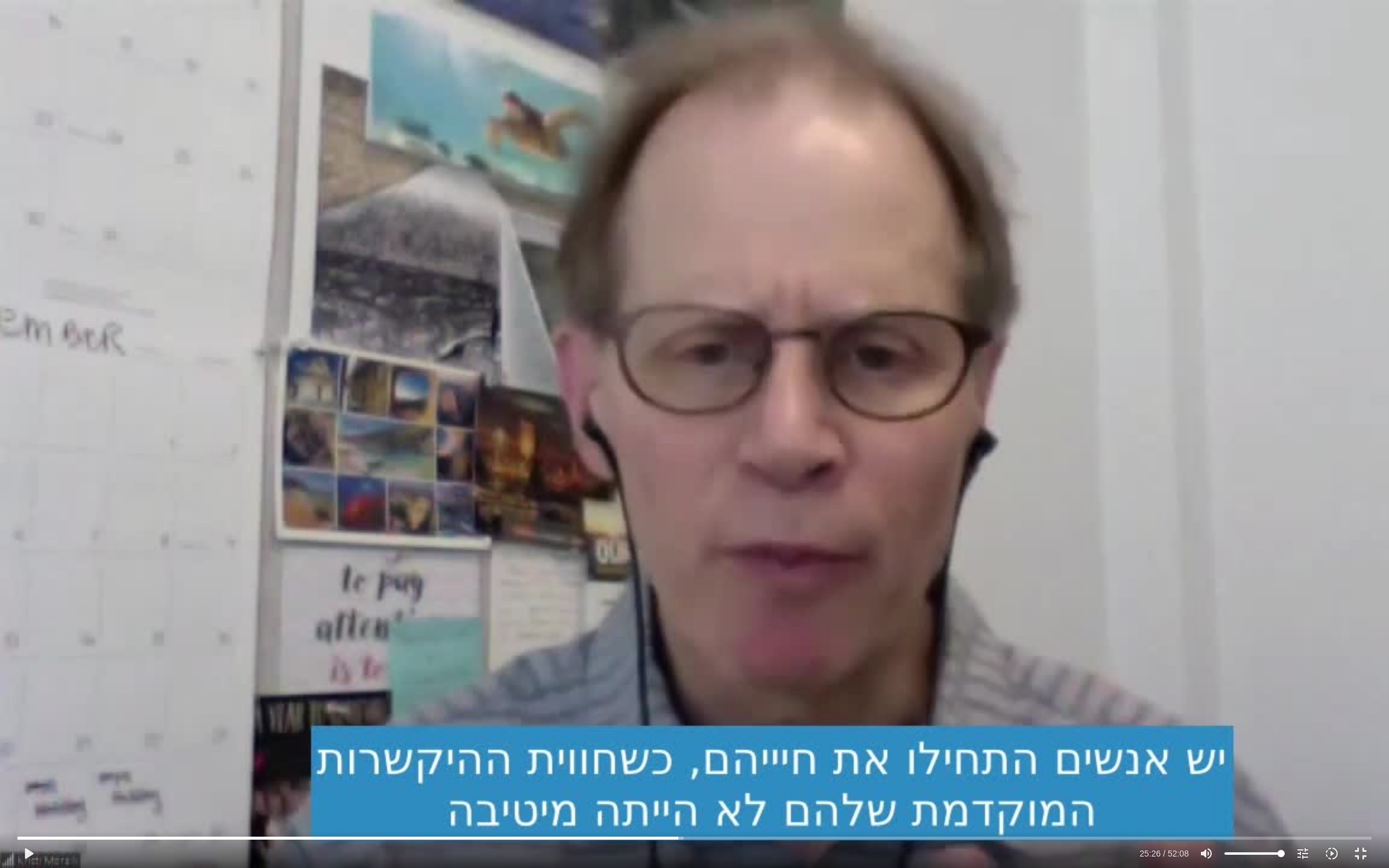
click at [888, 640] on div "Skip Ad 20:49 play_arrow 25:26 / 52:08 volume_up Mute tune Resolution Auto 720p…" at bounding box center [694, 434] width 1389 height 868
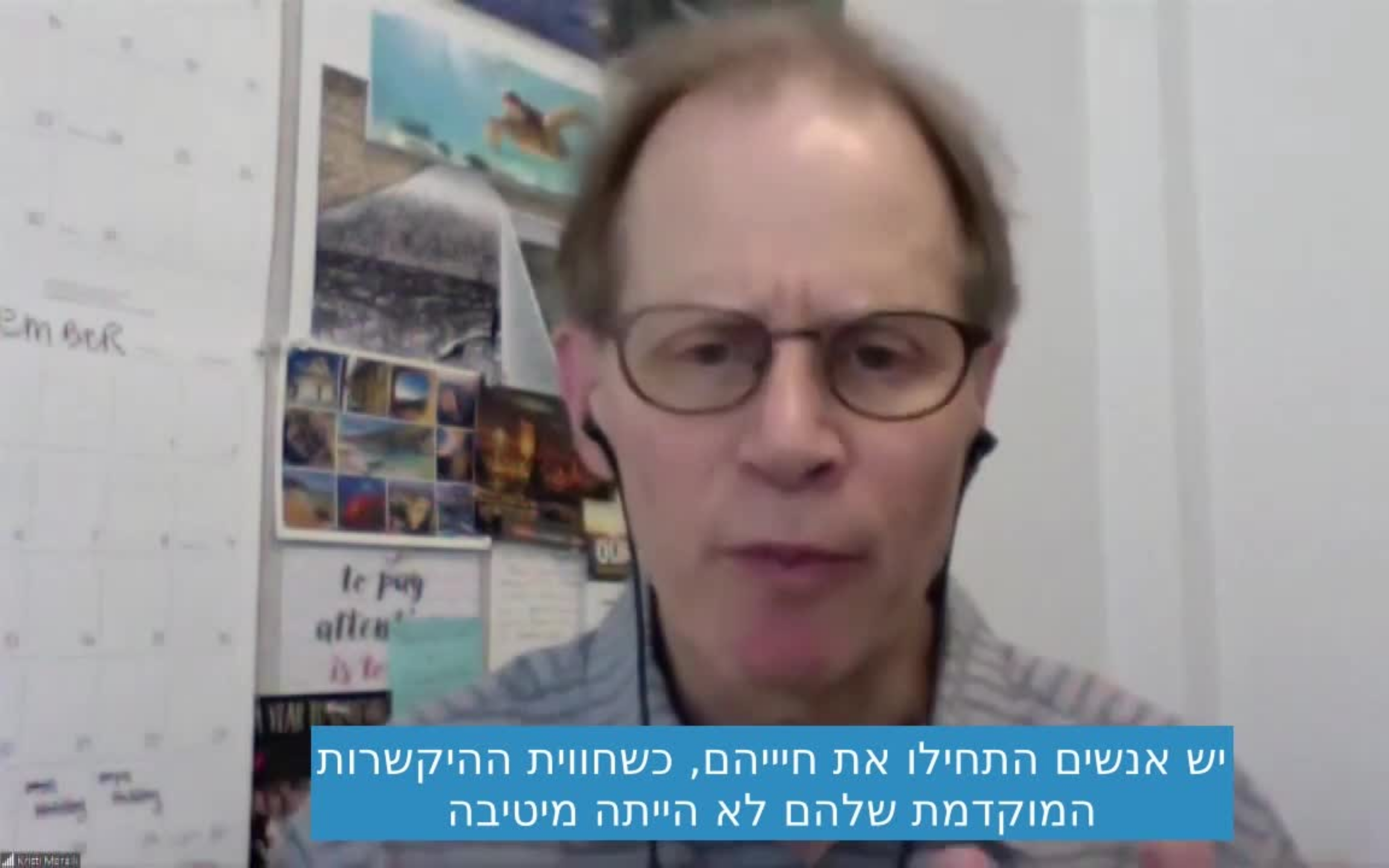
click at [888, 640] on div "Skip Ad 20:49 pause 25:26 / 52:08 volume_up Mute tune Resolution Auto 720p slow…" at bounding box center [694, 434] width 1389 height 868
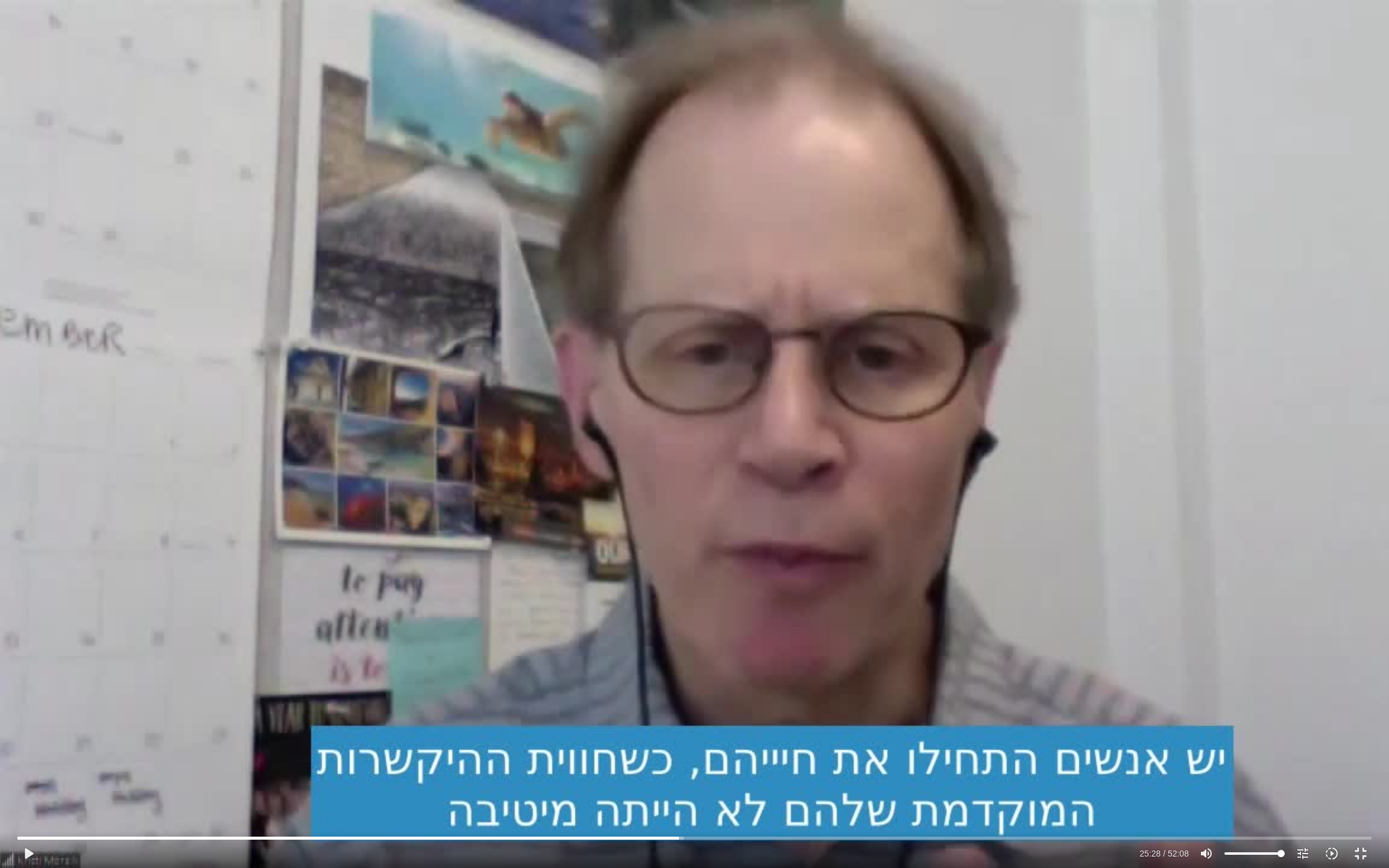
click at [888, 640] on div "Skip Ad 20:49 play_arrow 25:28 / 52:08 volume_up Mute tune Resolution Auto 720p…" at bounding box center [694, 434] width 1389 height 868
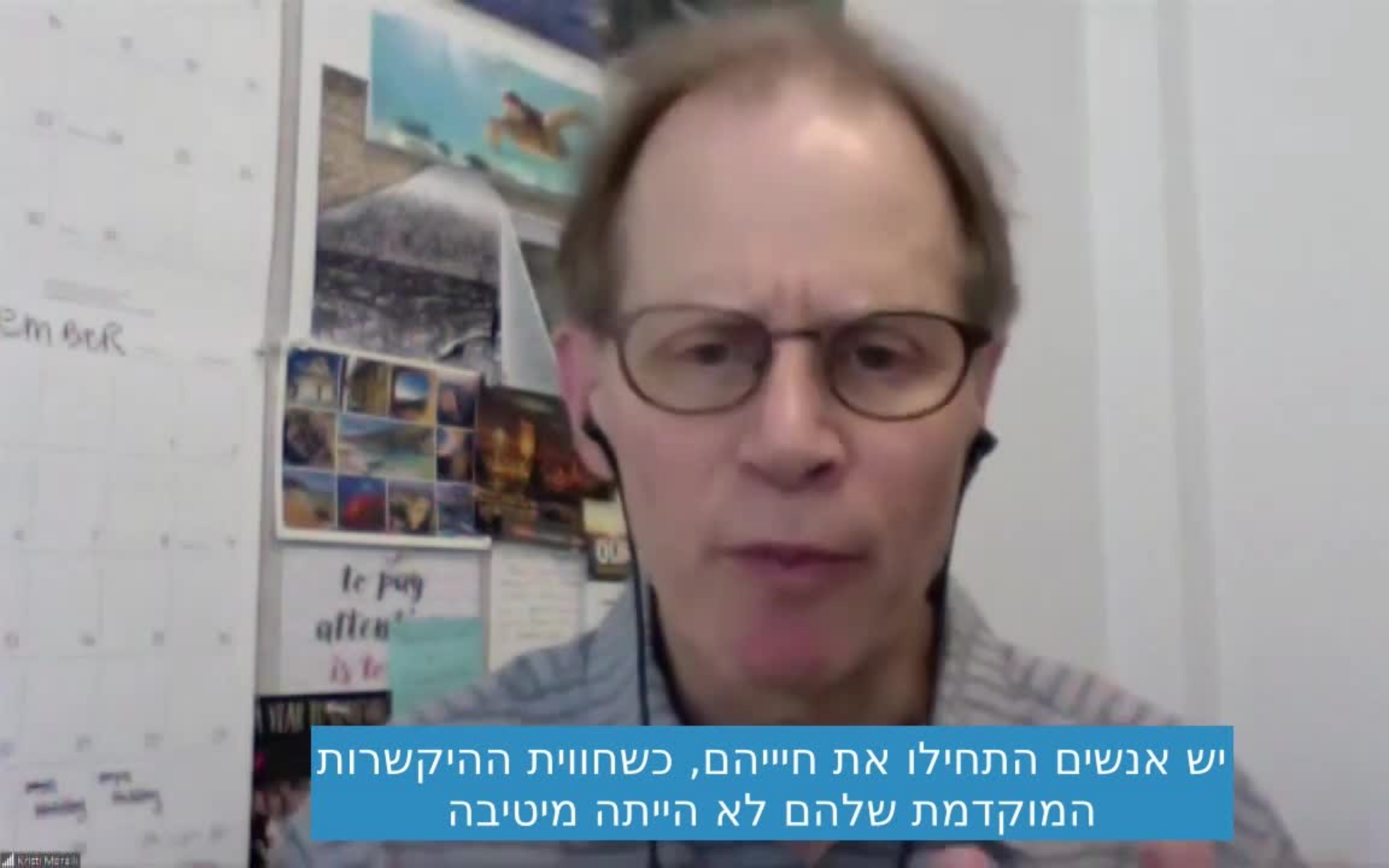
click at [888, 640] on div "Skip Ad 20:49 pause 25:28 / 52:08 volume_up Mute tune Resolution Auto 720p slow…" at bounding box center [694, 434] width 1389 height 868
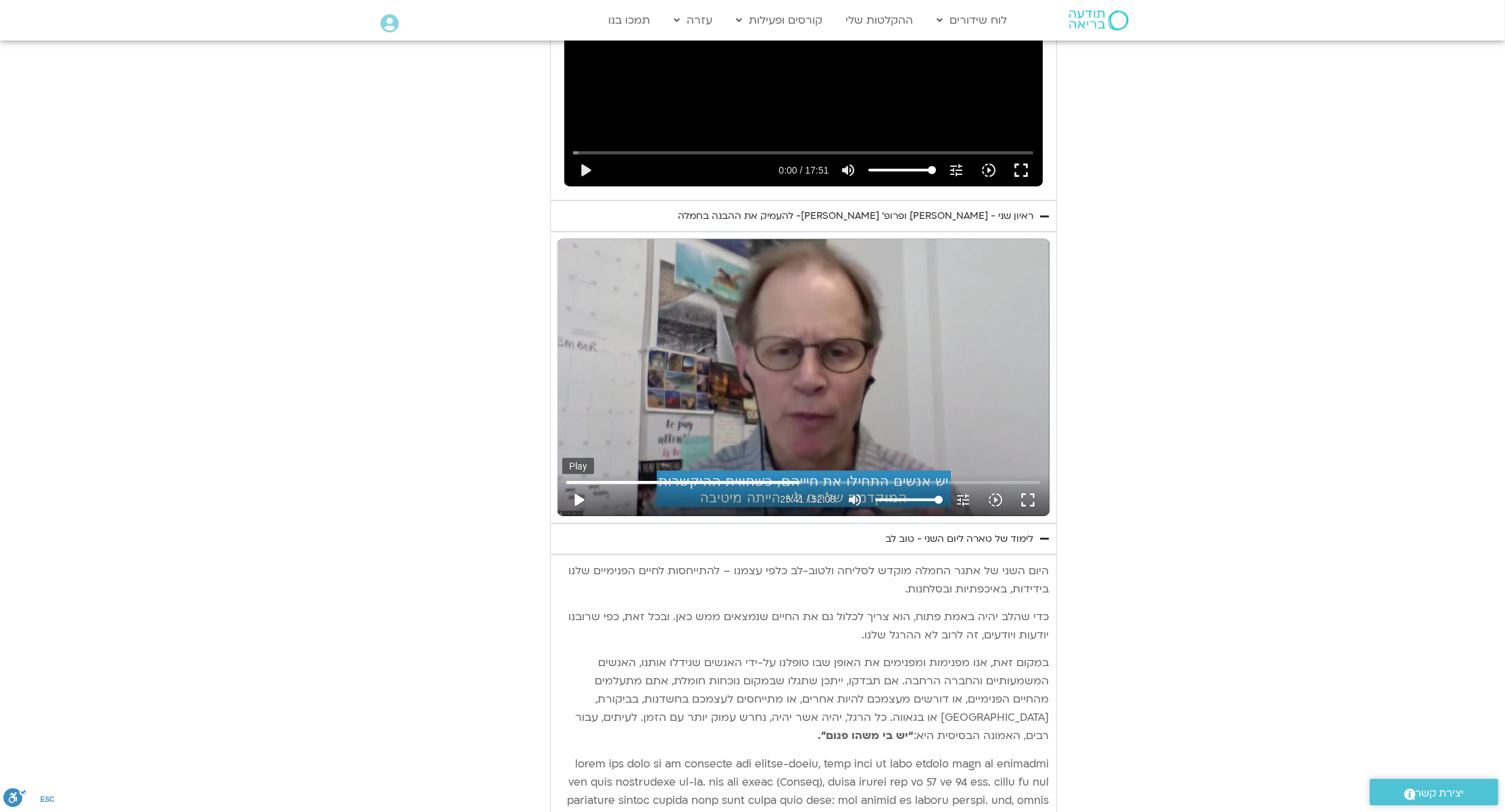
click at [584, 483] on button "play_arrow" at bounding box center [579, 500] width 33 height 33
click at [1034, 483] on button "fullscreen" at bounding box center [1028, 500] width 33 height 33
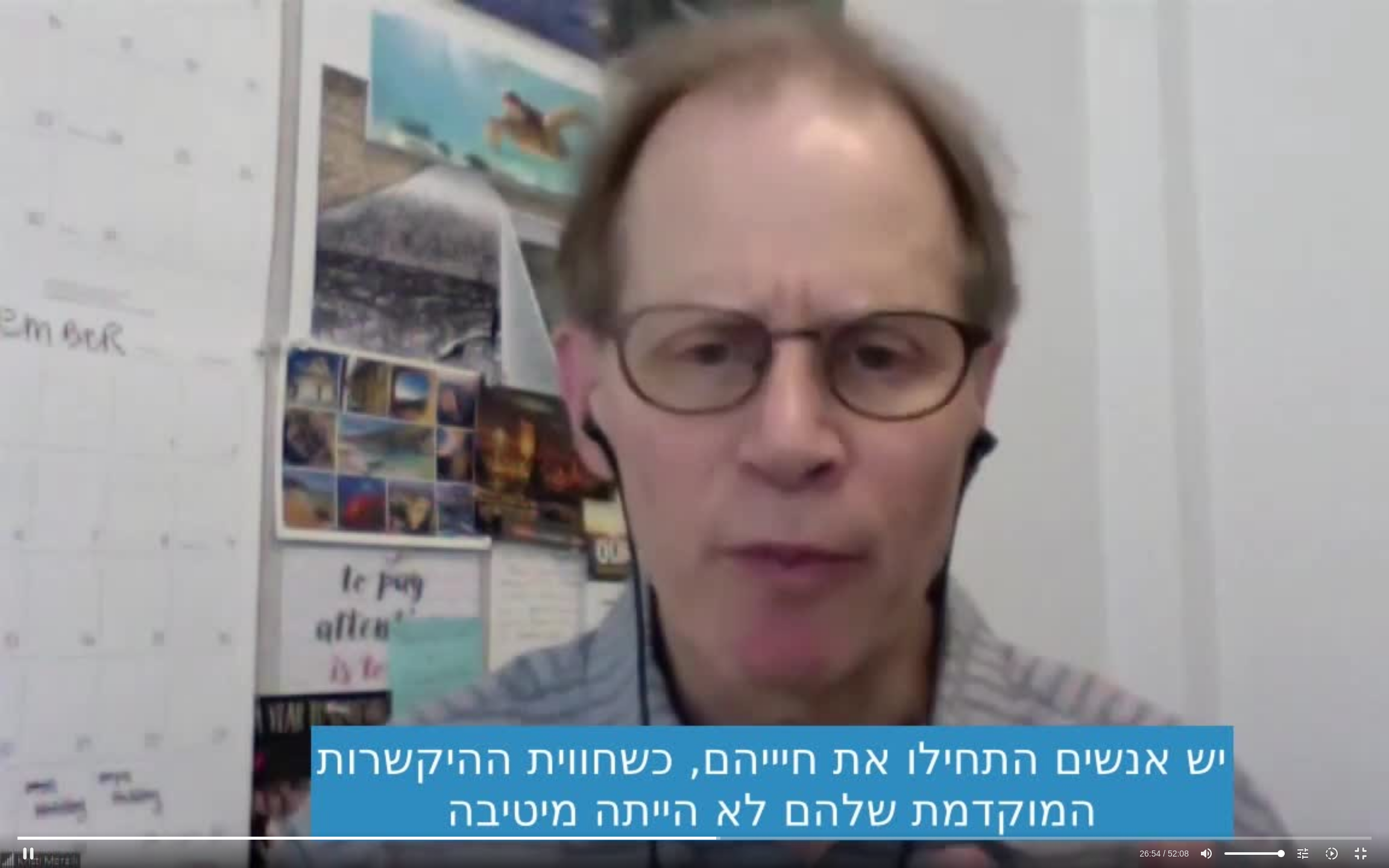
click at [617, 577] on div "Skip Ad 7:08 pause 26:54 / 52:08 volume_up Mute tune Resolution Auto 720p slow_…" at bounding box center [694, 434] width 1389 height 868
click at [617, 577] on div "Skip Ad 7:08 play_arrow 26:54 / 52:08 volume_up Mute tune Resolution Auto 720p …" at bounding box center [694, 434] width 1389 height 868
click at [852, 417] on div "Skip Ad 7:08 pause 27:27 / 52:08 volume_up Mute tune Resolution Auto 720p slow_…" at bounding box center [694, 434] width 1389 height 868
click at [477, 637] on div "Skip Ad 7:08 play_arrow 27:27 / 52:08 volume_up Mute tune Resolution Auto 720p …" at bounding box center [694, 434] width 1389 height 868
click at [587, 488] on div "Skip Ad 7:08 pause 27:35 / 52:08 volume_up Mute tune Resolution Auto 720p slow_…" at bounding box center [694, 434] width 1389 height 868
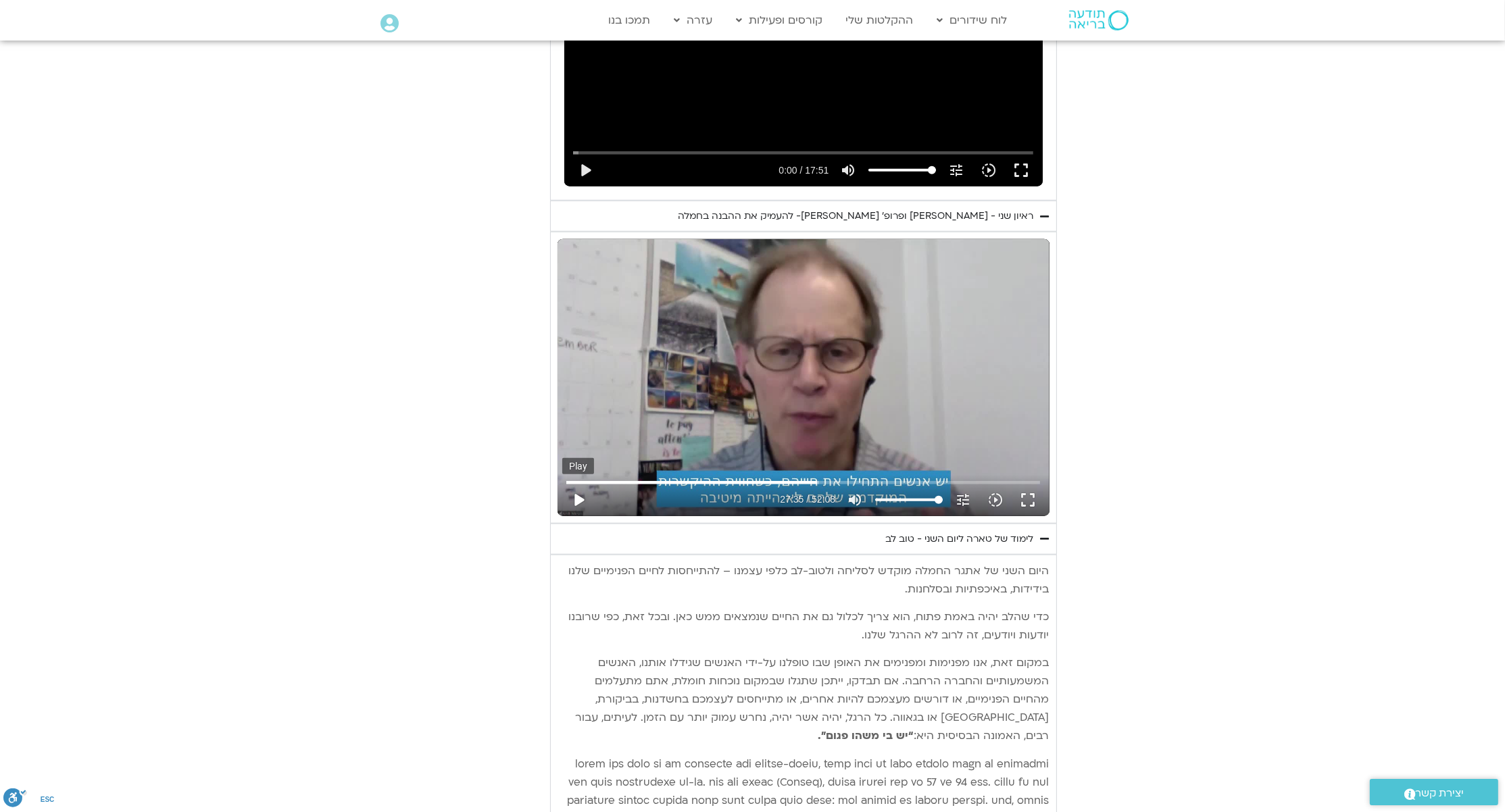
click at [584, 483] on button "play_arrow" at bounding box center [579, 500] width 33 height 33
click at [1027, 483] on button "fullscreen" at bounding box center [1028, 500] width 33 height 33
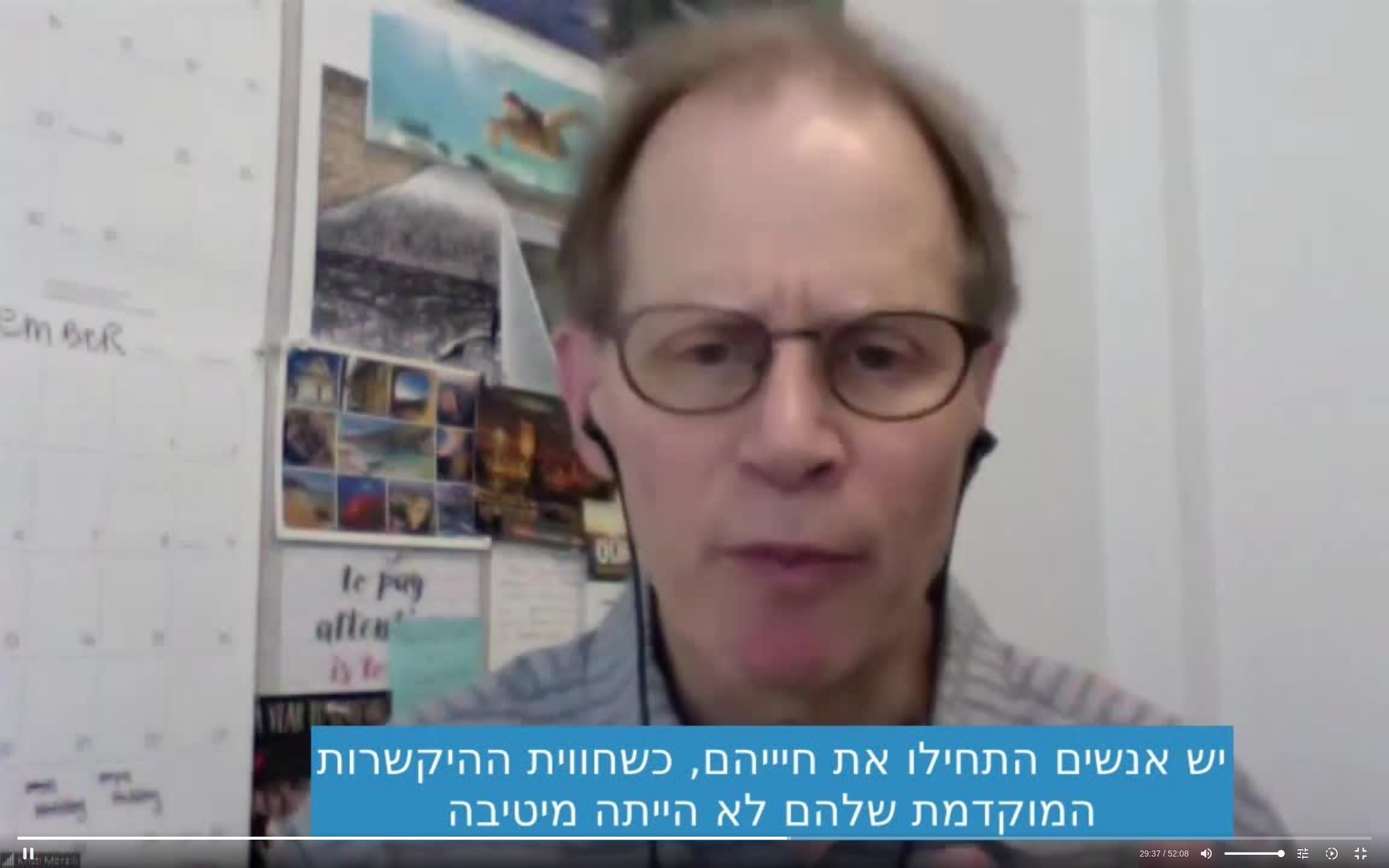
click at [627, 258] on div "Skip Ad 51:43 pause 29:37 / 52:08 volume_up Mute tune Resolution Auto 720p slow…" at bounding box center [694, 434] width 1389 height 868
click at [694, 256] on div "Skip Ad 51:43 play_arrow 29:37 / 52:08 volume_up Mute tune Resolution Auto 720p…" at bounding box center [694, 434] width 1389 height 868
click at [428, 420] on div "Skip Ad 51:43 pause 29:47 / 52:08 volume_up Mute tune Resolution Auto 720p slow…" at bounding box center [694, 434] width 1389 height 868
click at [434, 420] on div "Skip Ad 51:43 play_arrow 29:47 / 52:08 volume_up Mute tune Resolution Auto 720p…" at bounding box center [694, 434] width 1389 height 868
click at [905, 418] on div "Skip Ad 51:43 pause 29:51 / 52:08 volume_up Mute tune Resolution Auto 720p slow…" at bounding box center [694, 434] width 1389 height 868
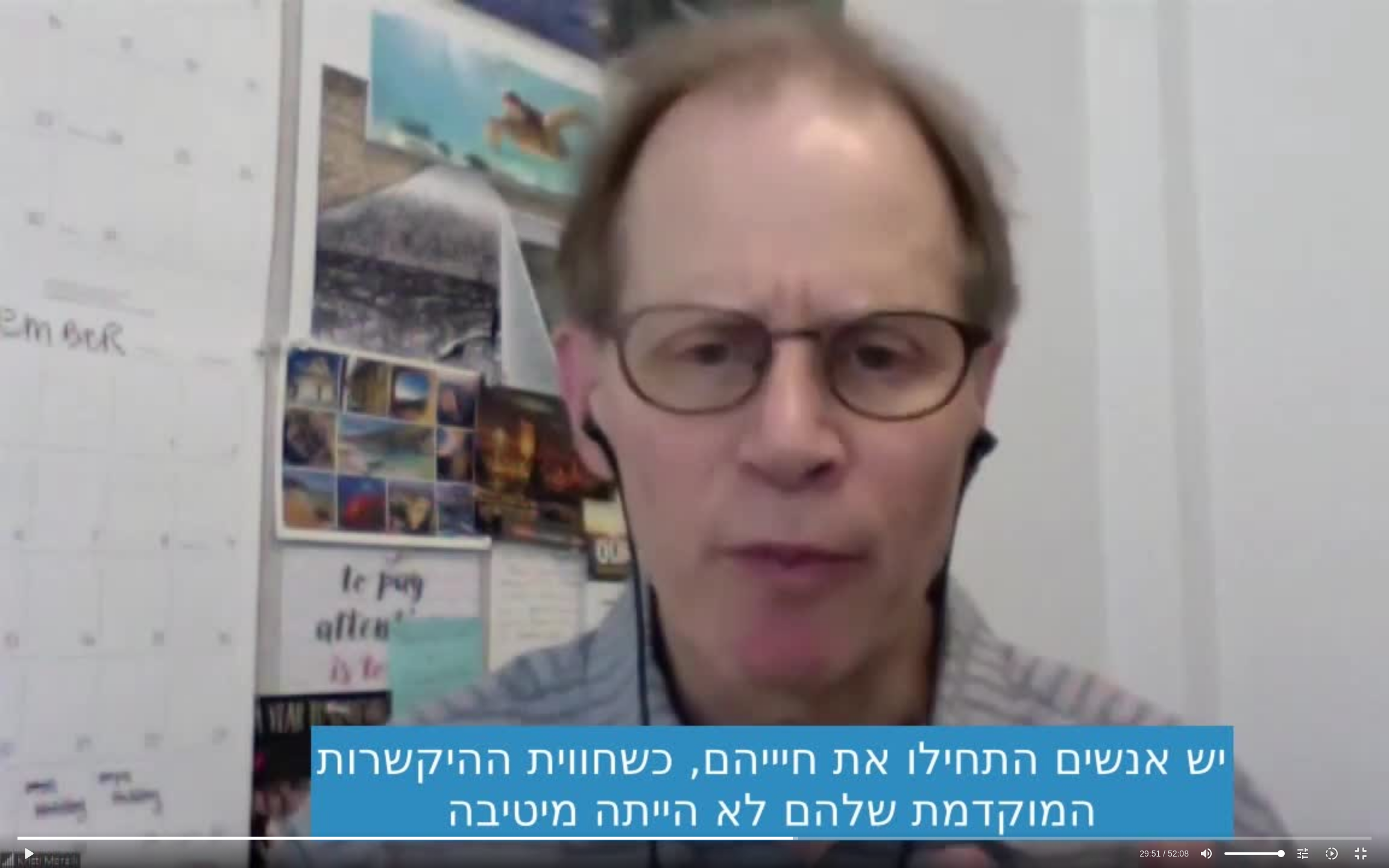
click at [919, 415] on div "Skip Ad 51:43 play_arrow 29:51 / 52:08 volume_up Mute tune Resolution Auto 720p…" at bounding box center [694, 434] width 1389 height 868
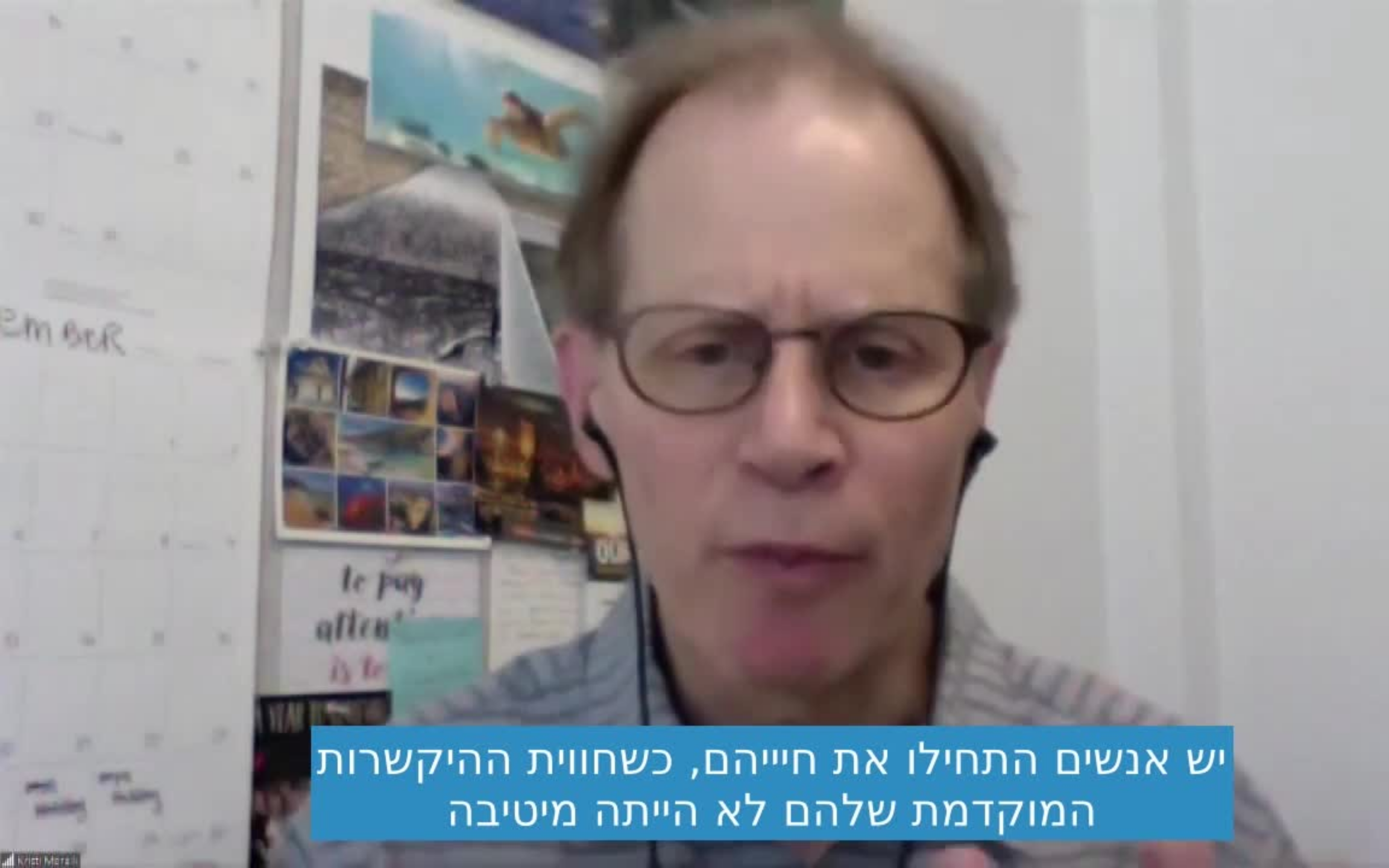
click at [919, 415] on div "Skip Ad 51:43 pause 29:51 / 52:08 volume_up Mute tune Resolution Auto 720p slow…" at bounding box center [694, 434] width 1389 height 868
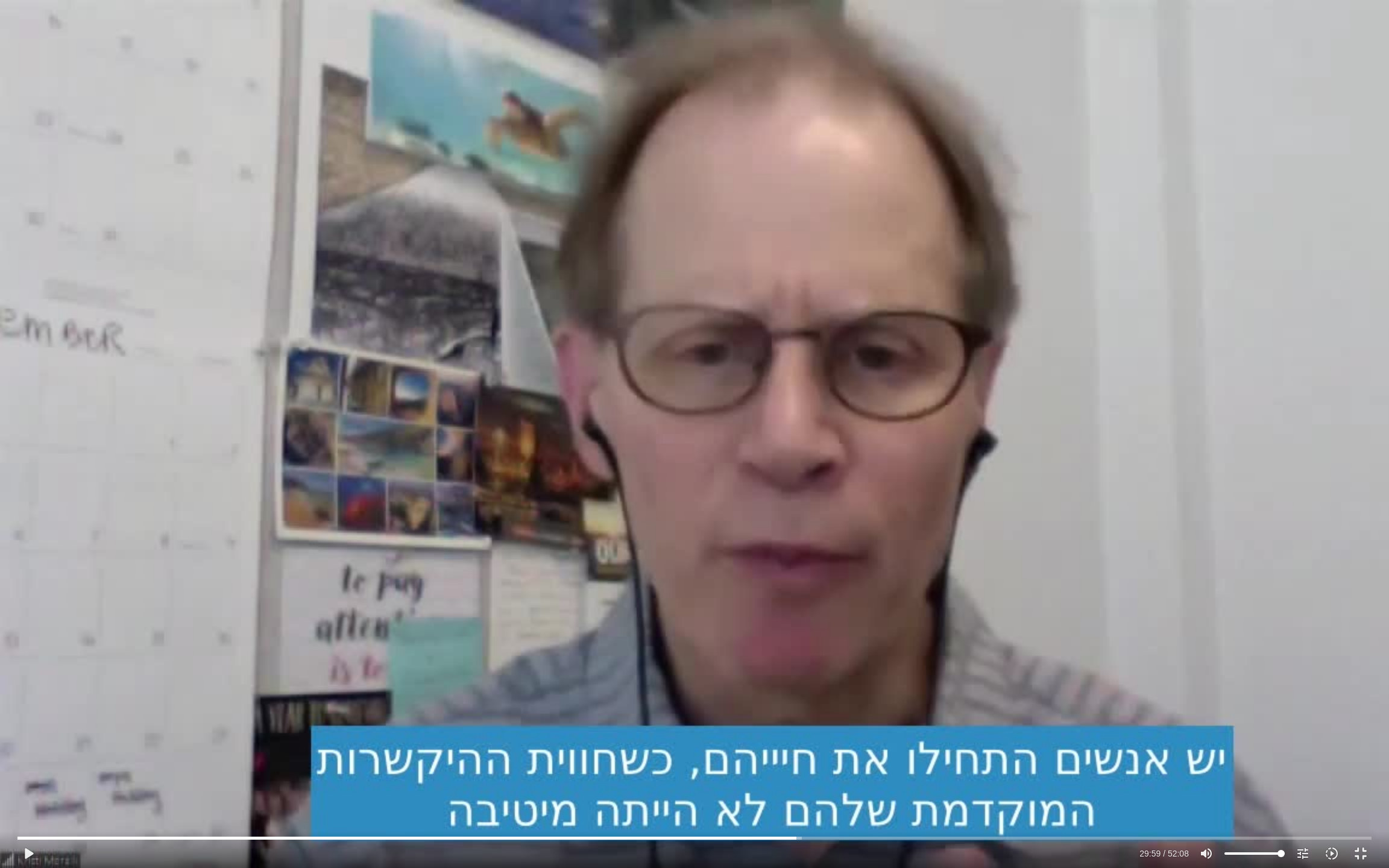
click at [839, 407] on div "Skip Ad 51:43 play_arrow 29:59 / 52:08 volume_up Mute tune Resolution Auto 720p…" at bounding box center [694, 434] width 1389 height 868
click at [179, 532] on div "Skip Ad 51:43 pause 30:01 / 52:08 volume_up Mute tune Resolution Auto 720p slow…" at bounding box center [694, 434] width 1389 height 868
click at [207, 534] on div "Skip Ad 51:43 play_arrow 30:01 / 52:08 volume_up Mute tune Resolution Auto 720p…" at bounding box center [694, 434] width 1389 height 868
click at [223, 539] on div "Skip Ad 51:43 pause 30:05 / 52:08 volume_up Mute tune Resolution Auto 720p slow…" at bounding box center [694, 434] width 1389 height 868
click at [289, 502] on div "Skip Ad 51:43 play_arrow 30:05 / 52:08 volume_up Mute tune Resolution Auto 720p…" at bounding box center [694, 434] width 1389 height 868
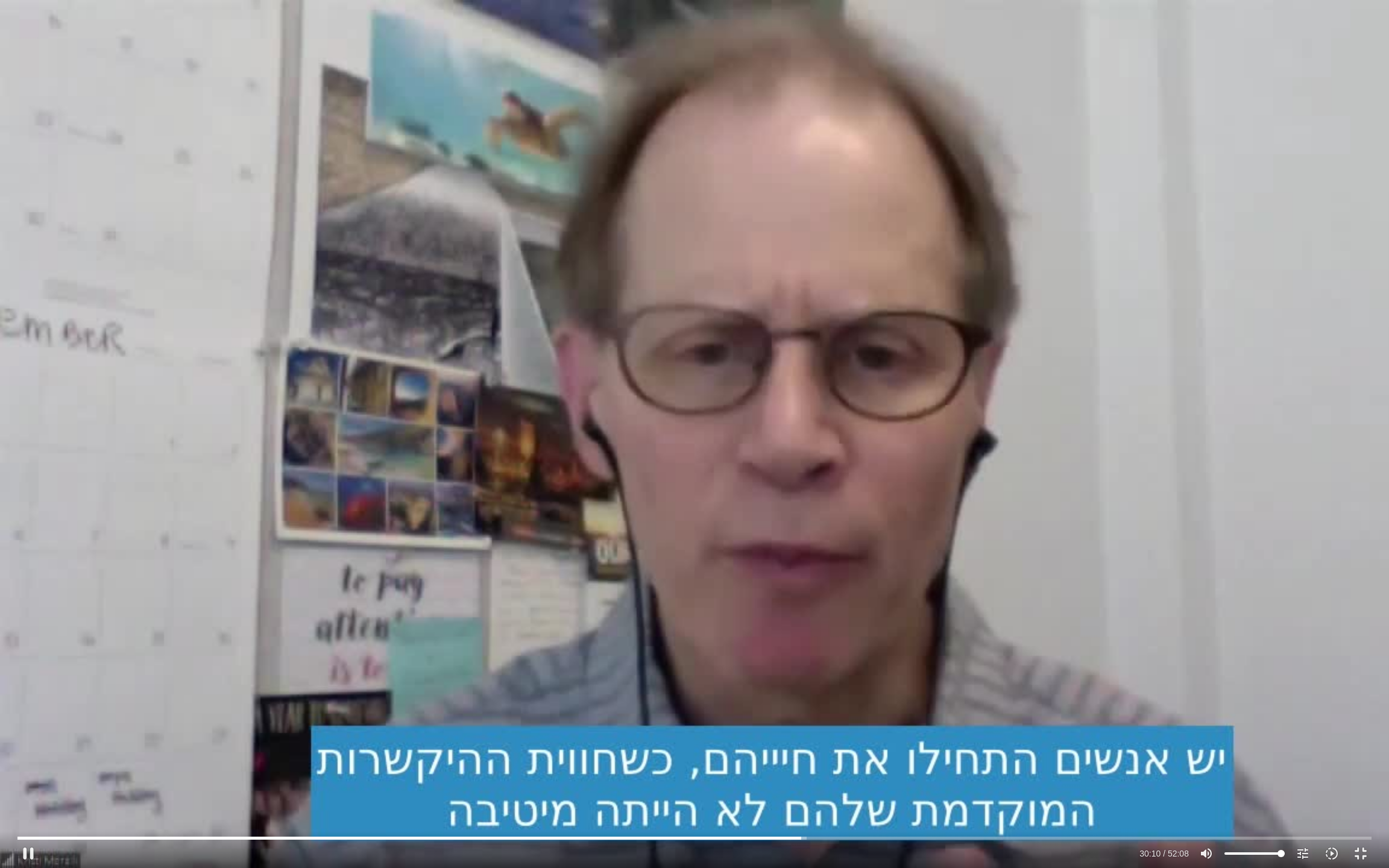
click at [321, 515] on div "Skip Ad 51:43 pause 30:10 / 52:08 volume_up Mute tune Resolution Auto 720p slow…" at bounding box center [694, 434] width 1389 height 868
click at [321, 515] on div "Skip Ad 51:43 play_arrow 30:10 / 52:08 volume_up Mute tune Resolution Auto 720p…" at bounding box center [694, 434] width 1389 height 868
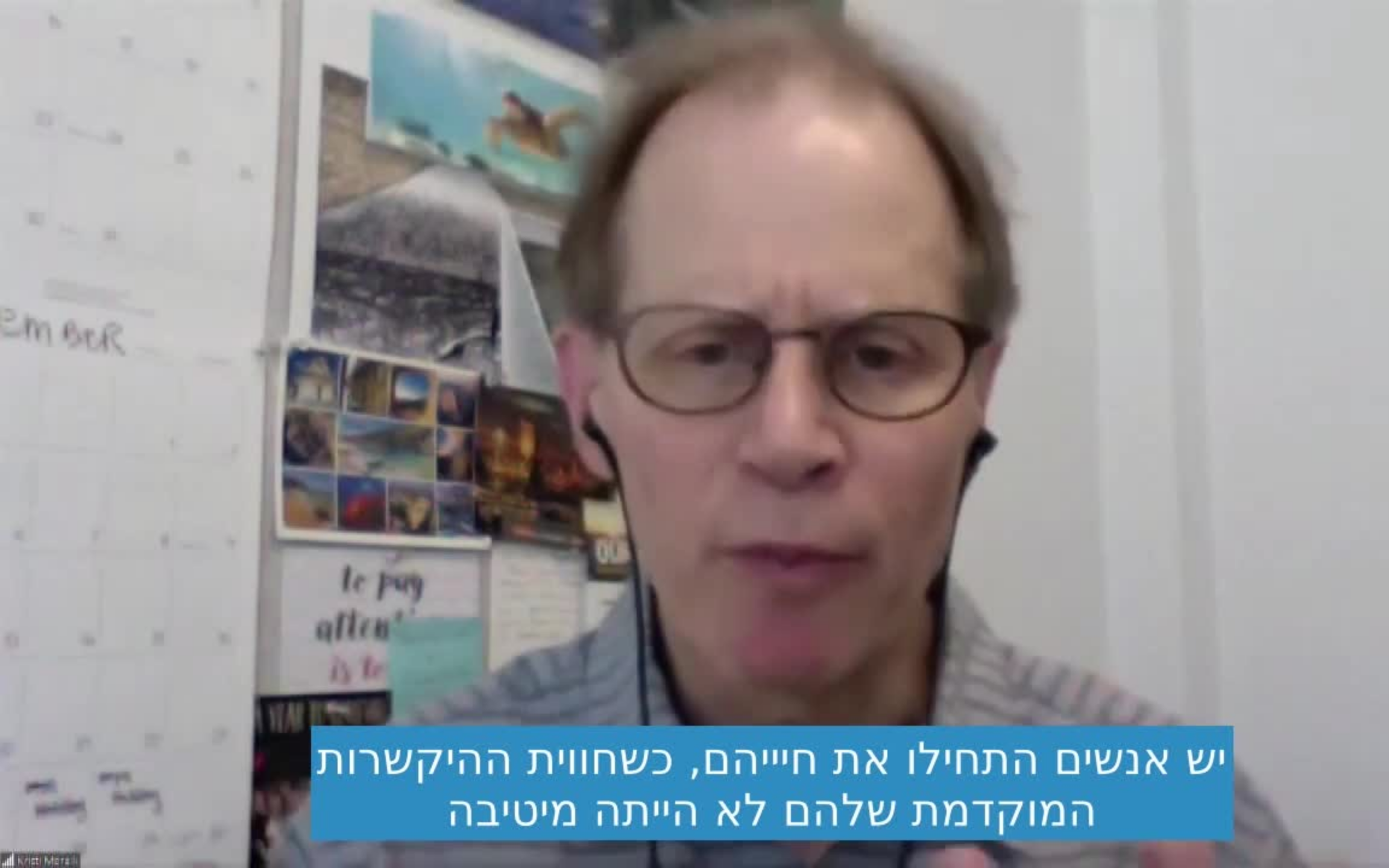
click at [321, 515] on div "Skip Ad 51:43 pause 30:10 / 52:08 volume_up Mute tune Resolution Auto 720p slow…" at bounding box center [694, 434] width 1389 height 868
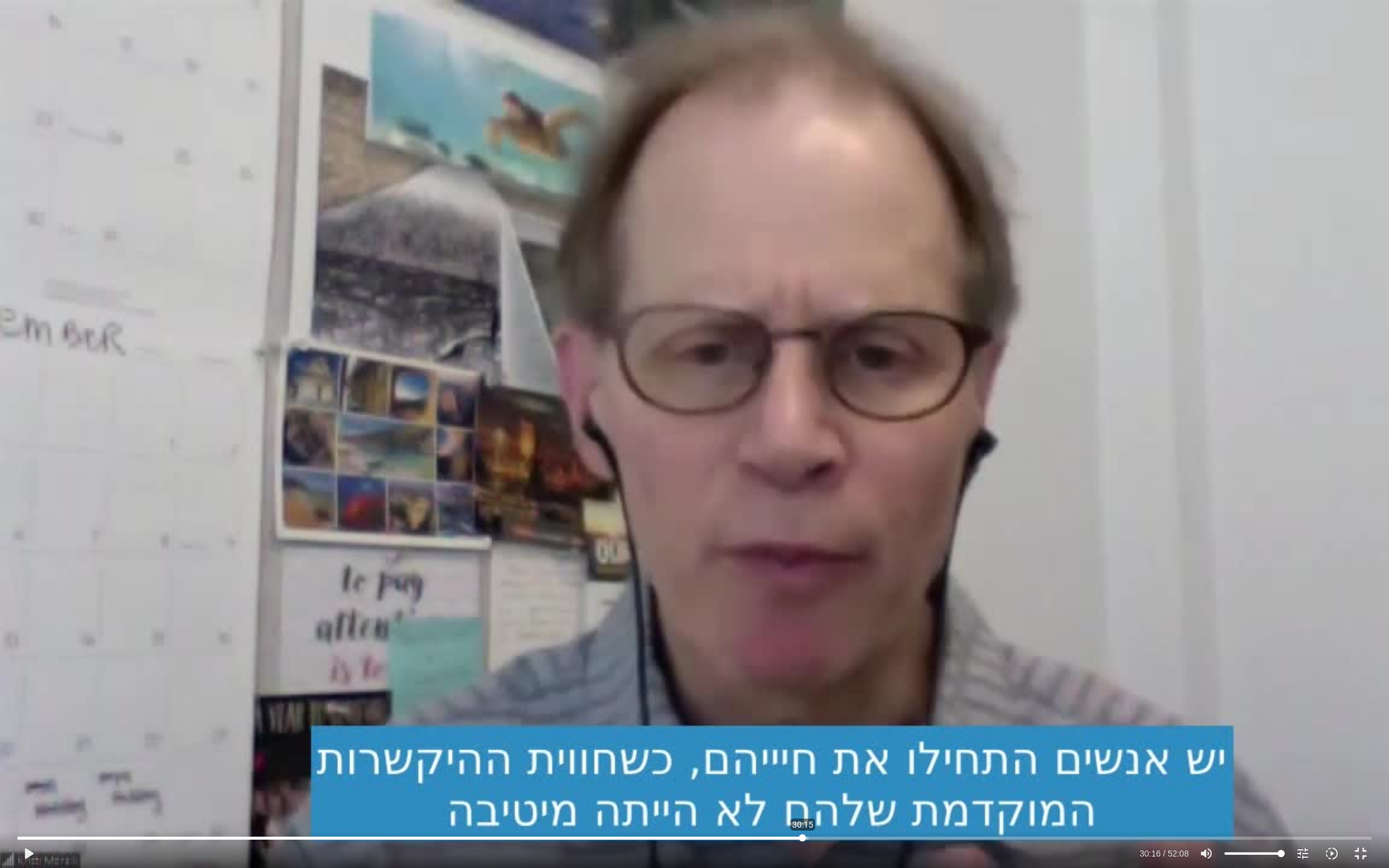
click at [803, 723] on input "Seek" at bounding box center [694, 837] width 1354 height 7
click at [742, 530] on div "Skip Ad 30:14 play_arrow 30:14 / 52:08 volume_up Mute tune Resolution Auto 720p…" at bounding box center [694, 434] width 1389 height 868
click at [800, 723] on input "Seek" at bounding box center [694, 837] width 1354 height 7
click at [565, 554] on div "Skip Ad 30:08 pause 30:12 / 52:08 volume_up Mute tune Resolution Auto 720p slow…" at bounding box center [694, 434] width 1389 height 868
click at [621, 460] on div "Skip Ad 30:08 play_arrow 30:12 / 52:08 volume_up Mute tune Resolution Auto 720p…" at bounding box center [694, 434] width 1389 height 868
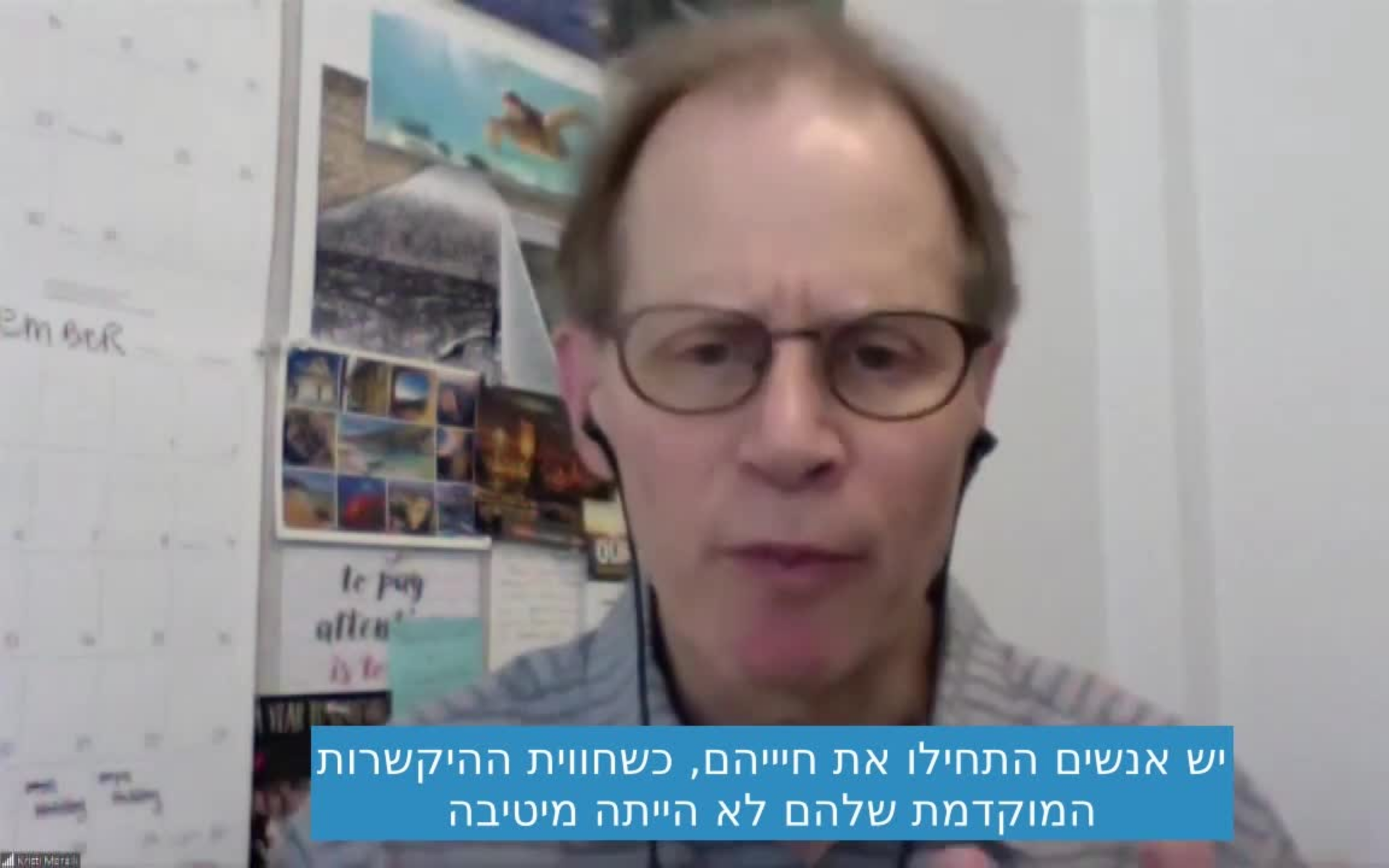
click at [137, 525] on div "Skip Ad 30:08 pause 30:19 / 52:08 volume_up Mute tune Resolution Auto 720p slow…" at bounding box center [694, 434] width 1389 height 868
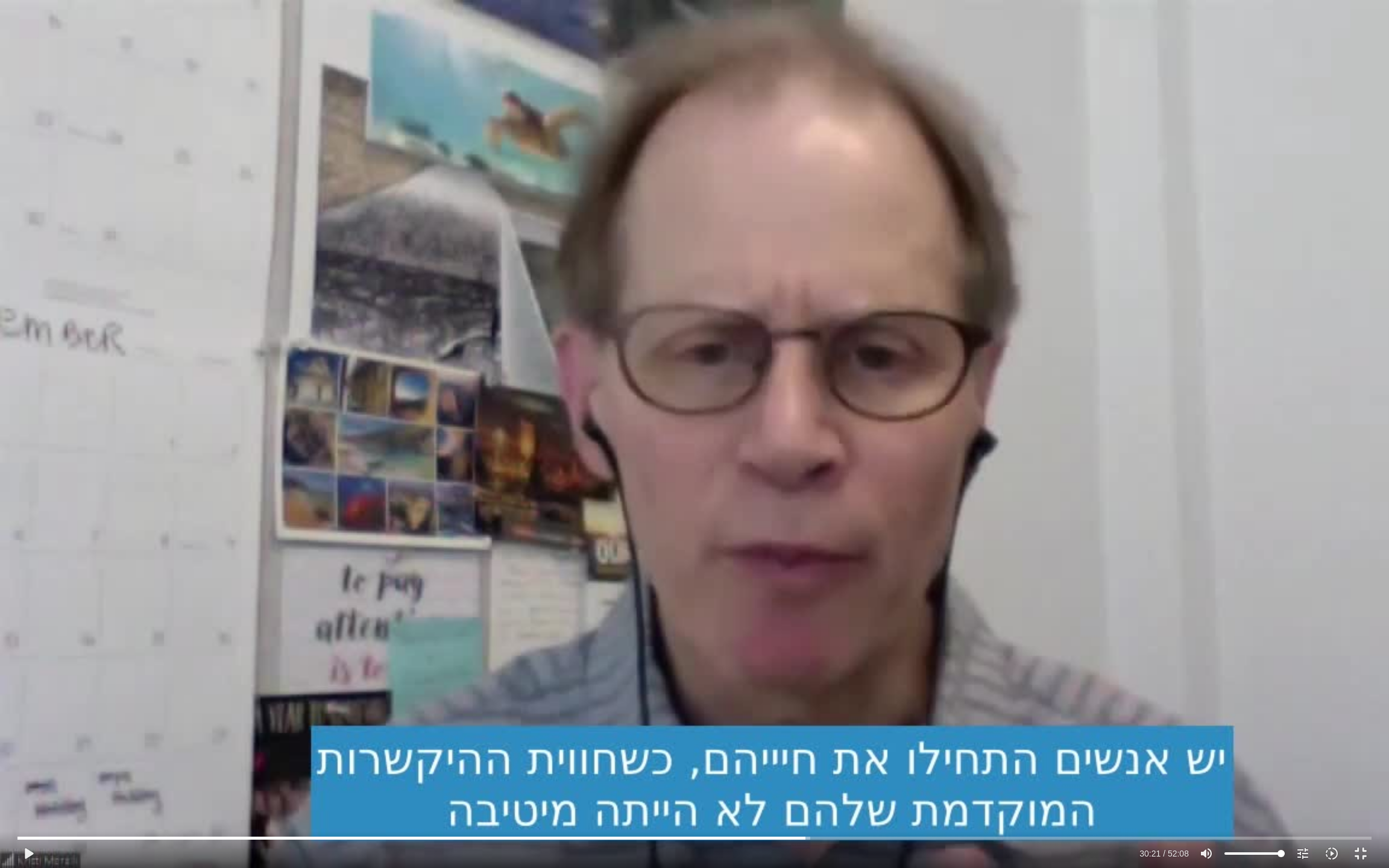
click at [145, 518] on div "Skip Ad 30:08 play_arrow 30:21 / 52:08 volume_up Mute tune Resolution Auto 720p…" at bounding box center [694, 434] width 1389 height 868
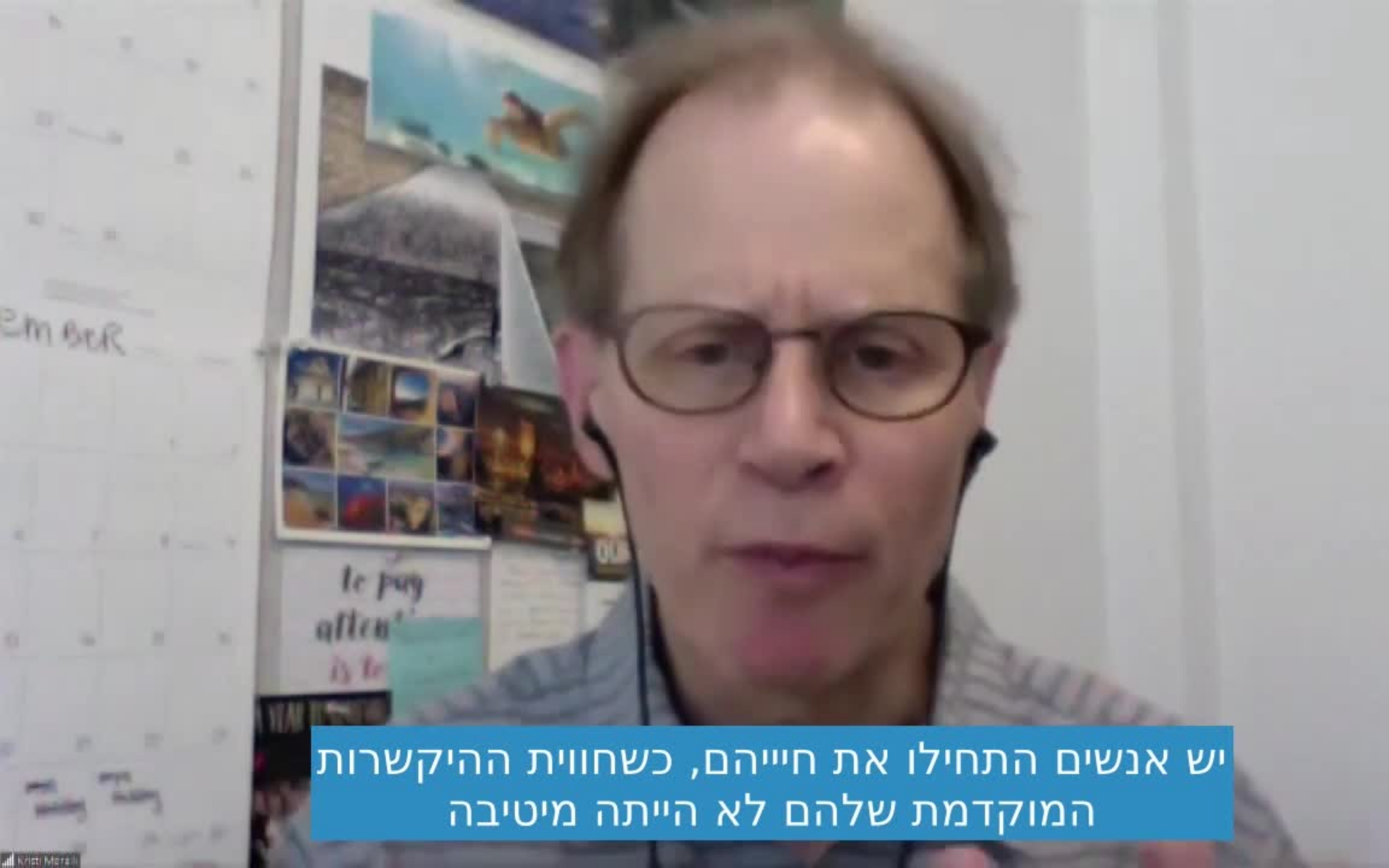
click at [145, 518] on div "Skip Ad 30:08 pause 30:23 / 52:08 volume_up Mute tune Resolution Auto 720p slow…" at bounding box center [694, 434] width 1389 height 868
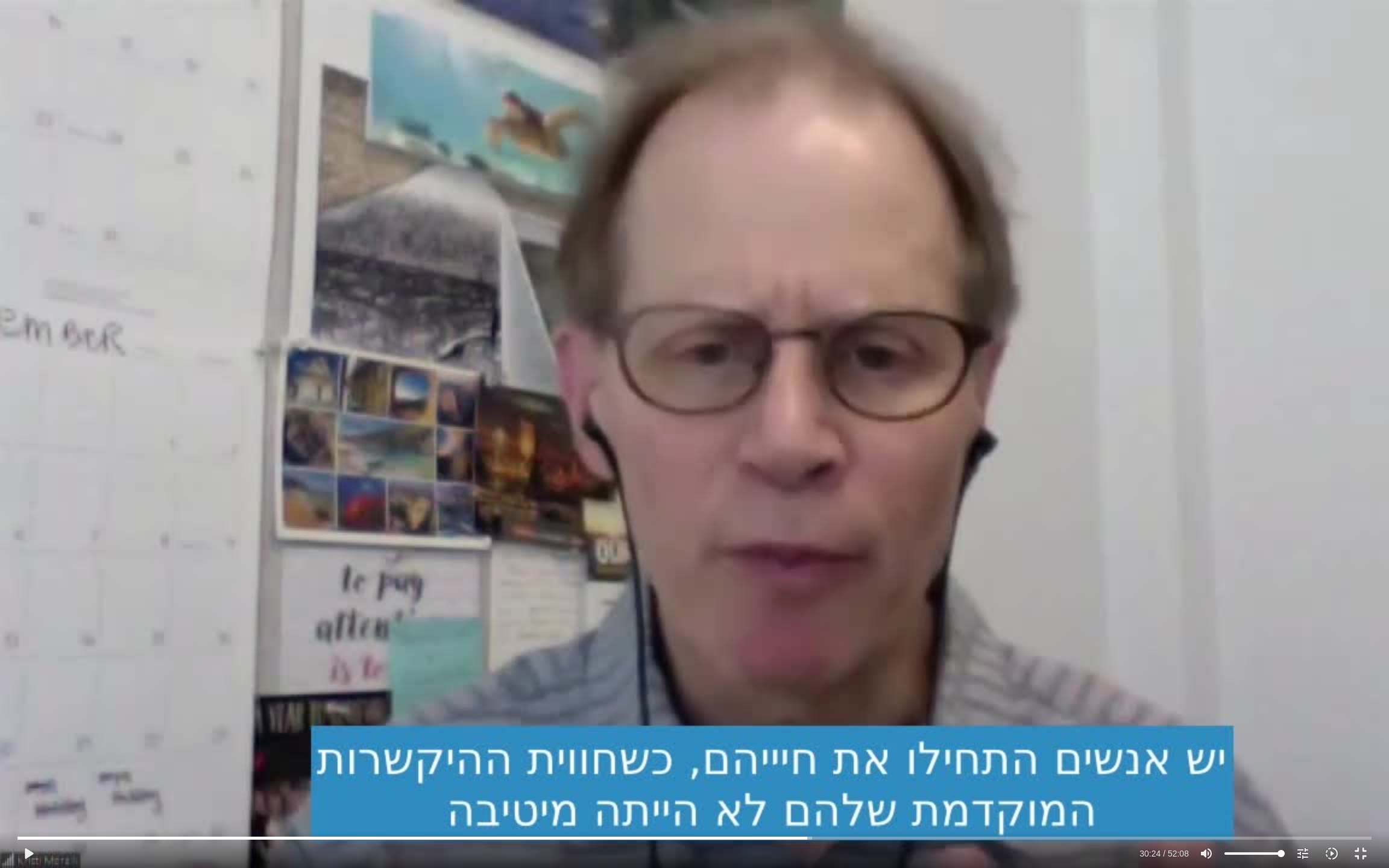
click at [145, 518] on div "Skip Ad 30:08 play_arrow 30:24 / 52:08 volume_up Mute tune Resolution Auto 720p…" at bounding box center [694, 434] width 1389 height 868
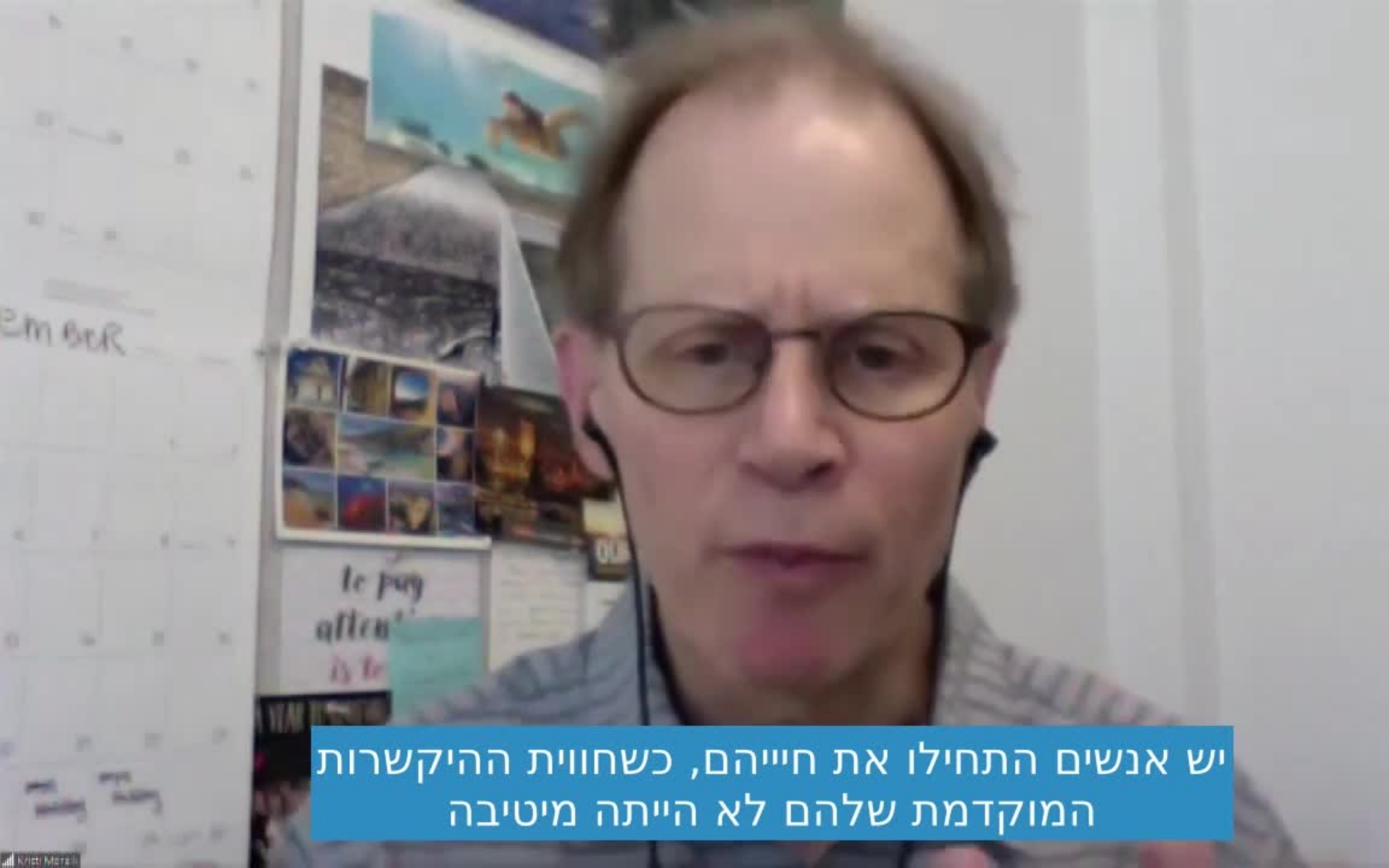
click at [145, 518] on div "Skip Ad 30:08 pause 30:24 / 52:08 volume_up Mute tune Resolution Auto 720p slow…" at bounding box center [694, 434] width 1389 height 868
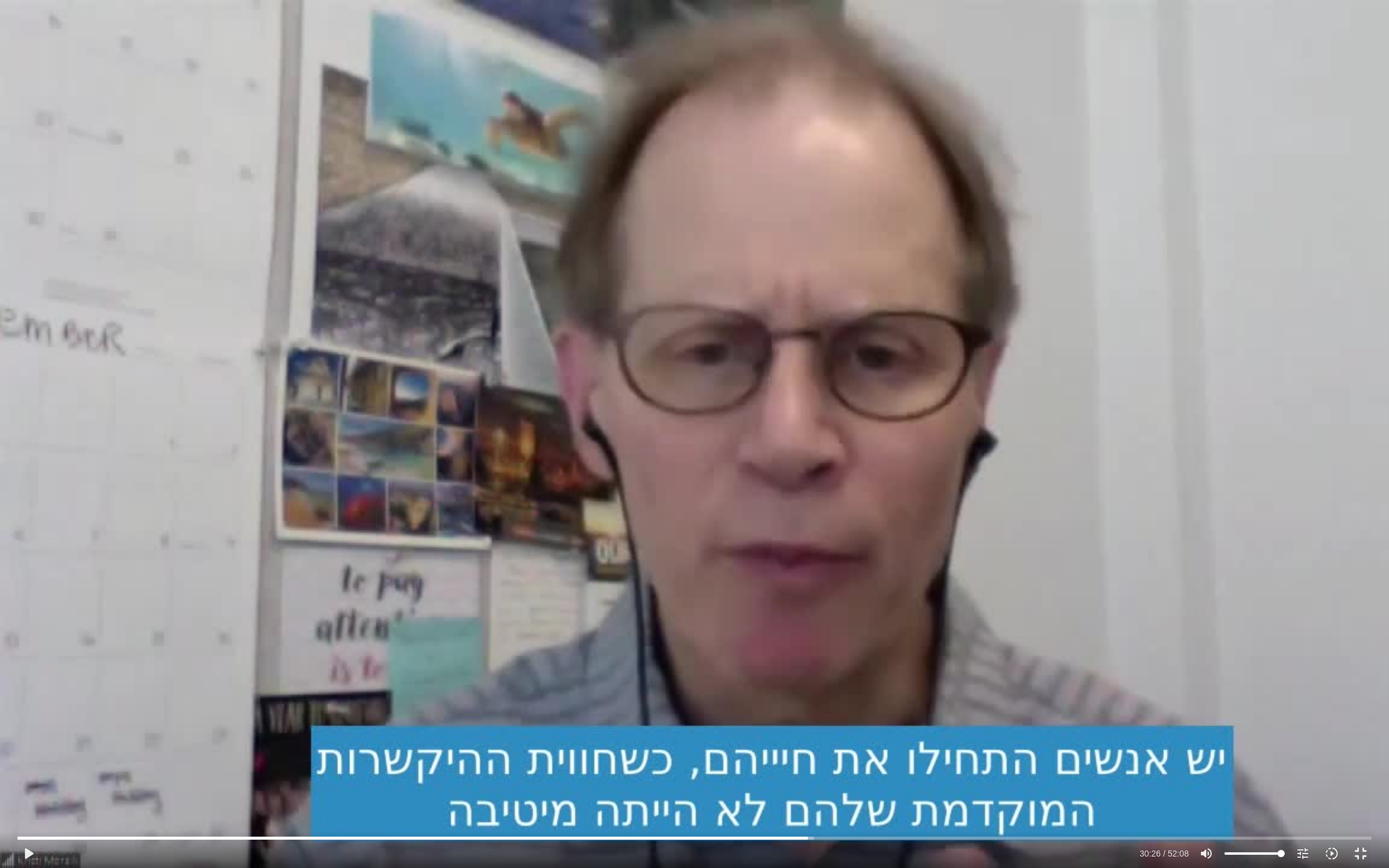
click at [318, 629] on div "Skip Ad 30:08 play_arrow 30:26 / 52:08 volume_up Mute tune Resolution Auto 720p…" at bounding box center [694, 434] width 1389 height 868
click at [556, 487] on div "Skip Ad 30:08 pause 30:56 / 52:08 volume_up Mute tune Resolution Auto 720p slow…" at bounding box center [694, 434] width 1389 height 868
click at [817, 723] on input "Seek" at bounding box center [694, 837] width 1354 height 7
click at [813, 723] on input "Seek" at bounding box center [694, 837] width 1354 height 7
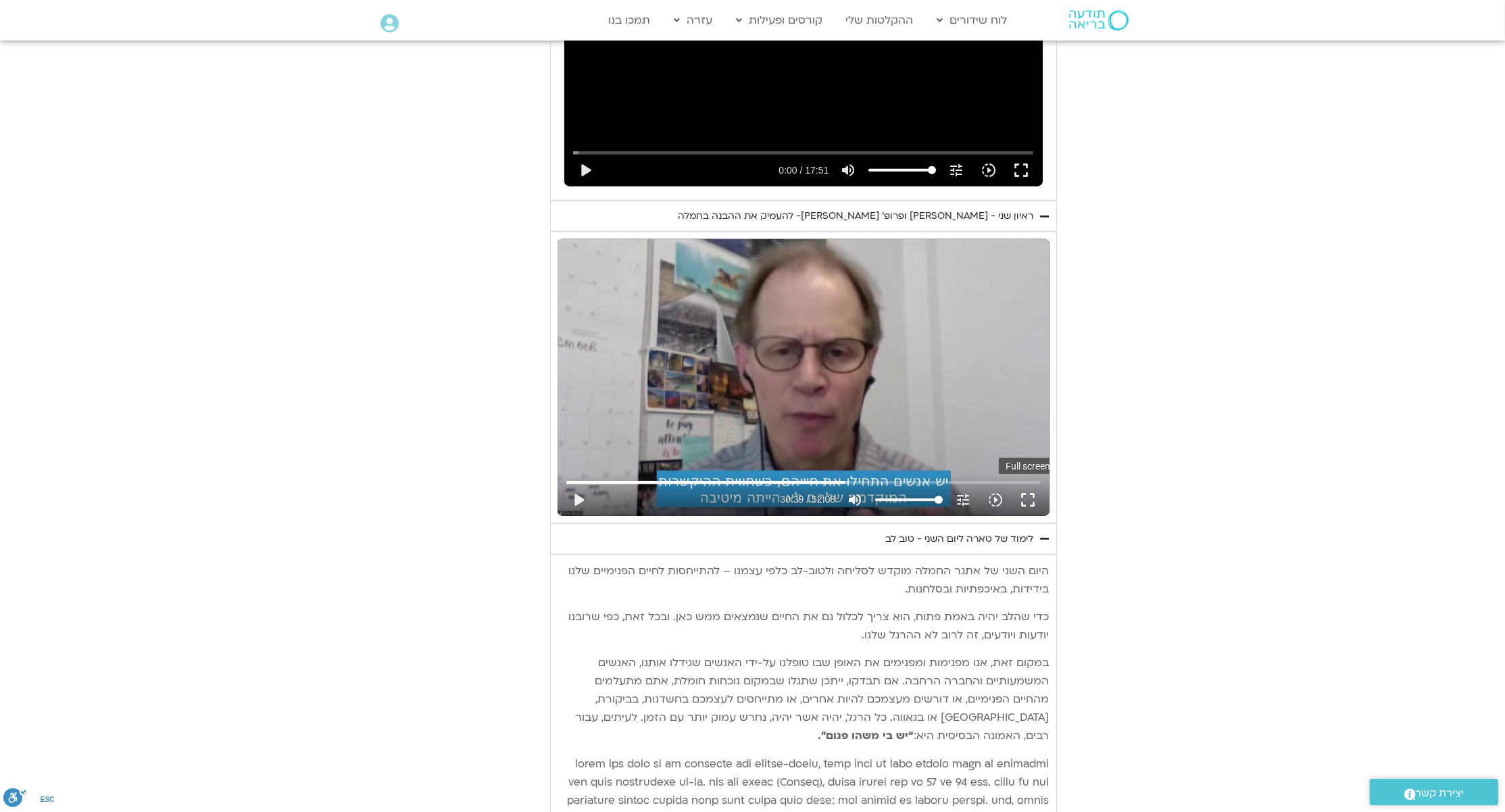
click at [1032, 483] on button "fullscreen" at bounding box center [1028, 500] width 33 height 33
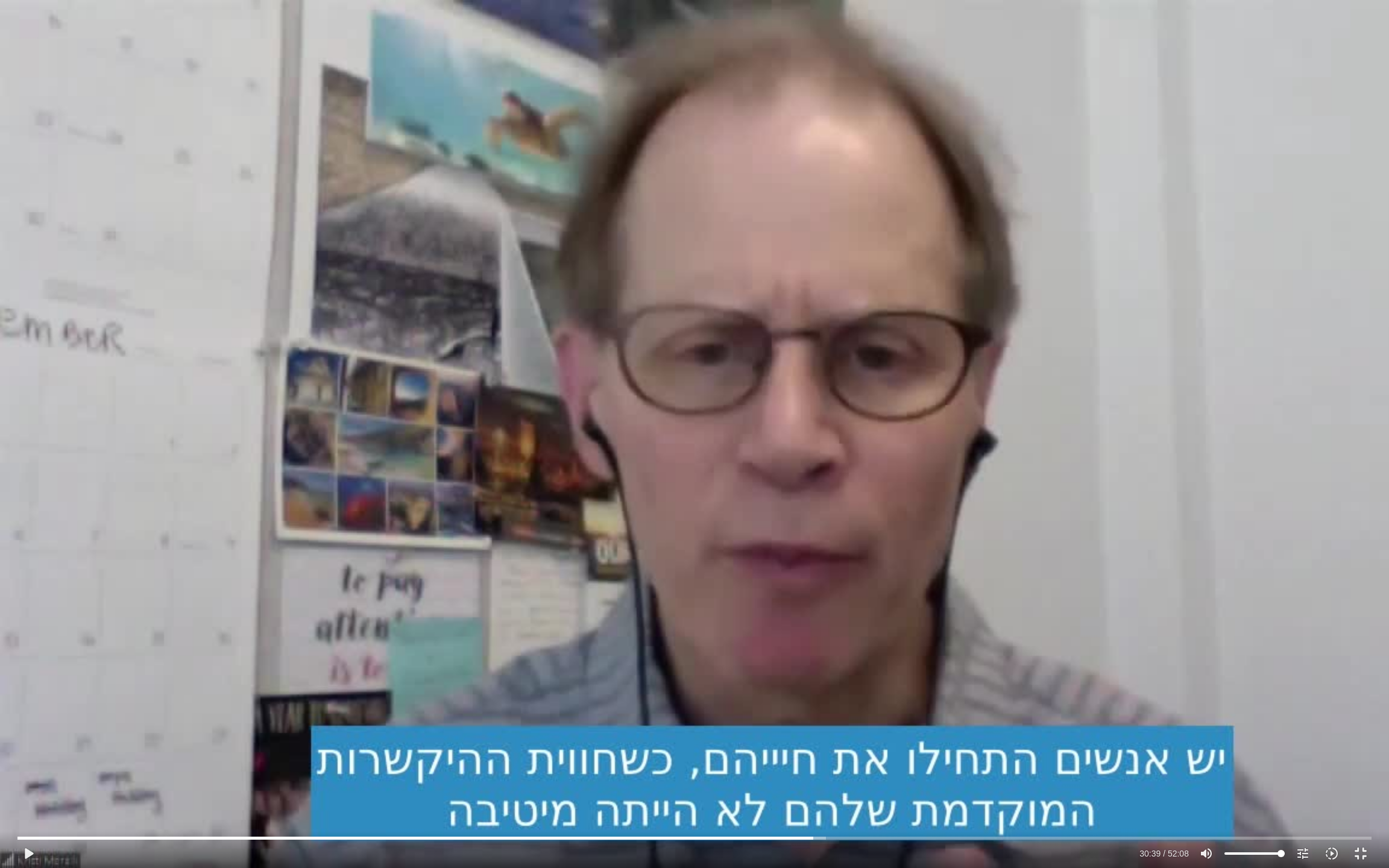
click at [844, 558] on div "Skip Ad 30:31 play_arrow 30:39 / 52:08 volume_up Mute tune Resolution Auto 720p…" at bounding box center [694, 434] width 1389 height 868
click at [844, 558] on div "Skip Ad 30:31 pause 30:41 / 52:08 volume_up Mute tune Resolution Auto 720p slow…" at bounding box center [694, 434] width 1389 height 868
click at [850, 491] on div "Skip Ad 30:31 play_arrow 30:41 / 52:08 volume_up Mute tune Resolution Auto 720p…" at bounding box center [694, 434] width 1389 height 868
click at [115, 529] on div "Skip Ad 30:31 pause 30:47 / 52:08 volume_up Mute tune Resolution Auto 720p slow…" at bounding box center [694, 434] width 1389 height 868
type input "1847.961938"
